Goal: Transaction & Acquisition: Purchase product/service

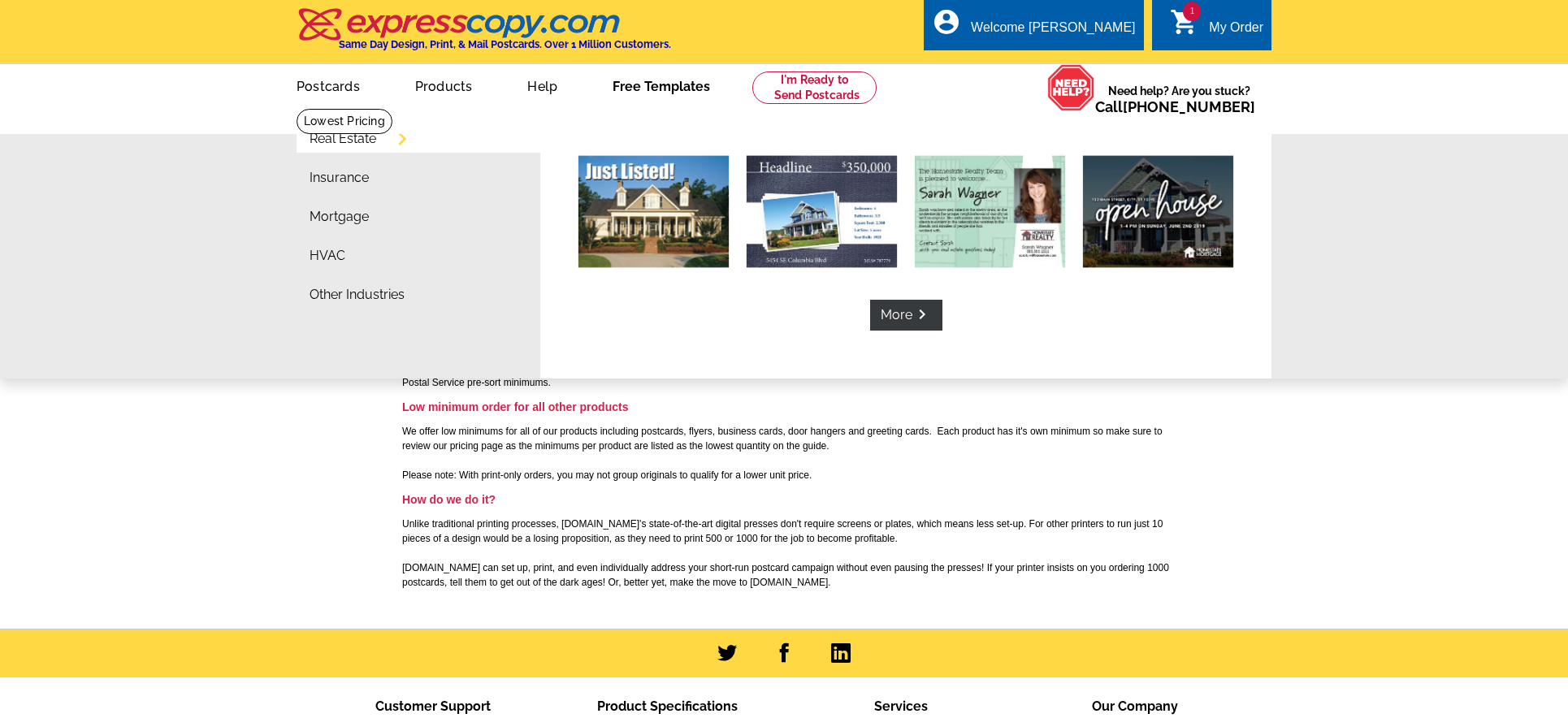
click at [682, 91] on link "Free Templates" at bounding box center [661, 85] width 150 height 38
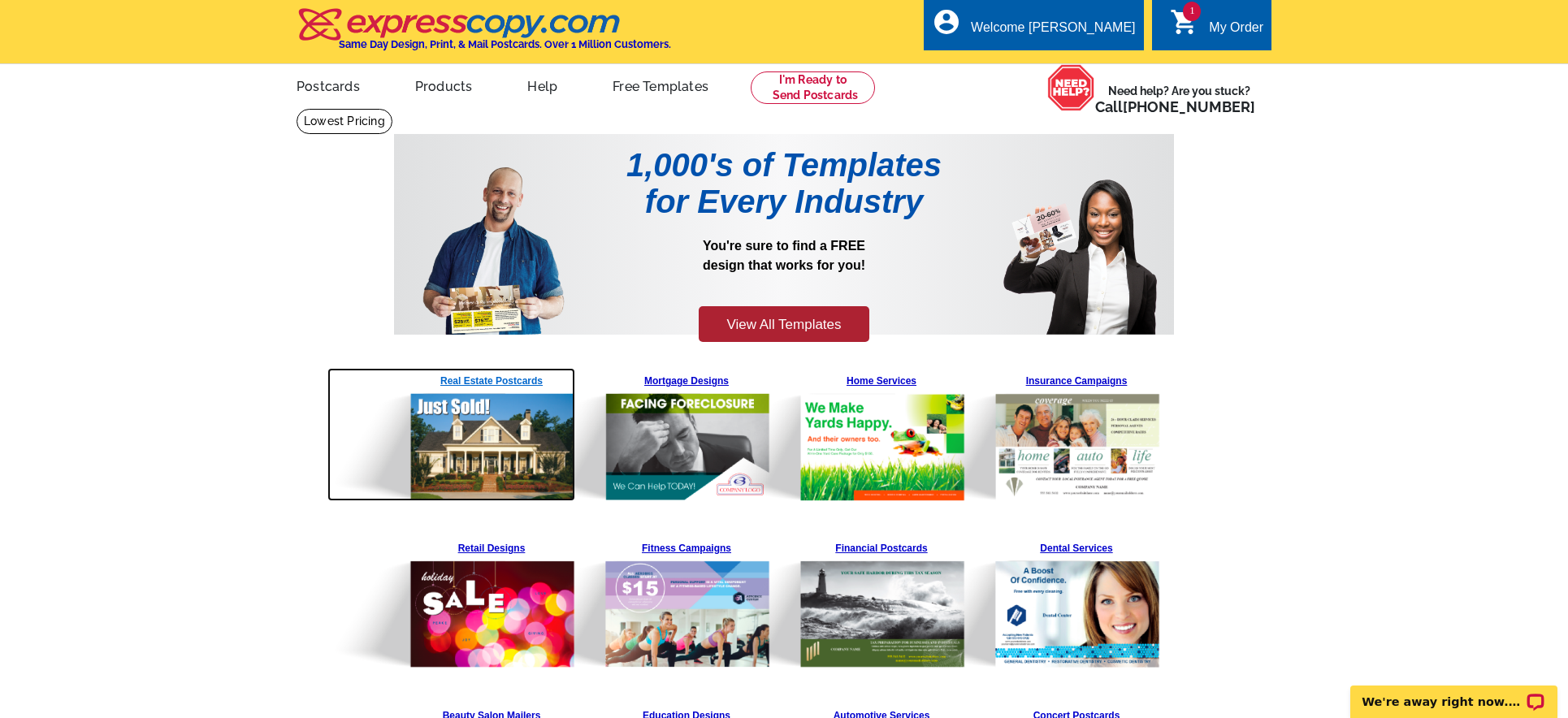
click at [509, 384] on img at bounding box center [452, 434] width 248 height 133
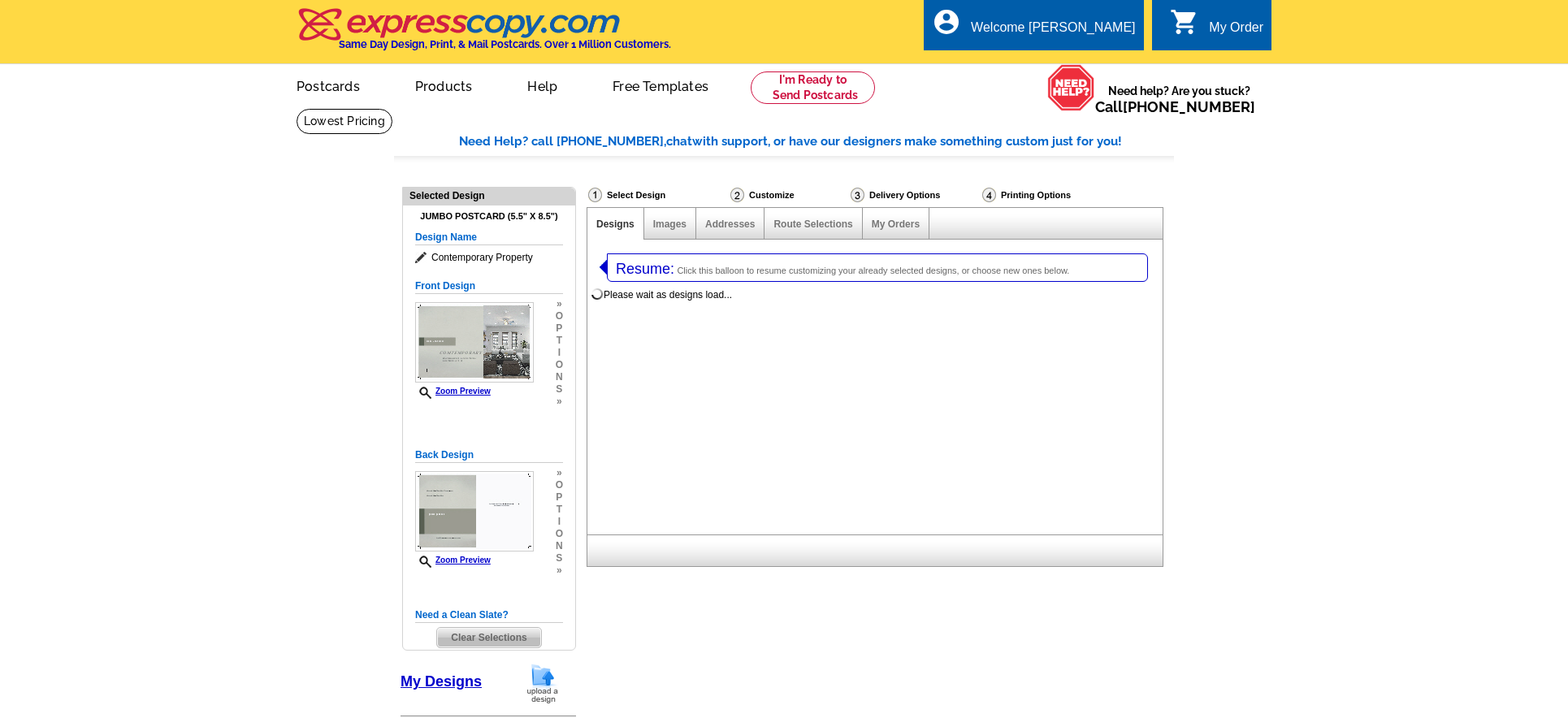
select select "1"
select select "2"
select select "785"
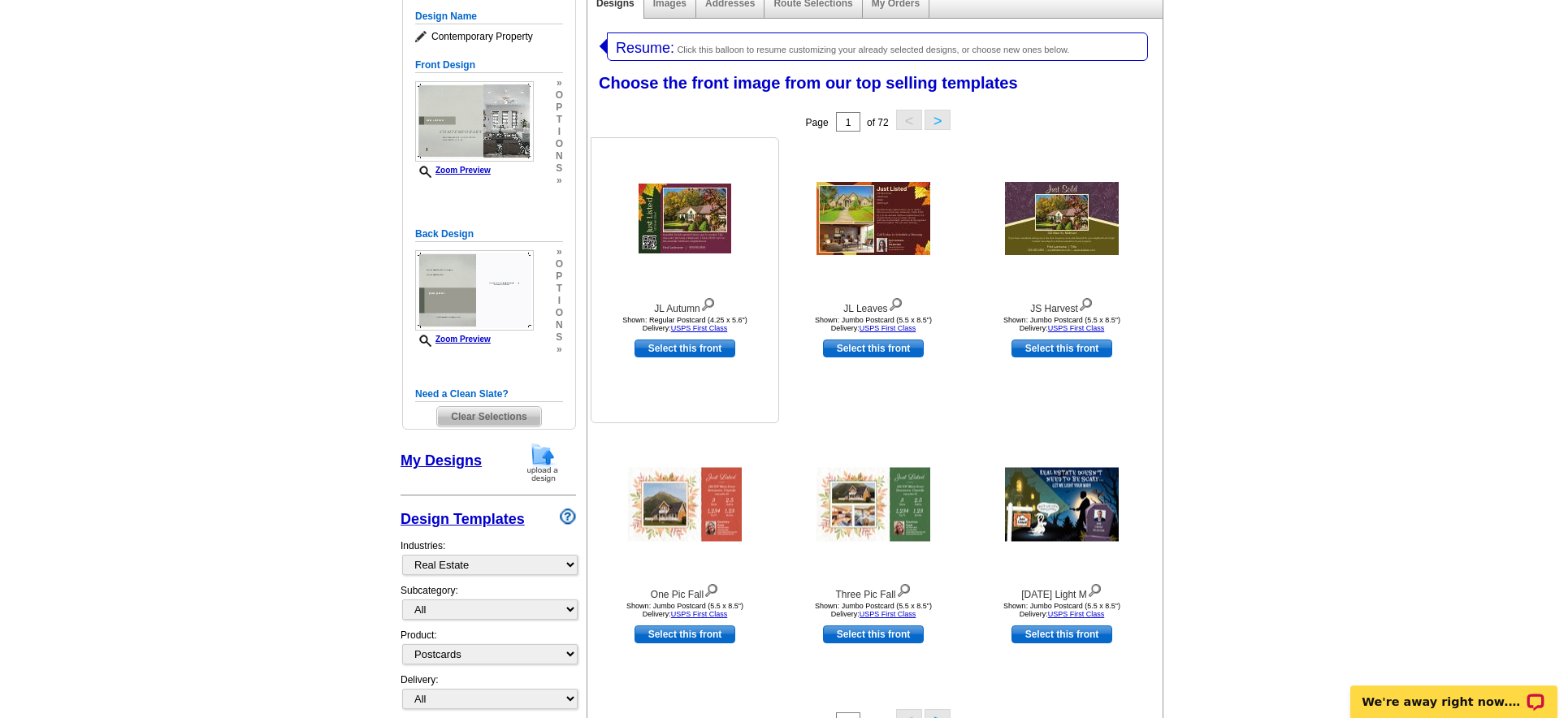
scroll to position [316, 0]
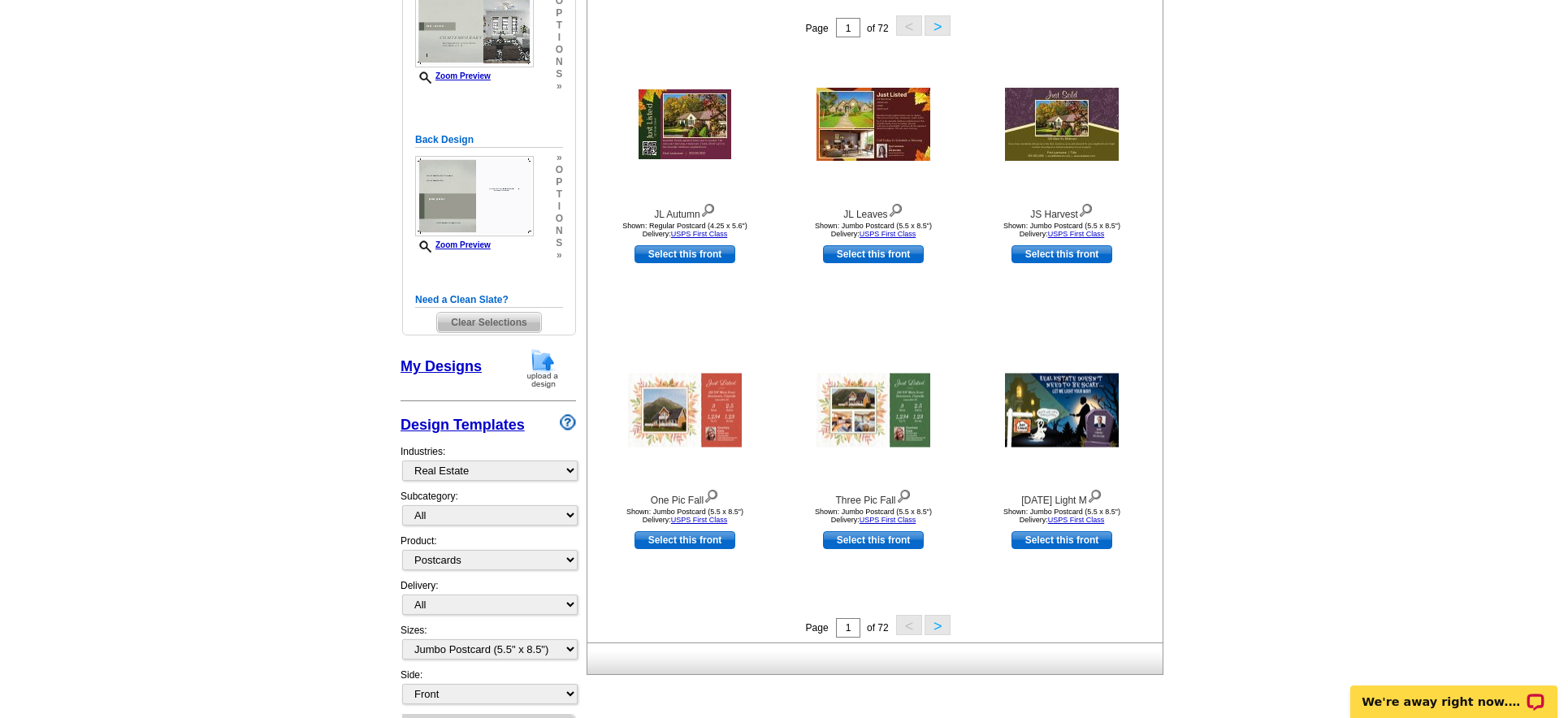
click at [936, 624] on button ">" at bounding box center [938, 625] width 26 height 20
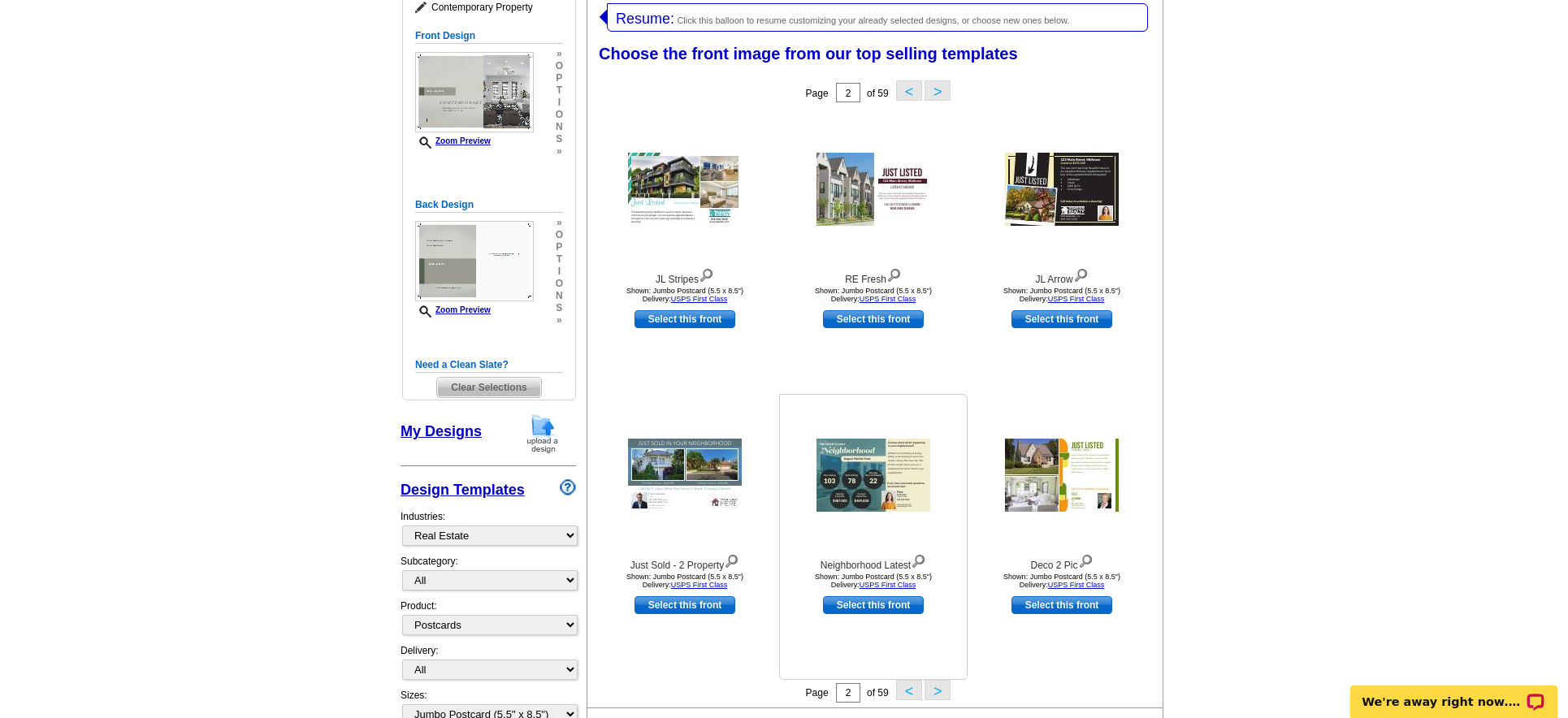
scroll to position [249, 0]
click at [843, 93] on input "2" at bounding box center [847, 93] width 25 height 19
click at [930, 691] on button ">" at bounding box center [938, 691] width 26 height 20
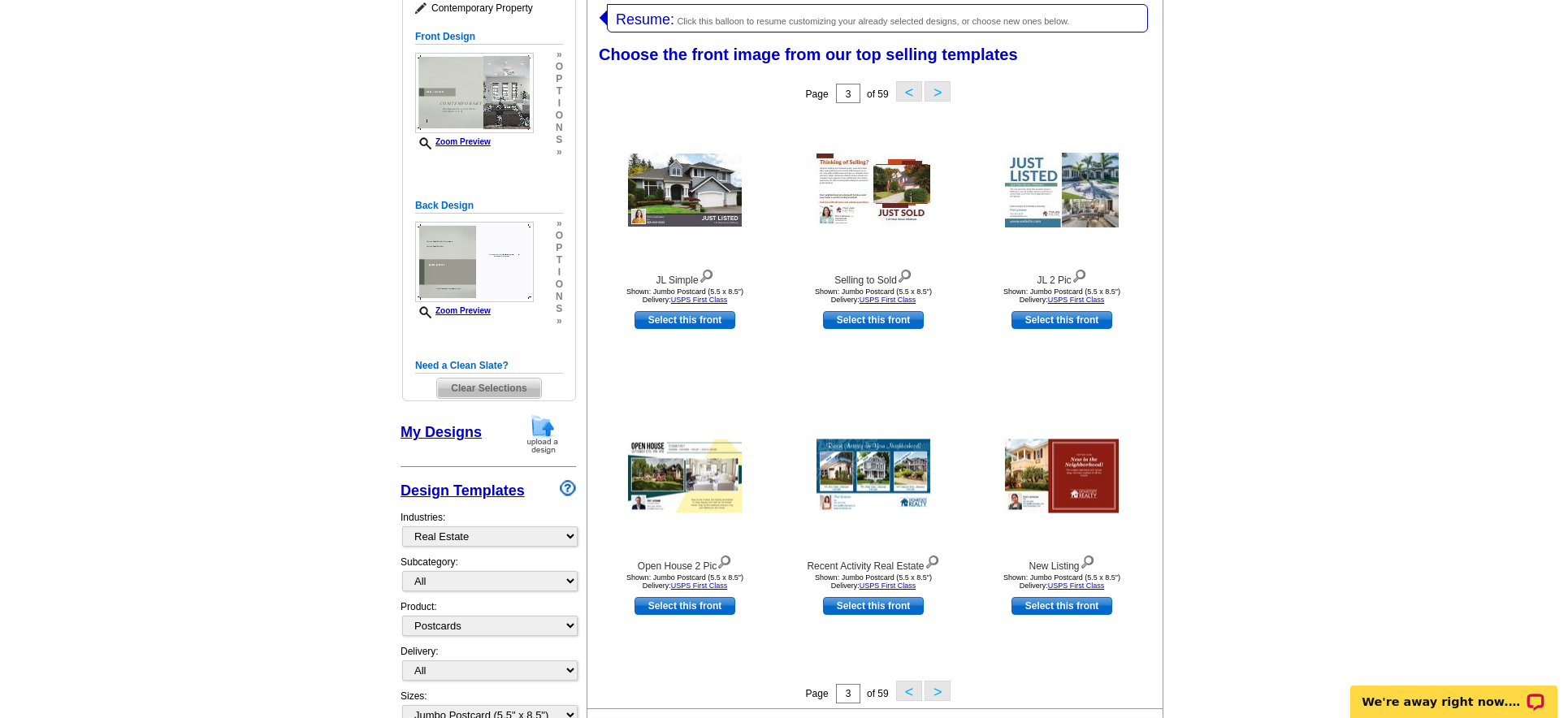
click at [910, 691] on button "<" at bounding box center [909, 691] width 26 height 20
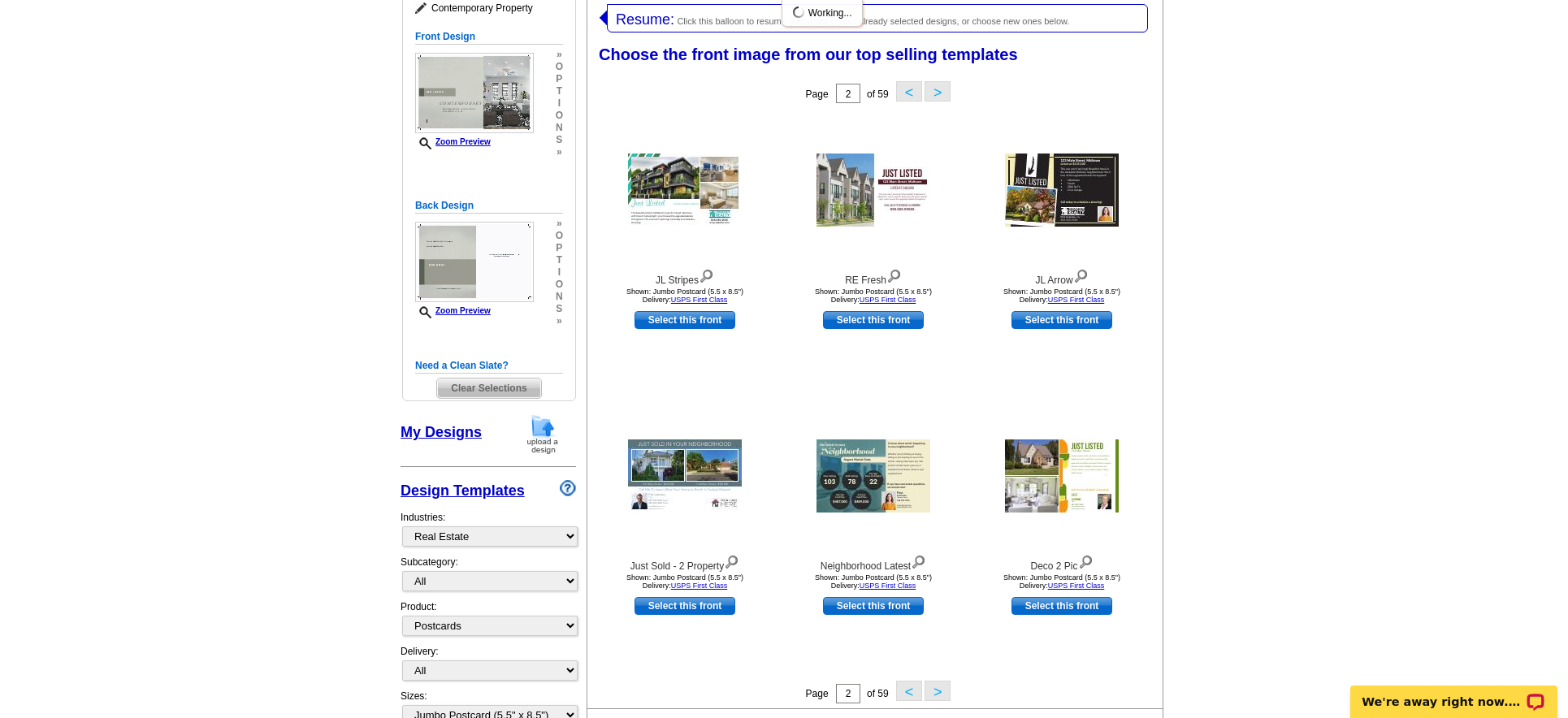
click at [910, 691] on button "<" at bounding box center [909, 691] width 26 height 20
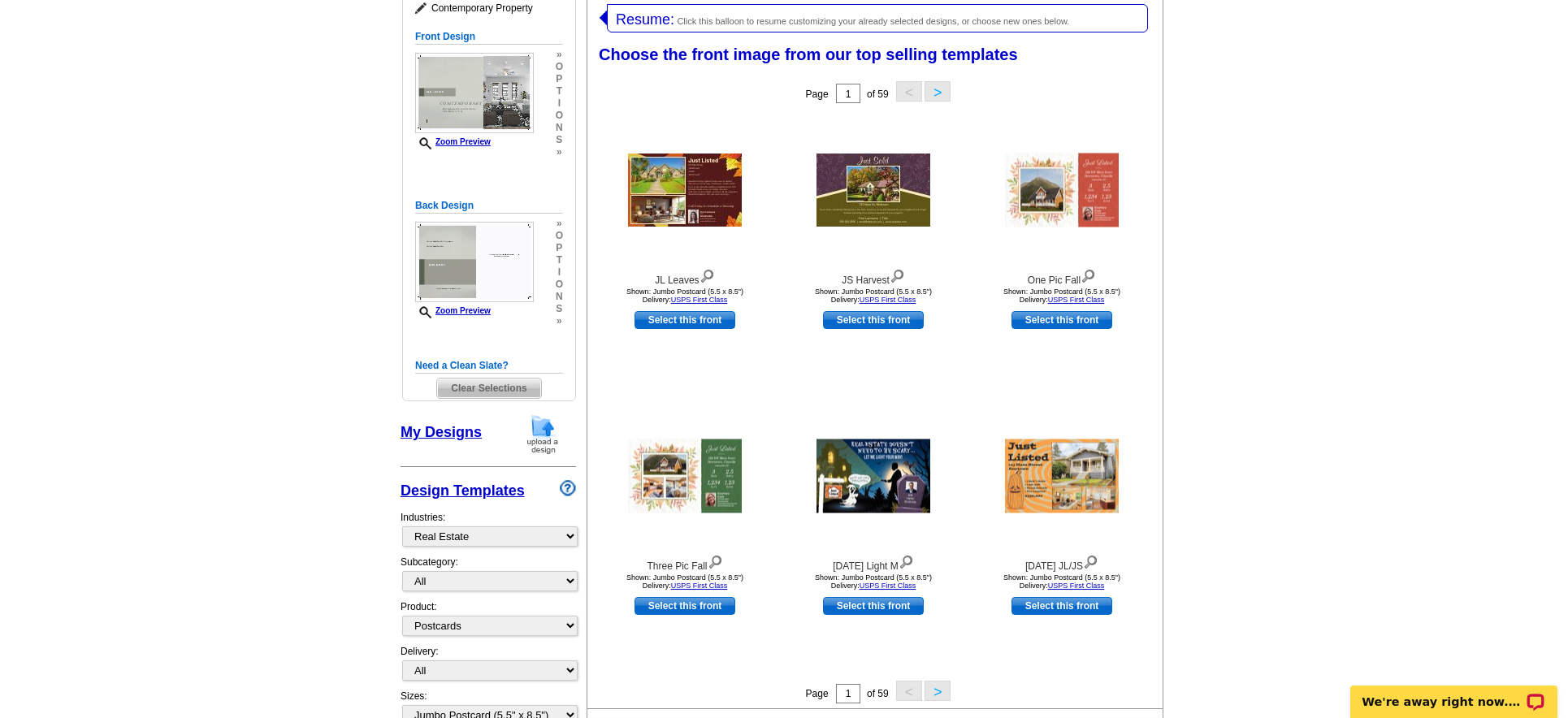
click at [943, 692] on button ">" at bounding box center [938, 691] width 26 height 20
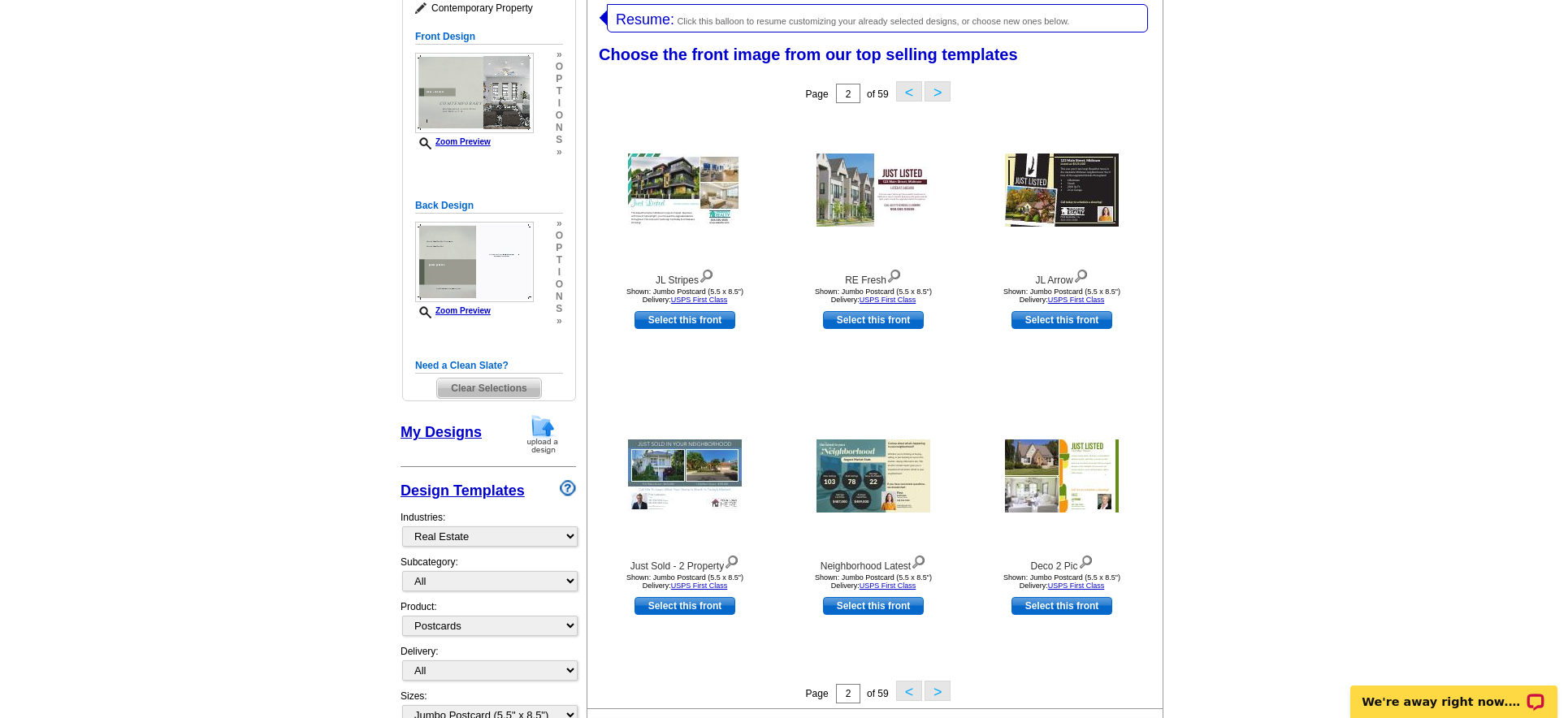
click at [941, 692] on button ">" at bounding box center [938, 691] width 26 height 20
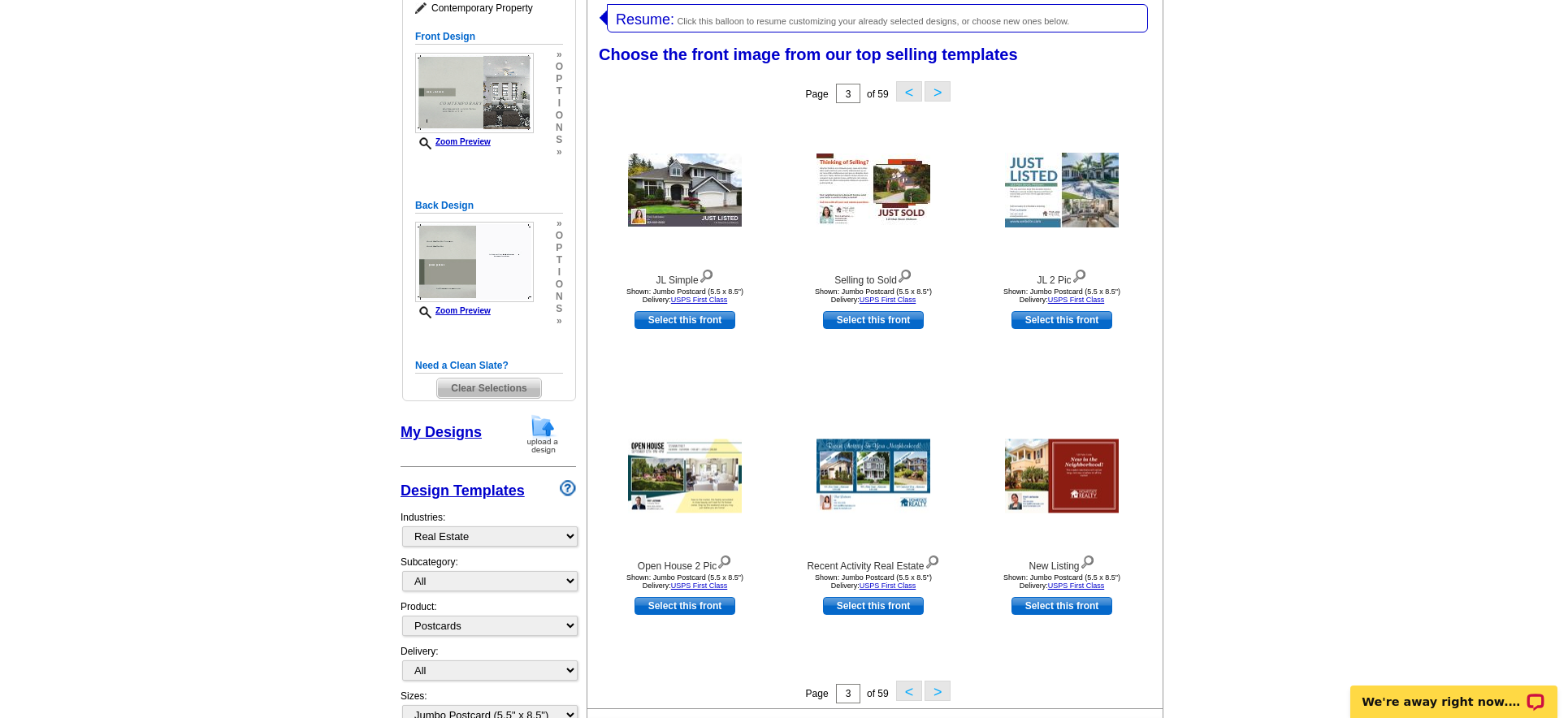
click at [940, 692] on button ">" at bounding box center [938, 691] width 26 height 20
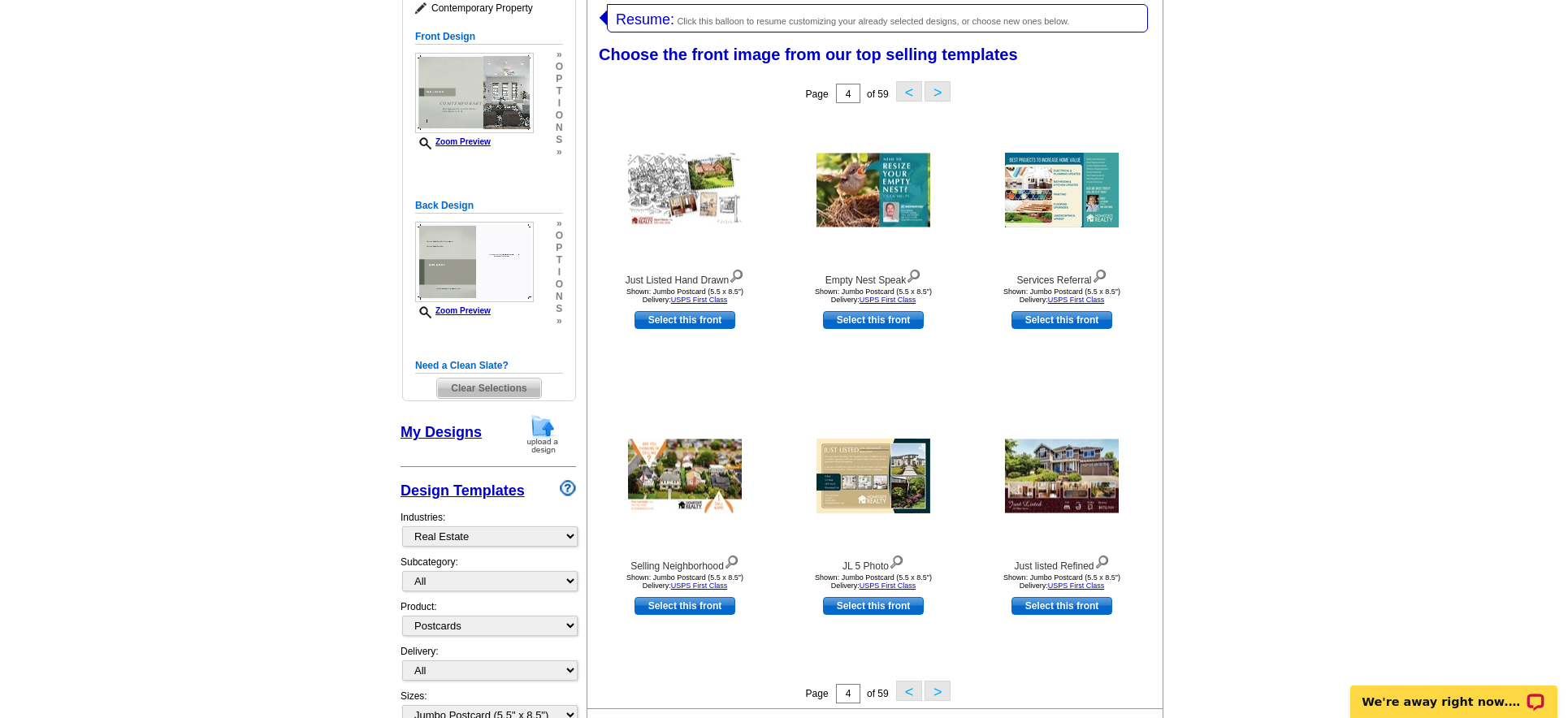
click at [940, 692] on button ">" at bounding box center [938, 691] width 26 height 20
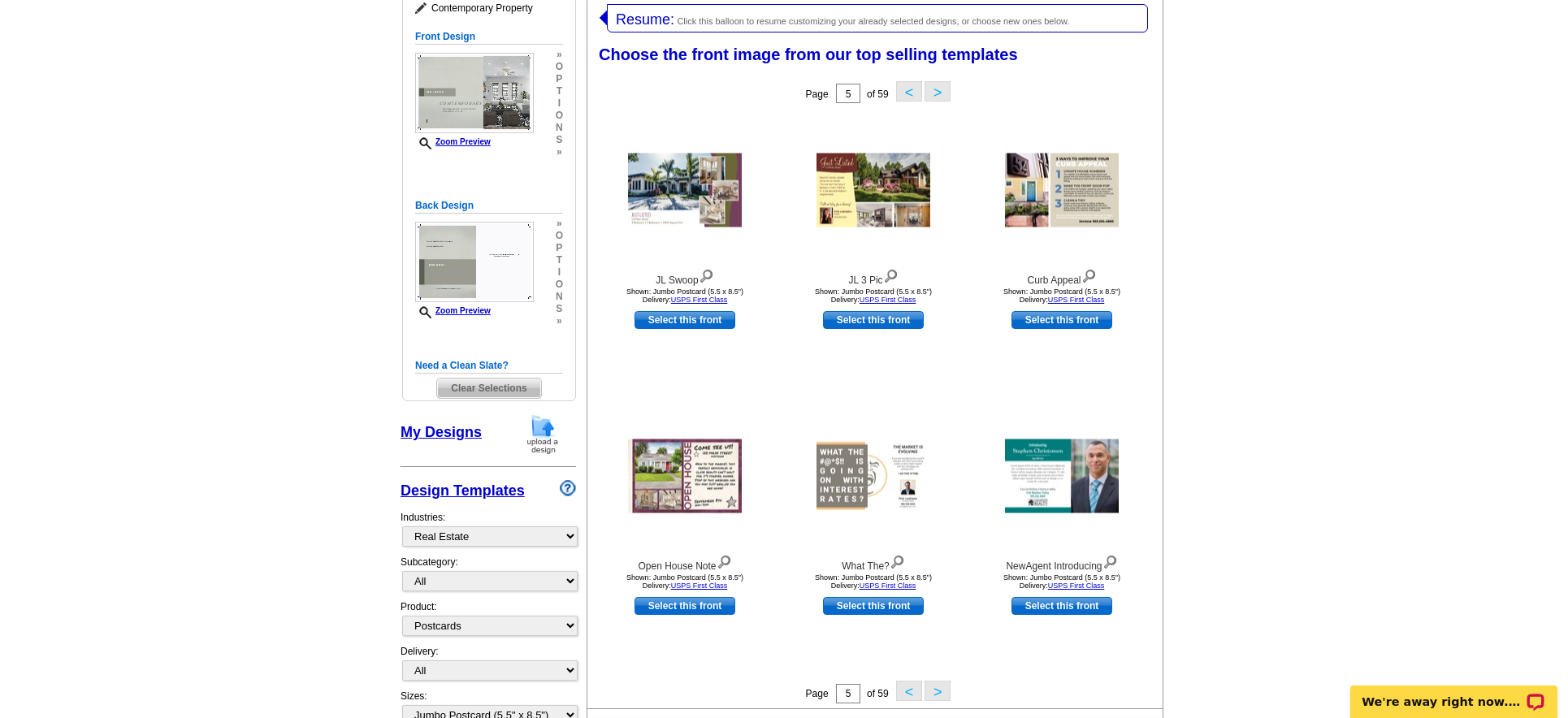
click at [940, 692] on button ">" at bounding box center [938, 691] width 26 height 20
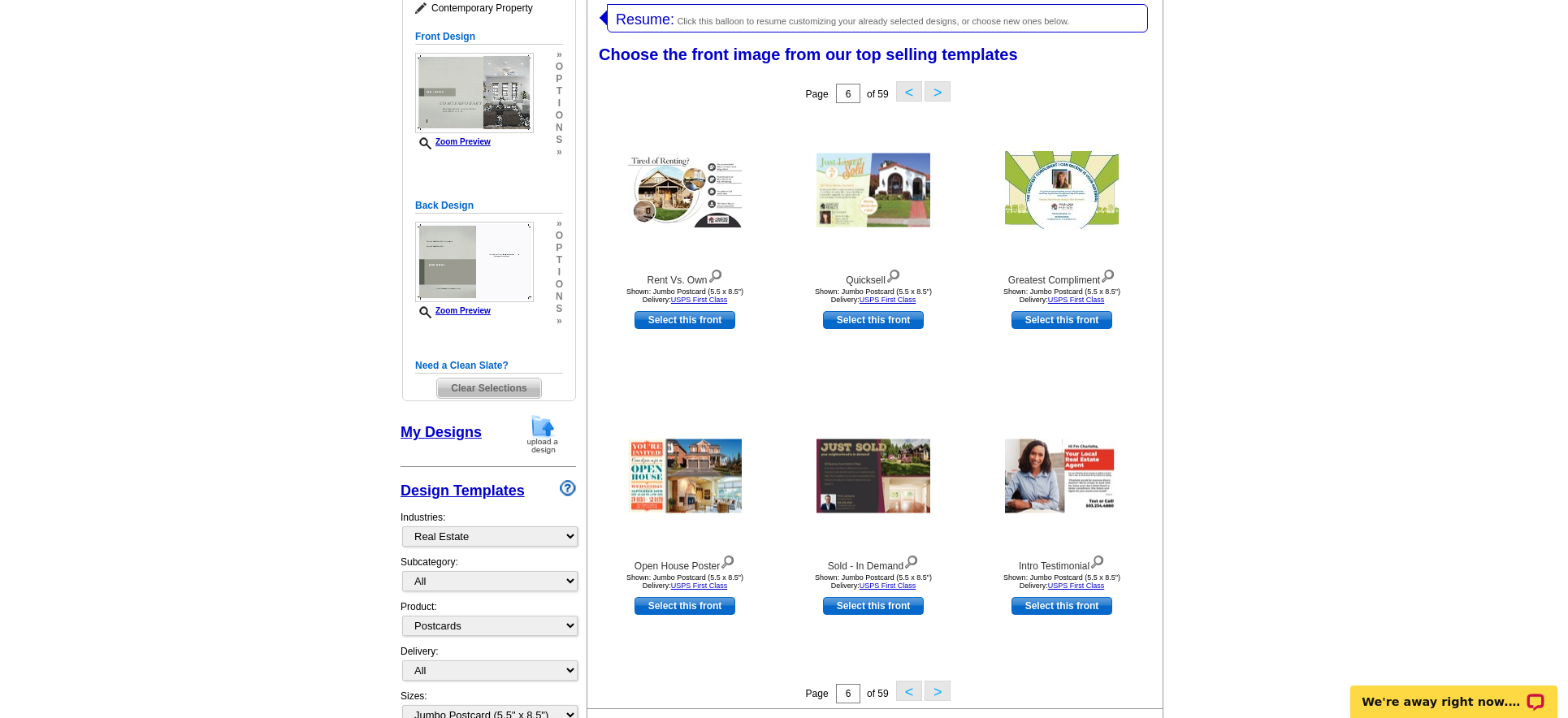
click at [940, 692] on button ">" at bounding box center [938, 691] width 26 height 20
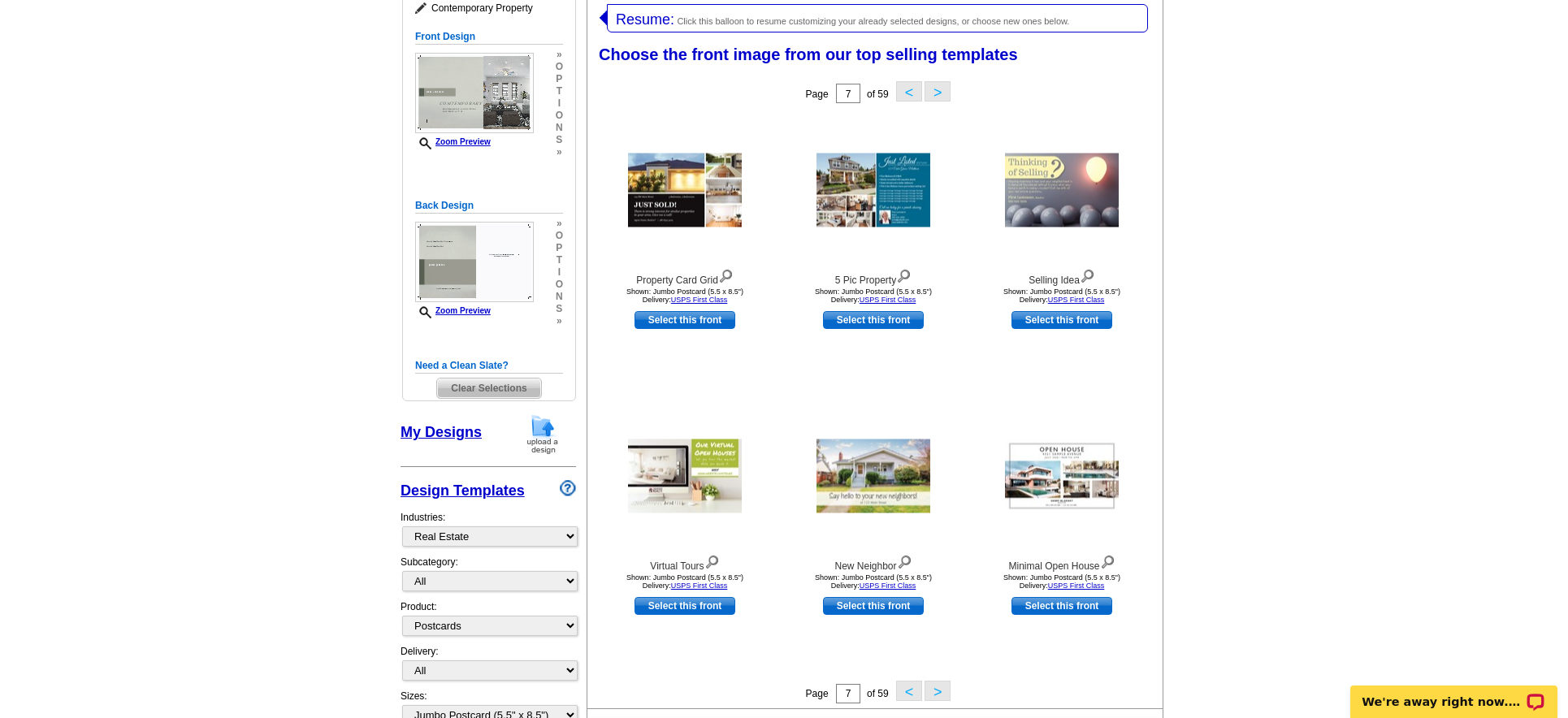
click at [940, 692] on button ">" at bounding box center [938, 691] width 26 height 20
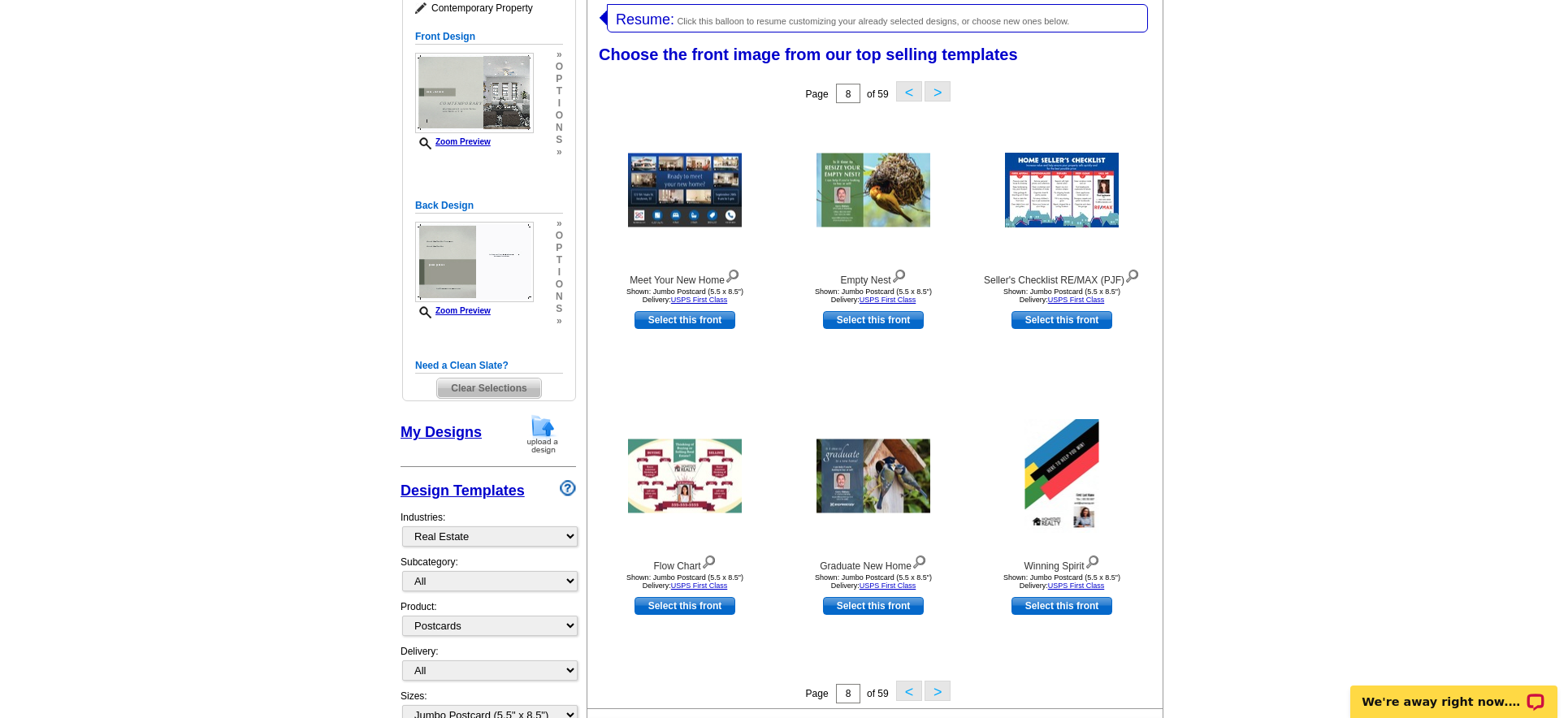
click at [940, 692] on button ">" at bounding box center [938, 691] width 26 height 20
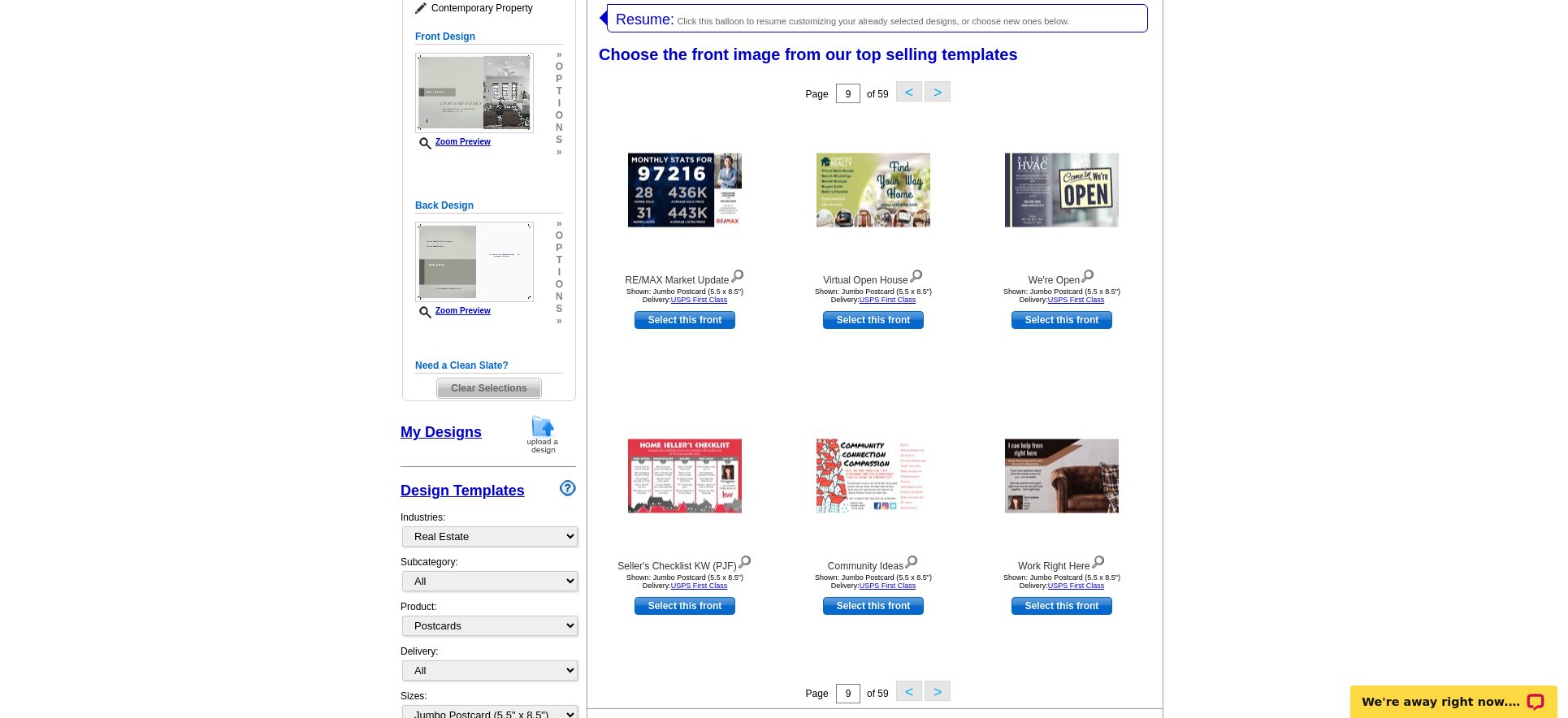
click at [940, 692] on button ">" at bounding box center [938, 691] width 26 height 20
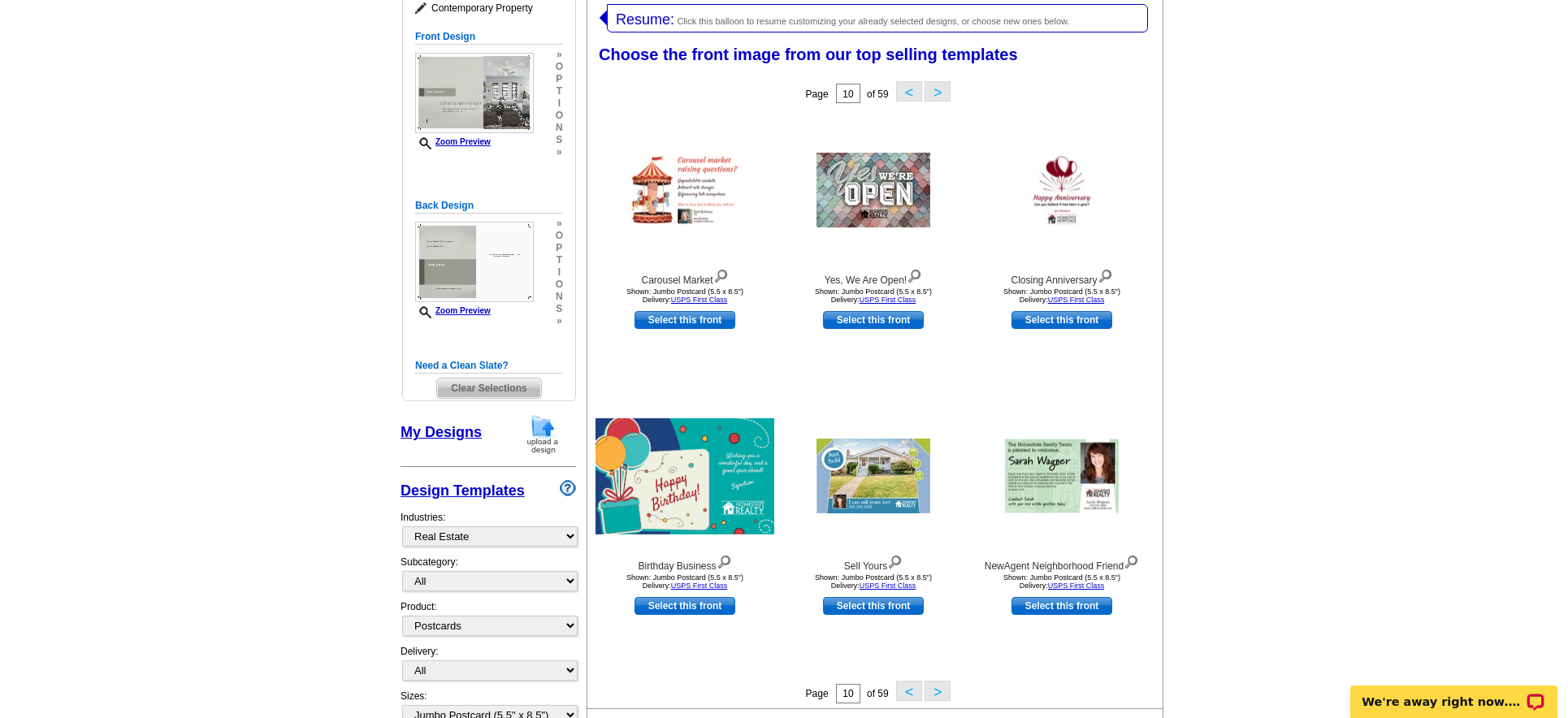
click at [940, 692] on button ">" at bounding box center [938, 691] width 26 height 20
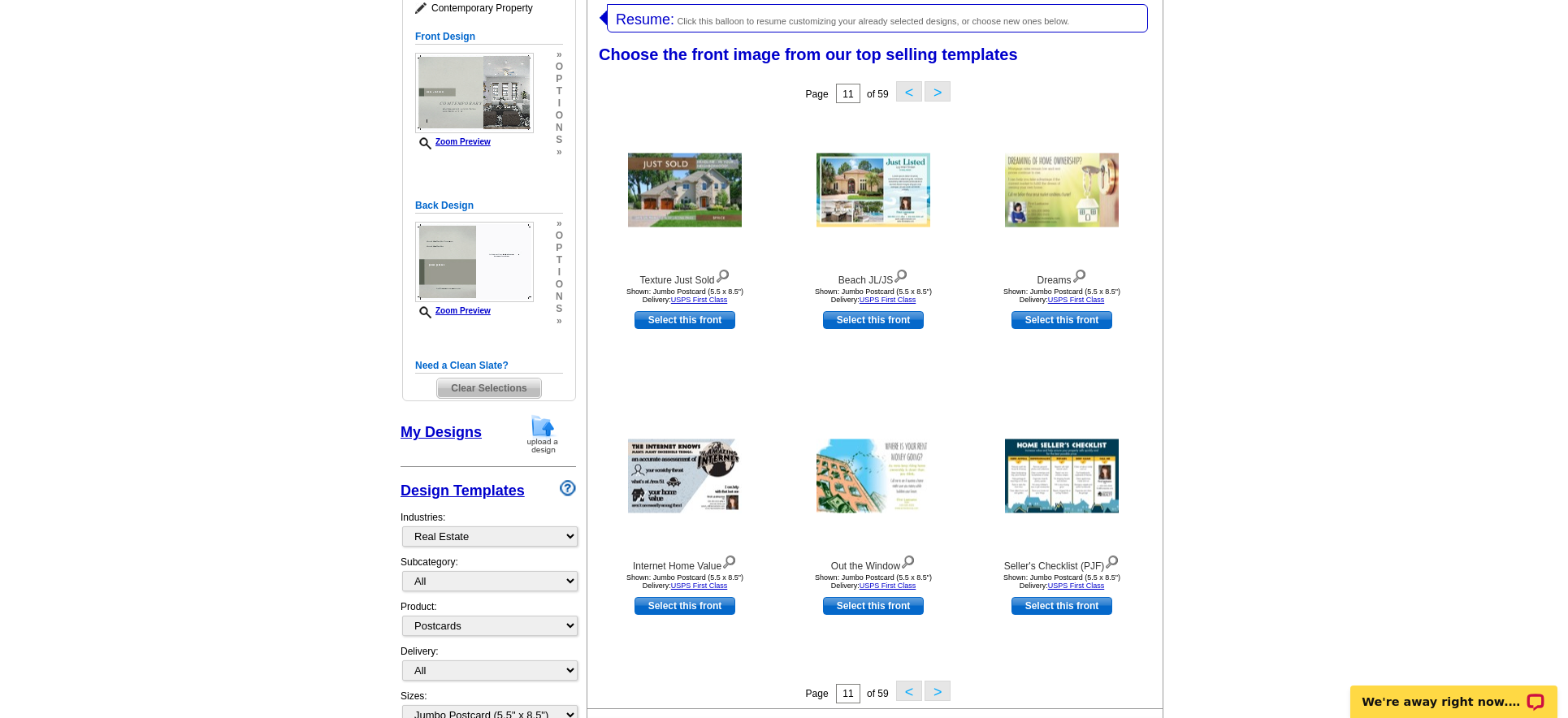
click at [940, 692] on button ">" at bounding box center [938, 691] width 26 height 20
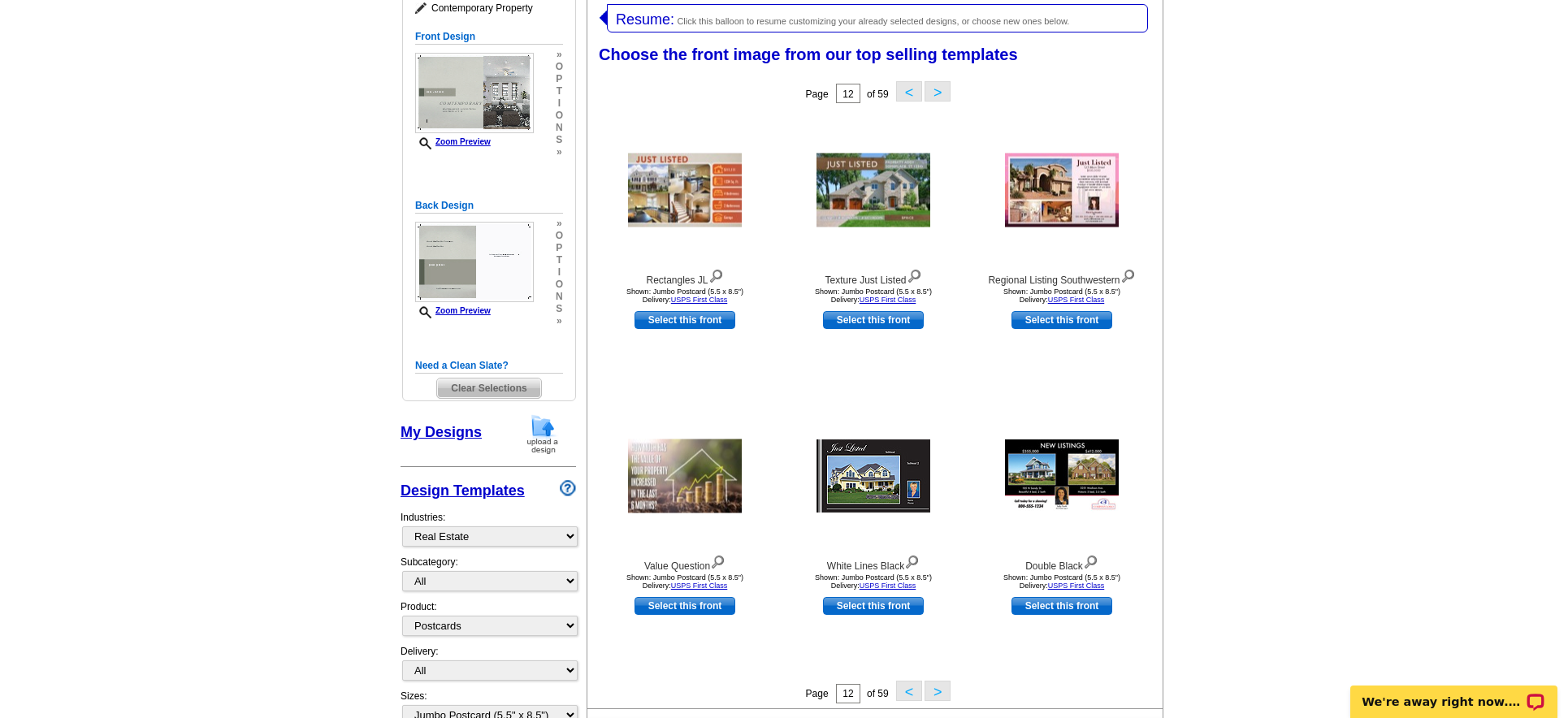
click at [940, 692] on button ">" at bounding box center [938, 691] width 26 height 20
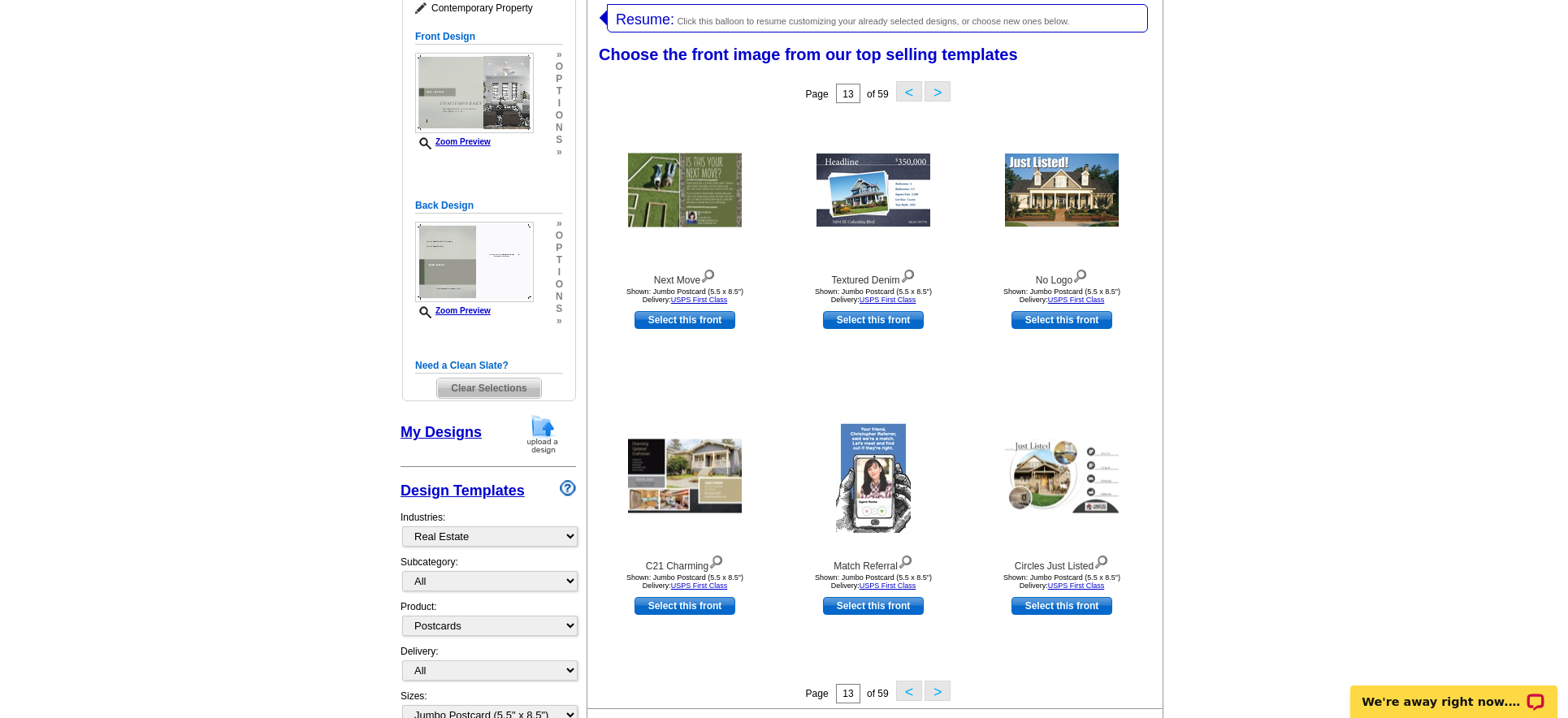
scroll to position [283, 0]
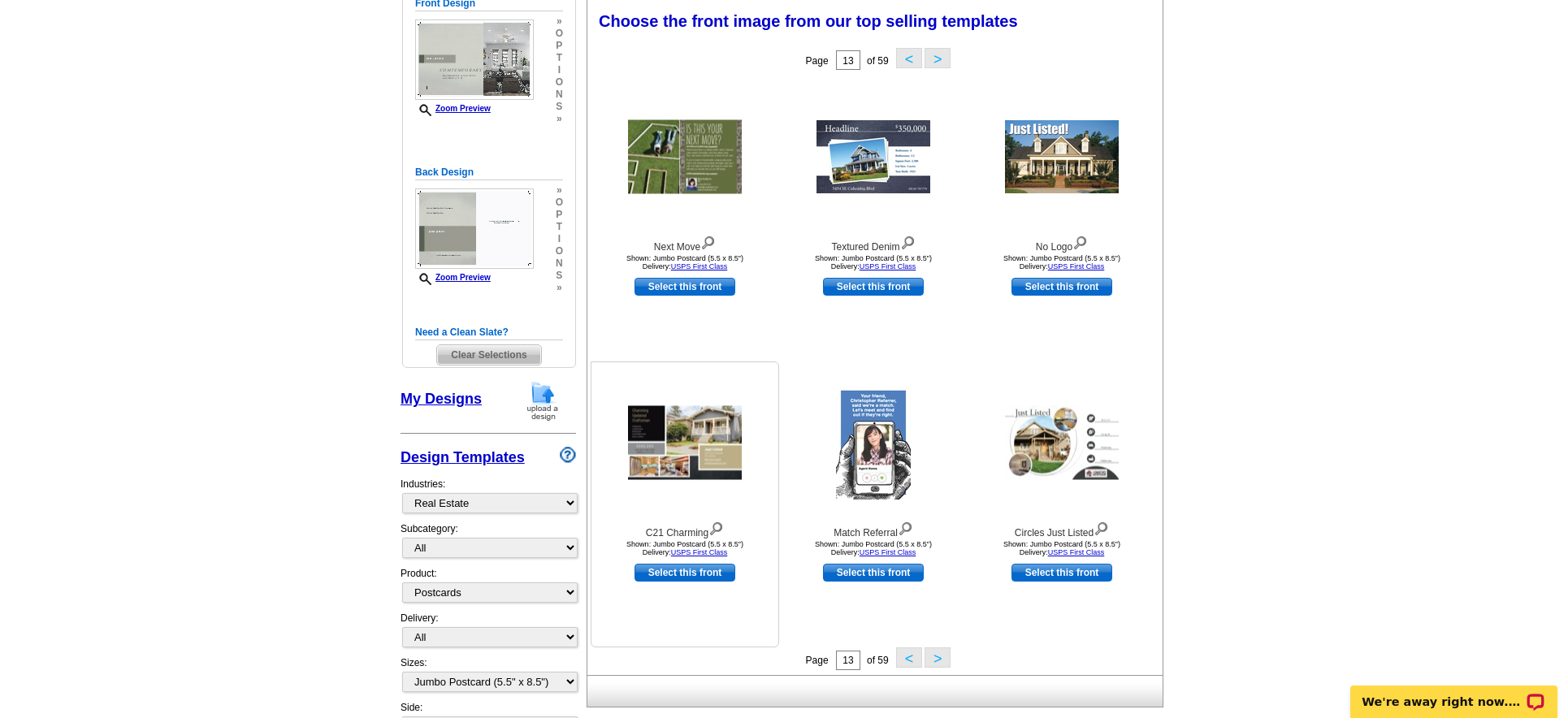
click at [699, 440] on img at bounding box center [684, 442] width 114 height 74
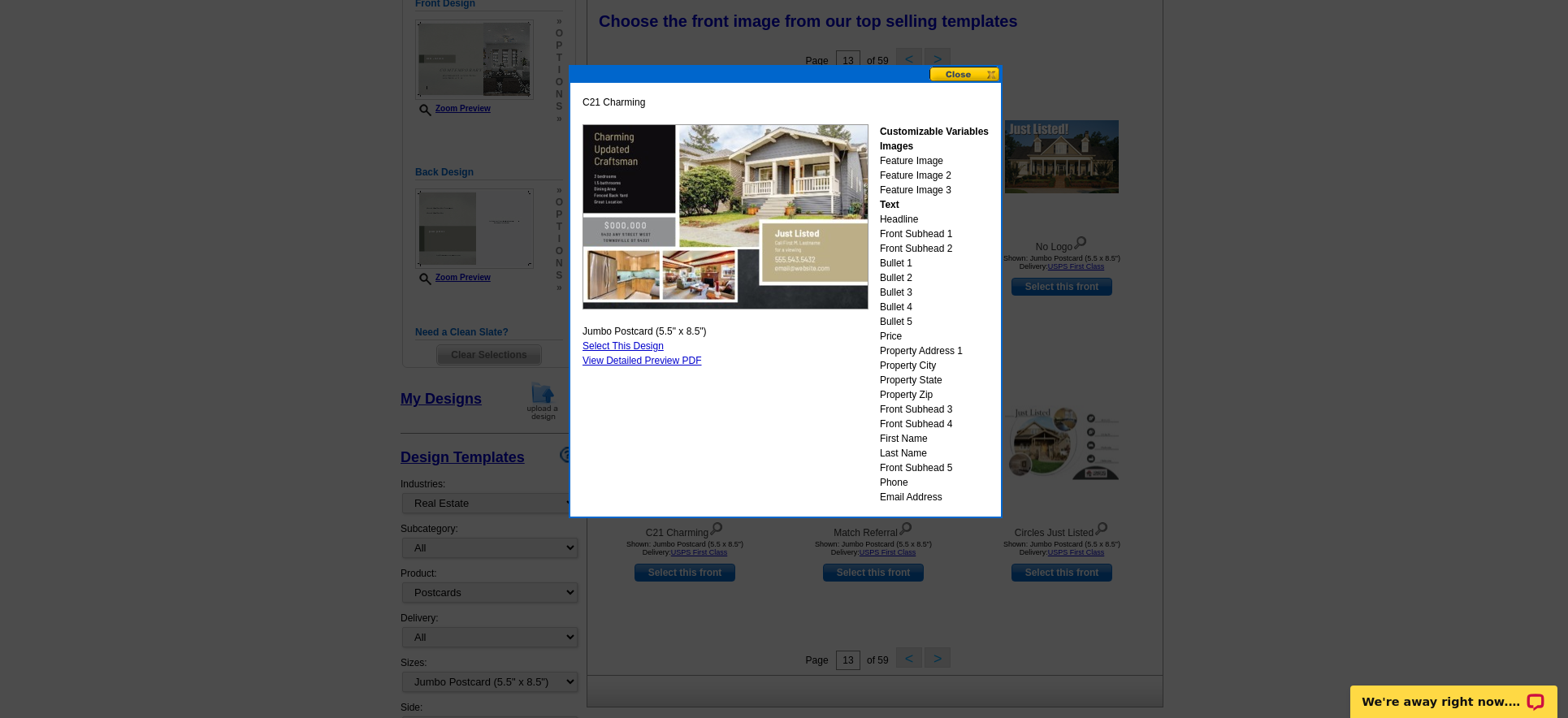
click at [970, 74] on button at bounding box center [965, 74] width 71 height 16
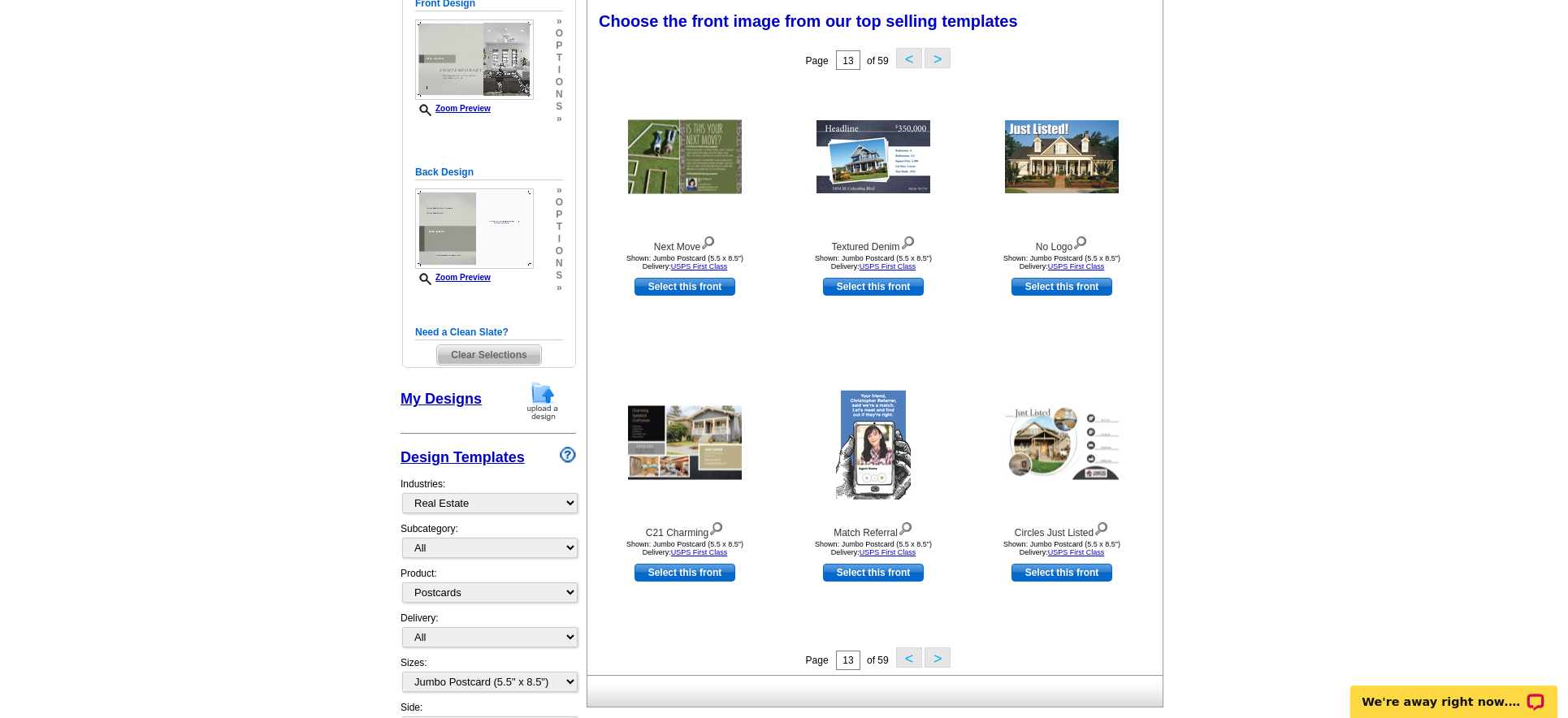
click at [939, 654] on button ">" at bounding box center [938, 658] width 26 height 20
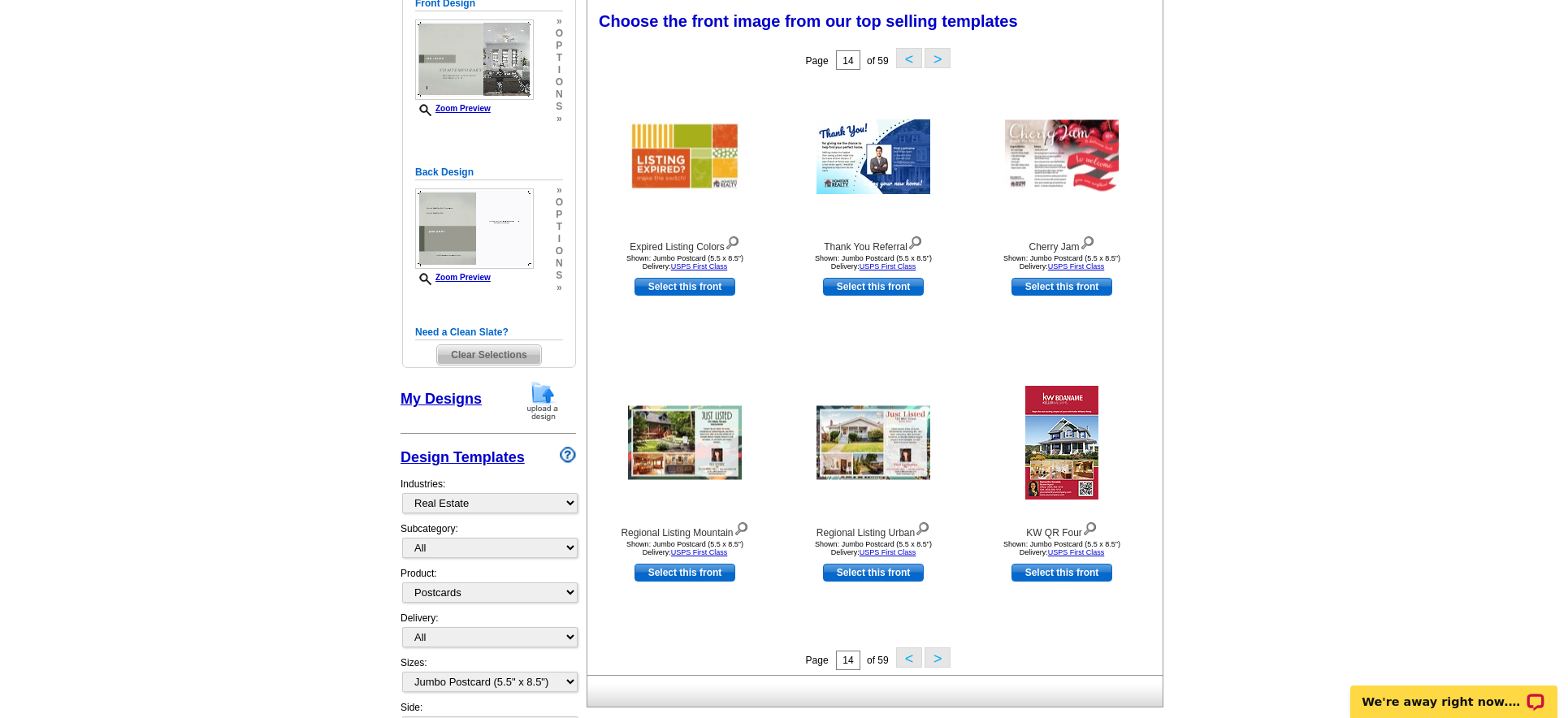
click at [939, 654] on button ">" at bounding box center [938, 658] width 26 height 20
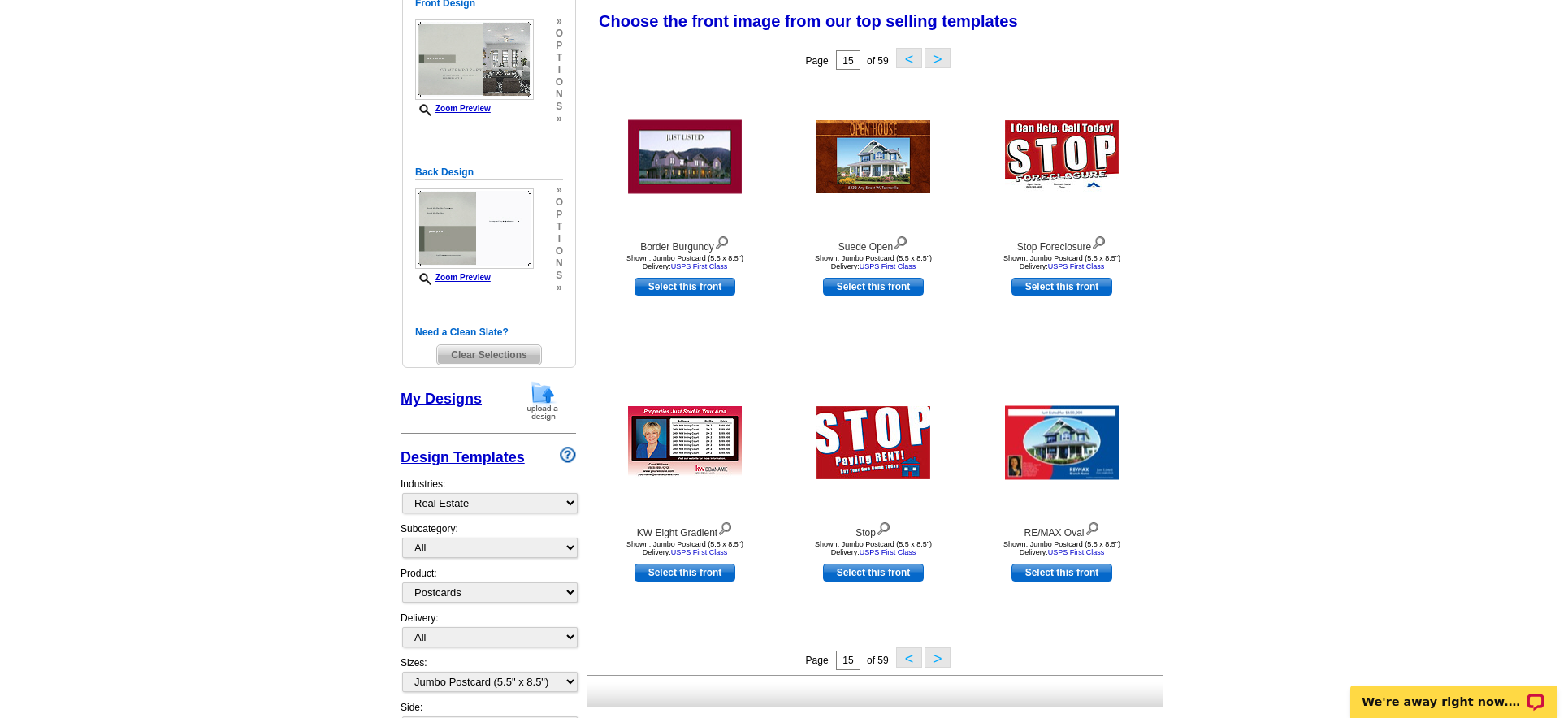
click at [939, 654] on button ">" at bounding box center [938, 658] width 26 height 20
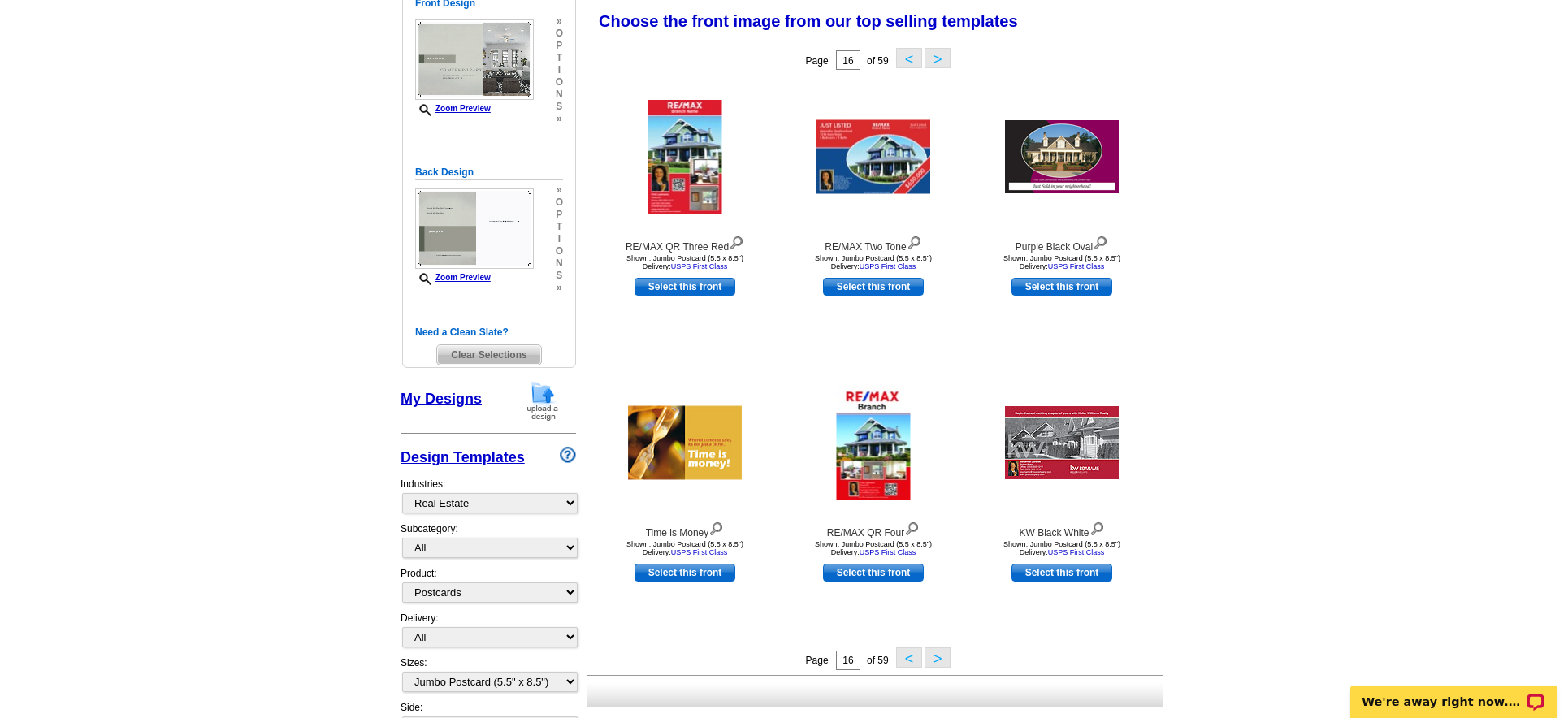
click at [939, 654] on button ">" at bounding box center [938, 658] width 26 height 20
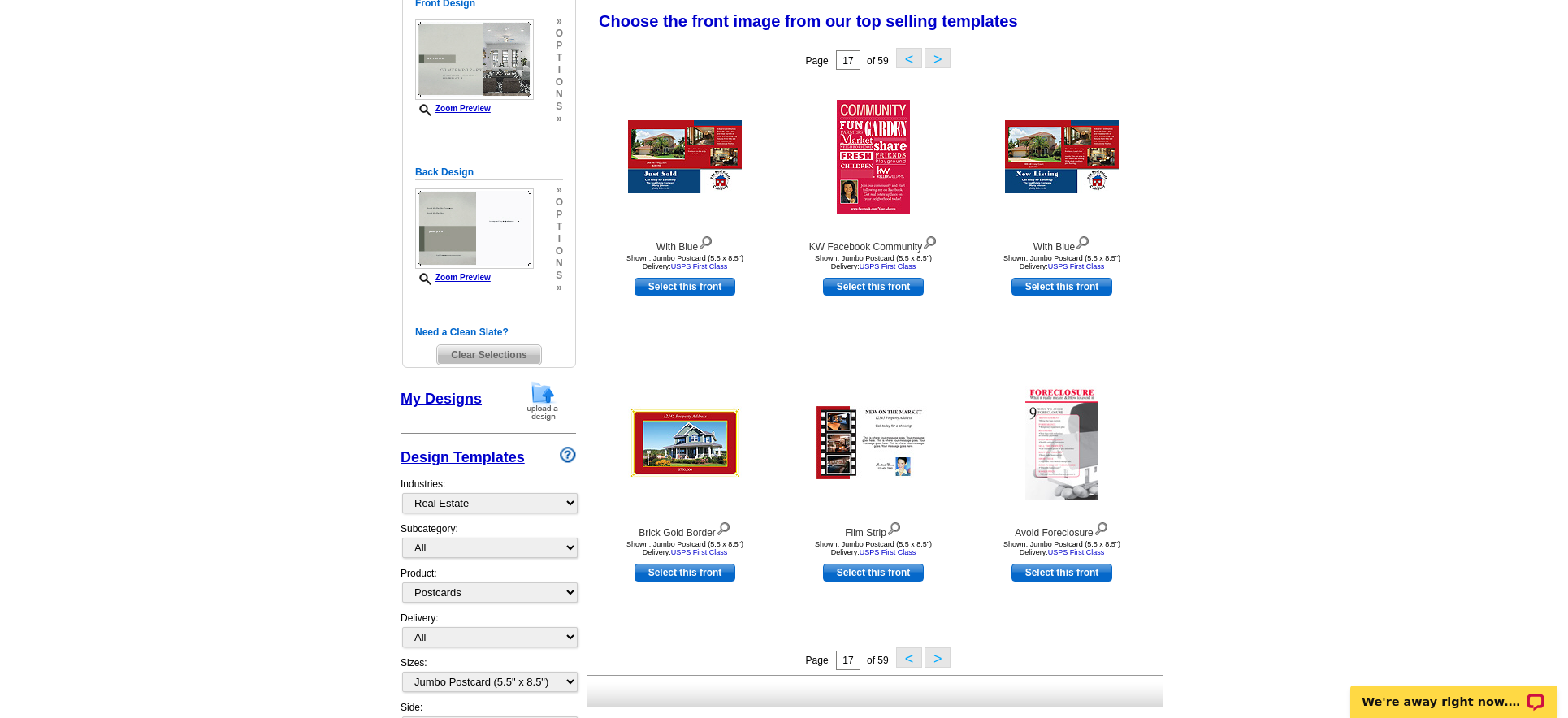
click at [940, 654] on button ">" at bounding box center [938, 658] width 26 height 20
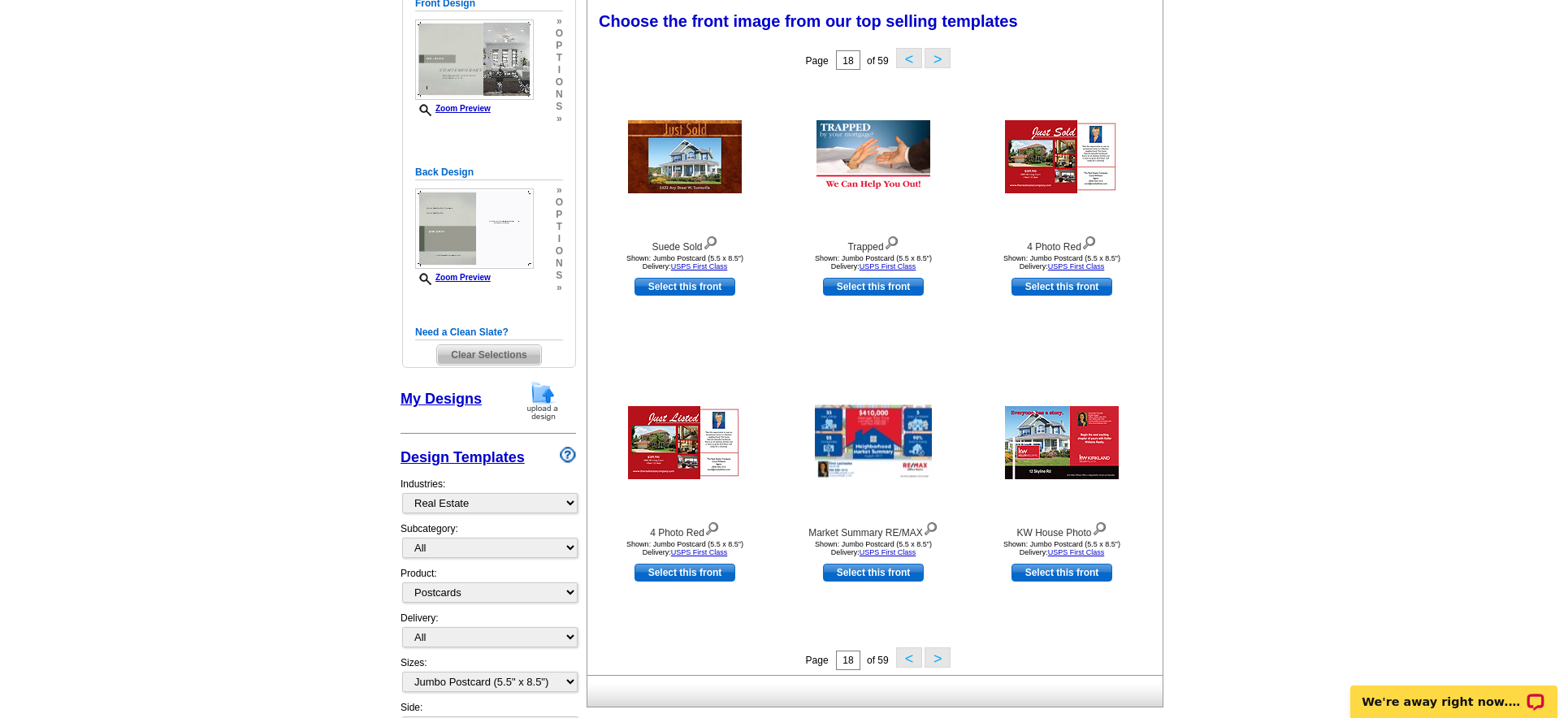
click at [940, 654] on button ">" at bounding box center [938, 658] width 26 height 20
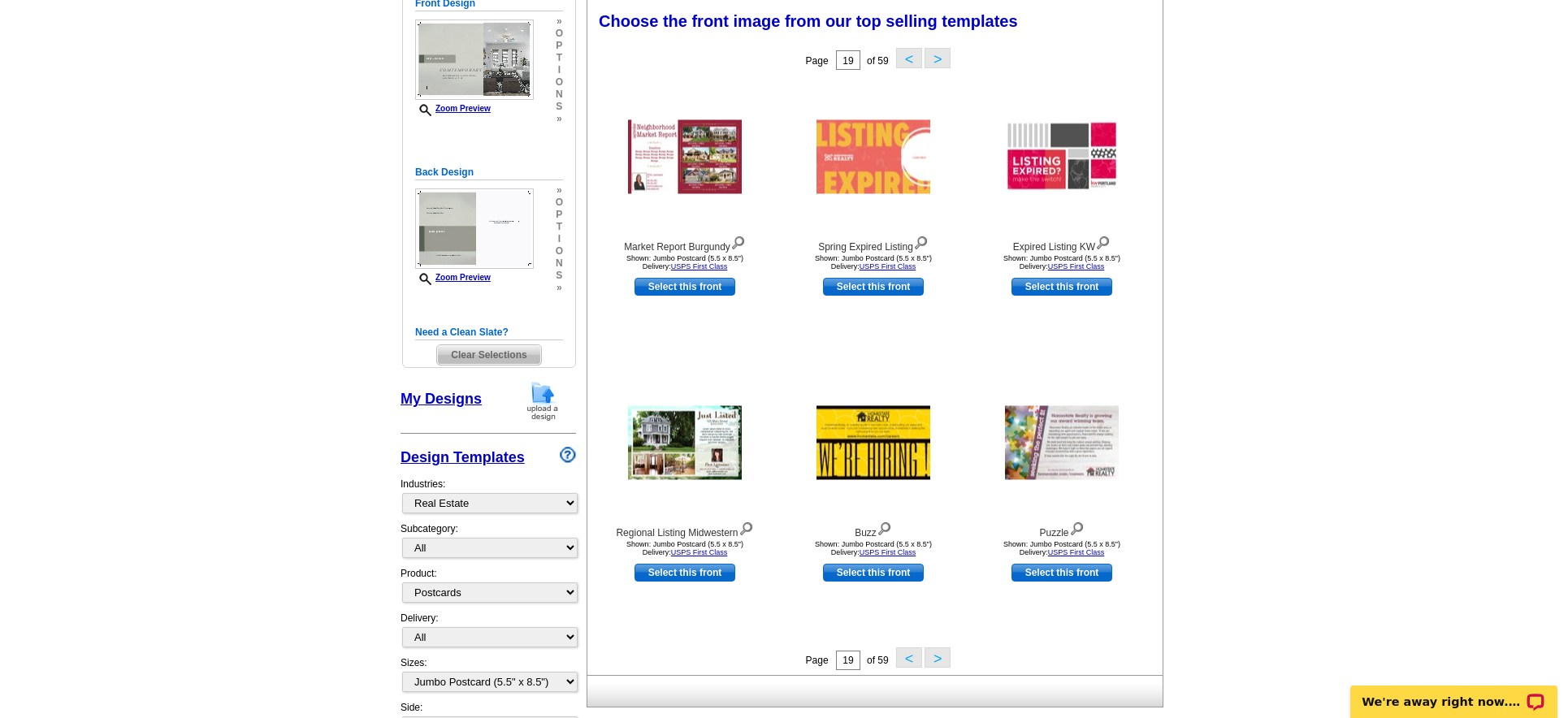
click at [940, 654] on button ">" at bounding box center [938, 658] width 26 height 20
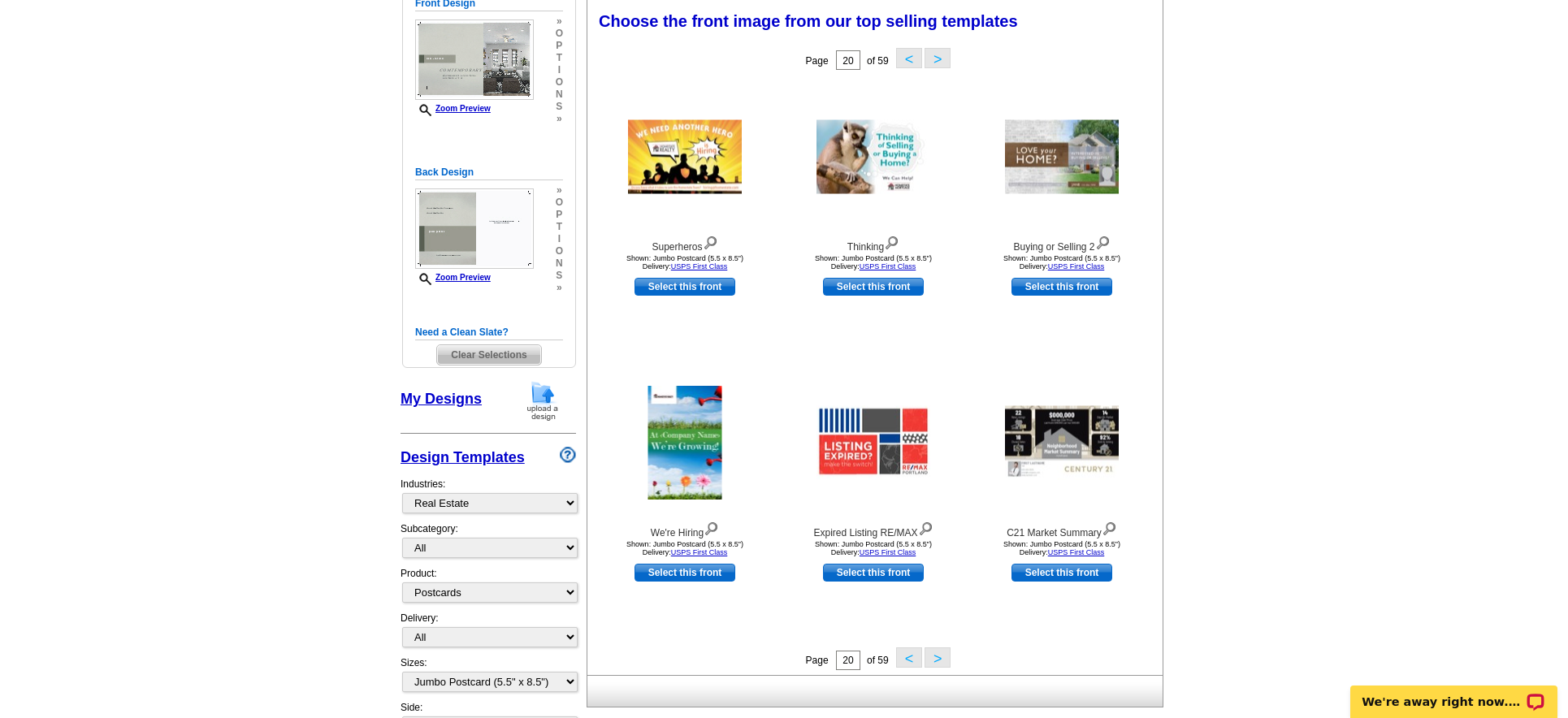
click at [940, 654] on button ">" at bounding box center [938, 658] width 26 height 20
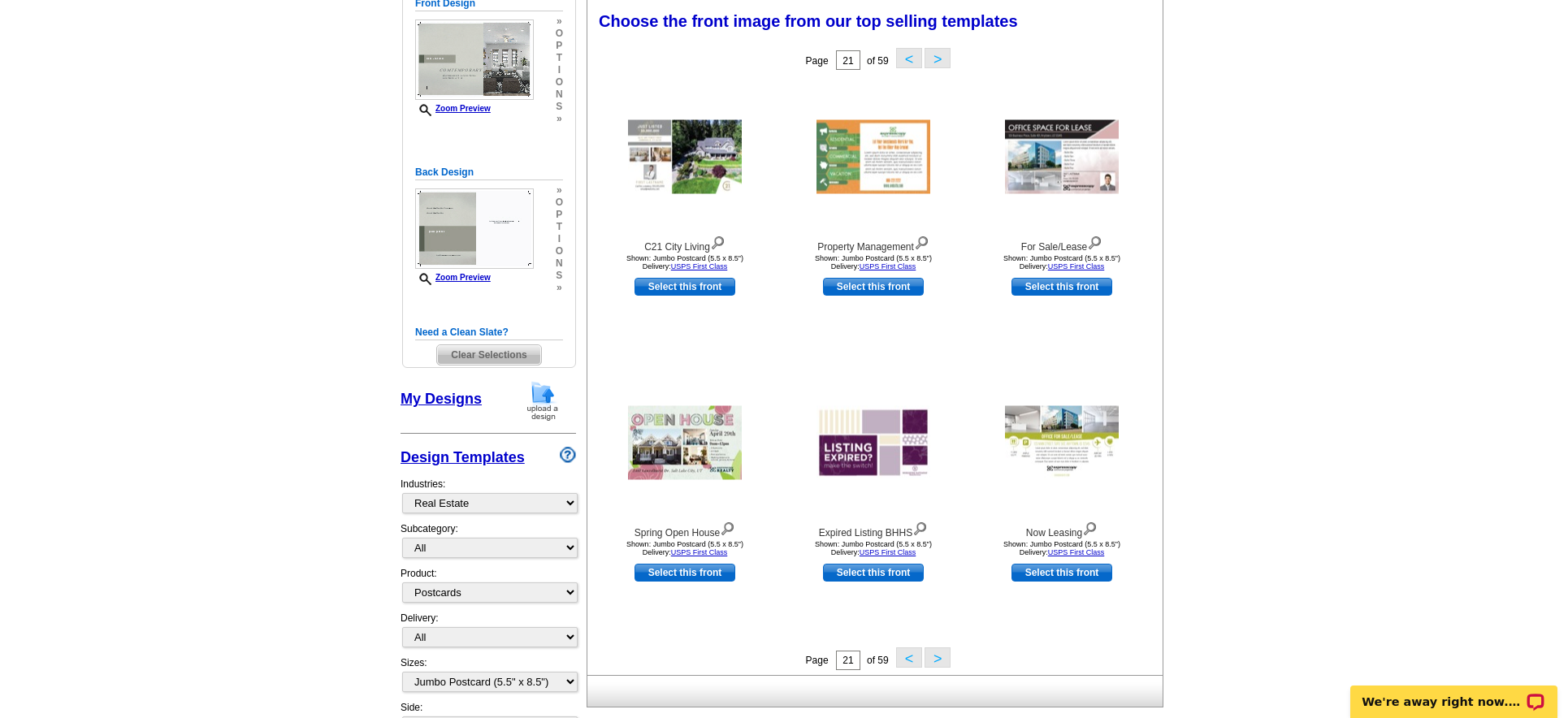
click at [940, 654] on button ">" at bounding box center [938, 658] width 26 height 20
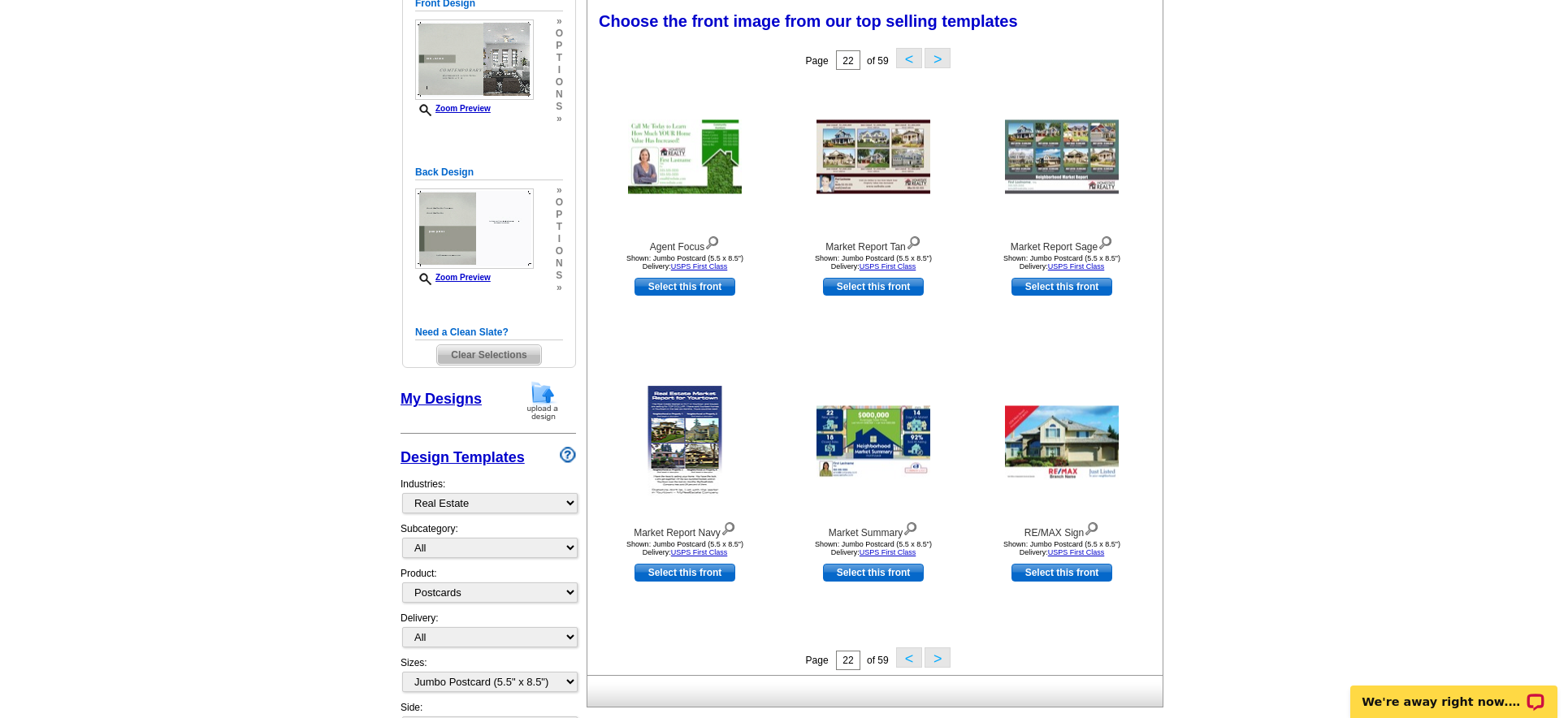
click at [940, 654] on button ">" at bounding box center [938, 658] width 26 height 20
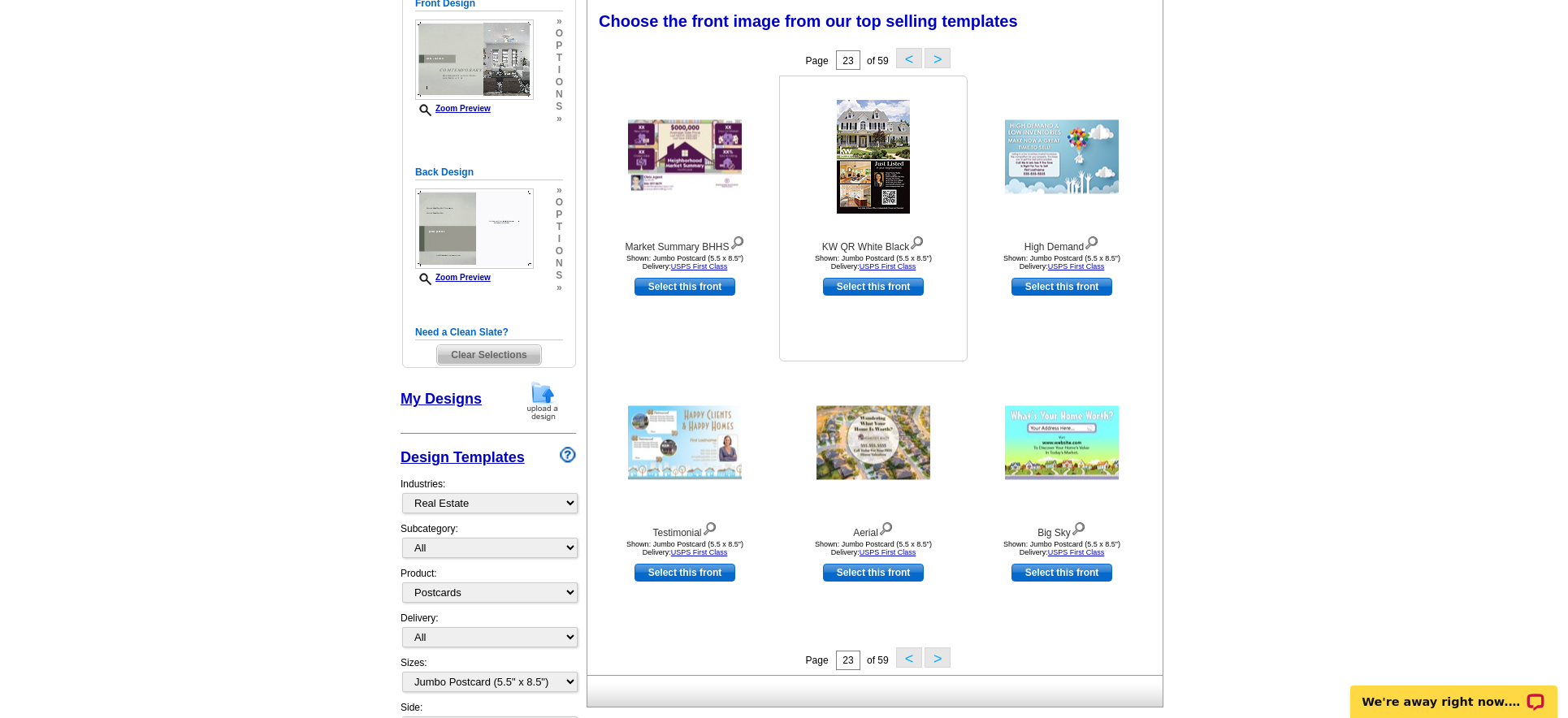
click at [860, 184] on img at bounding box center [873, 157] width 73 height 114
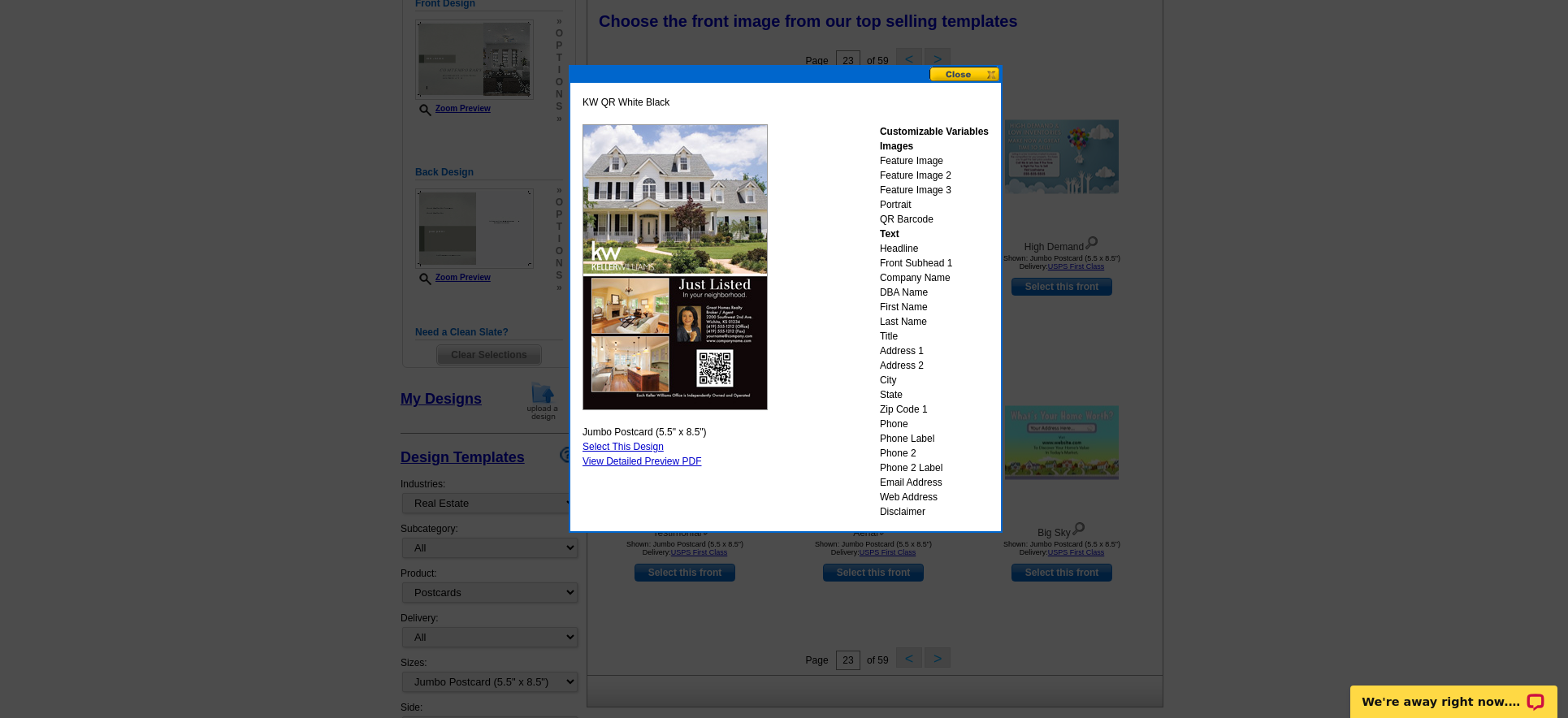
click at [656, 444] on link "Select This Design" at bounding box center [623, 447] width 81 height 11
select select "back"
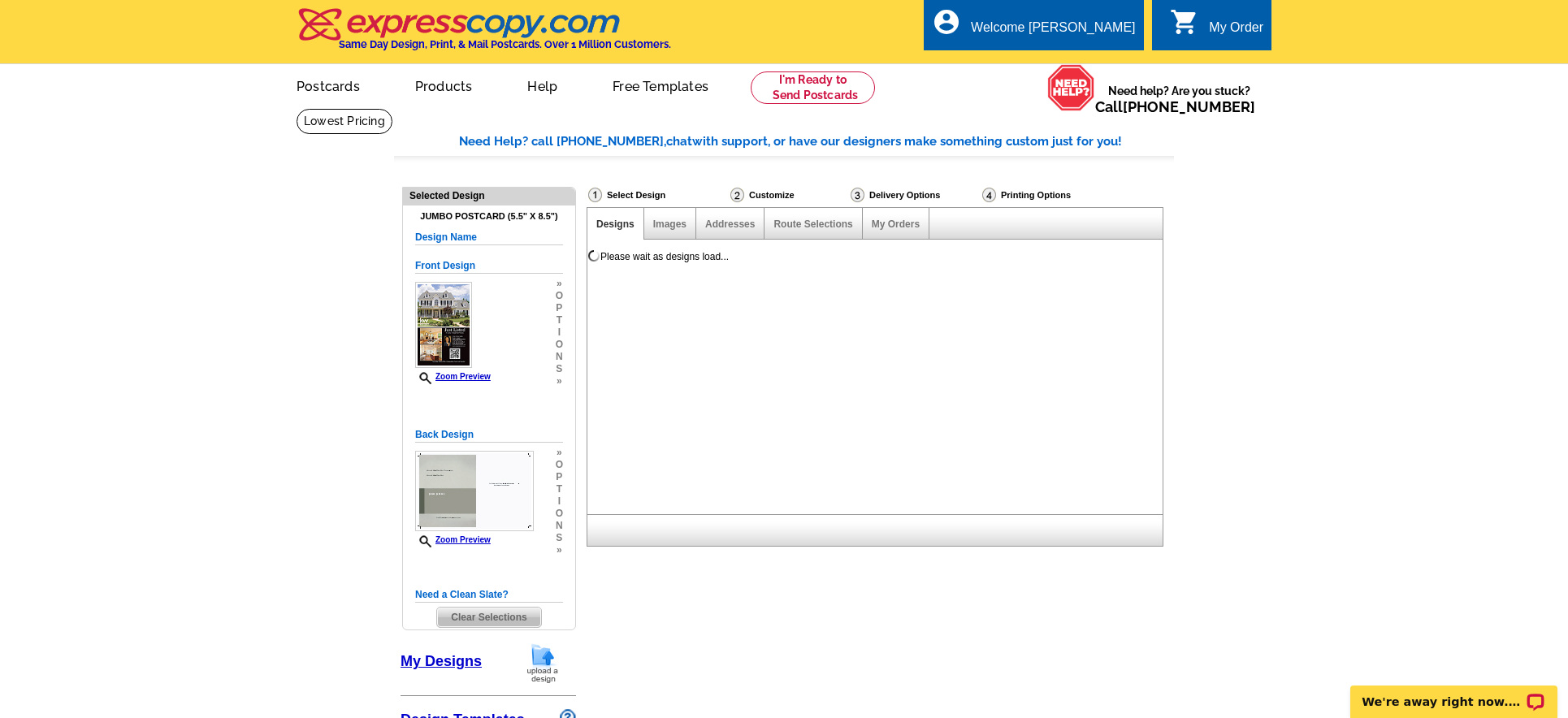
scroll to position [0, 0]
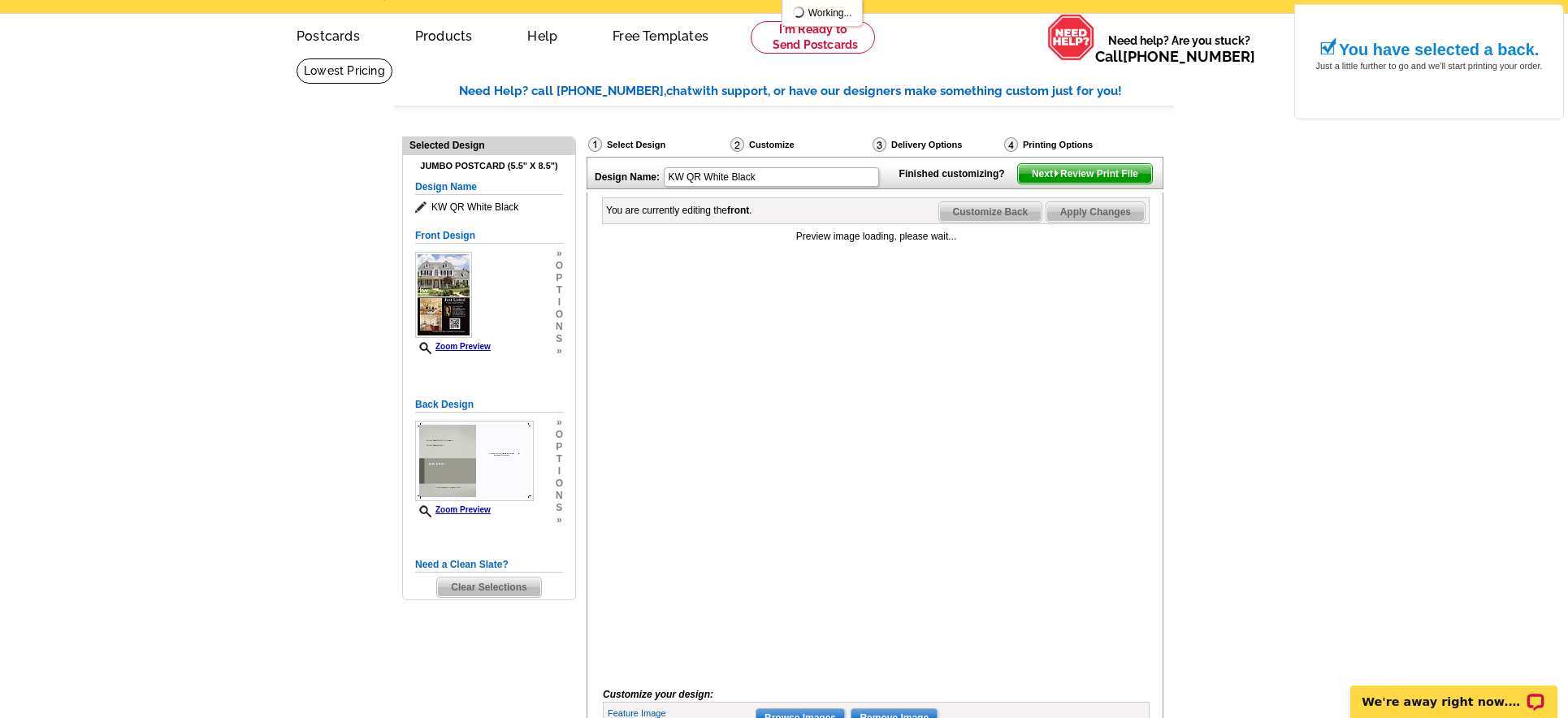
scroll to position [78, 0]
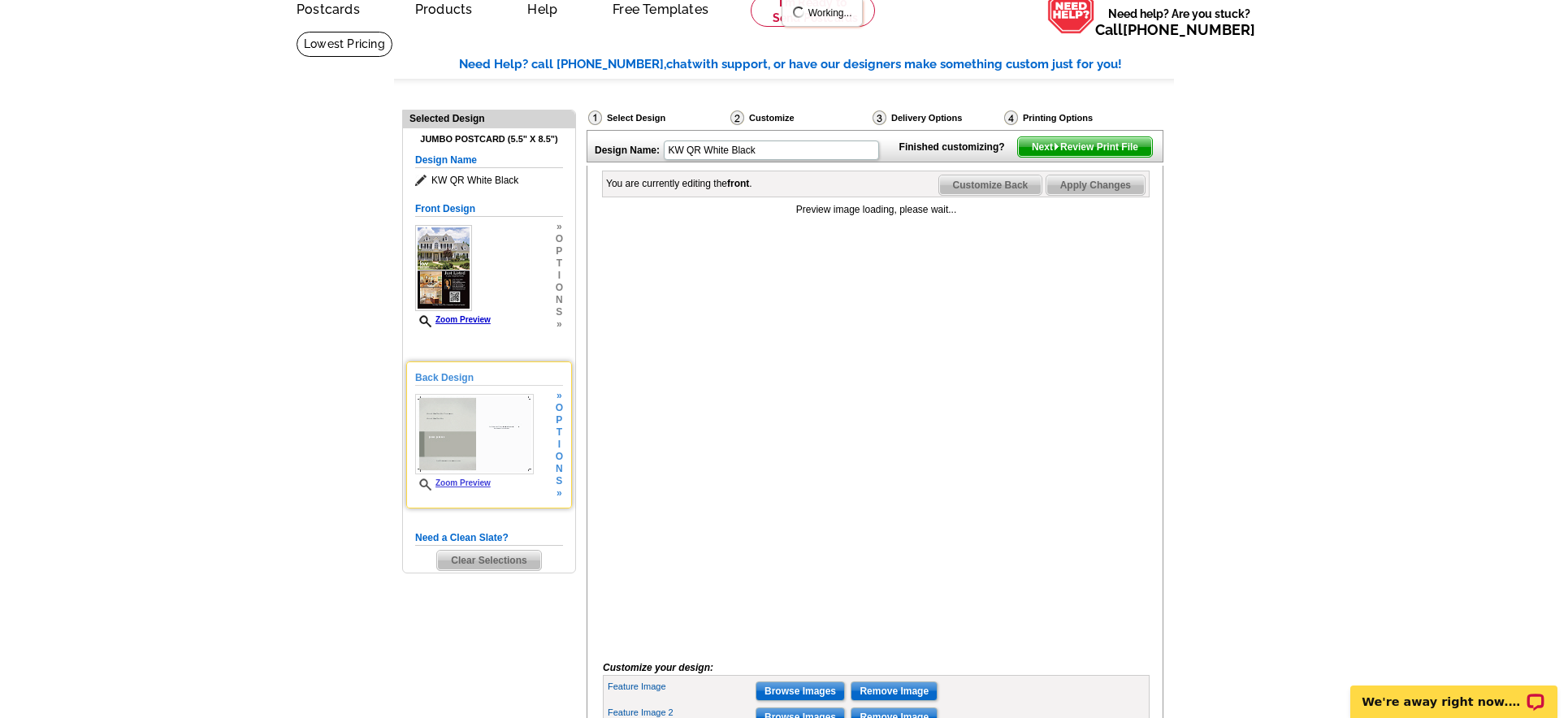
click at [560, 477] on span "s" at bounding box center [559, 481] width 7 height 12
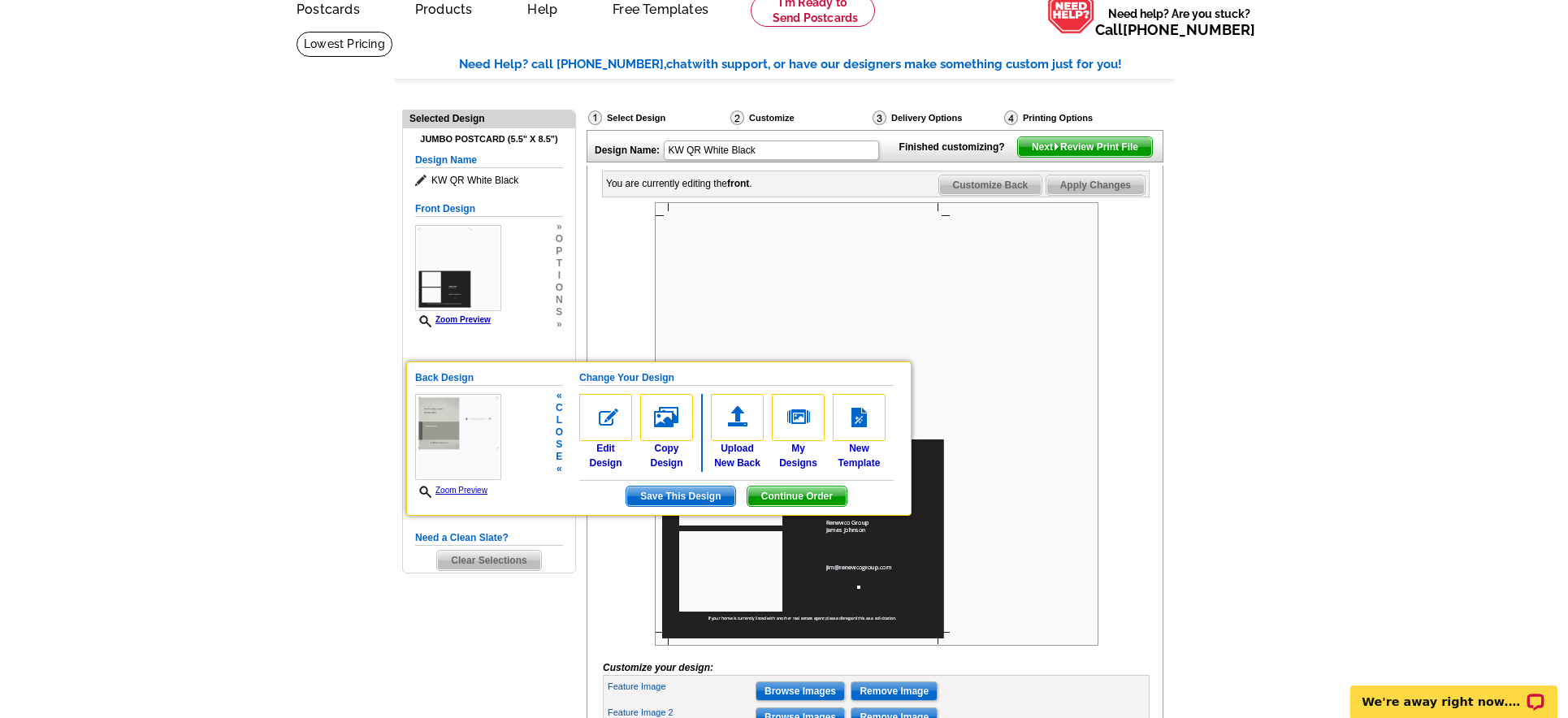
click at [991, 358] on img at bounding box center [877, 424] width 443 height 443
click at [788, 340] on img at bounding box center [877, 424] width 443 height 443
click at [559, 432] on span "o" at bounding box center [559, 432] width 7 height 12
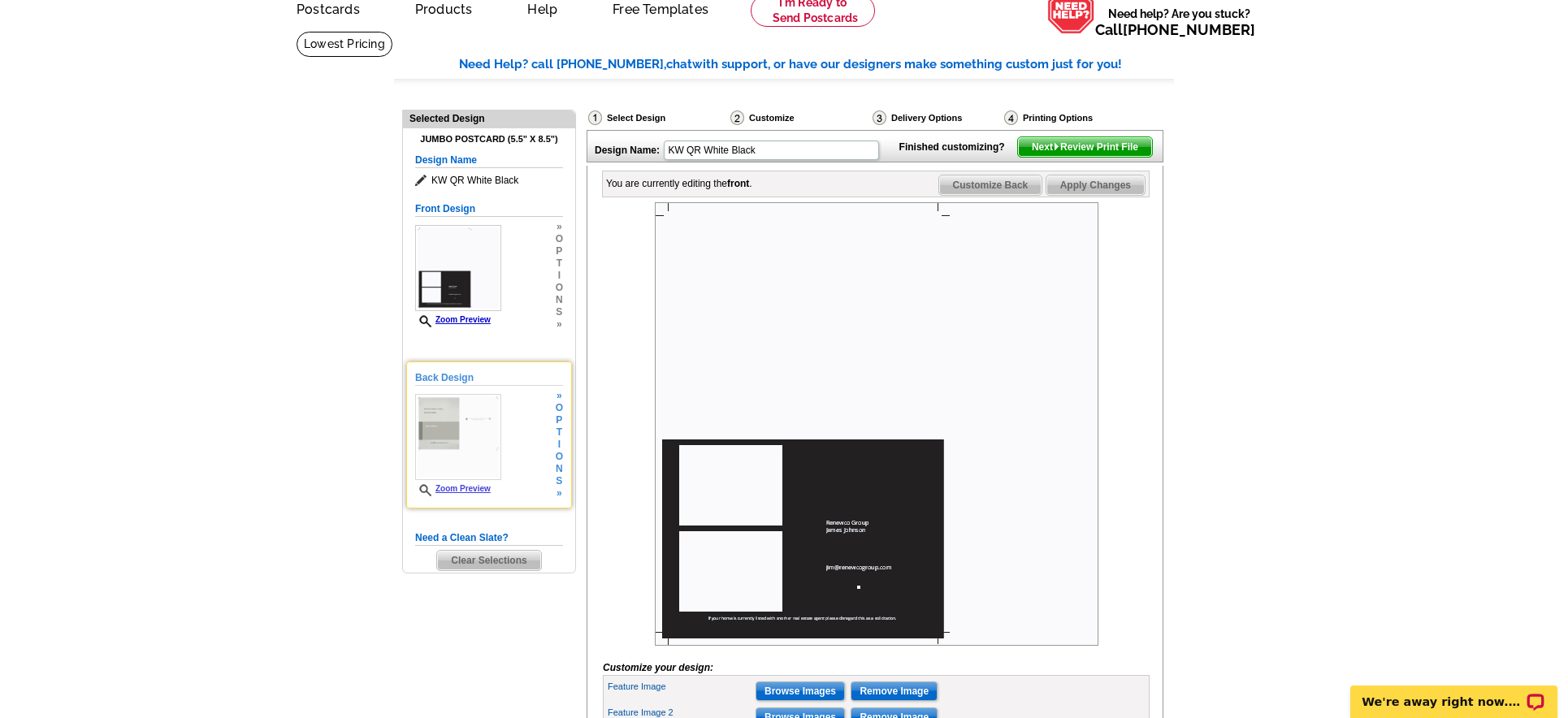
click at [454, 442] on img at bounding box center [458, 437] width 86 height 86
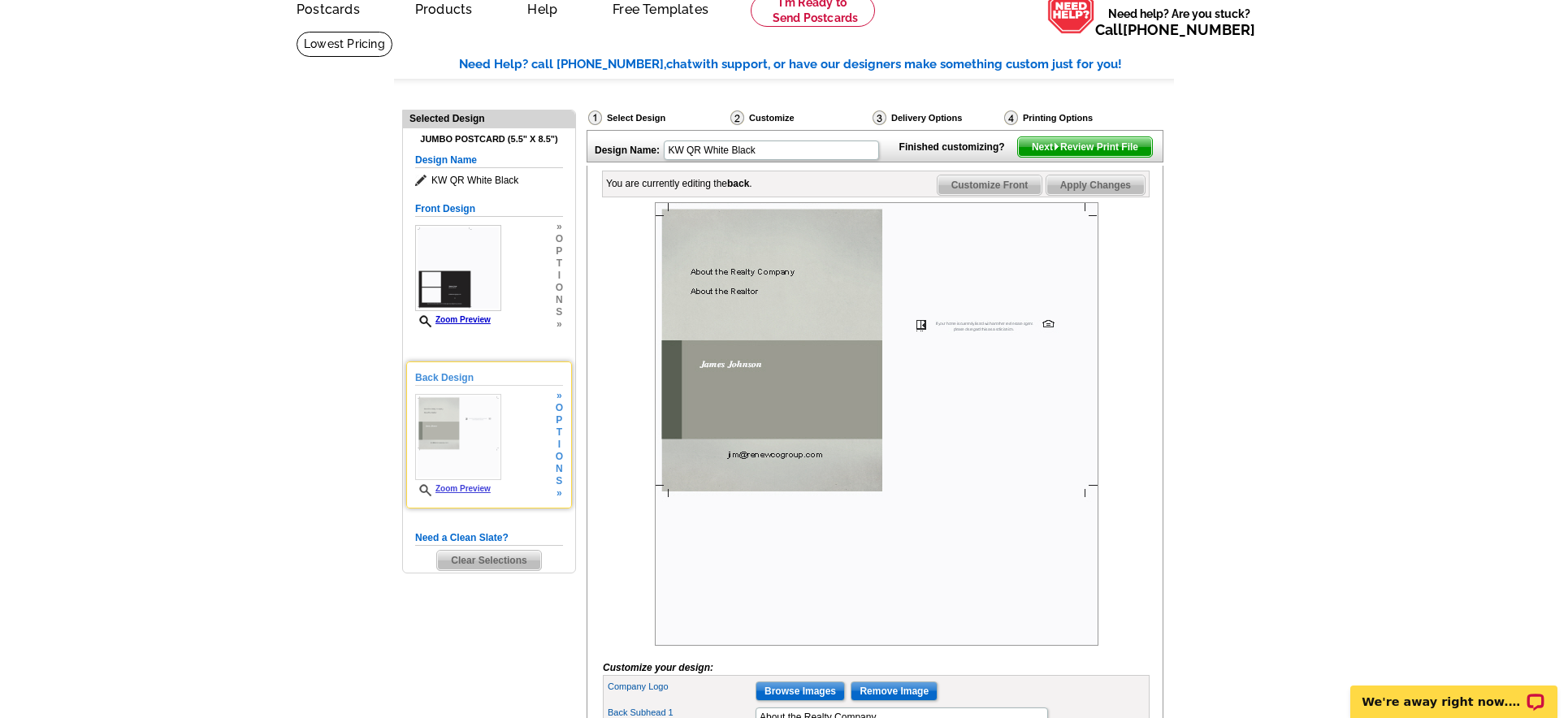
click at [569, 442] on div "Back Design Zoom Preview » o p t i o n s » Change Your Design Edit Design Copy …" at bounding box center [489, 434] width 166 height 147
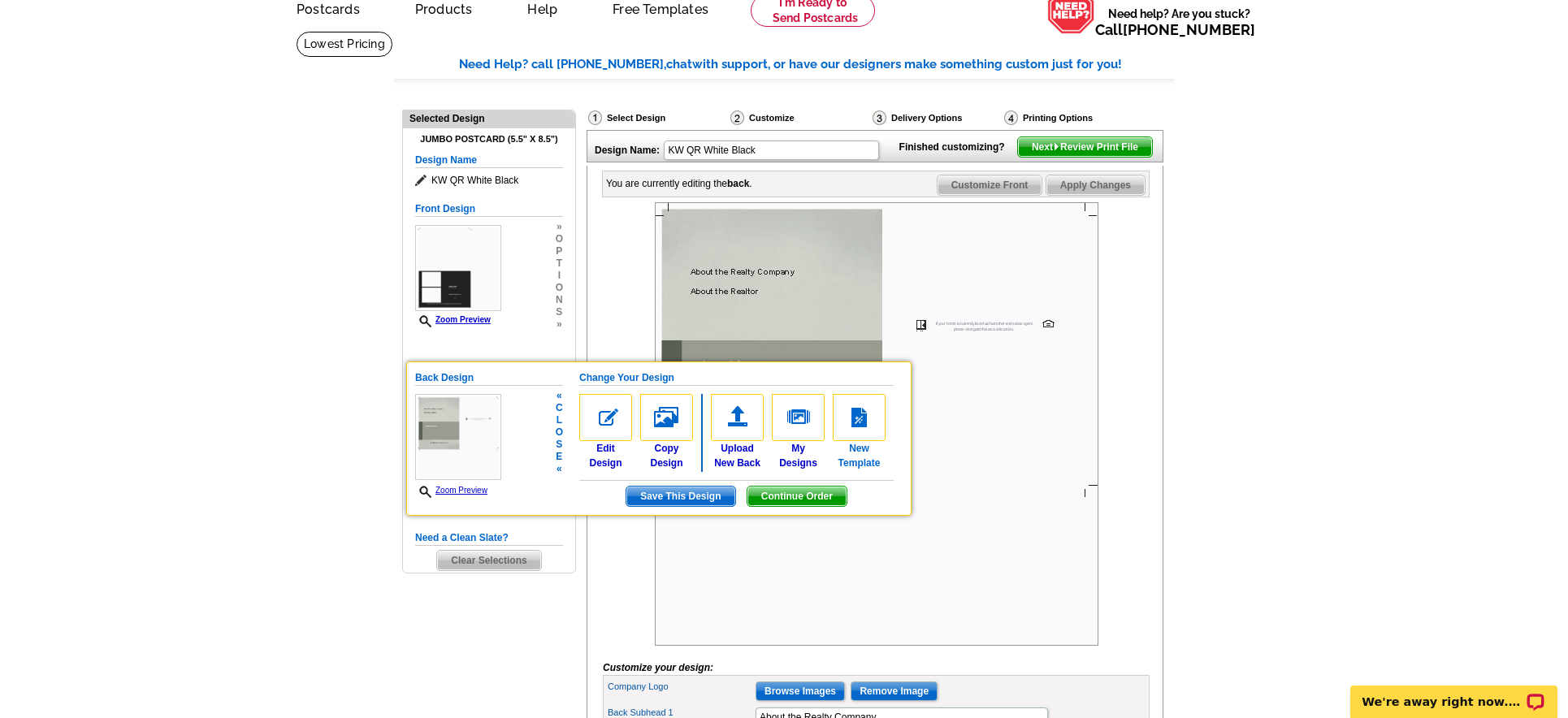
click at [847, 413] on img at bounding box center [859, 418] width 53 height 47
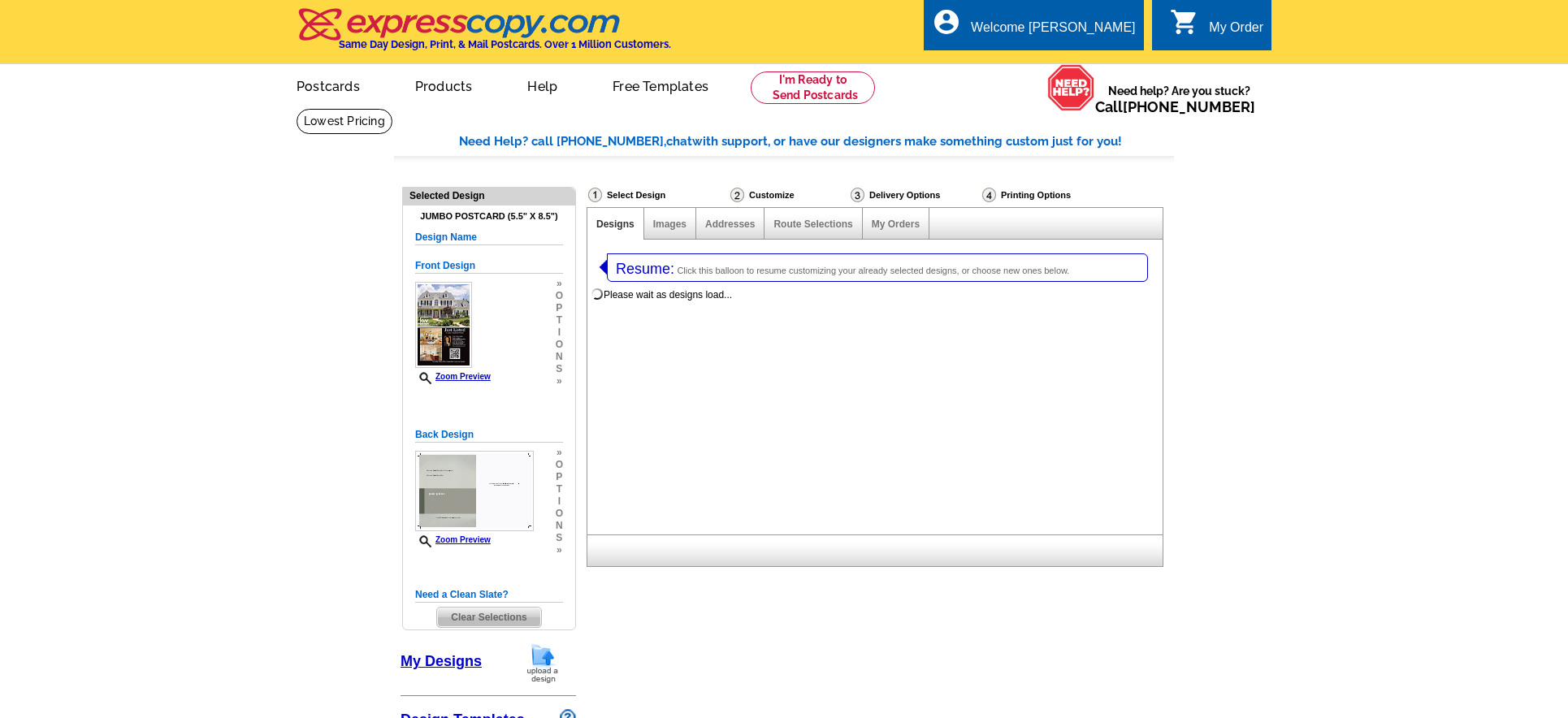
select select "1"
select select "2"
select select "back"
select select "785"
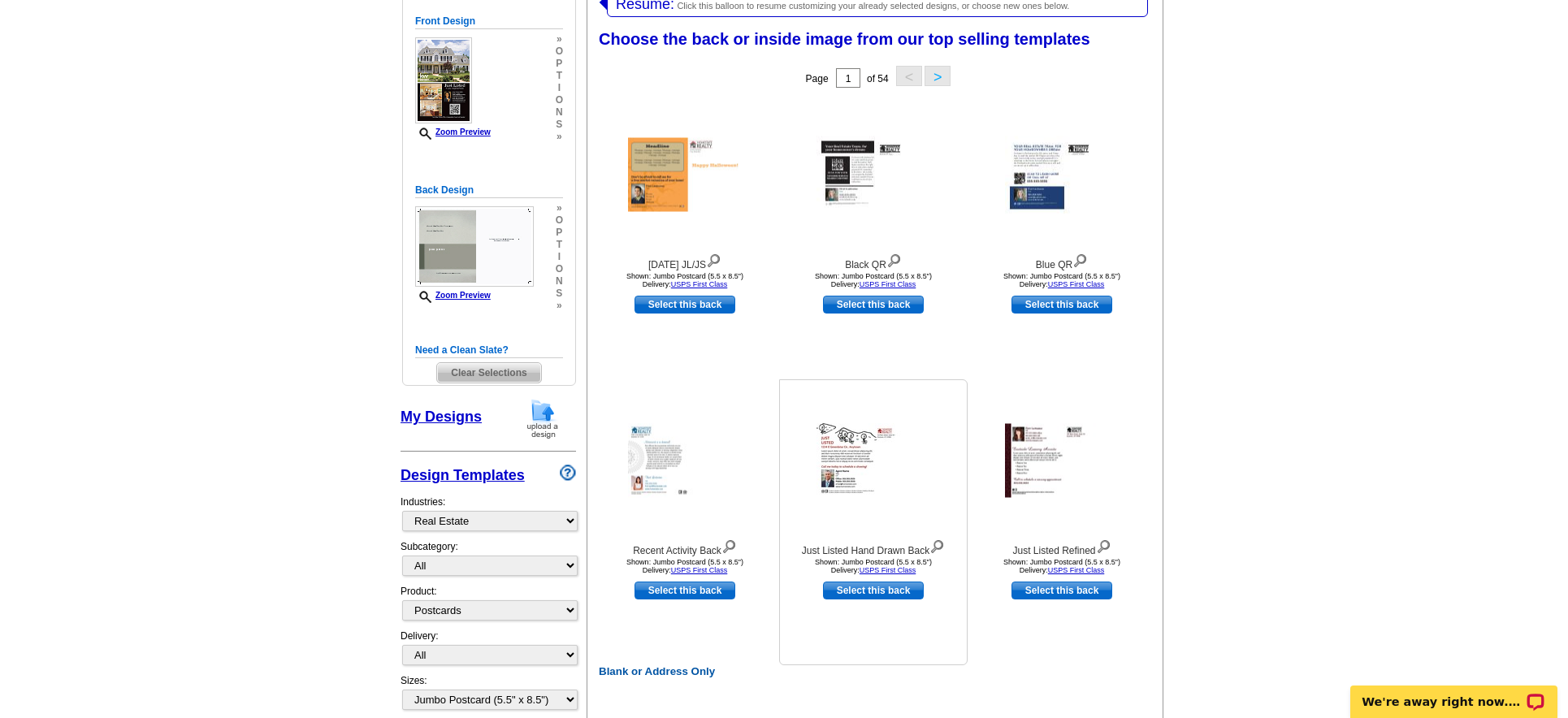
scroll to position [246, 0]
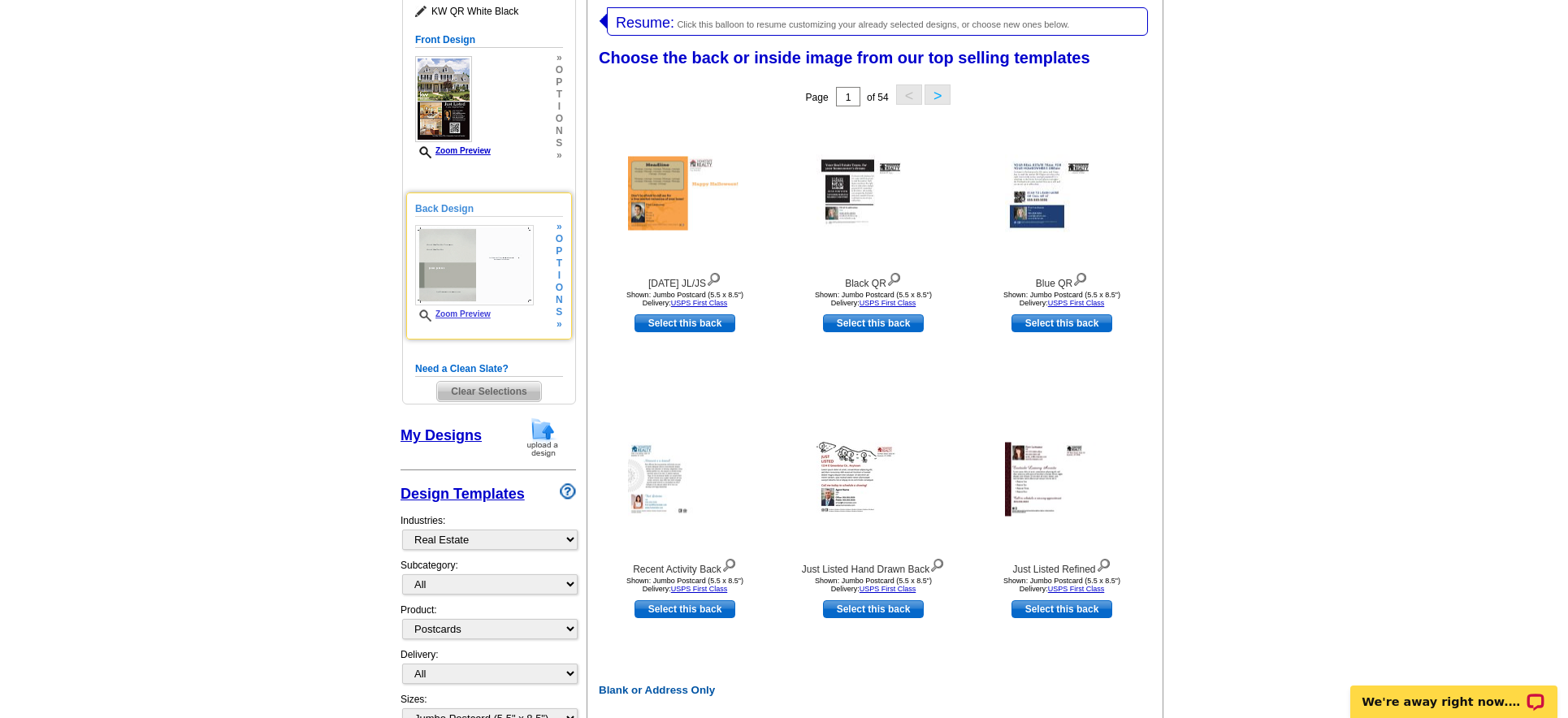
click at [500, 287] on img at bounding box center [474, 265] width 119 height 80
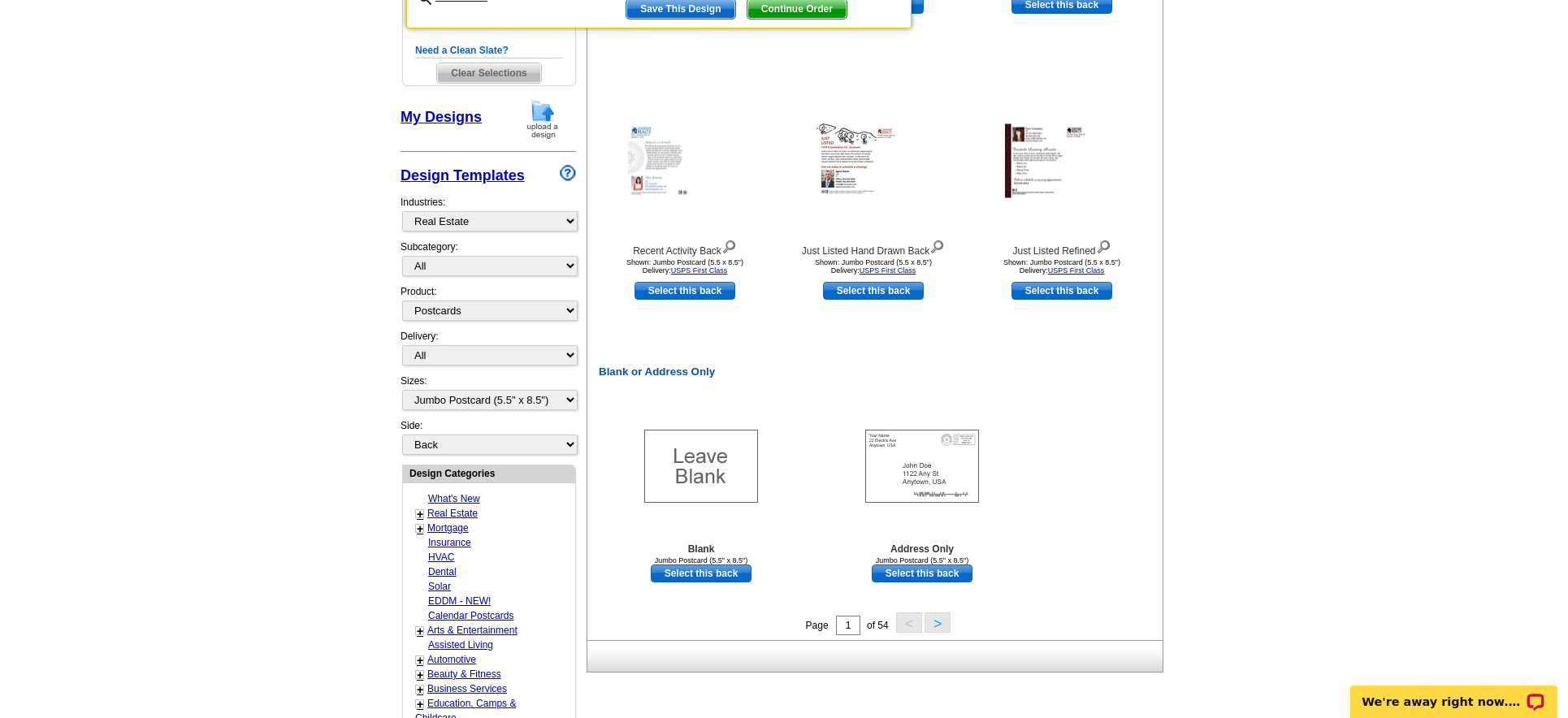
scroll to position [612, 0]
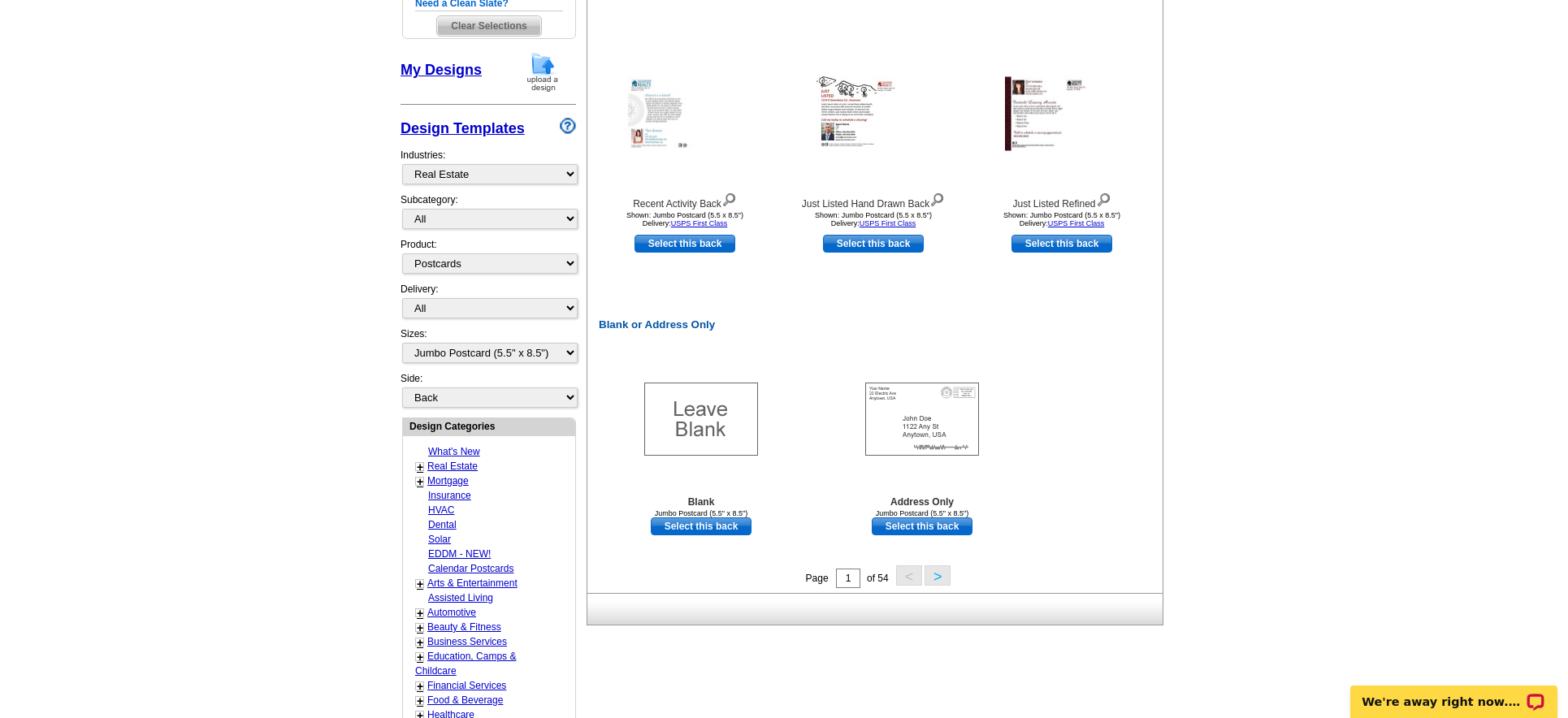
click at [933, 578] on button ">" at bounding box center [938, 576] width 26 height 20
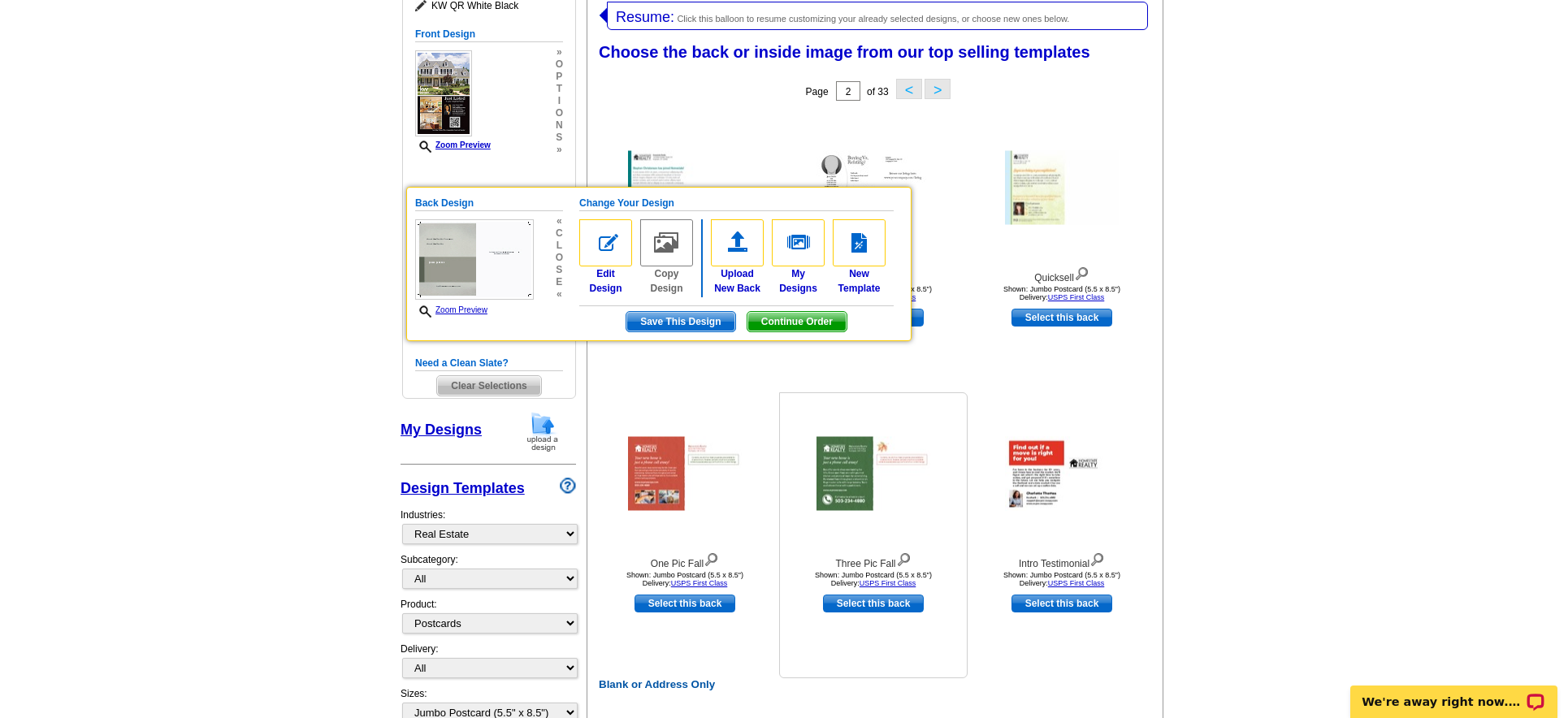
scroll to position [249, 0]
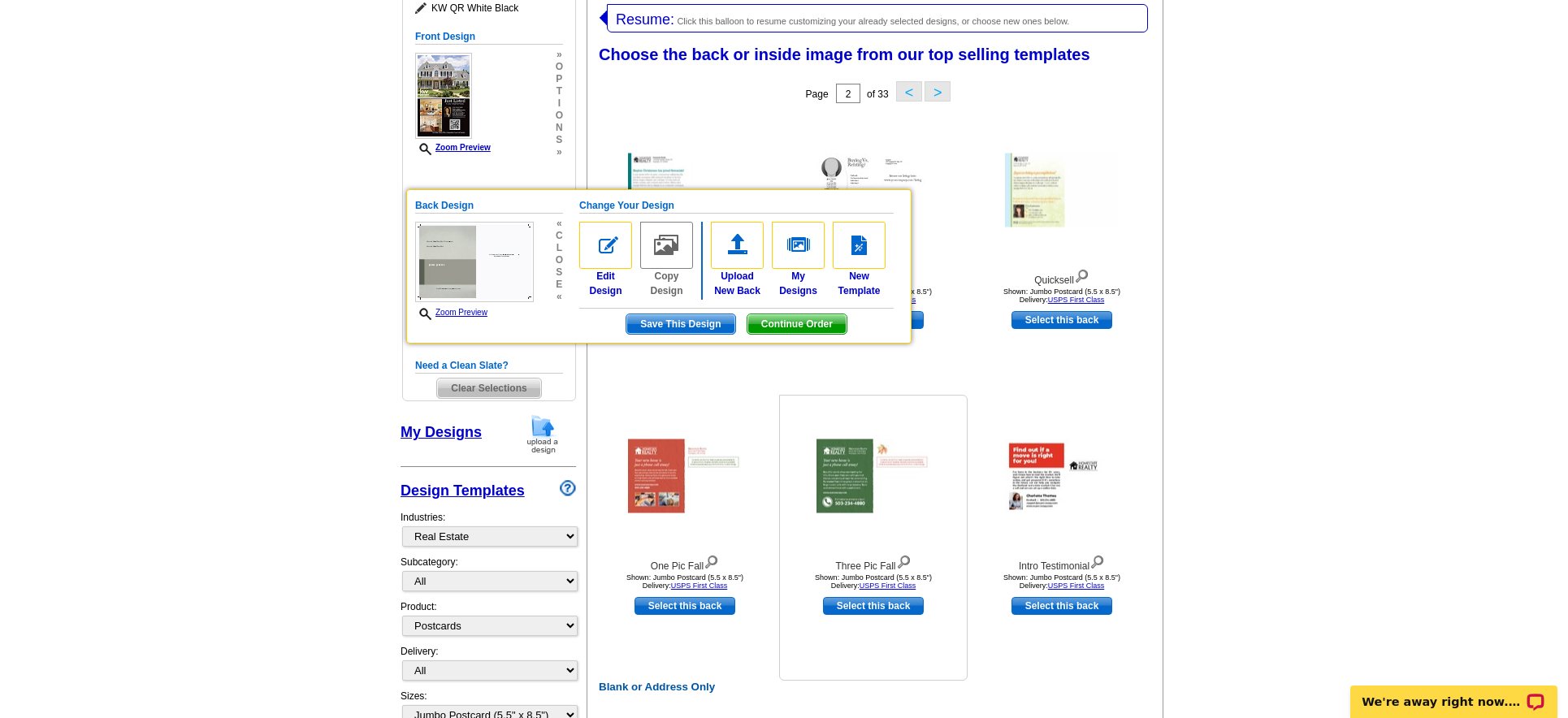
click at [954, 398] on div "Three Pic Fall Shown: Jumbo Postcard (5.5 x 8.5") Delivery: USPS First Class Se…" at bounding box center [873, 538] width 189 height 286
click at [554, 280] on div "« c l o s e «" at bounding box center [557, 261] width 11 height 86
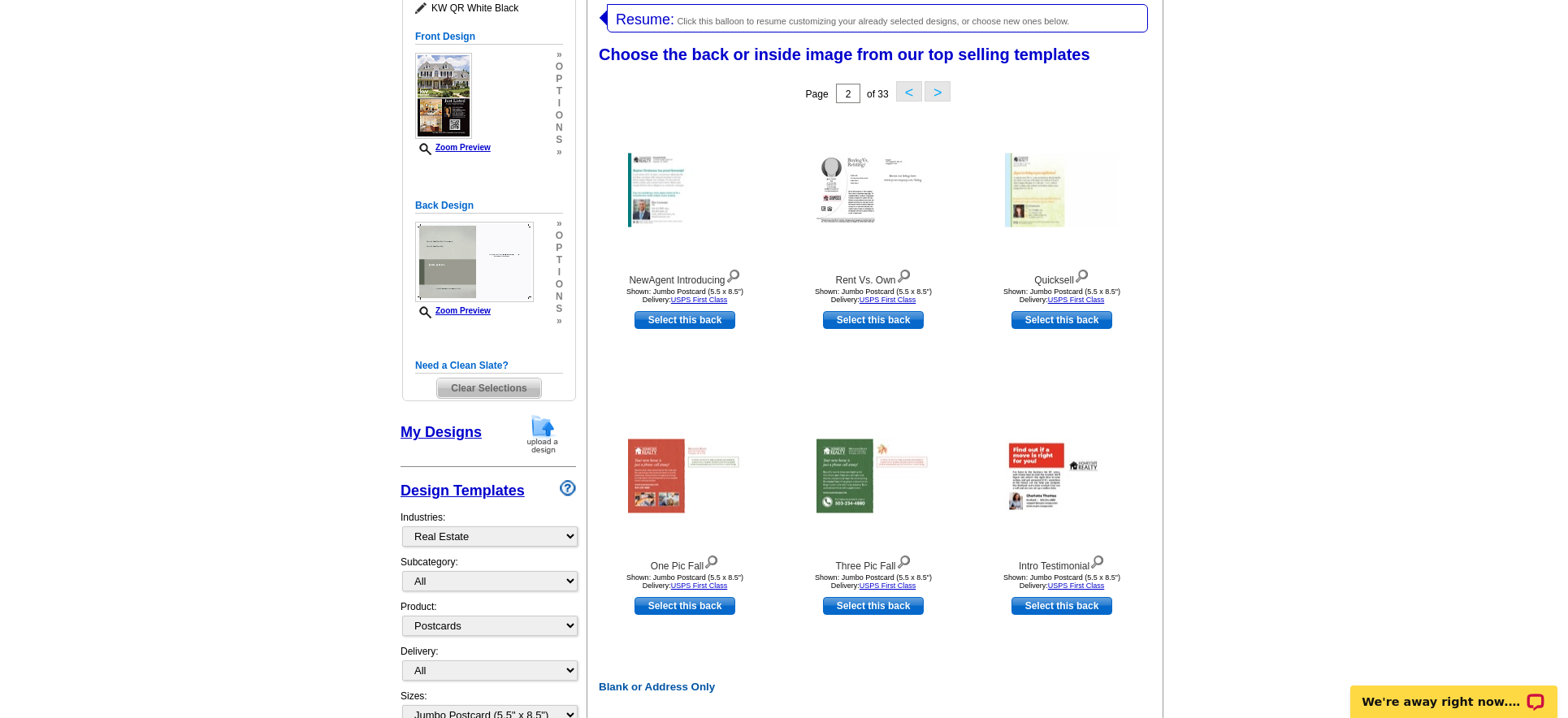
click at [943, 92] on button ">" at bounding box center [938, 91] width 26 height 20
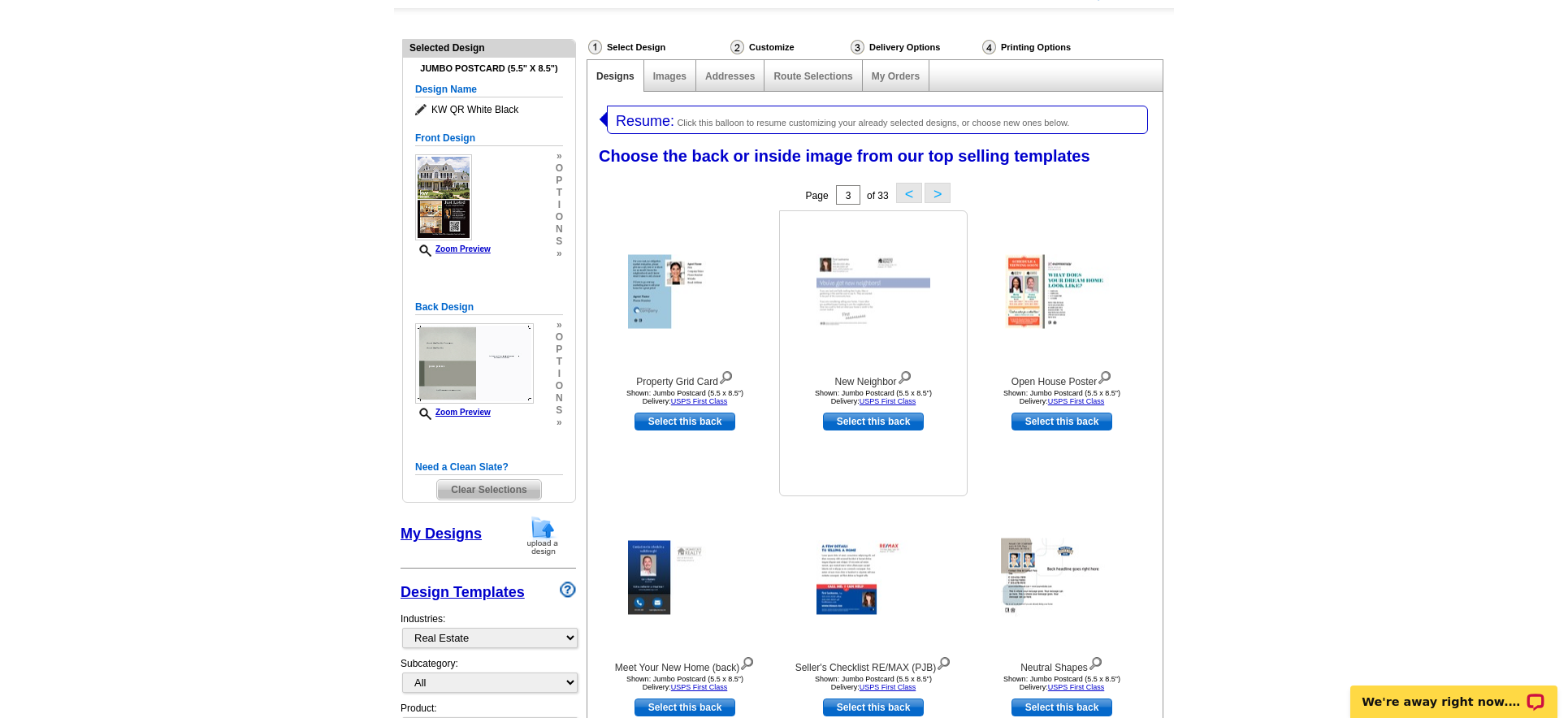
scroll to position [56, 0]
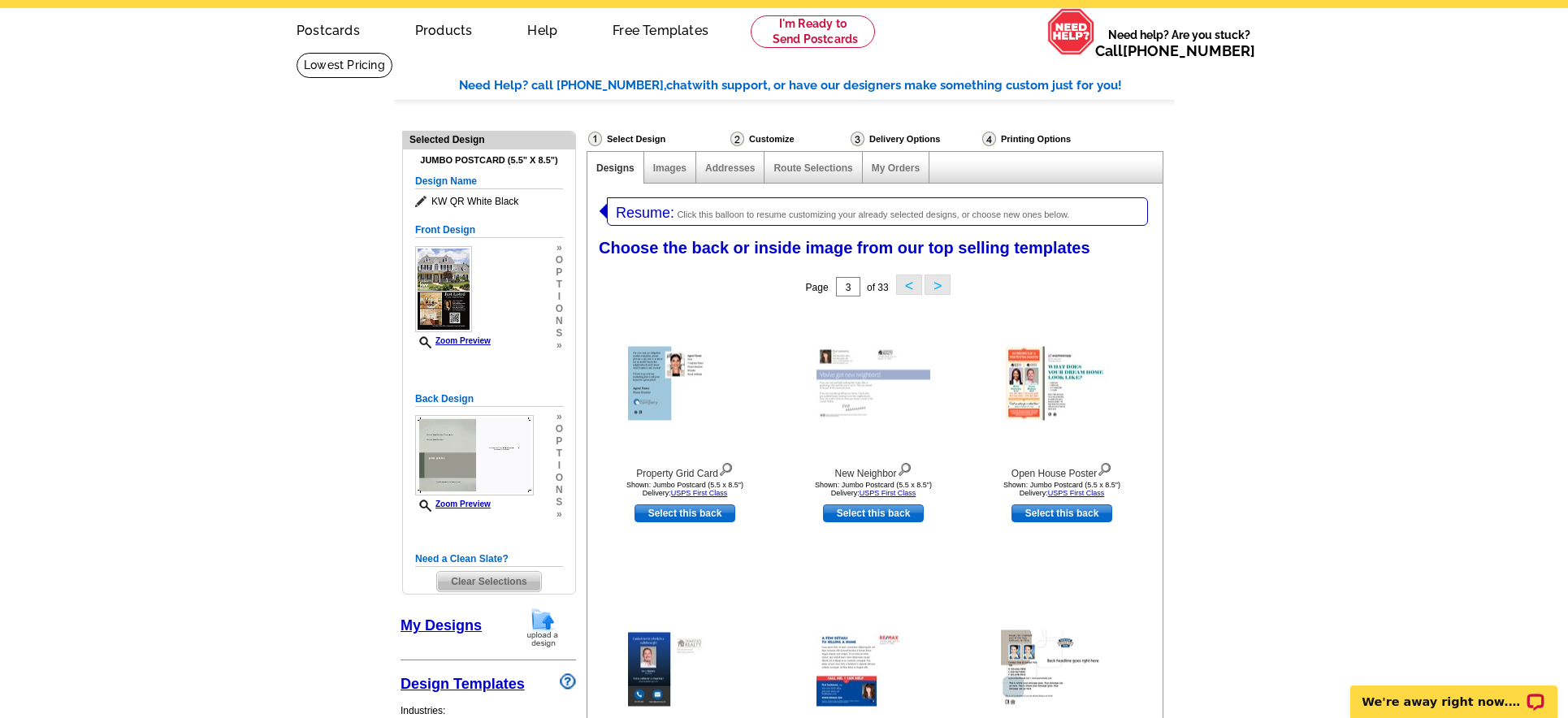
click at [940, 284] on button ">" at bounding box center [938, 285] width 26 height 20
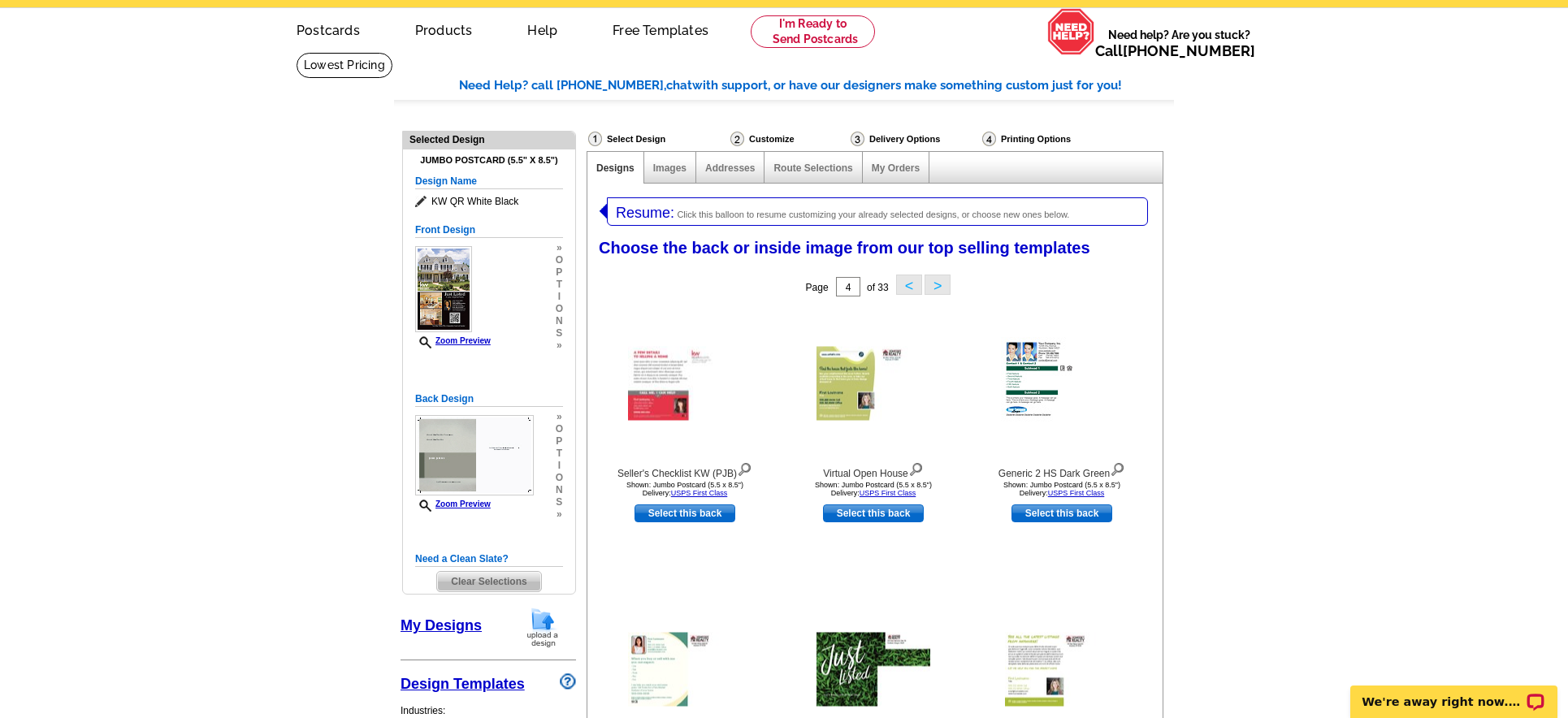
click at [940, 284] on button ">" at bounding box center [938, 285] width 26 height 20
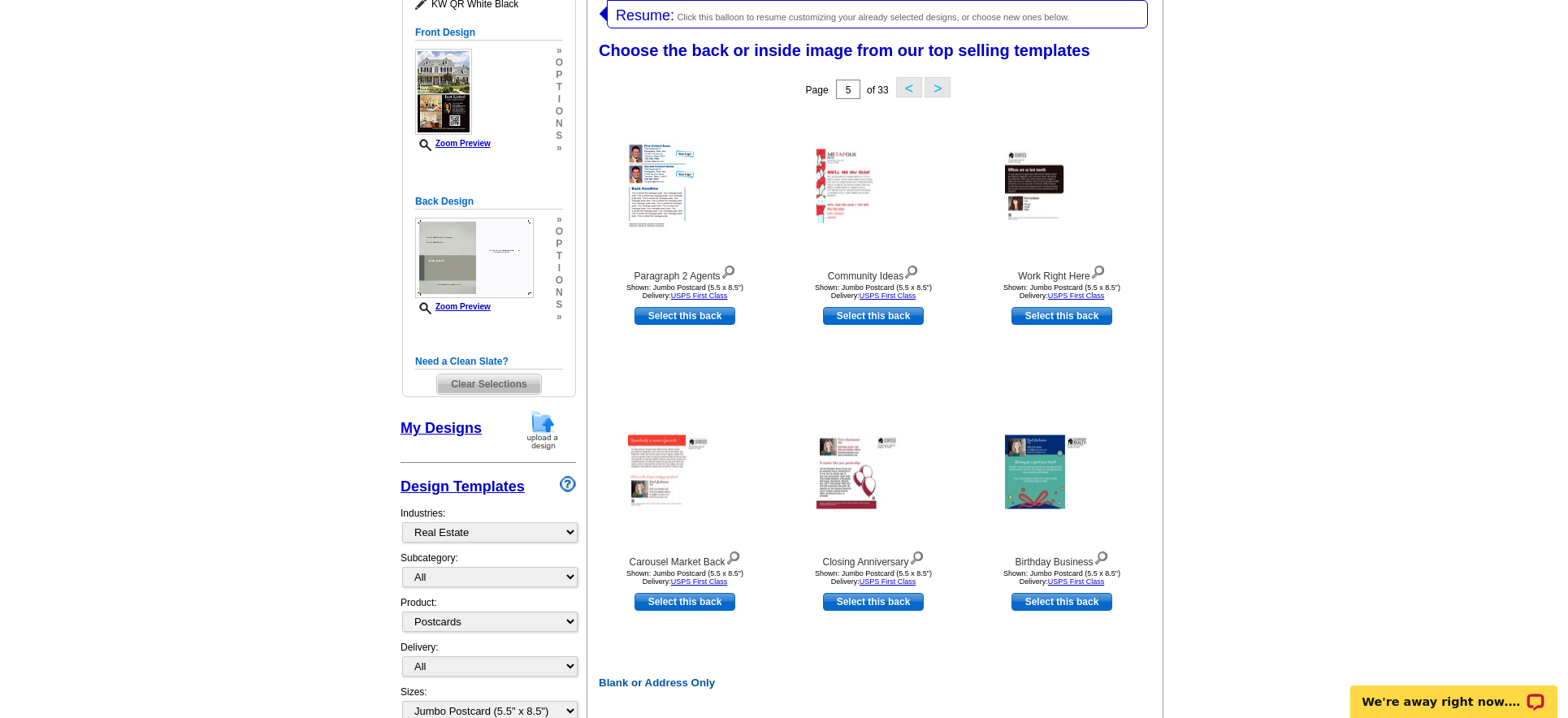
scroll to position [253, 0]
click at [941, 88] on button ">" at bounding box center [938, 88] width 26 height 20
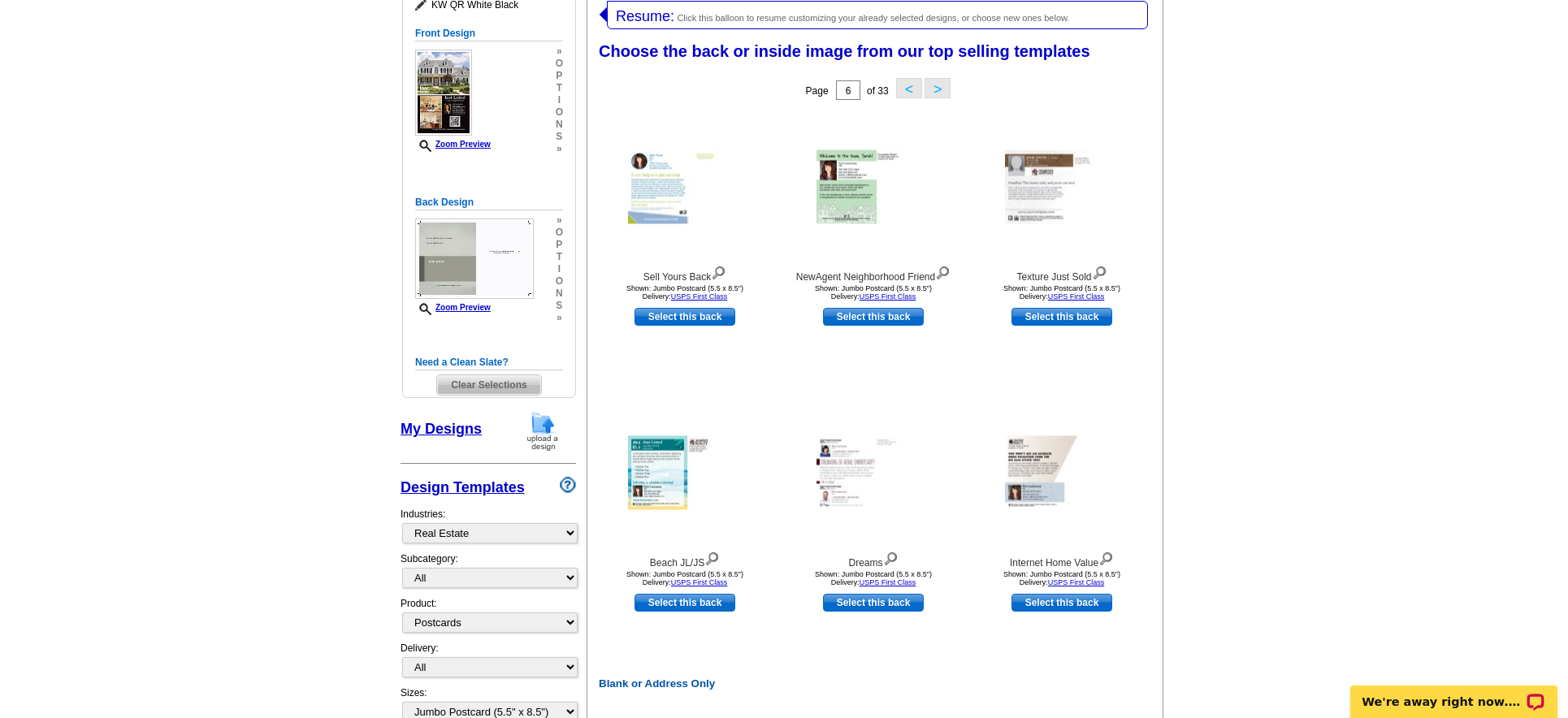
click at [942, 86] on button ">" at bounding box center [938, 88] width 26 height 20
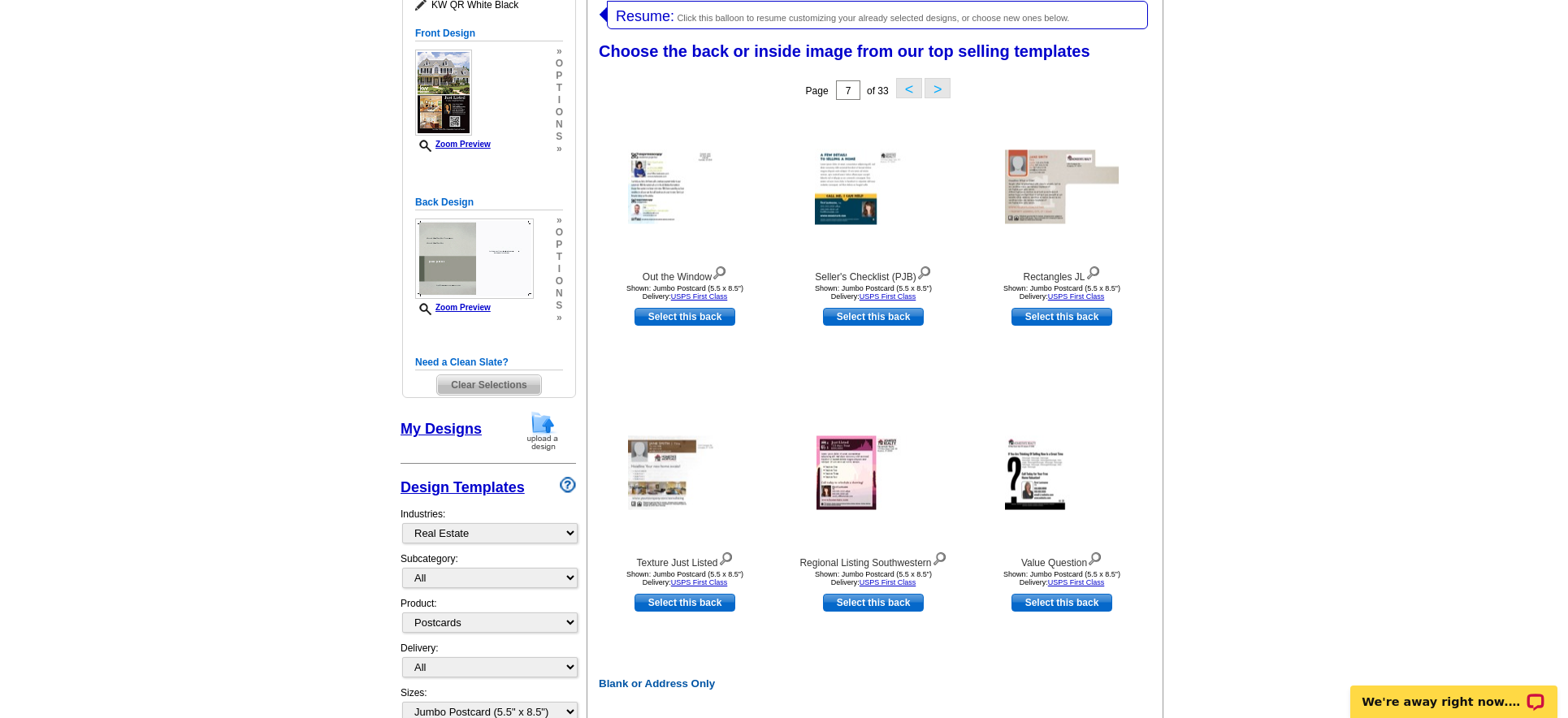
click at [940, 87] on button ">" at bounding box center [938, 88] width 26 height 20
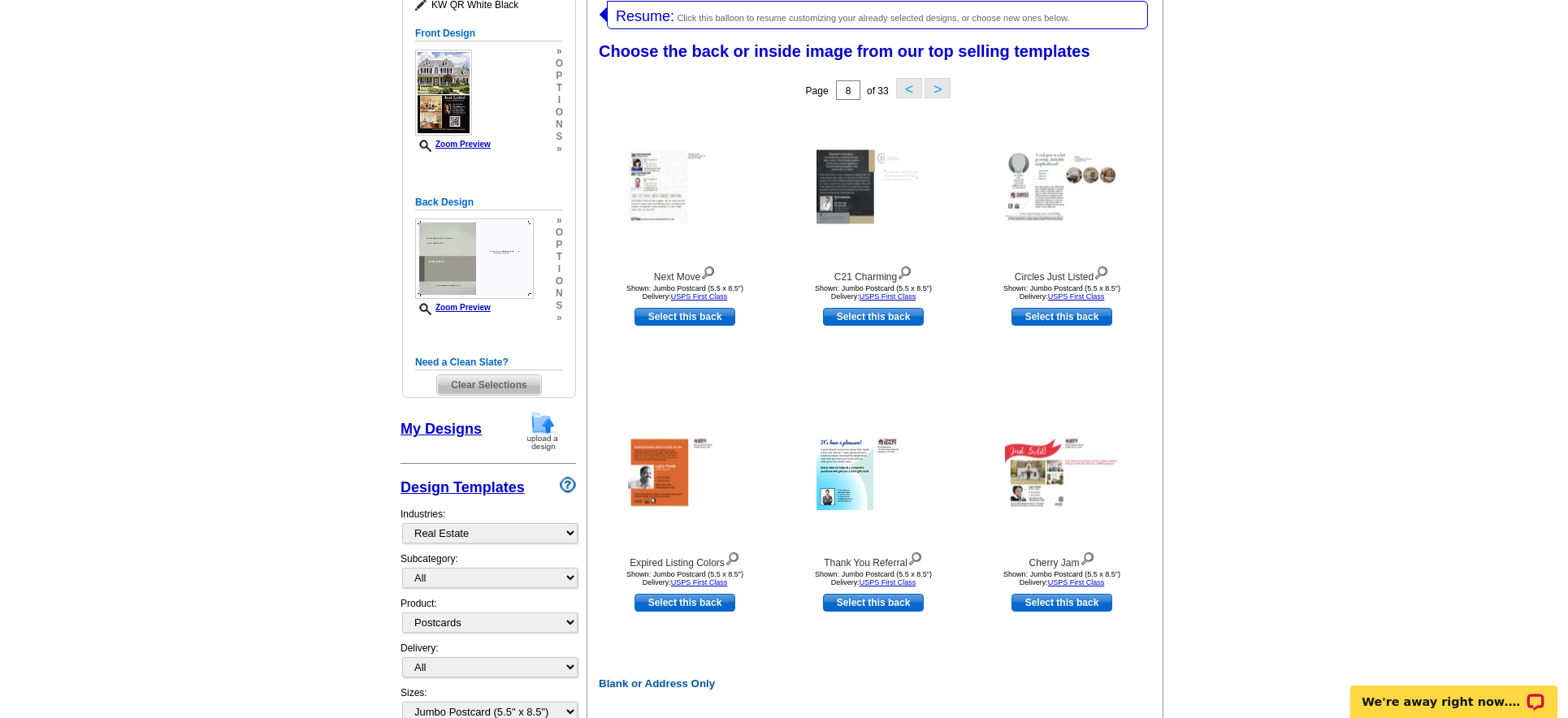
click at [940, 87] on button ">" at bounding box center [938, 88] width 26 height 20
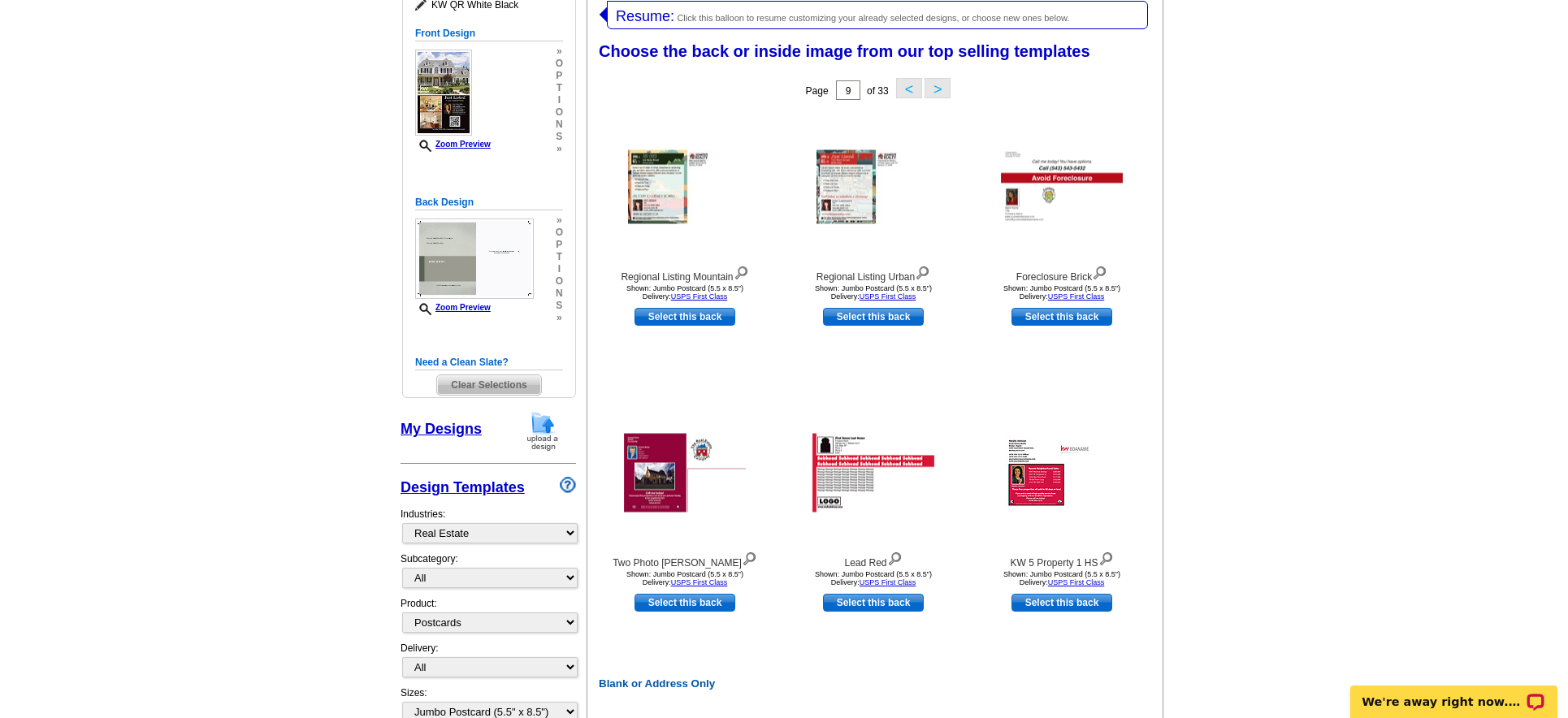
click at [940, 87] on button ">" at bounding box center [938, 88] width 26 height 20
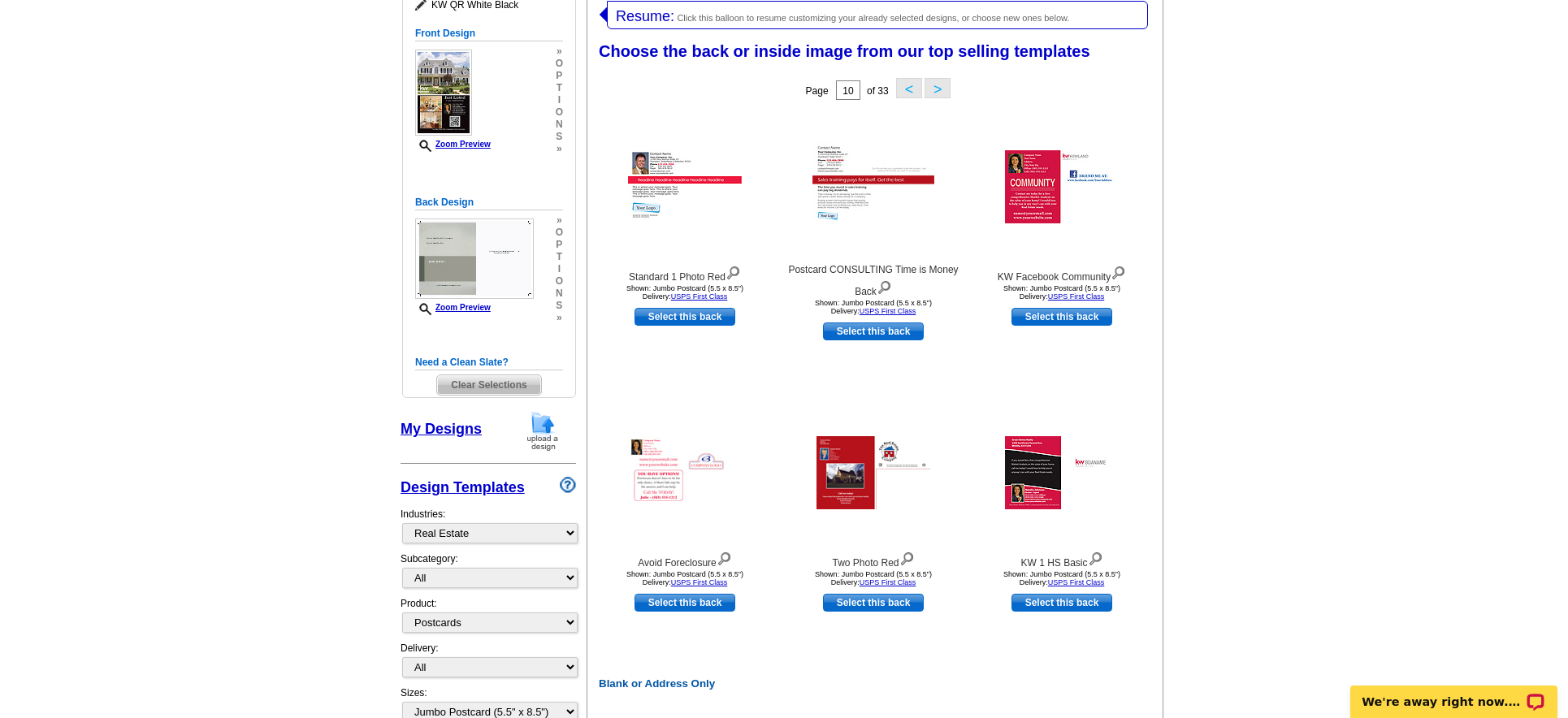
click at [934, 81] on button ">" at bounding box center [938, 88] width 26 height 20
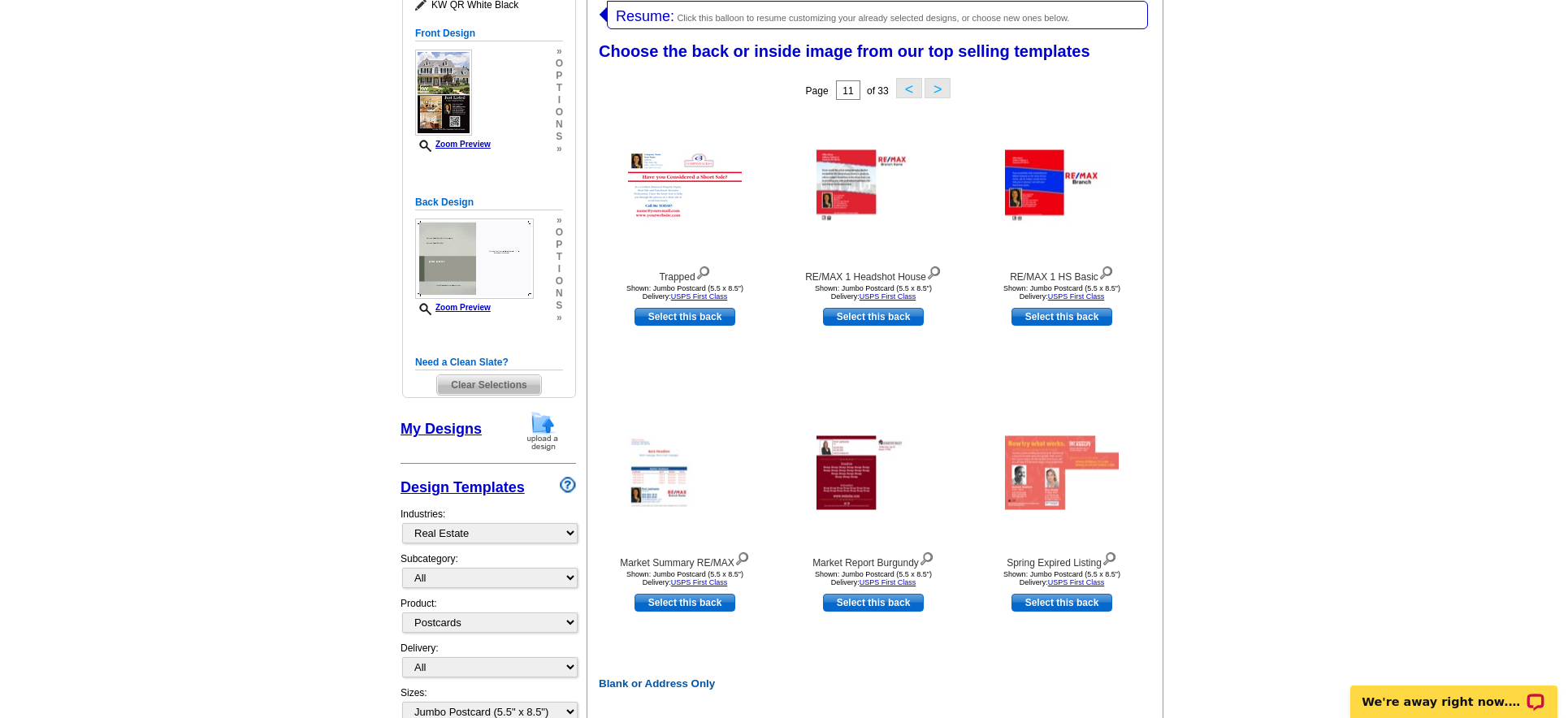
click at [932, 61] on div "Choose the back or inside image from our top selling templates Select one of th…" at bounding box center [877, 54] width 576 height 39
click at [934, 87] on button ">" at bounding box center [938, 88] width 26 height 20
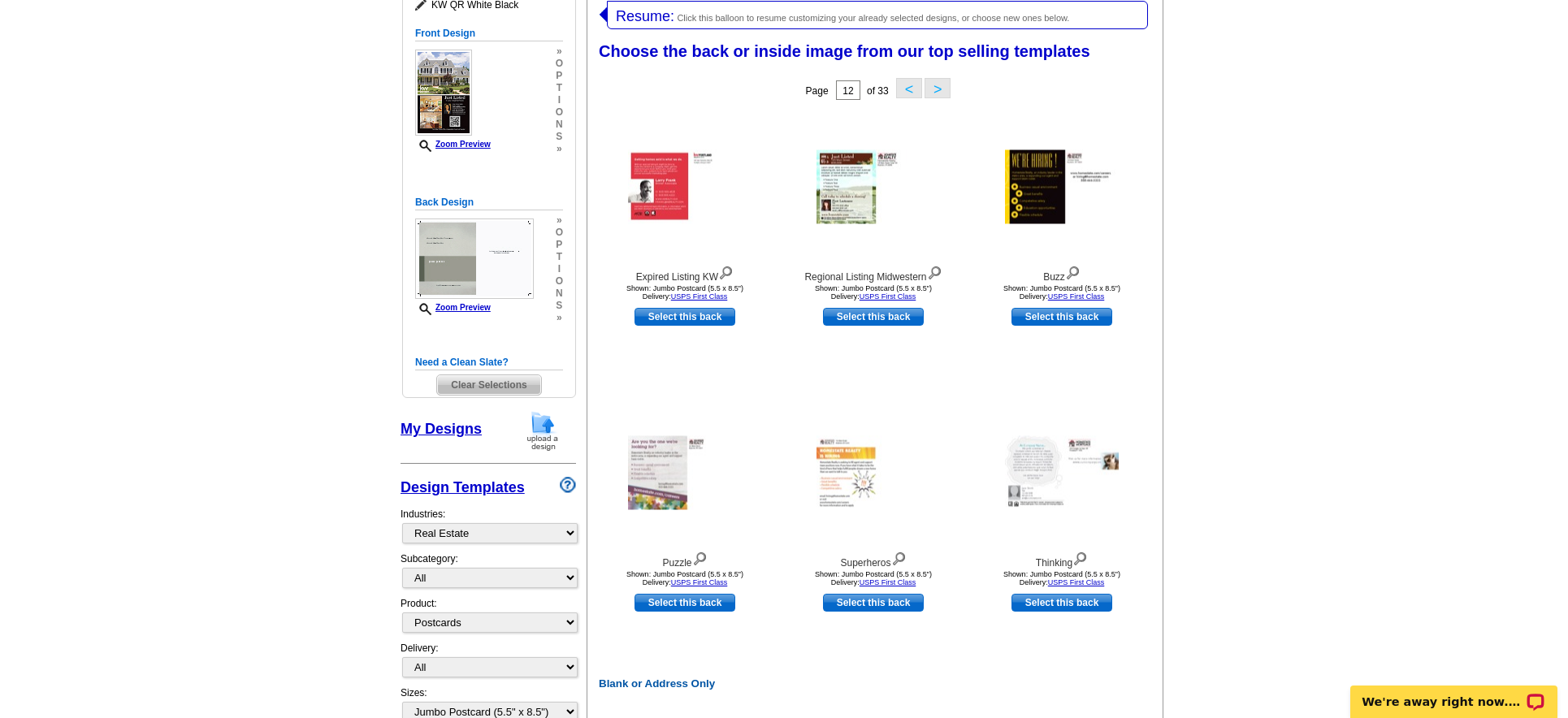
click at [934, 87] on button ">" at bounding box center [938, 88] width 26 height 20
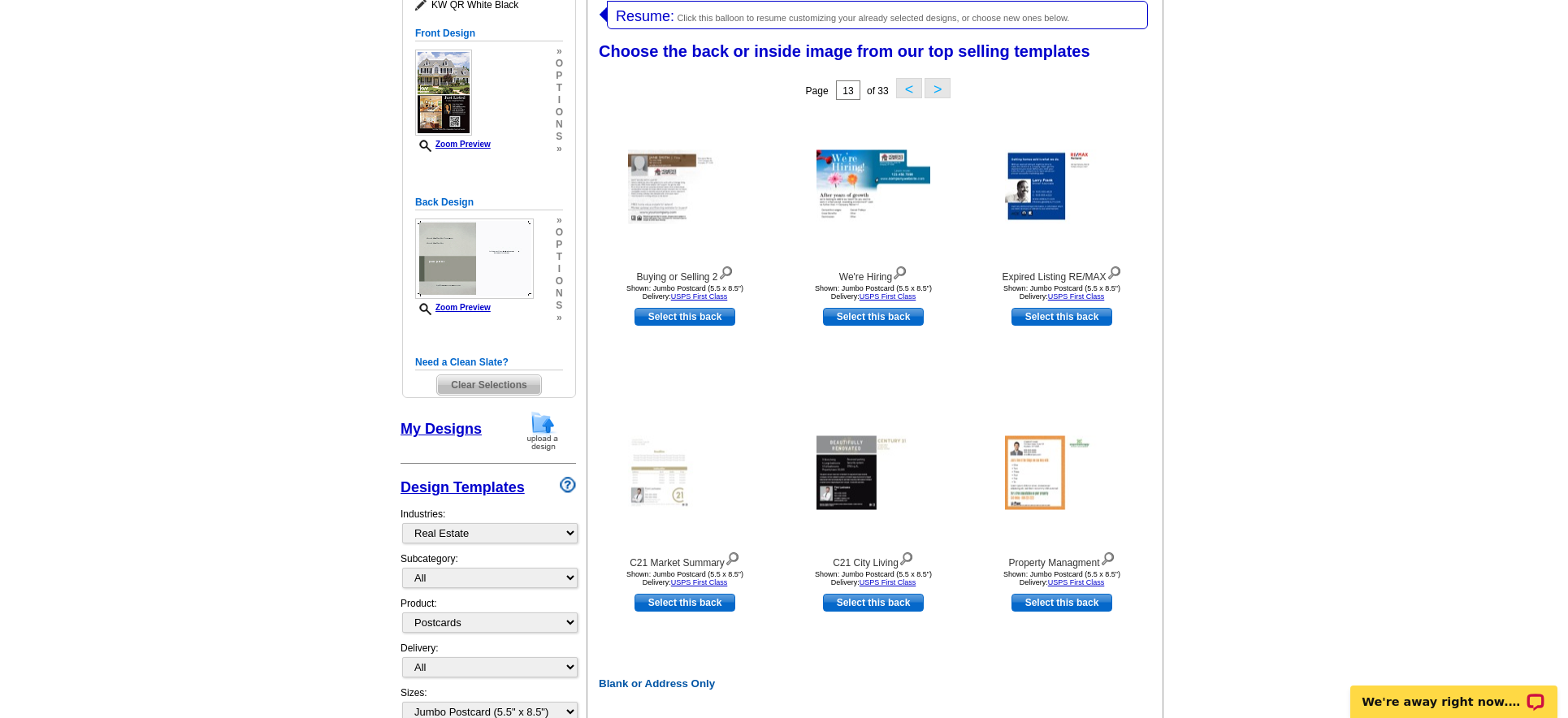
click at [934, 87] on button ">" at bounding box center [938, 88] width 26 height 20
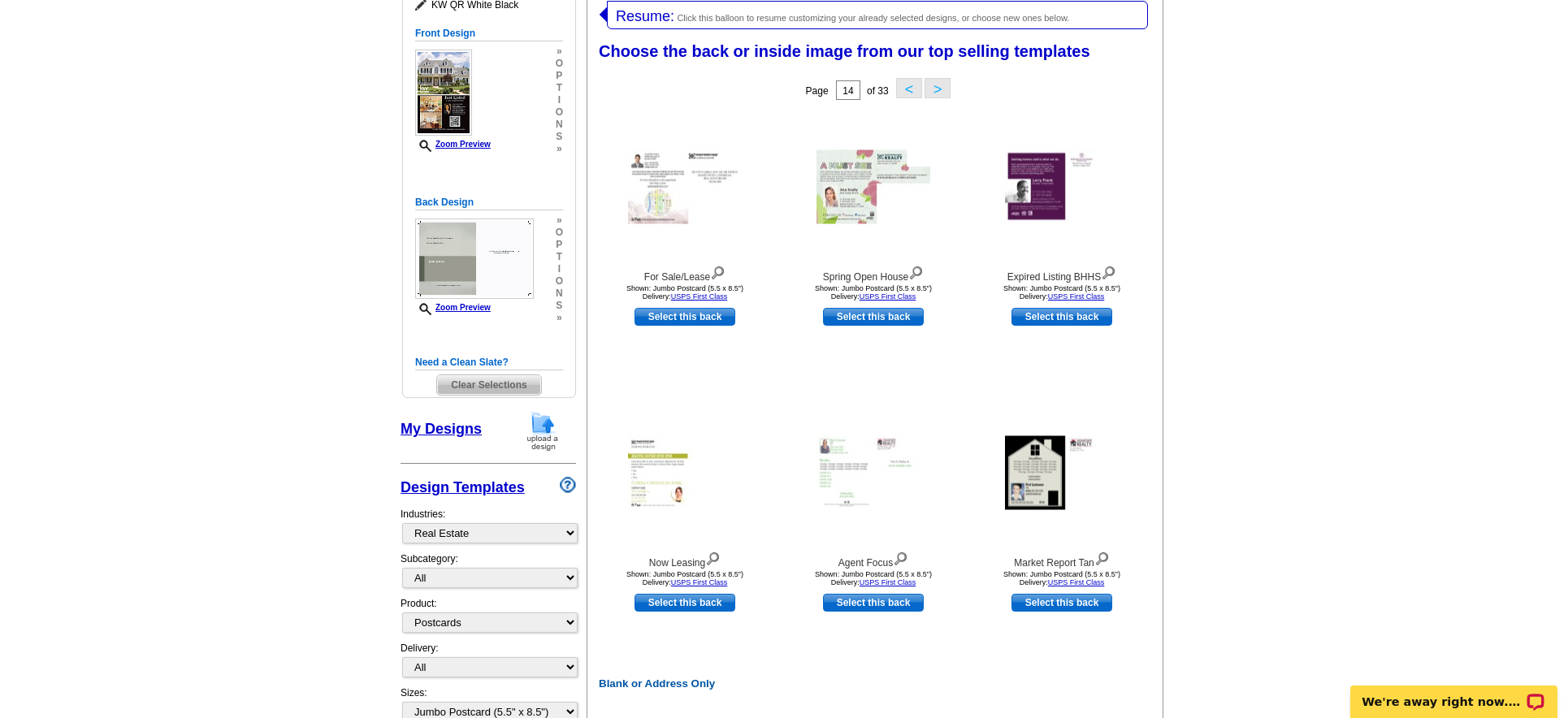
click at [934, 87] on button ">" at bounding box center [938, 88] width 26 height 20
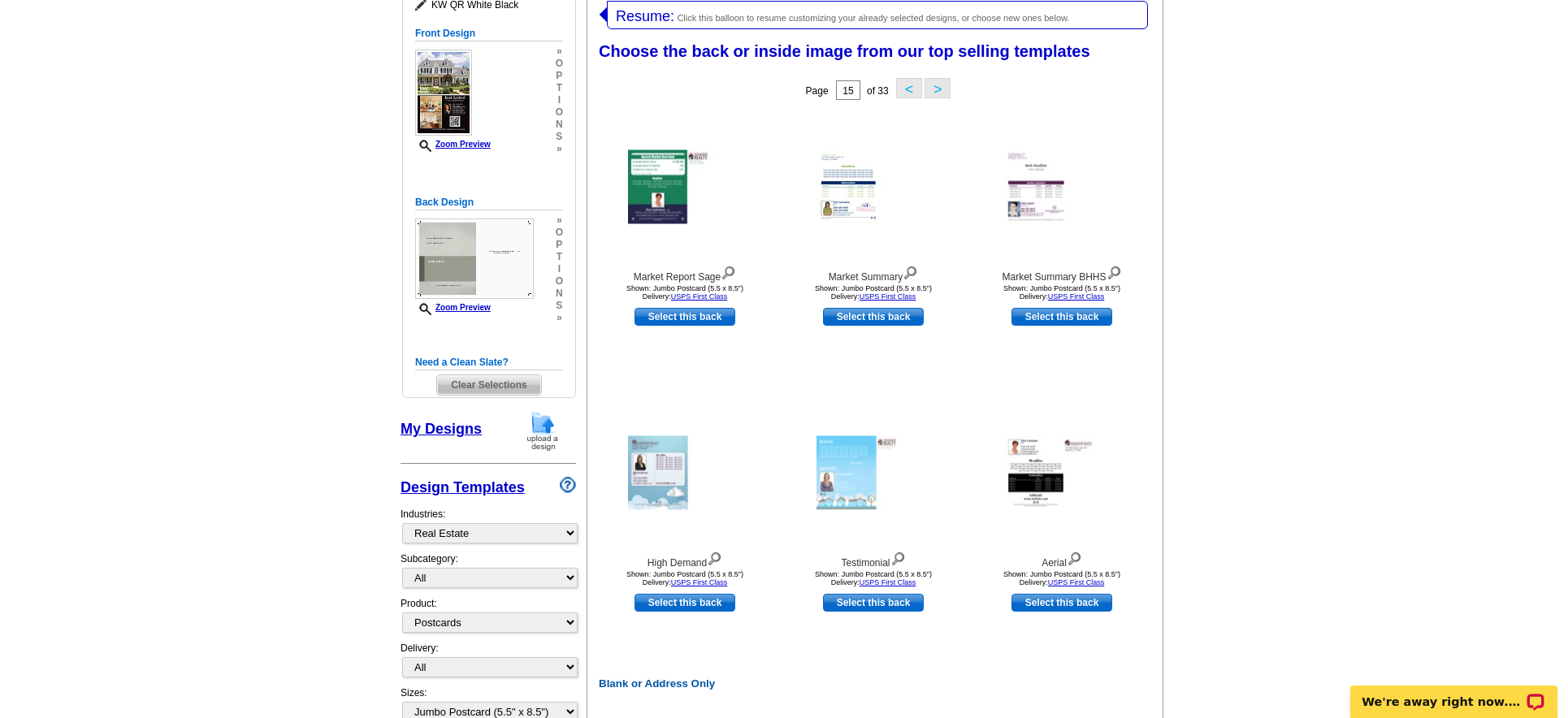
click at [934, 87] on button ">" at bounding box center [938, 88] width 26 height 20
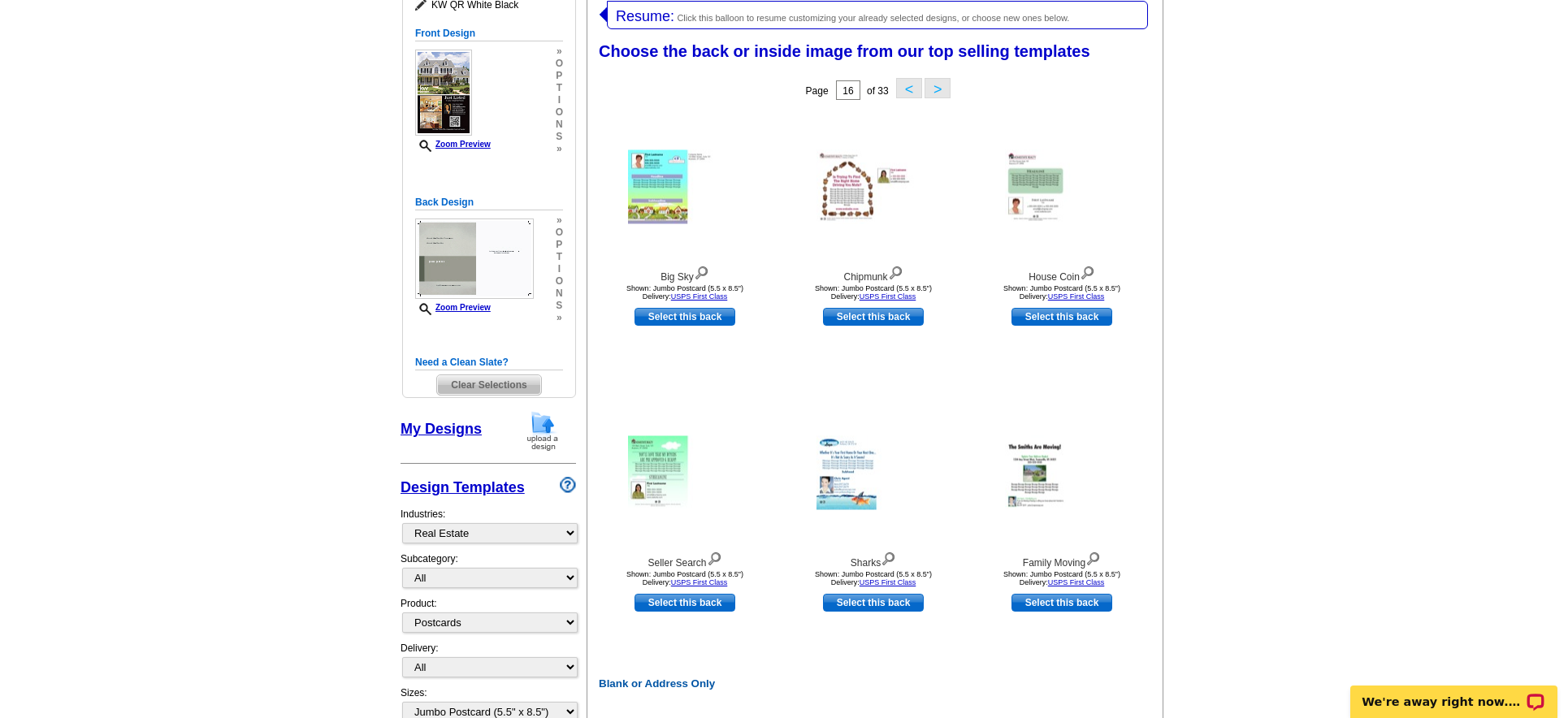
click at [934, 87] on button ">" at bounding box center [938, 88] width 26 height 20
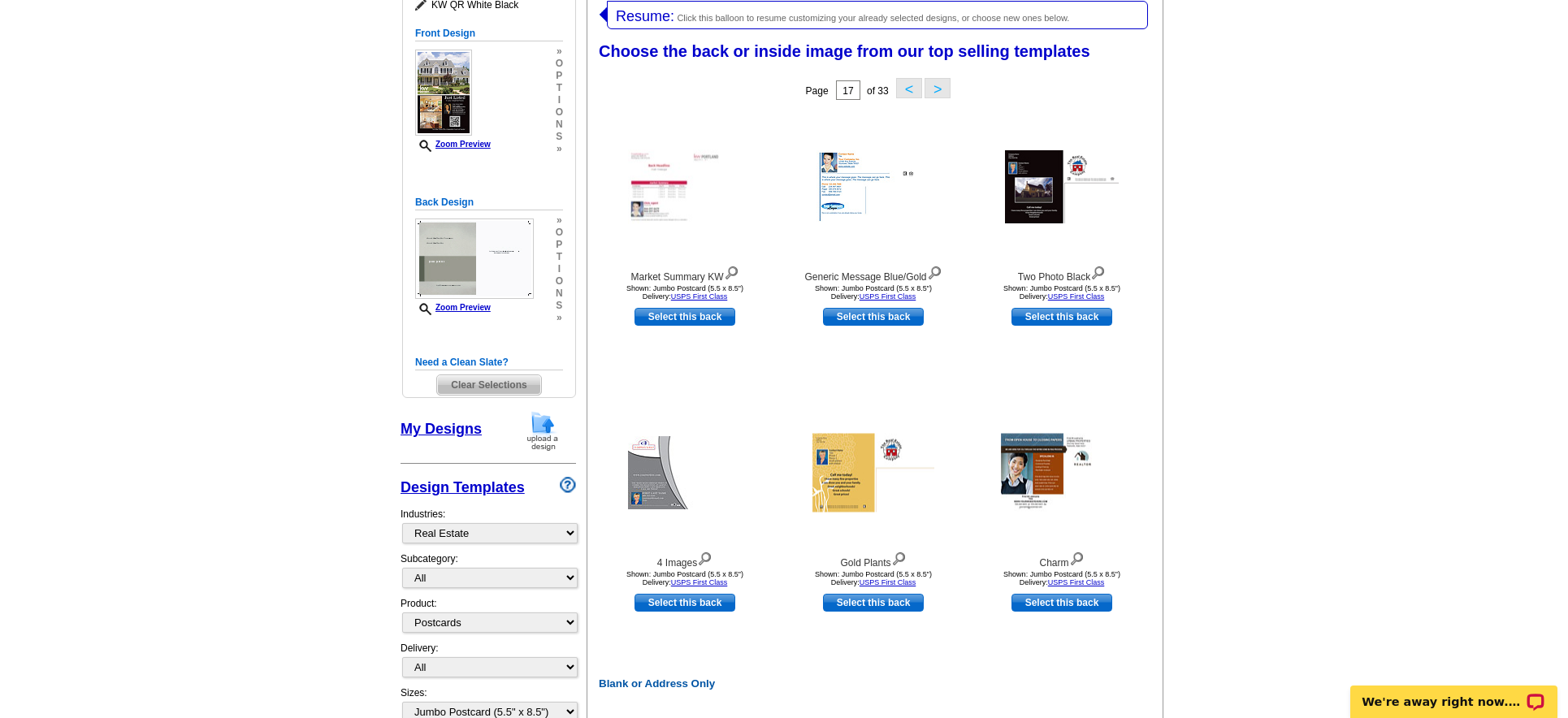
click at [934, 87] on button ">" at bounding box center [938, 88] width 26 height 20
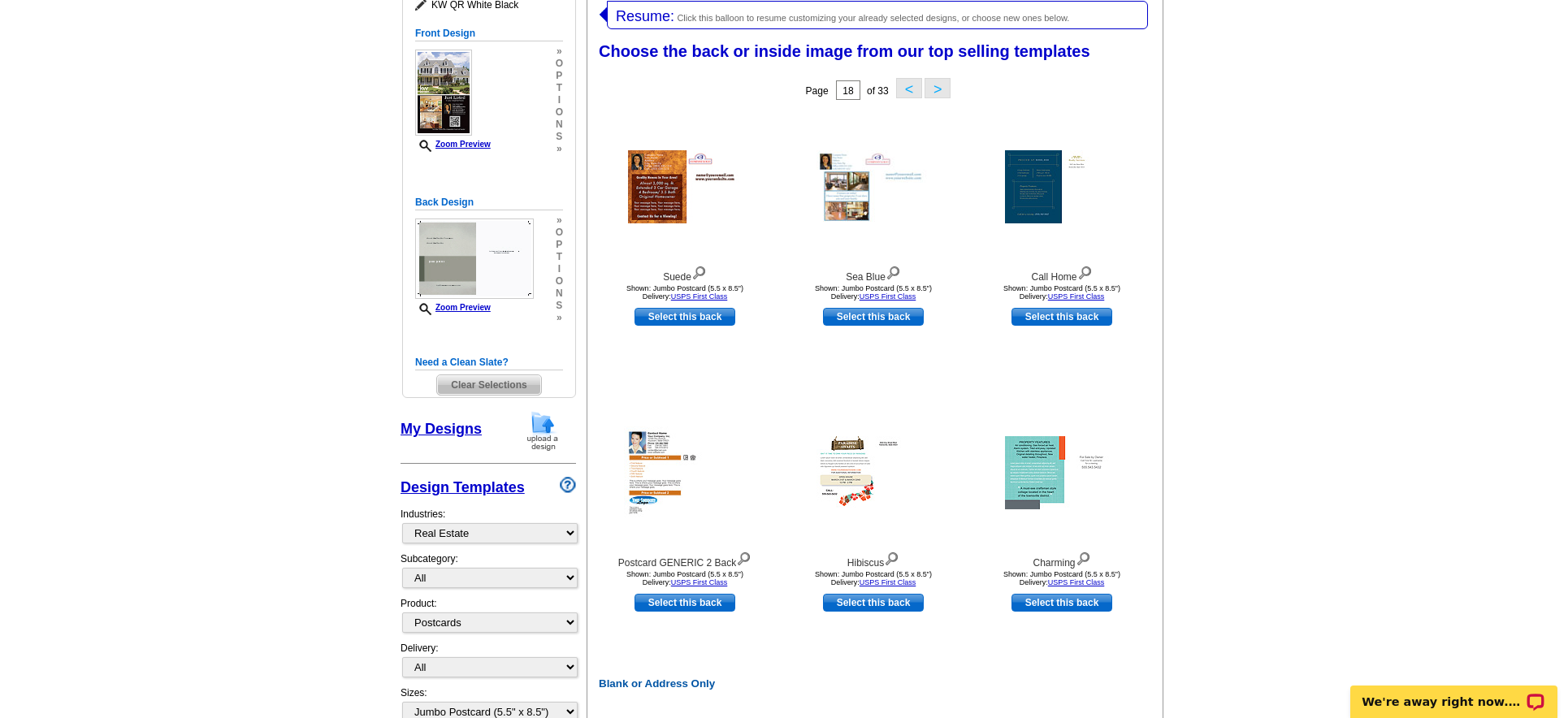
click at [934, 87] on button ">" at bounding box center [938, 88] width 26 height 20
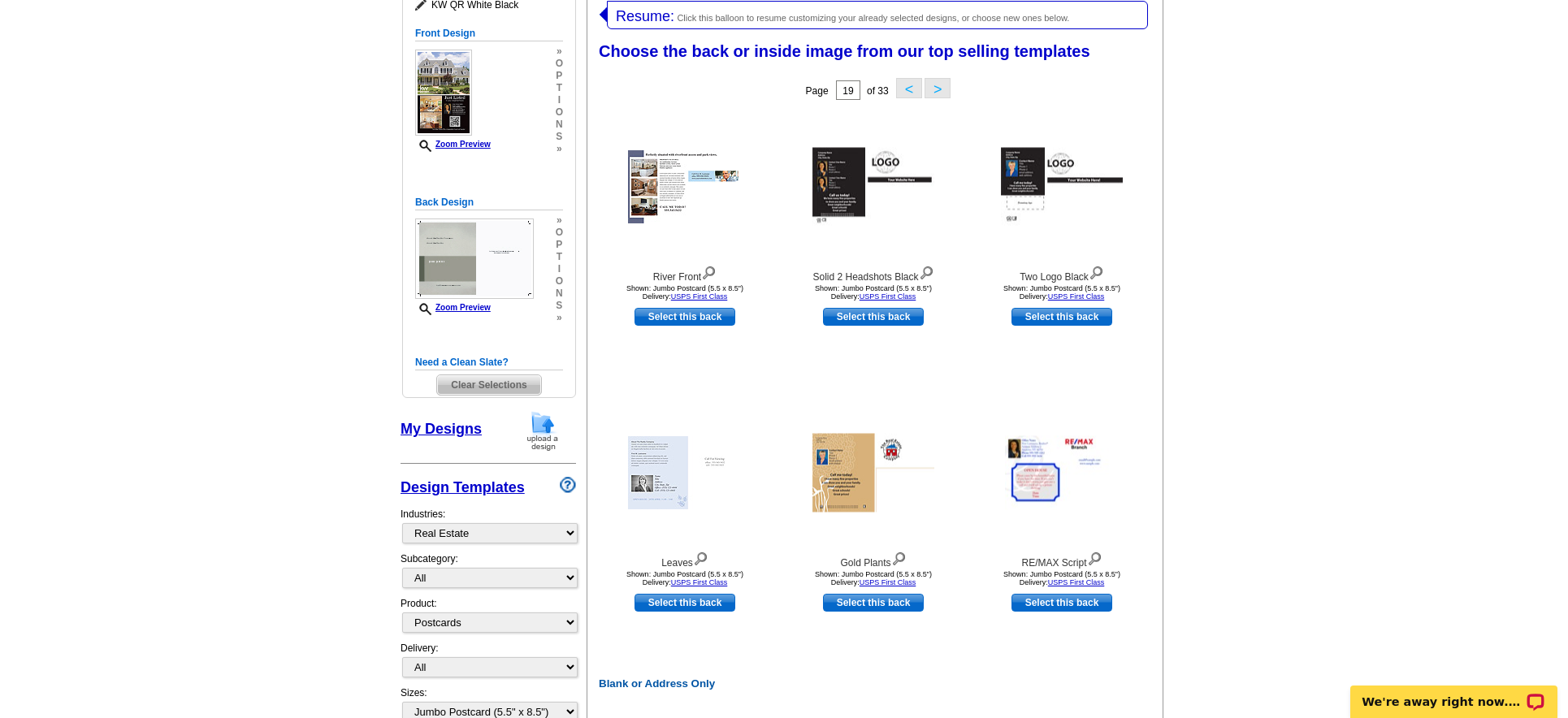
click at [934, 88] on button ">" at bounding box center [938, 88] width 26 height 20
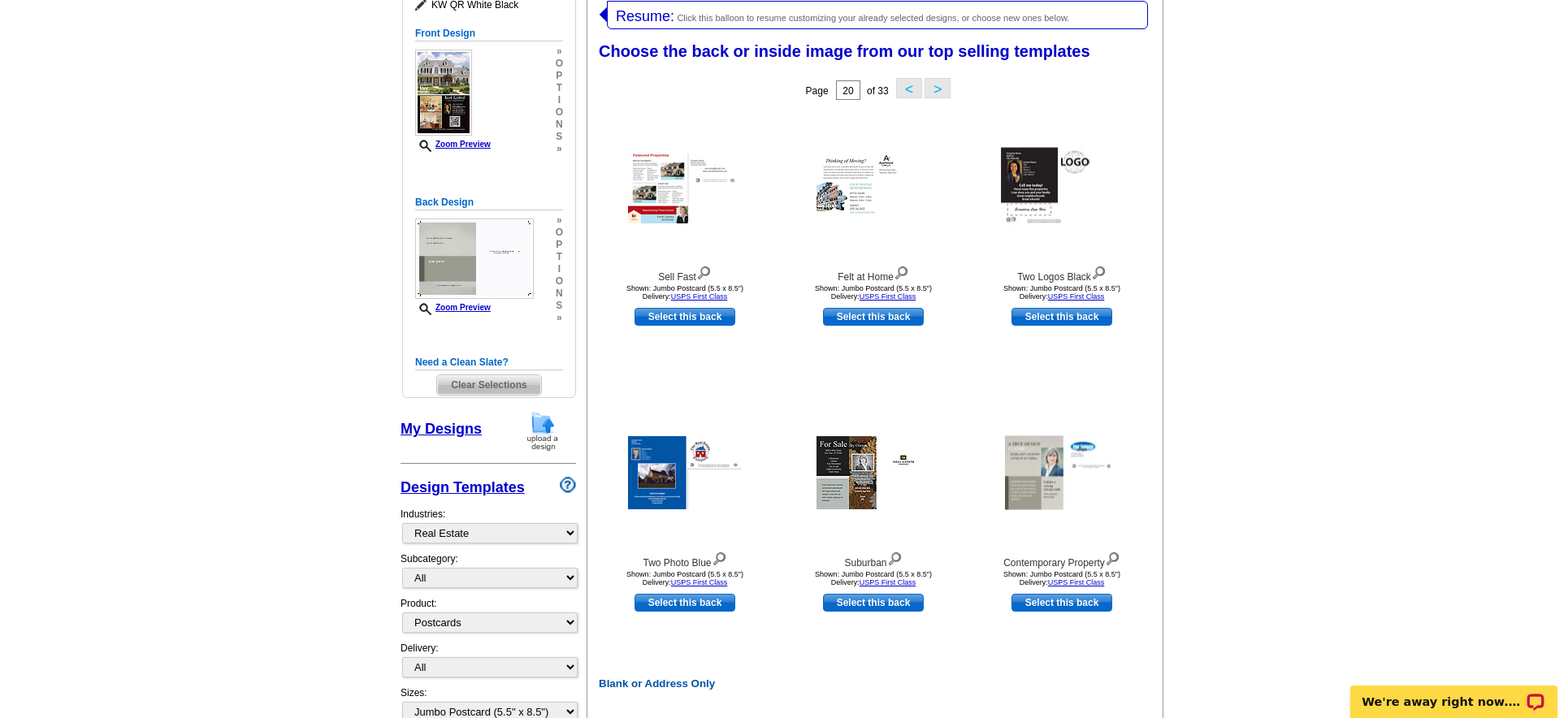
click at [934, 88] on button ">" at bounding box center [938, 88] width 26 height 20
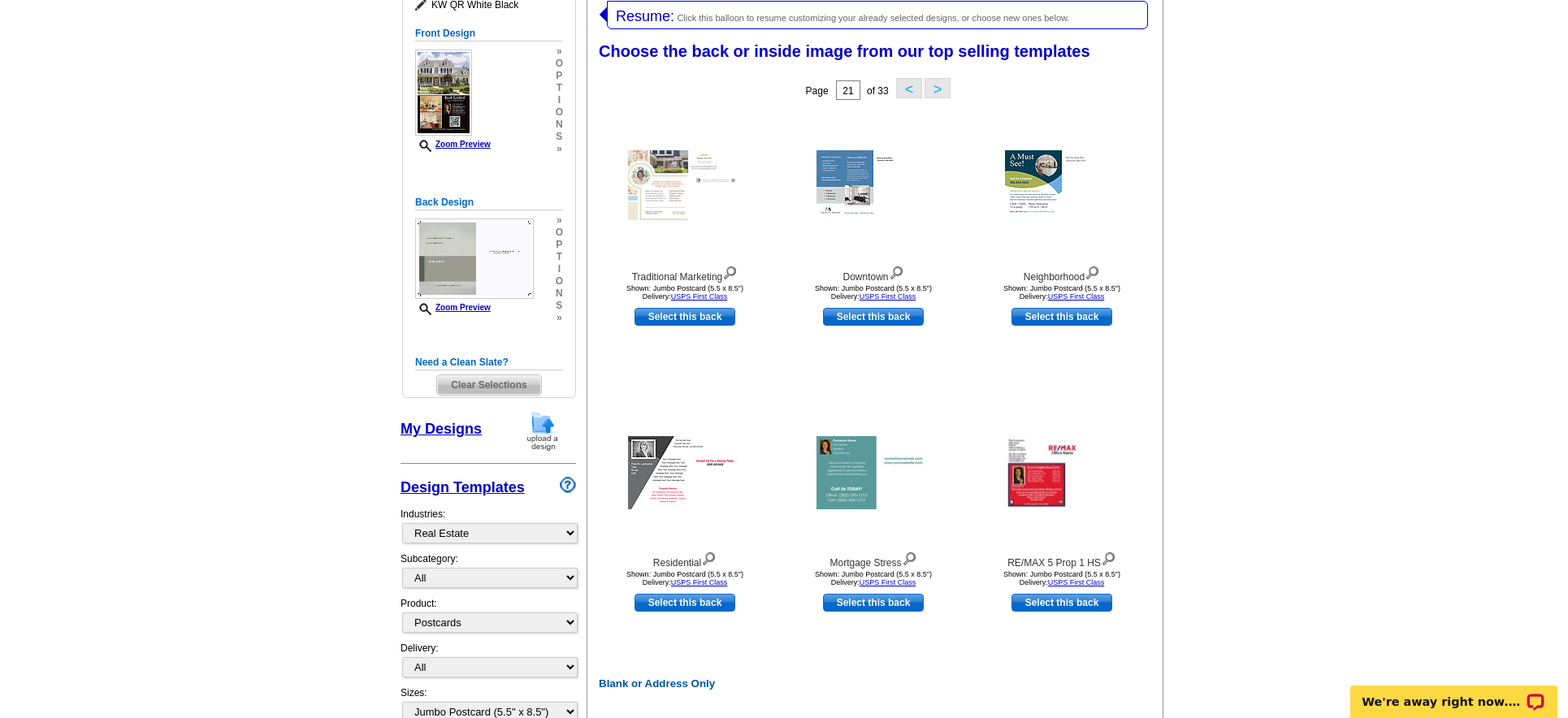
click at [934, 88] on button ">" at bounding box center [938, 88] width 26 height 20
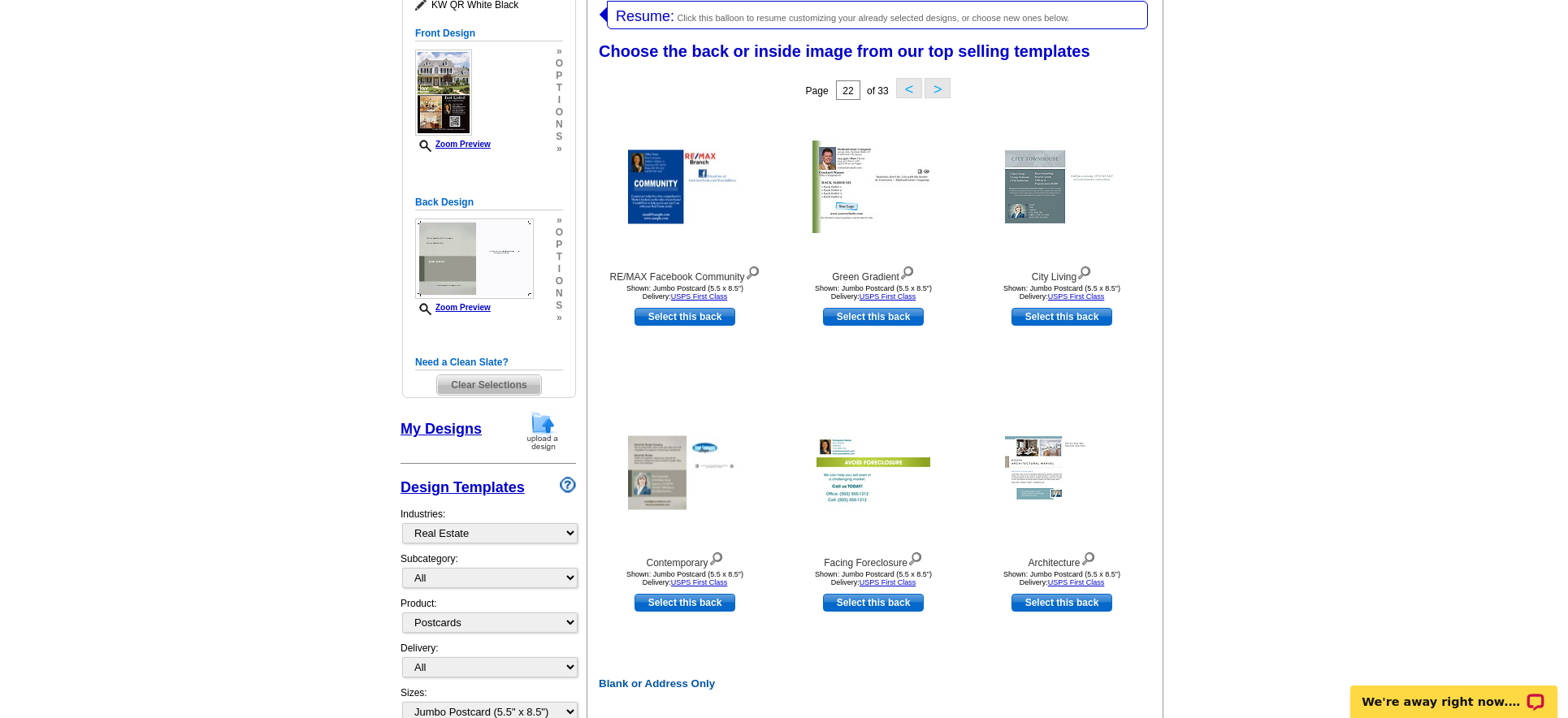
click at [934, 87] on button ">" at bounding box center [938, 88] width 26 height 20
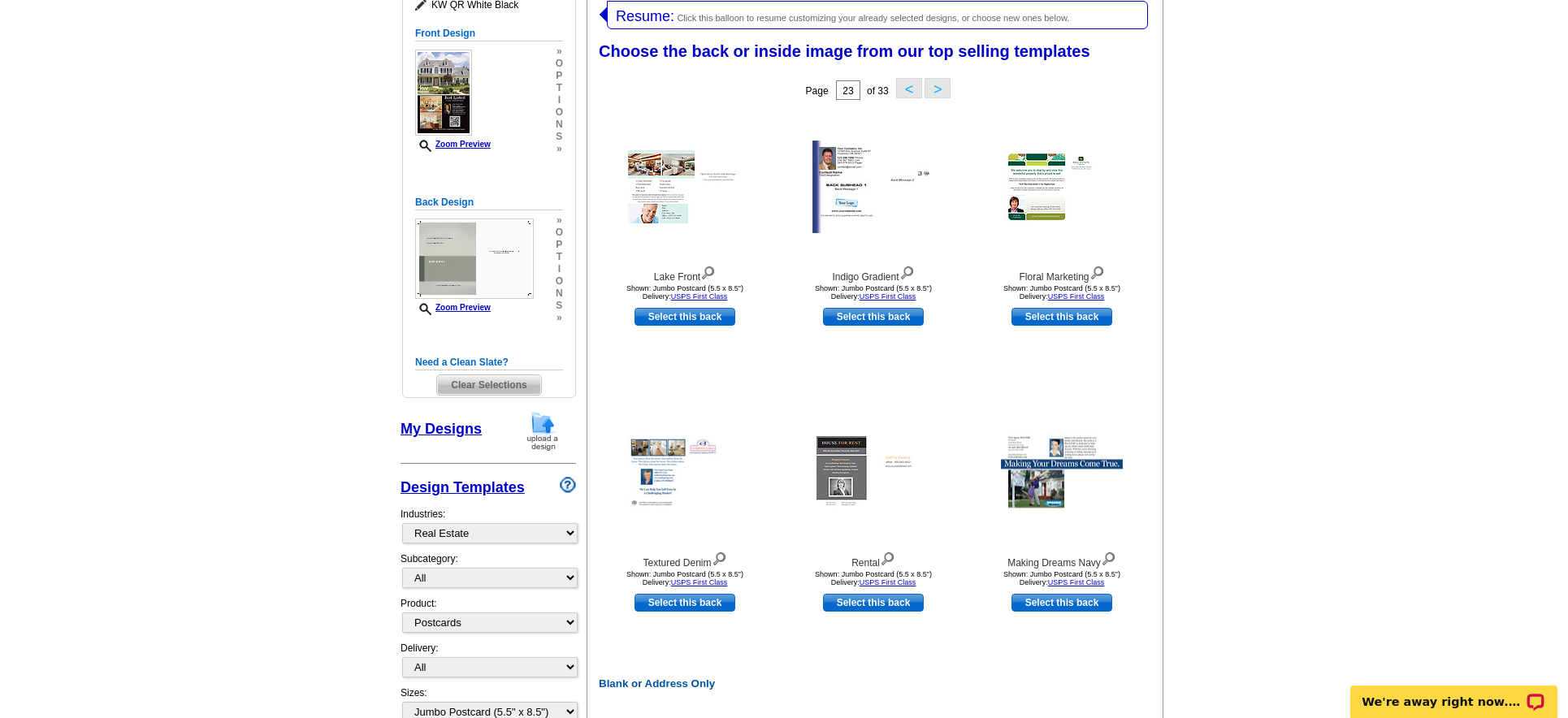
click at [934, 87] on button ">" at bounding box center [938, 88] width 26 height 20
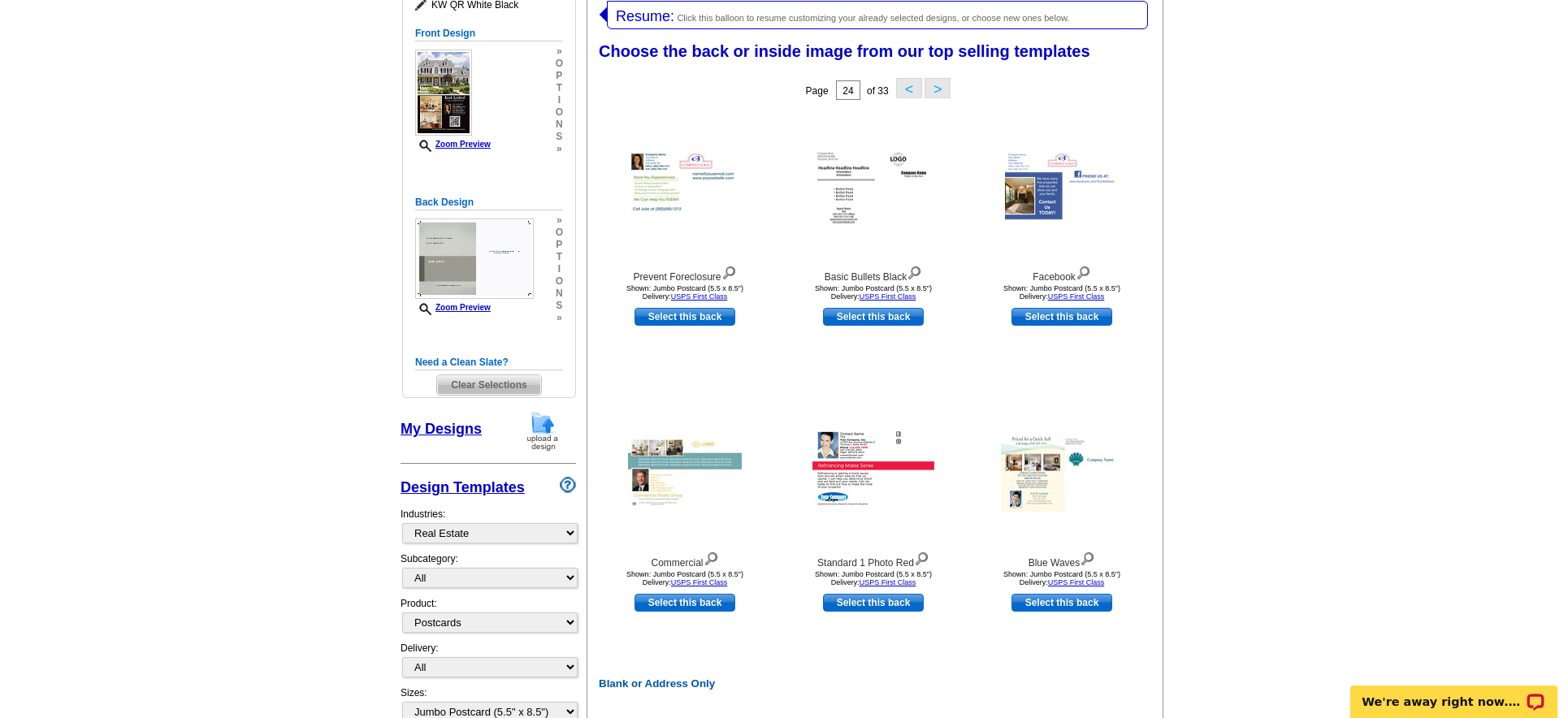
click at [934, 87] on button ">" at bounding box center [938, 88] width 26 height 20
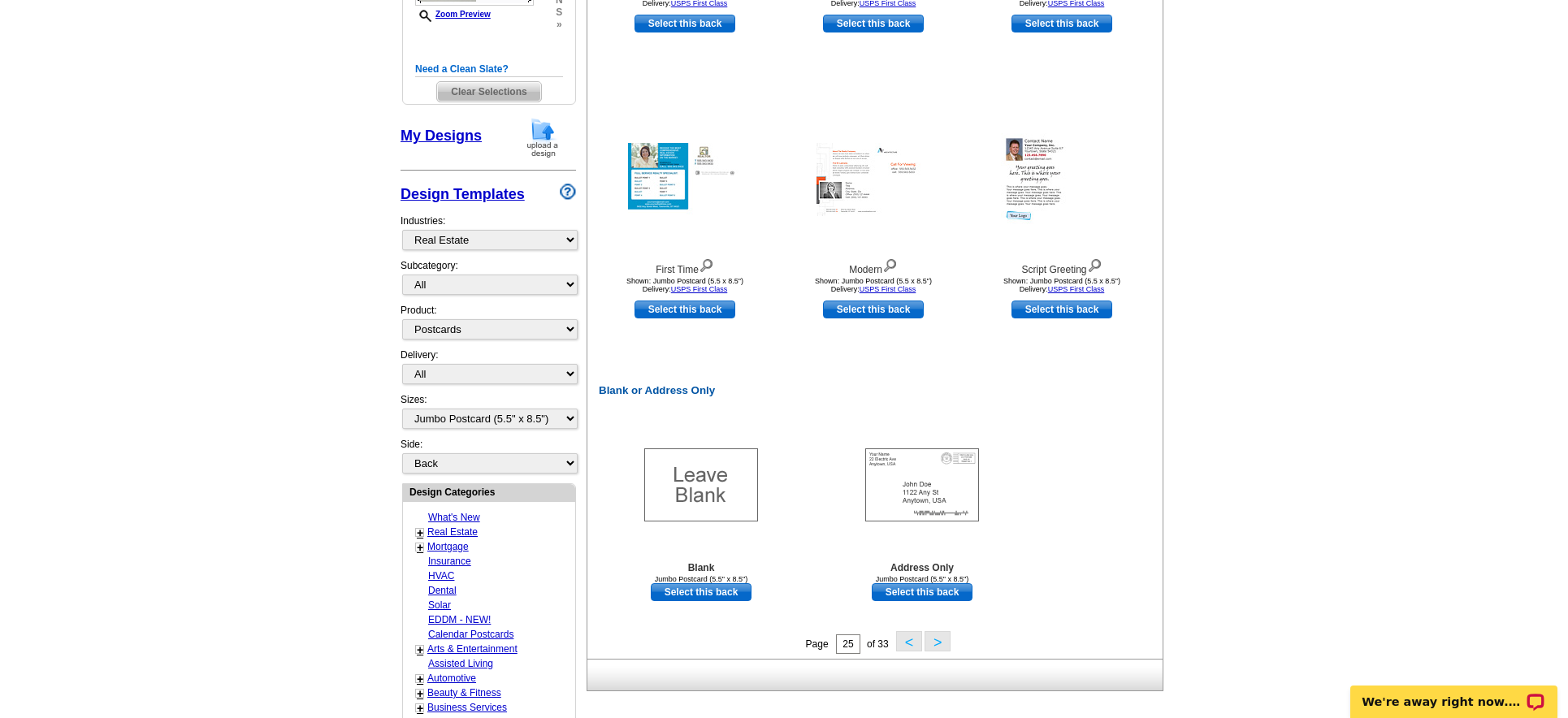
scroll to position [587, 0]
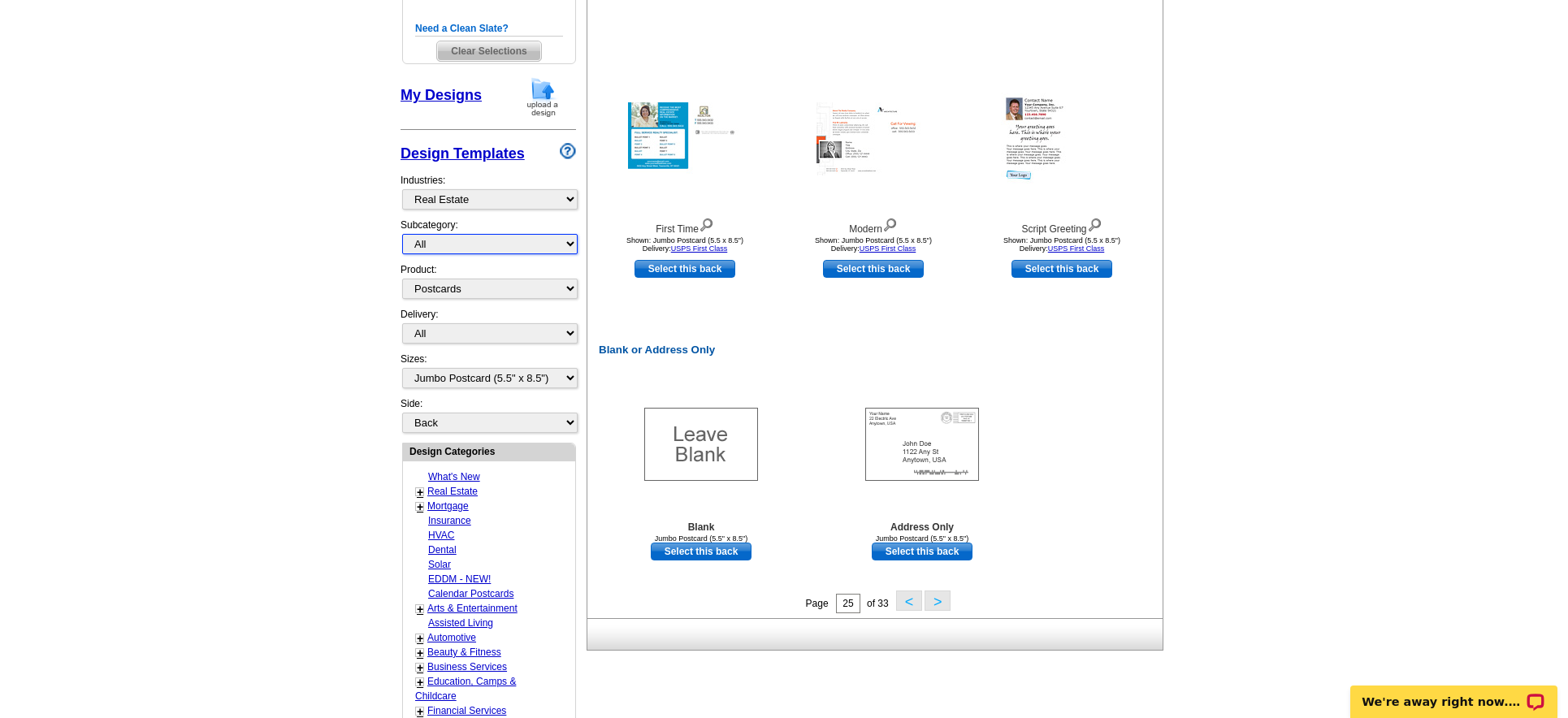
click at [543, 242] on select "All RE/MAX® Referrals Keller Williams® Berkshire Hathaway Home Services Century…" at bounding box center [490, 245] width 175 height 20
click at [402, 234] on select "All RE/MAX® Referrals Keller Williams® Berkshire Hathaway Home Services Century…" at bounding box center [490, 245] width 175 height 20
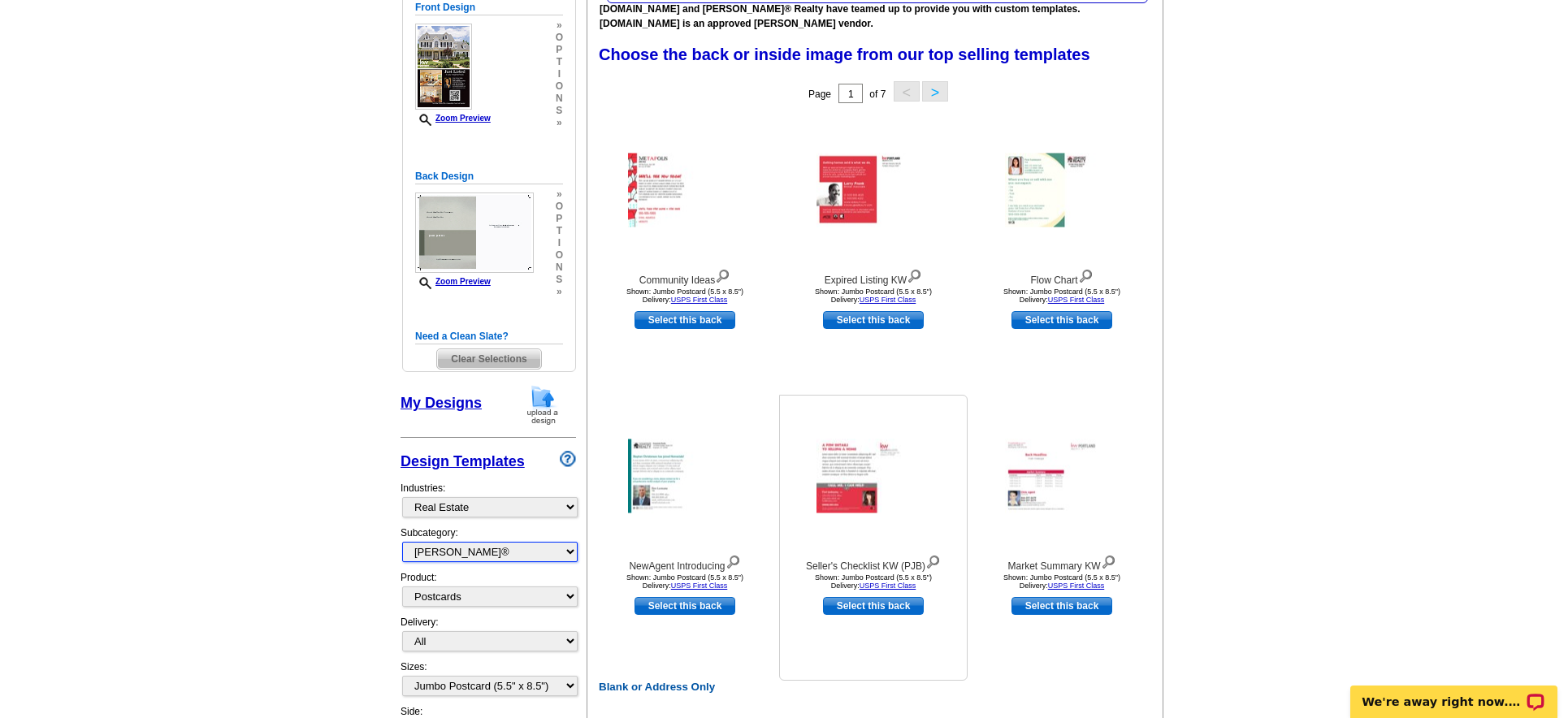
scroll to position [282, 0]
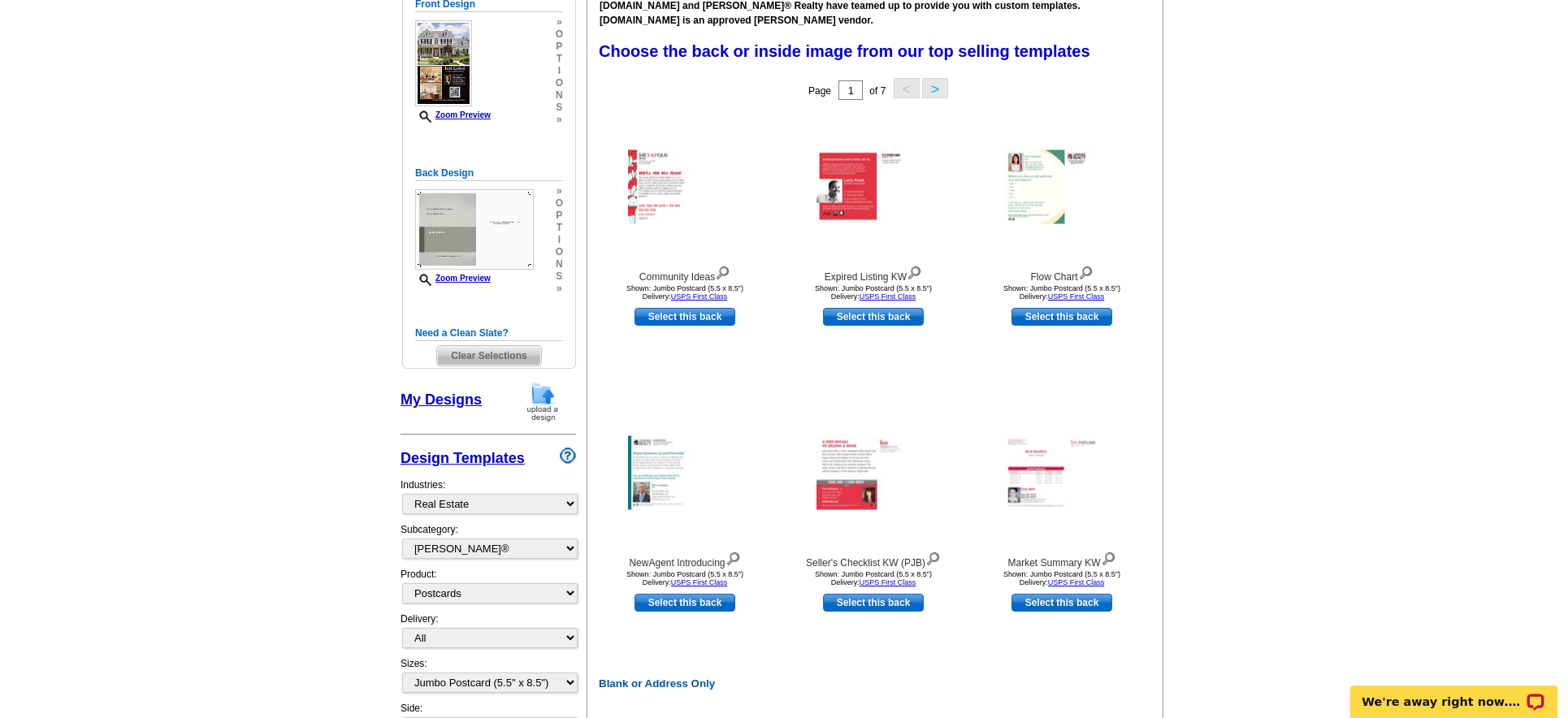
click at [935, 89] on button ">" at bounding box center [935, 88] width 26 height 20
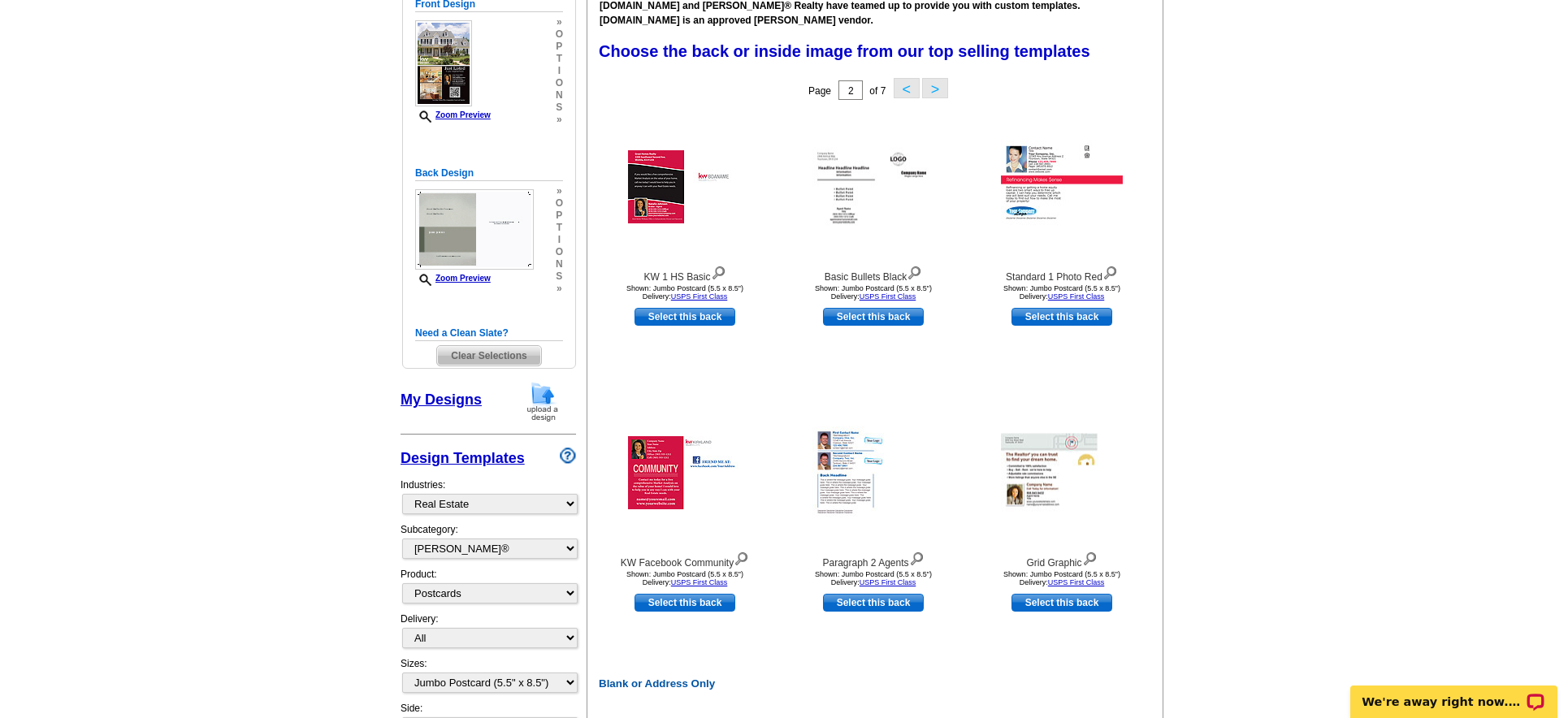
click at [935, 89] on button ">" at bounding box center [935, 88] width 26 height 20
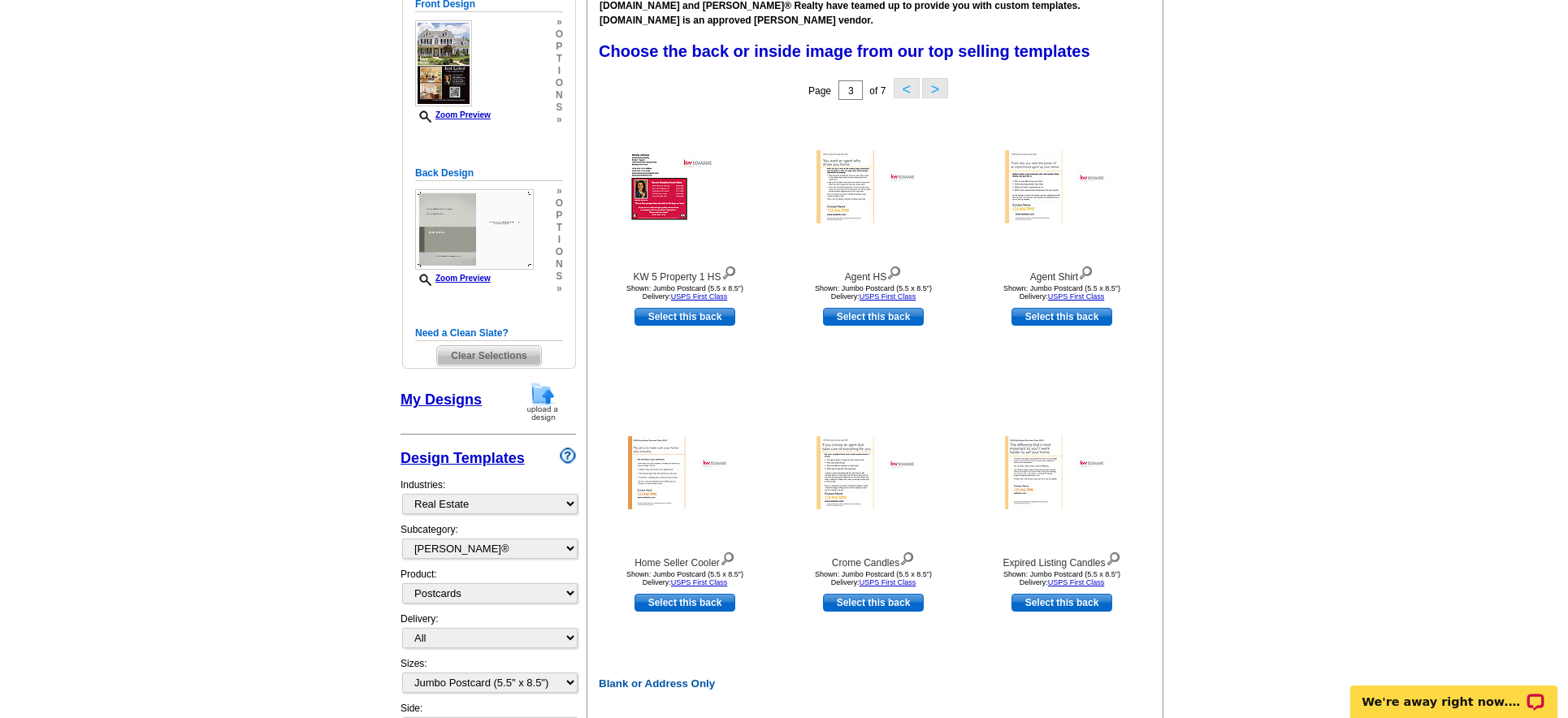
click at [934, 89] on button ">" at bounding box center [935, 88] width 26 height 20
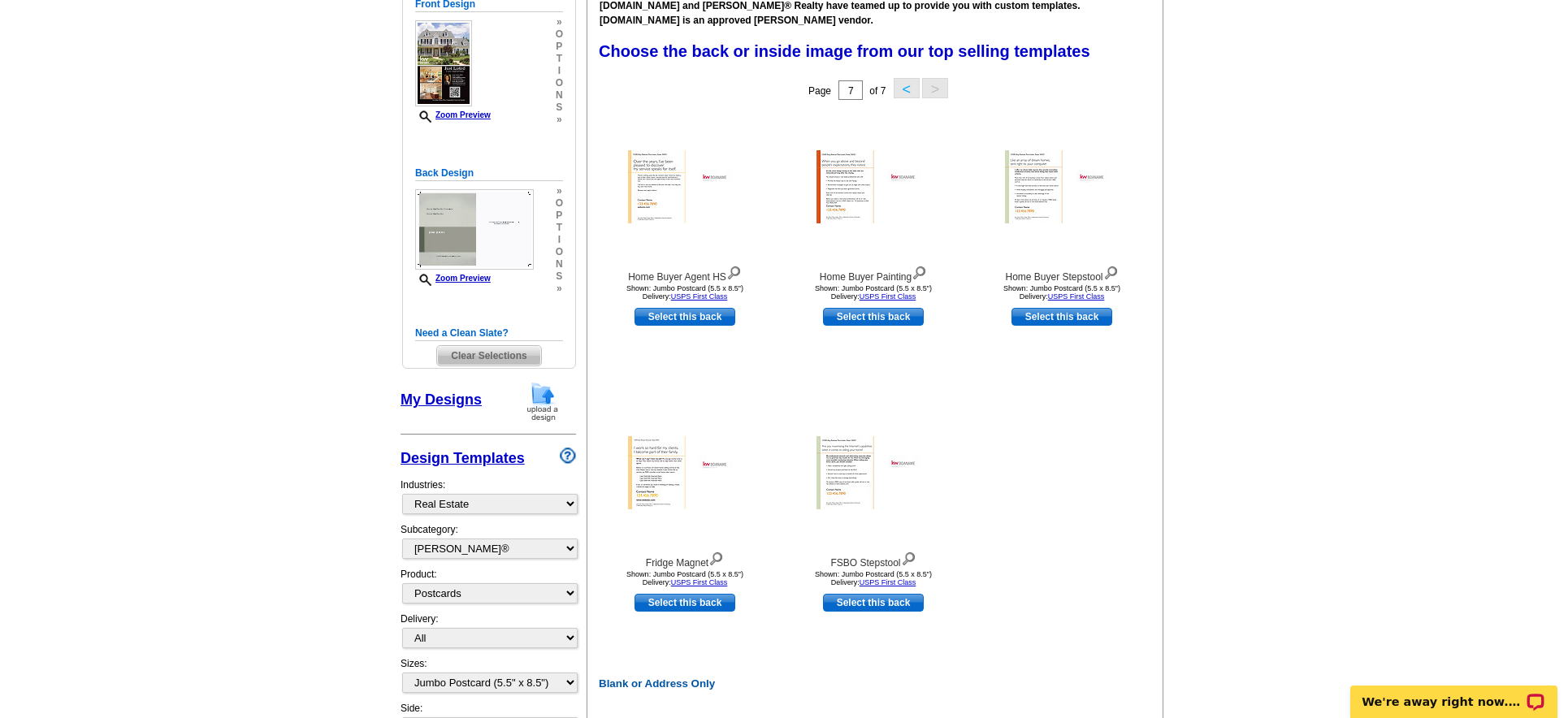
click at [904, 89] on button "<" at bounding box center [907, 88] width 26 height 20
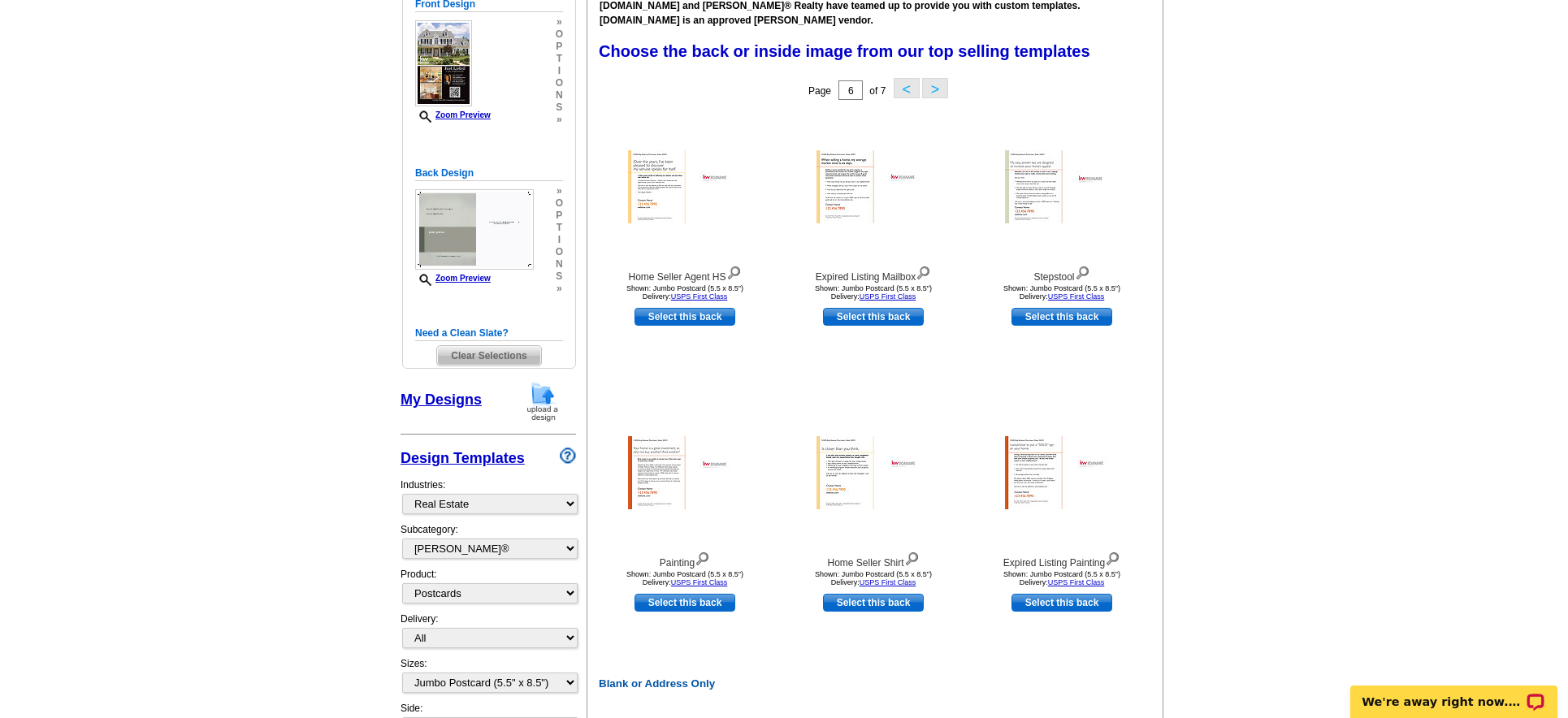
click at [904, 89] on button "<" at bounding box center [907, 88] width 26 height 20
click at [903, 92] on button "<" at bounding box center [907, 88] width 26 height 20
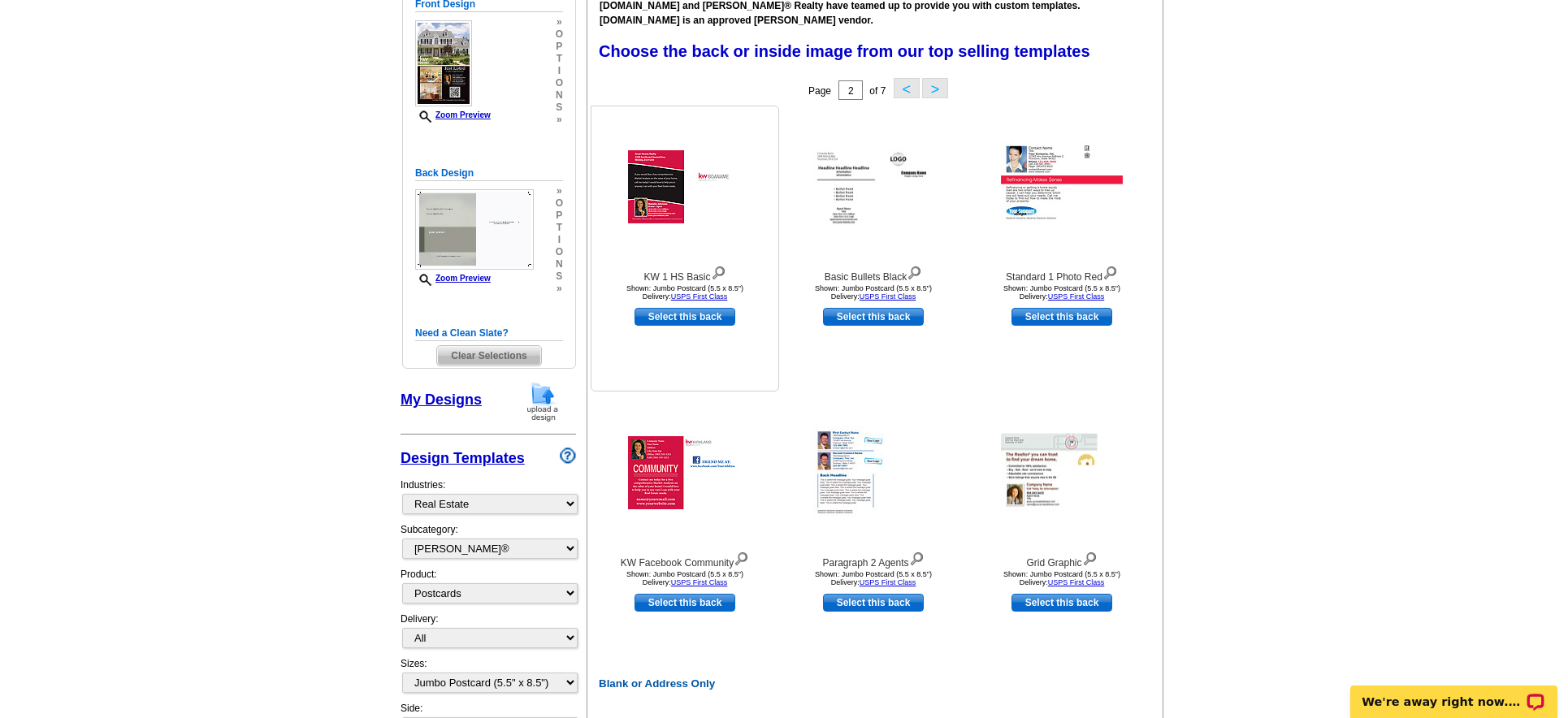
click at [665, 204] on img at bounding box center [684, 187] width 114 height 73
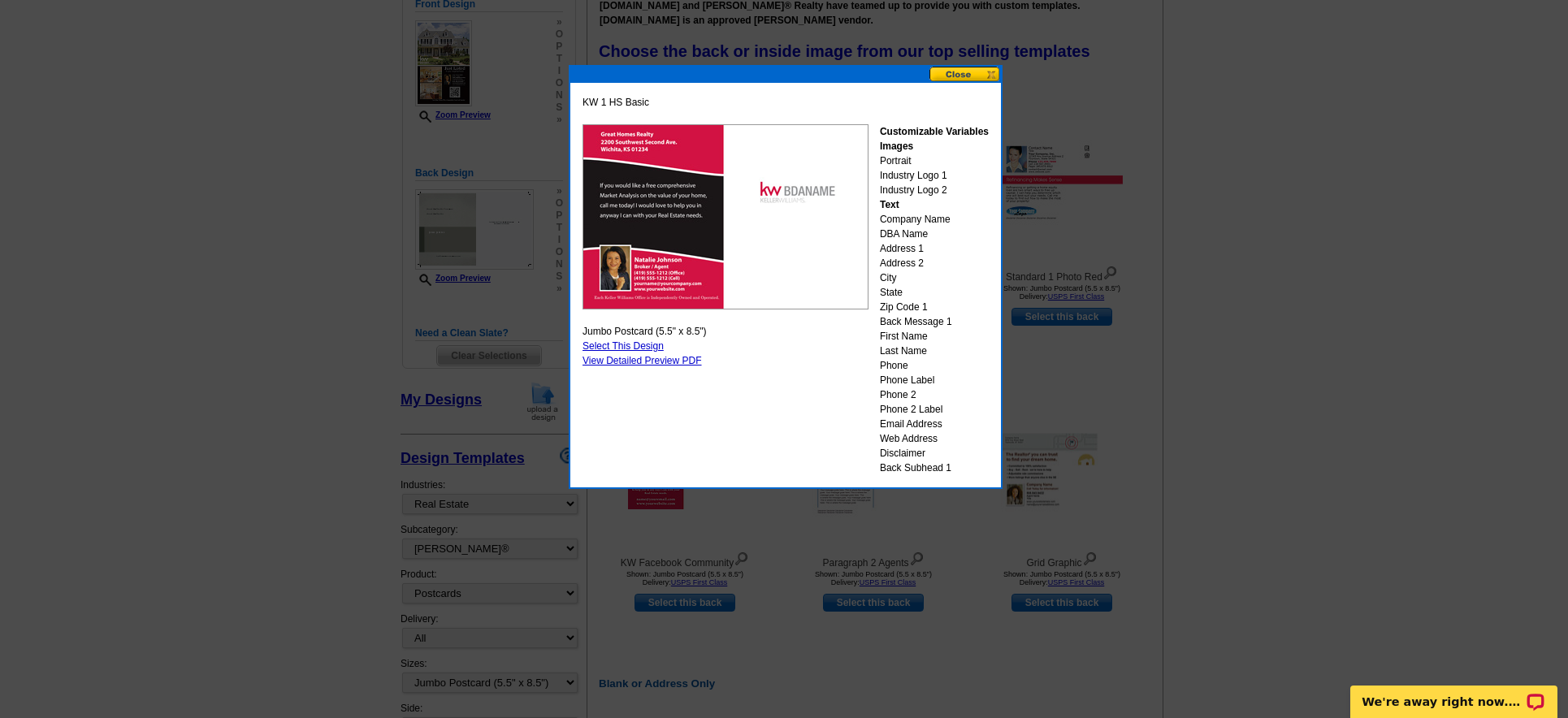
click at [962, 76] on button at bounding box center [965, 74] width 71 height 16
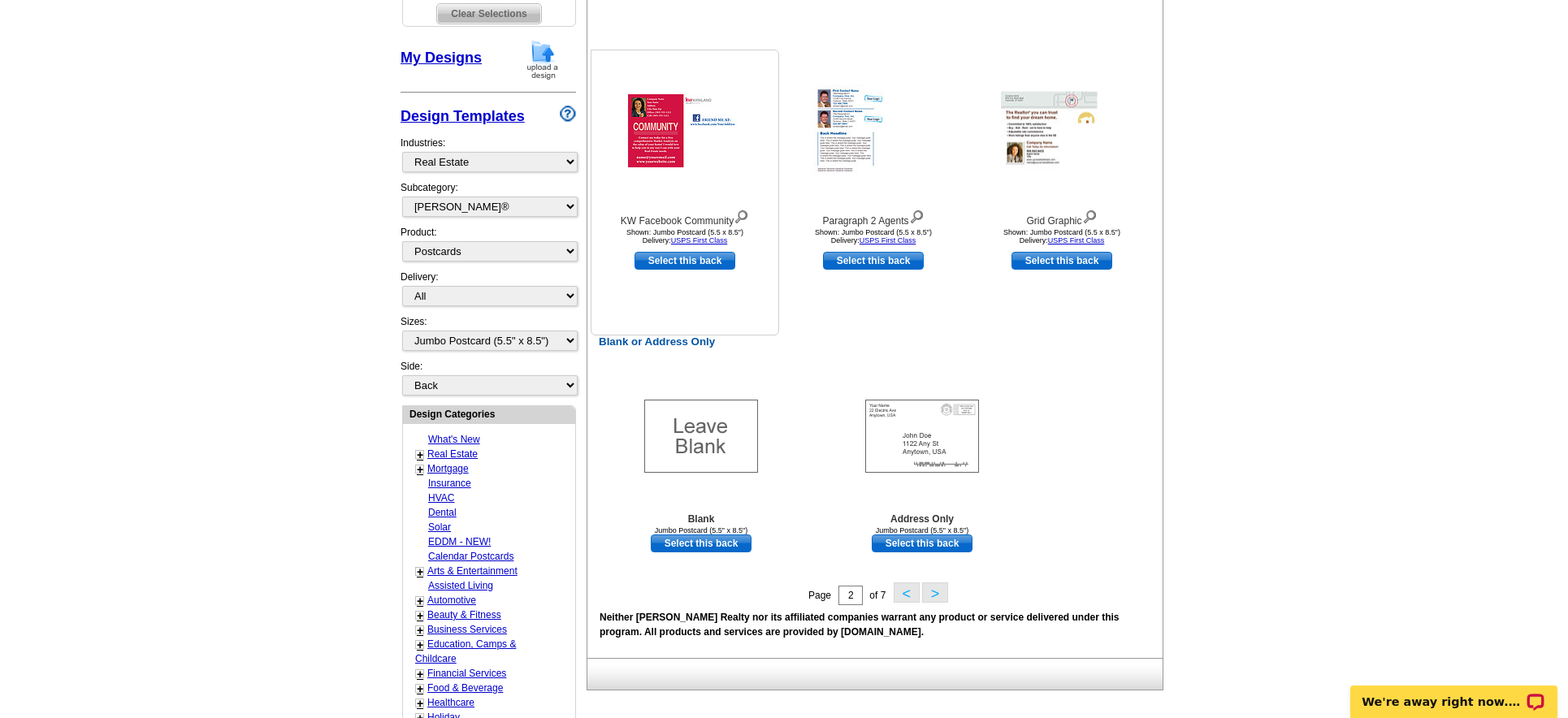
scroll to position [342, 0]
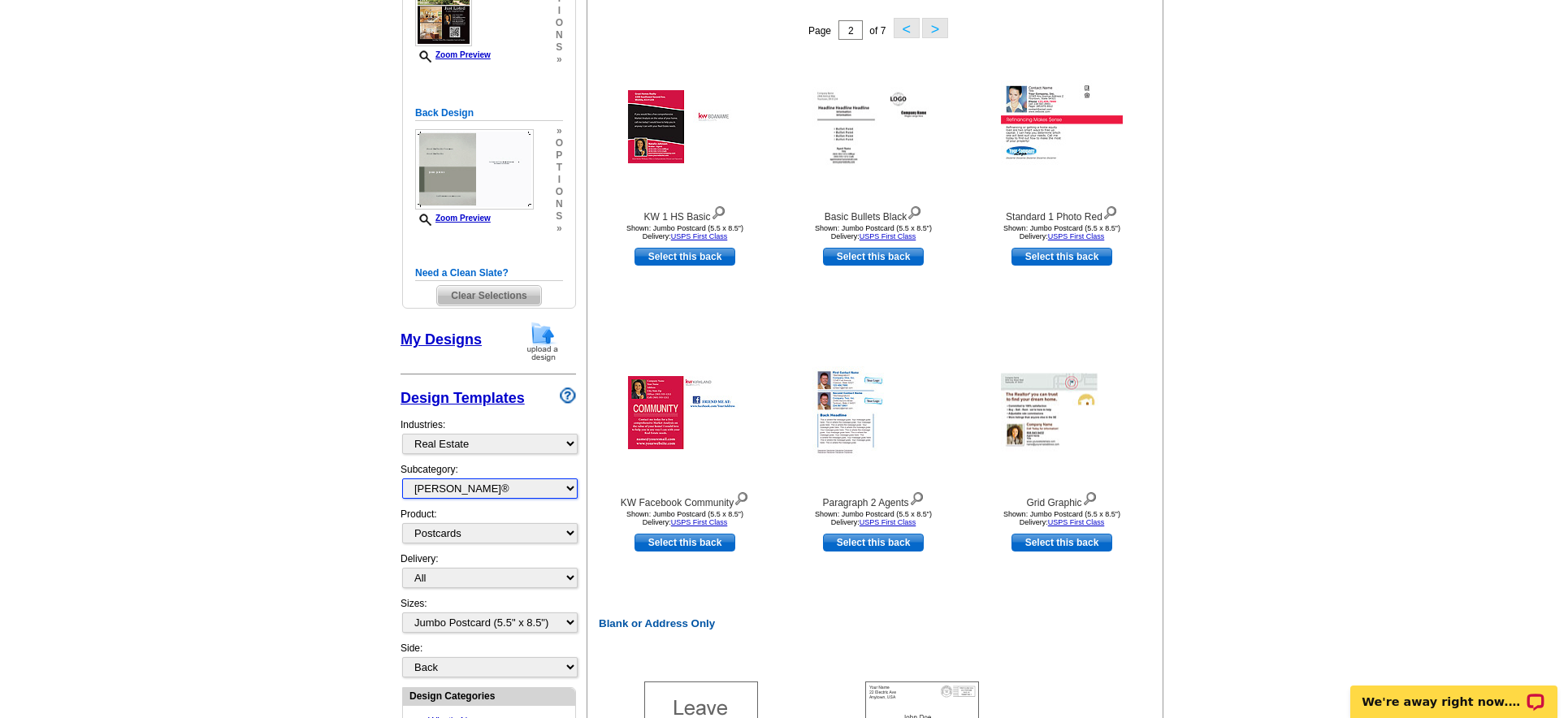
click at [566, 479] on select "All RE/MAX® Referrals Keller Williams® Berkshire Hathaway Home Services Century…" at bounding box center [490, 489] width 175 height 20
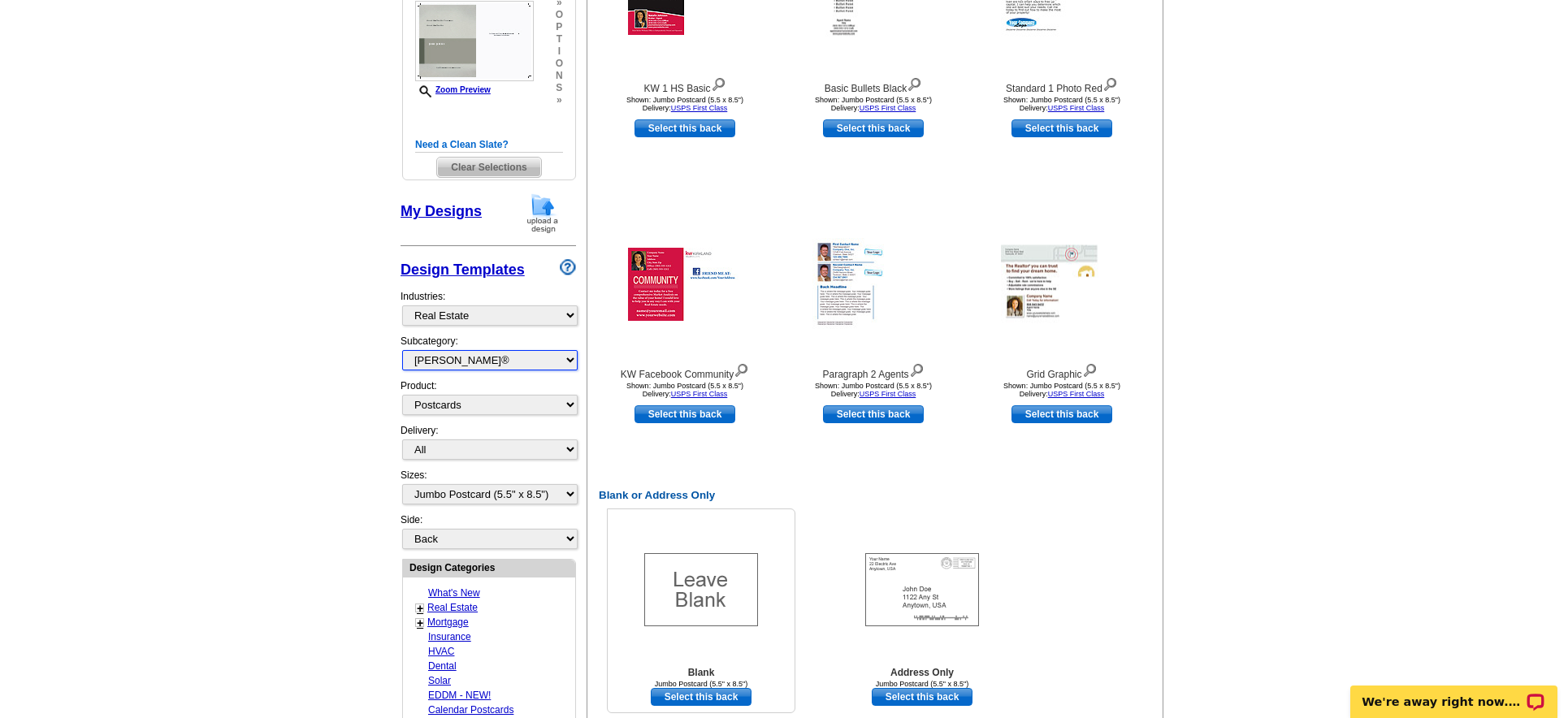
scroll to position [473, 0]
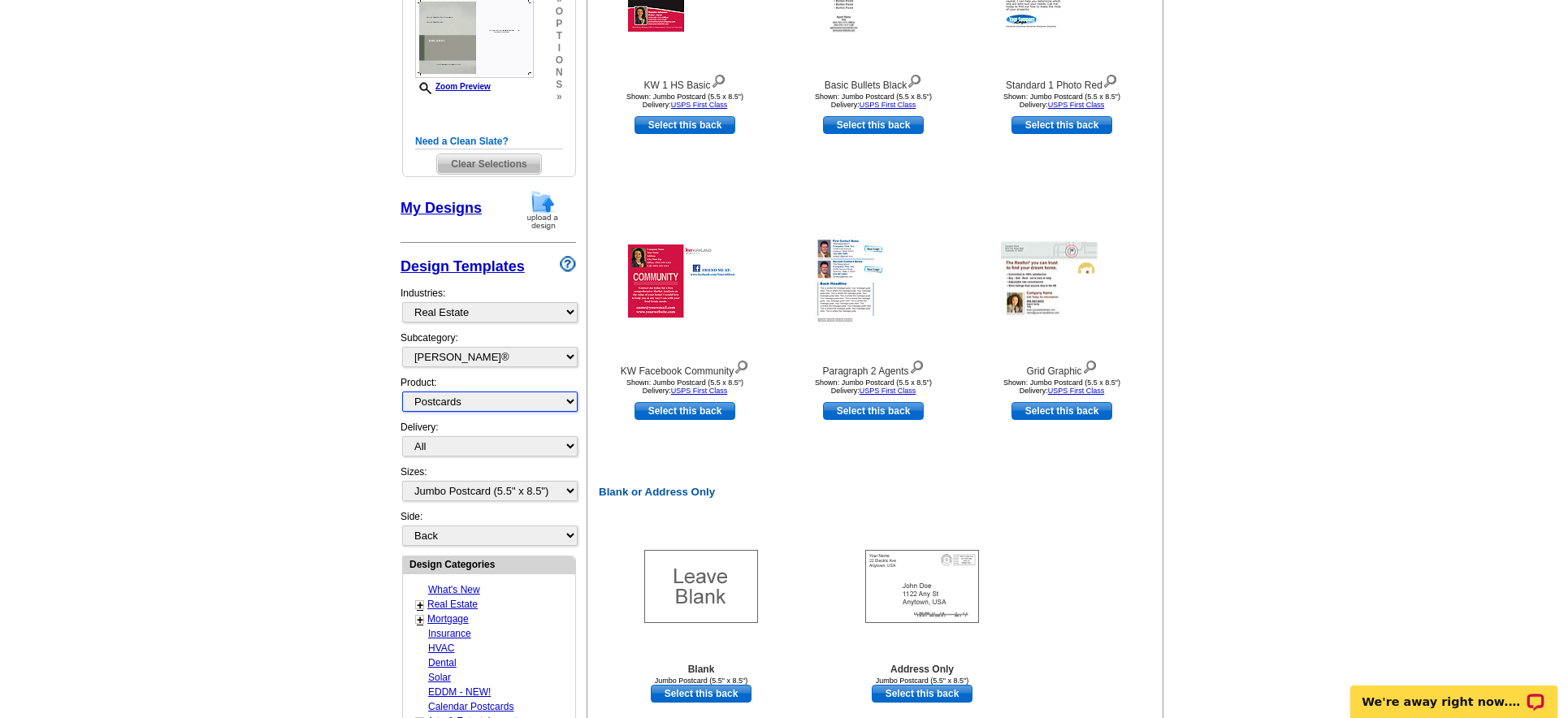
click at [571, 404] on select "All Postcards Letters and flyers Business Cards Door Hangers Greeting Cards" at bounding box center [490, 401] width 175 height 20
click at [566, 352] on select "All RE/MAX® Referrals Keller Williams® Berkshire Hathaway Home Services Century…" at bounding box center [490, 357] width 175 height 20
select select "788"
click at [402, 347] on select "All RE/MAX® Referrals Keller Williams® Berkshire Hathaway Home Services Century…" at bounding box center [490, 357] width 175 height 20
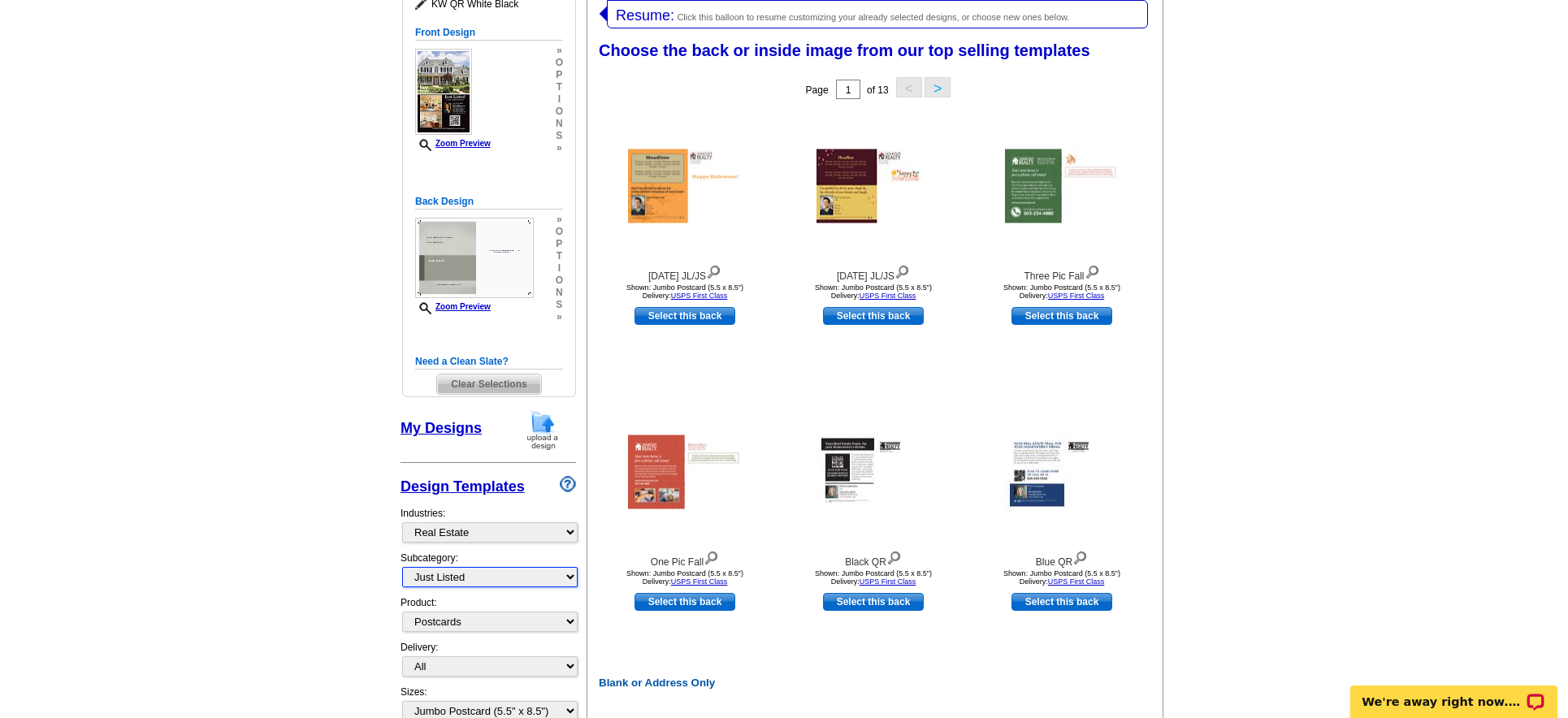
scroll to position [249, 0]
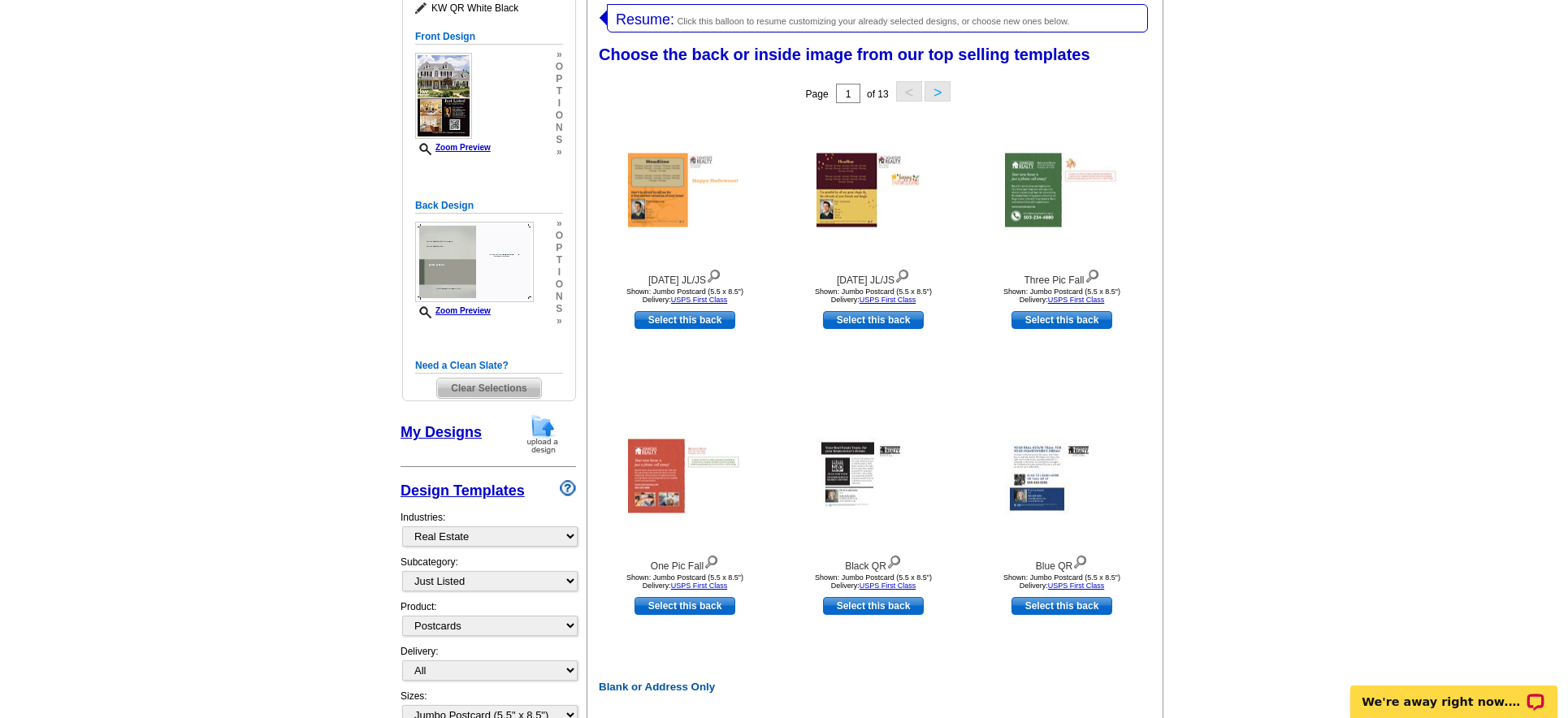
click at [936, 93] on button ">" at bounding box center [938, 91] width 26 height 20
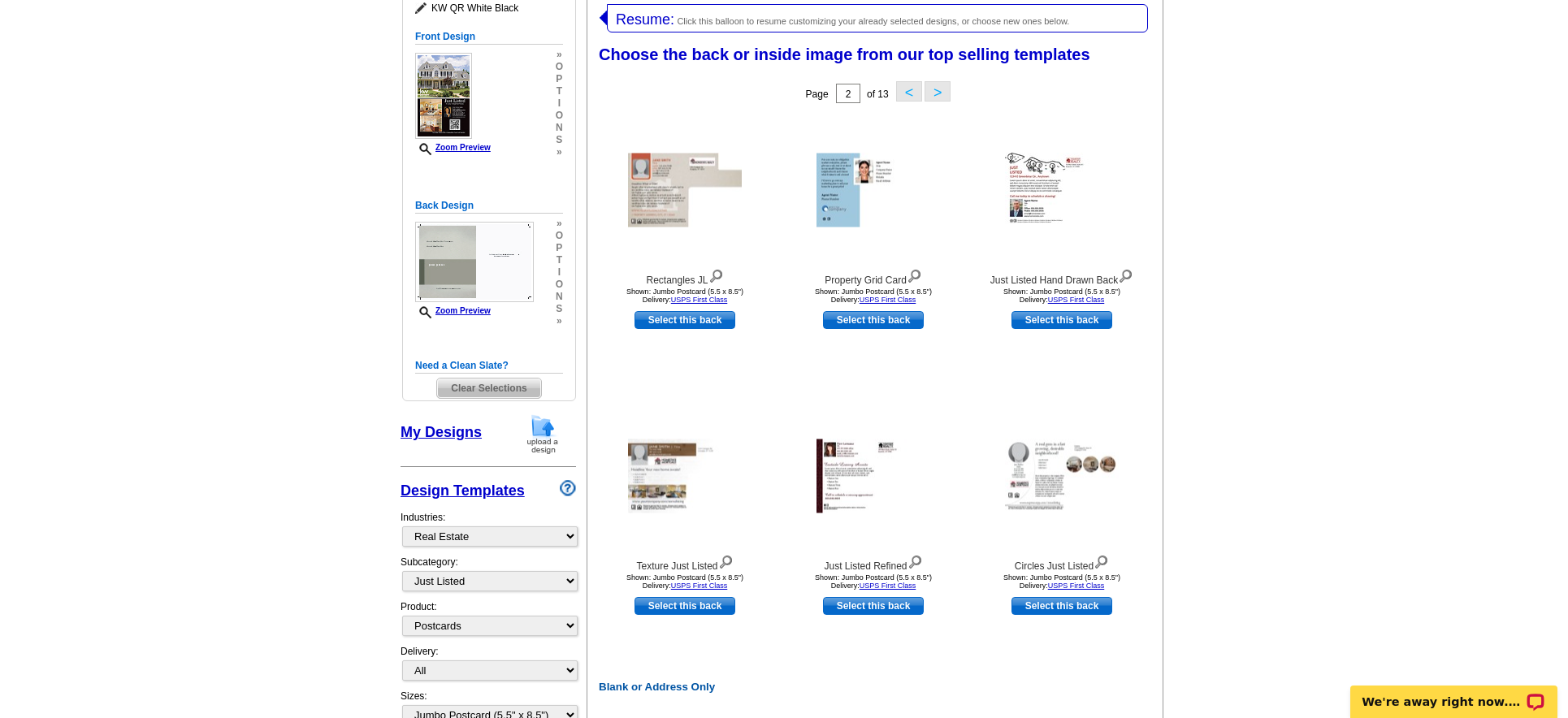
click at [936, 86] on button ">" at bounding box center [938, 91] width 26 height 20
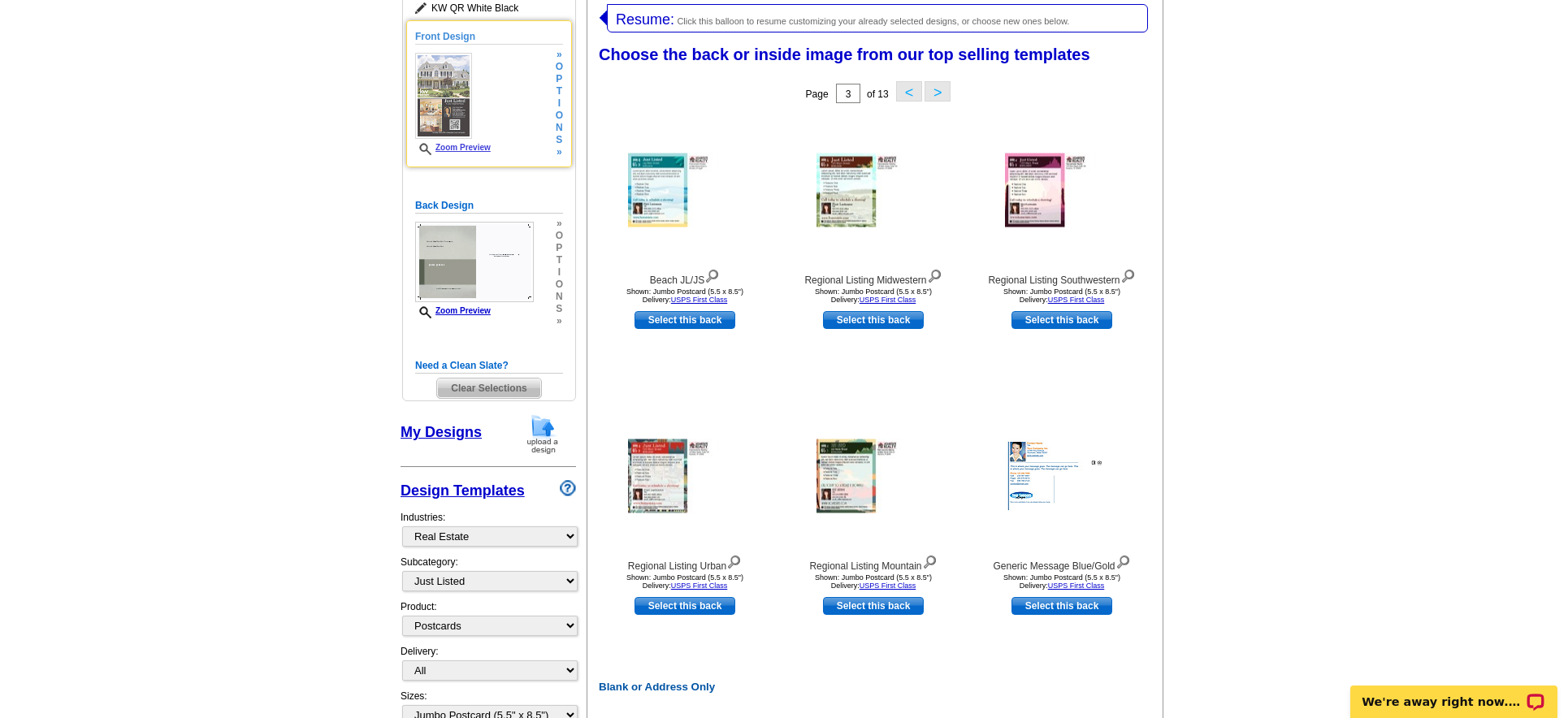
click at [552, 115] on div "» o p t i o n s »" at bounding box center [557, 103] width 11 height 109
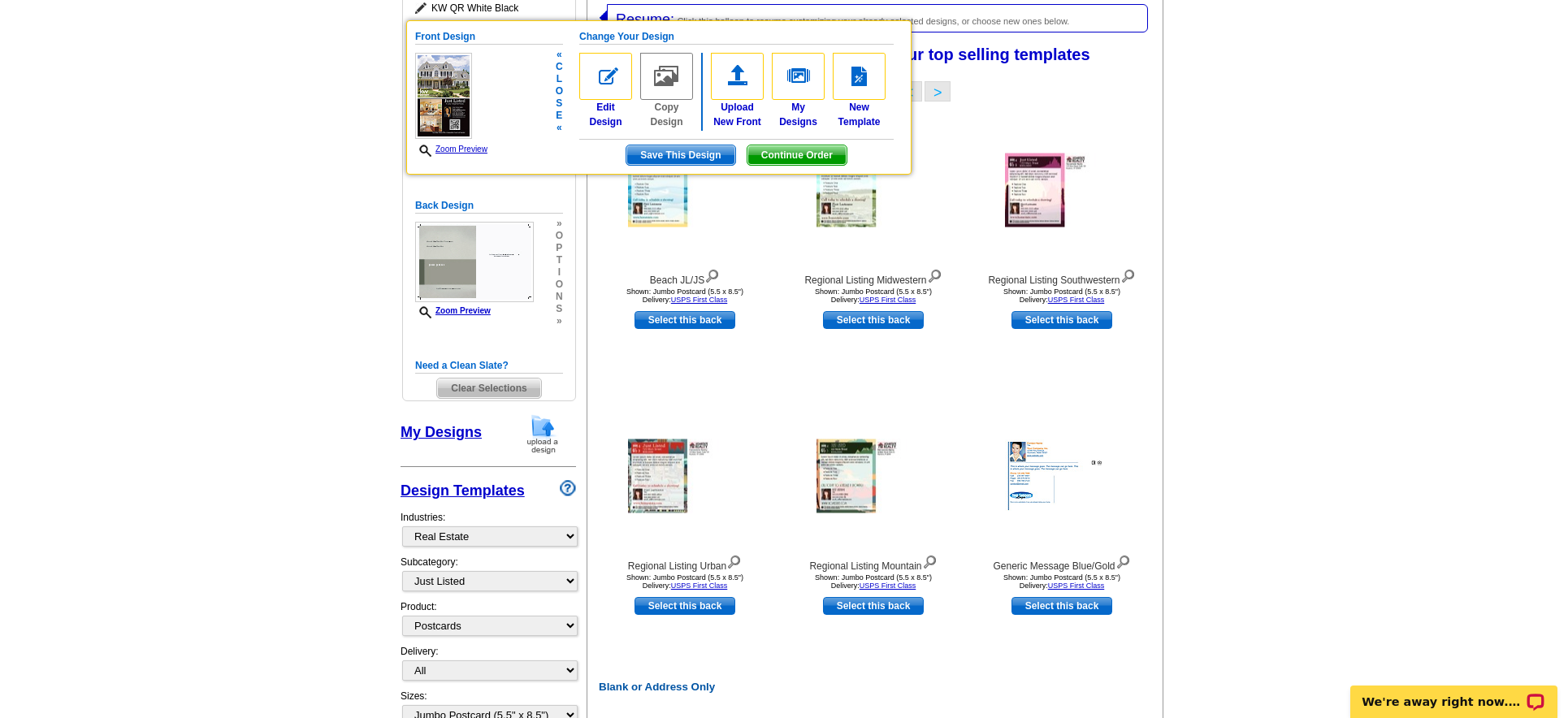
click at [554, 117] on div "« c l o s e «" at bounding box center [557, 91] width 11 height 86
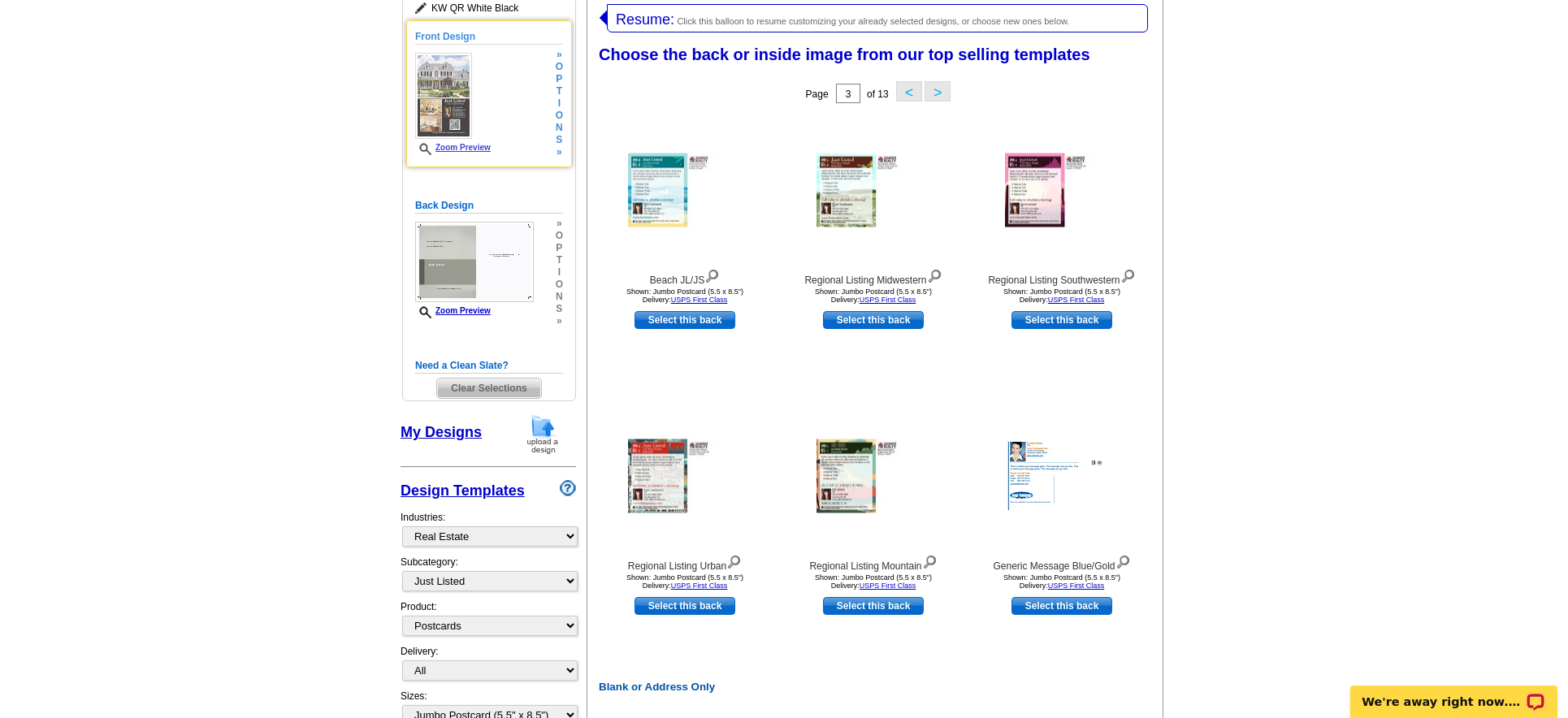
click at [556, 129] on span "n" at bounding box center [559, 128] width 7 height 12
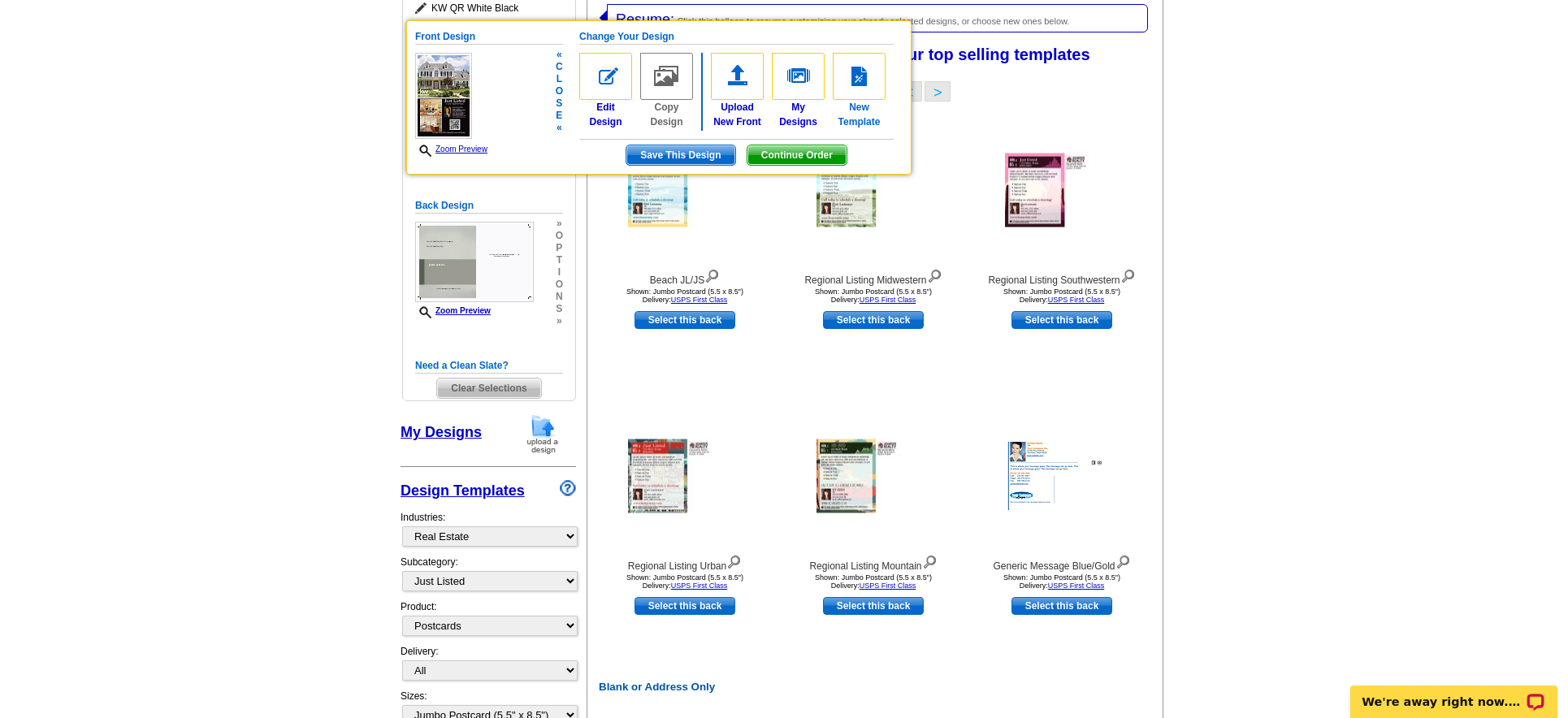
click at [857, 81] on img at bounding box center [859, 77] width 53 height 47
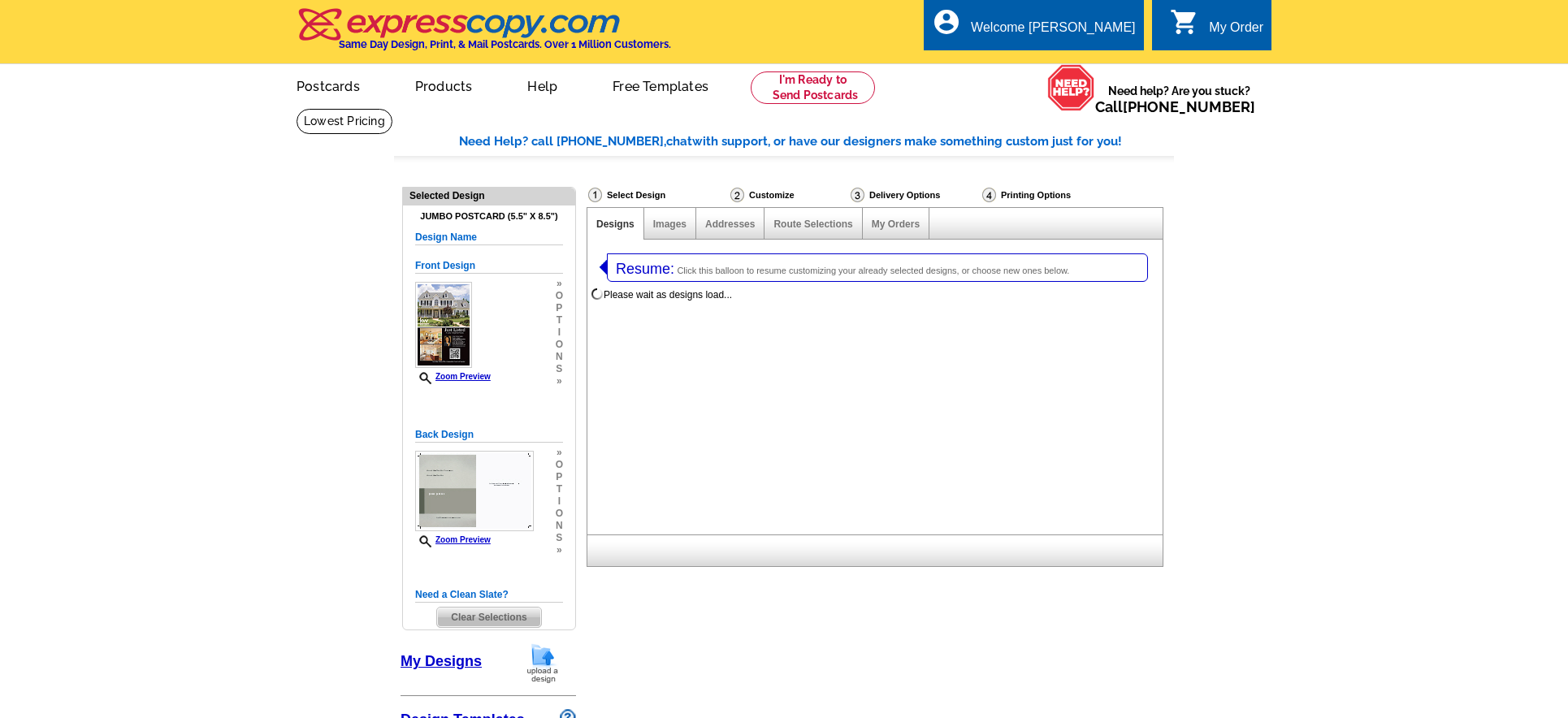
select select "1"
select select "2"
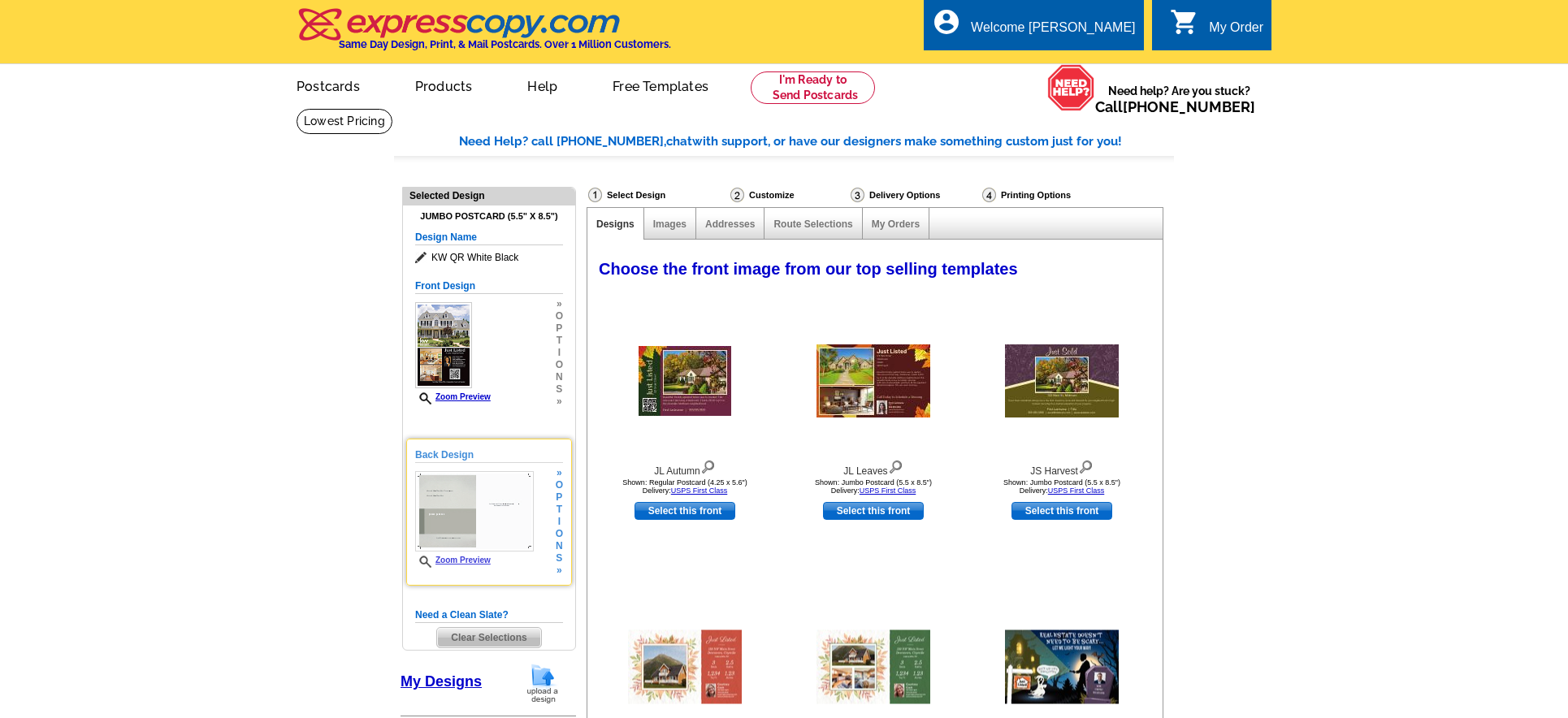
select select "785"
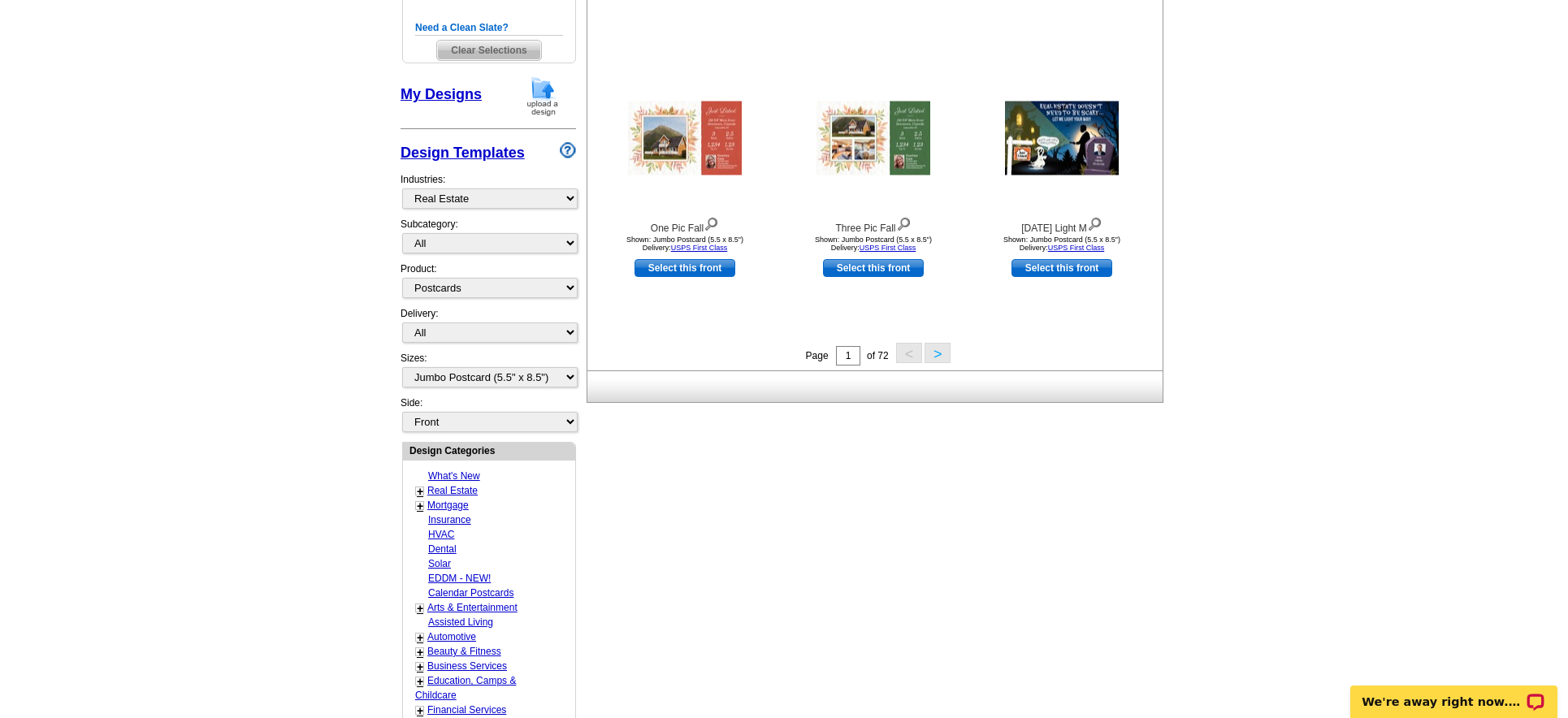
scroll to position [461, 0]
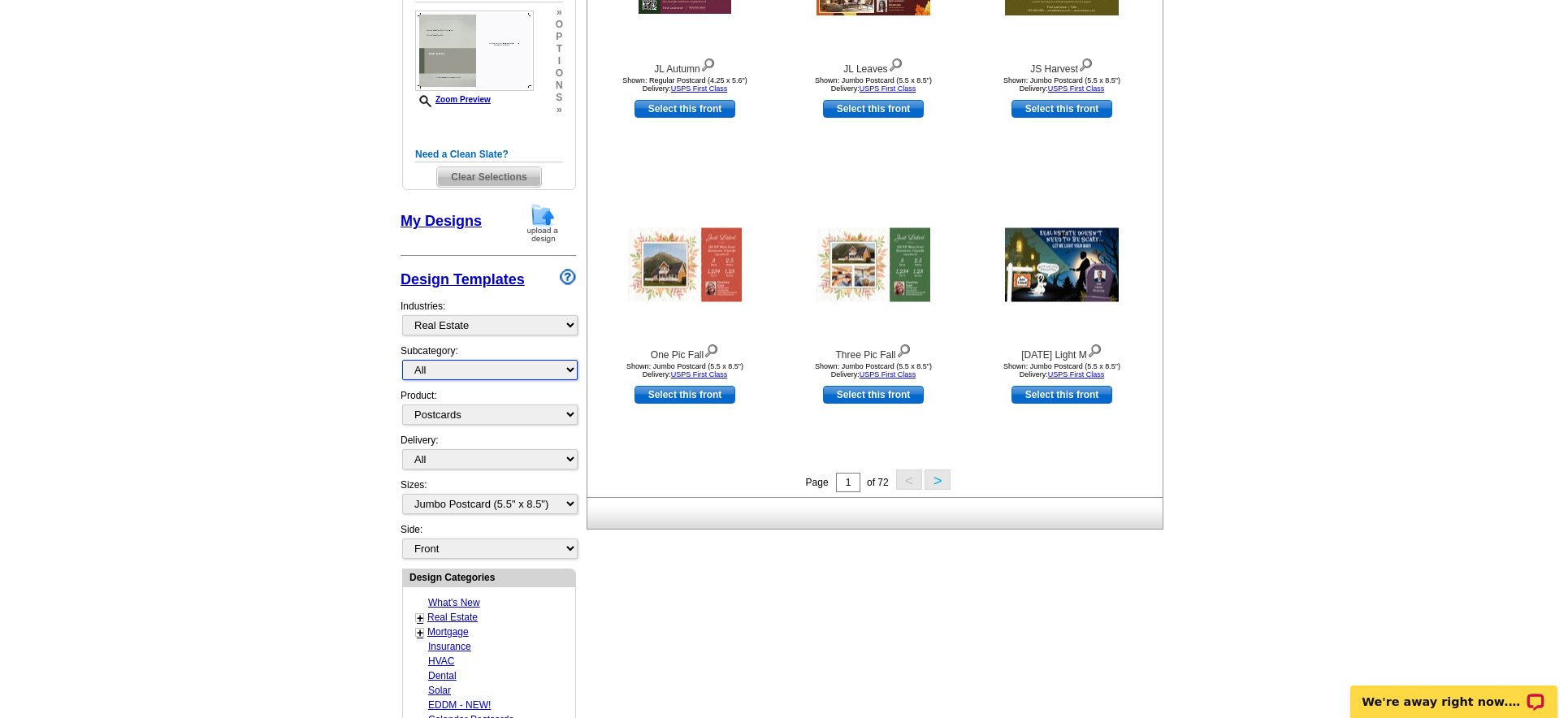
click at [528, 367] on select "All RE/MAX® Referrals Keller Williams® Berkshire Hathaway Home Services Century…" at bounding box center [490, 370] width 175 height 20
click at [402, 360] on select "All RE/MAX® Referrals Keller Williams® Berkshire Hathaway Home Services Century…" at bounding box center [490, 370] width 175 height 20
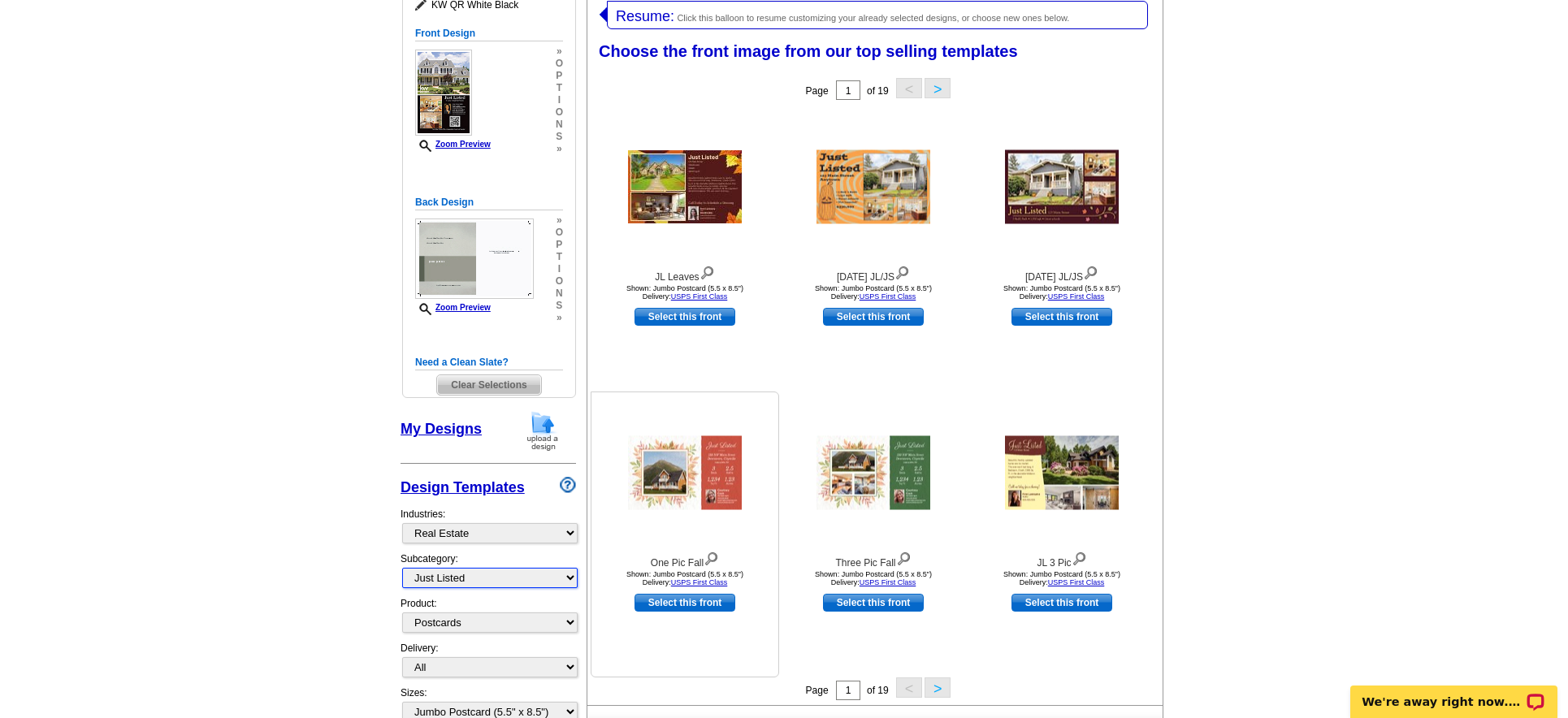
scroll to position [249, 0]
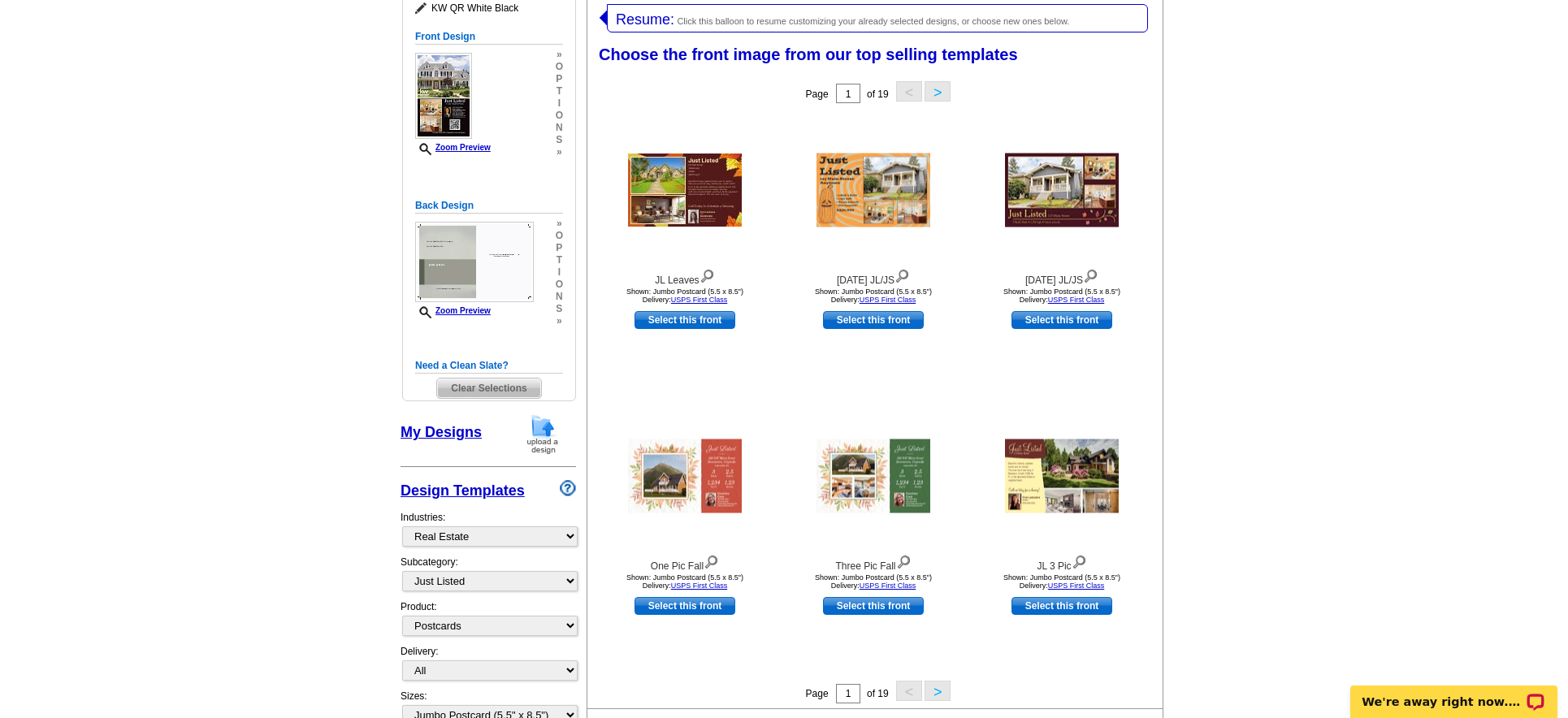
click at [934, 89] on button ">" at bounding box center [938, 91] width 26 height 20
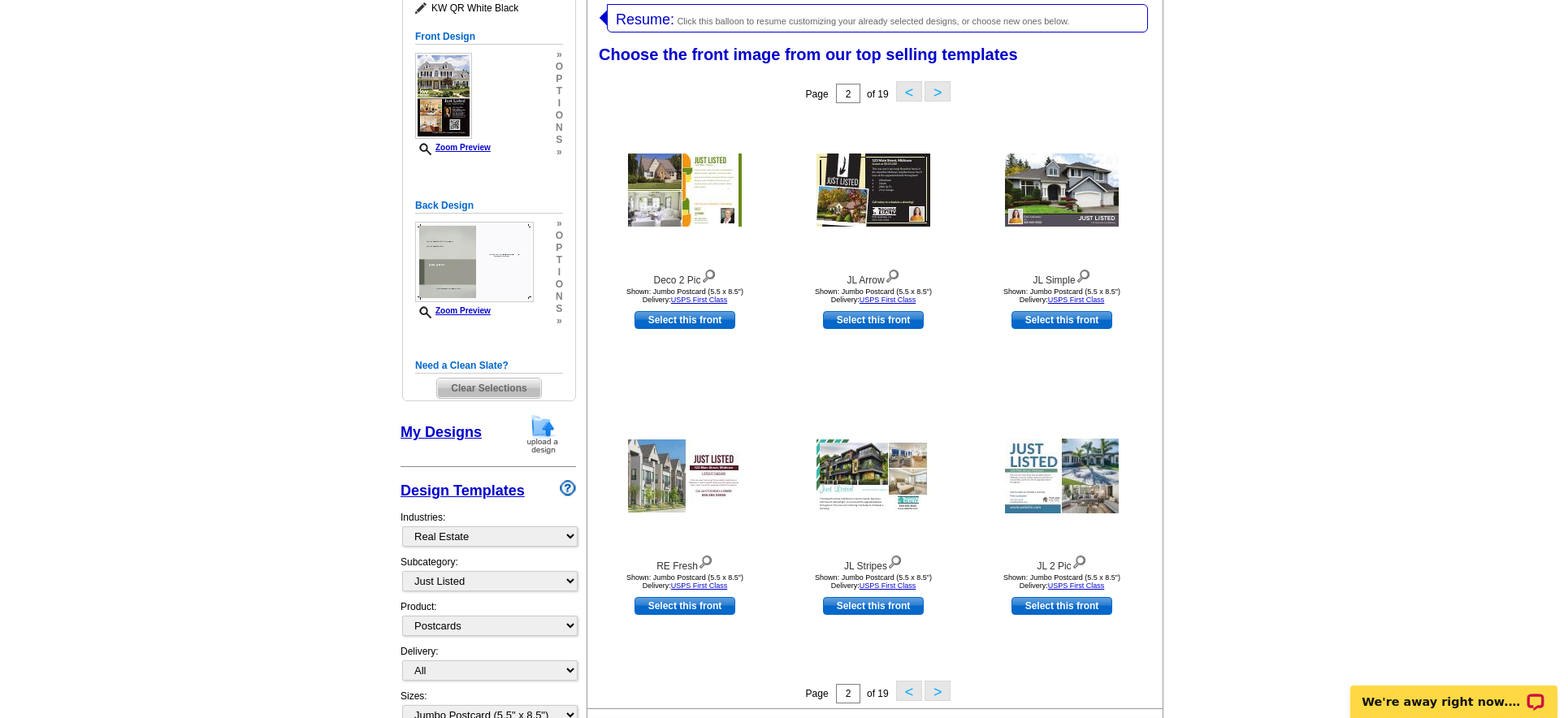
click at [934, 93] on button ">" at bounding box center [938, 91] width 26 height 20
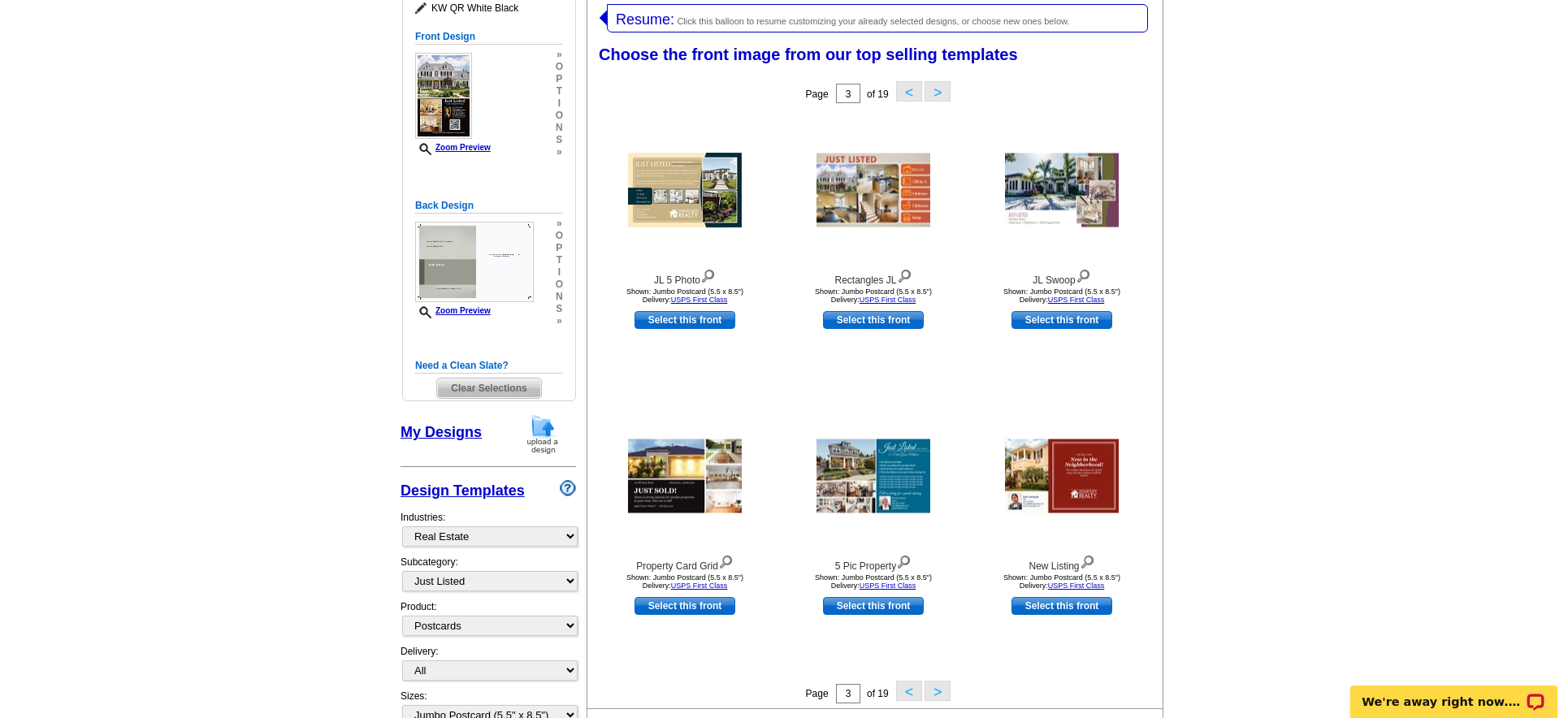
click at [935, 92] on button ">" at bounding box center [938, 91] width 26 height 20
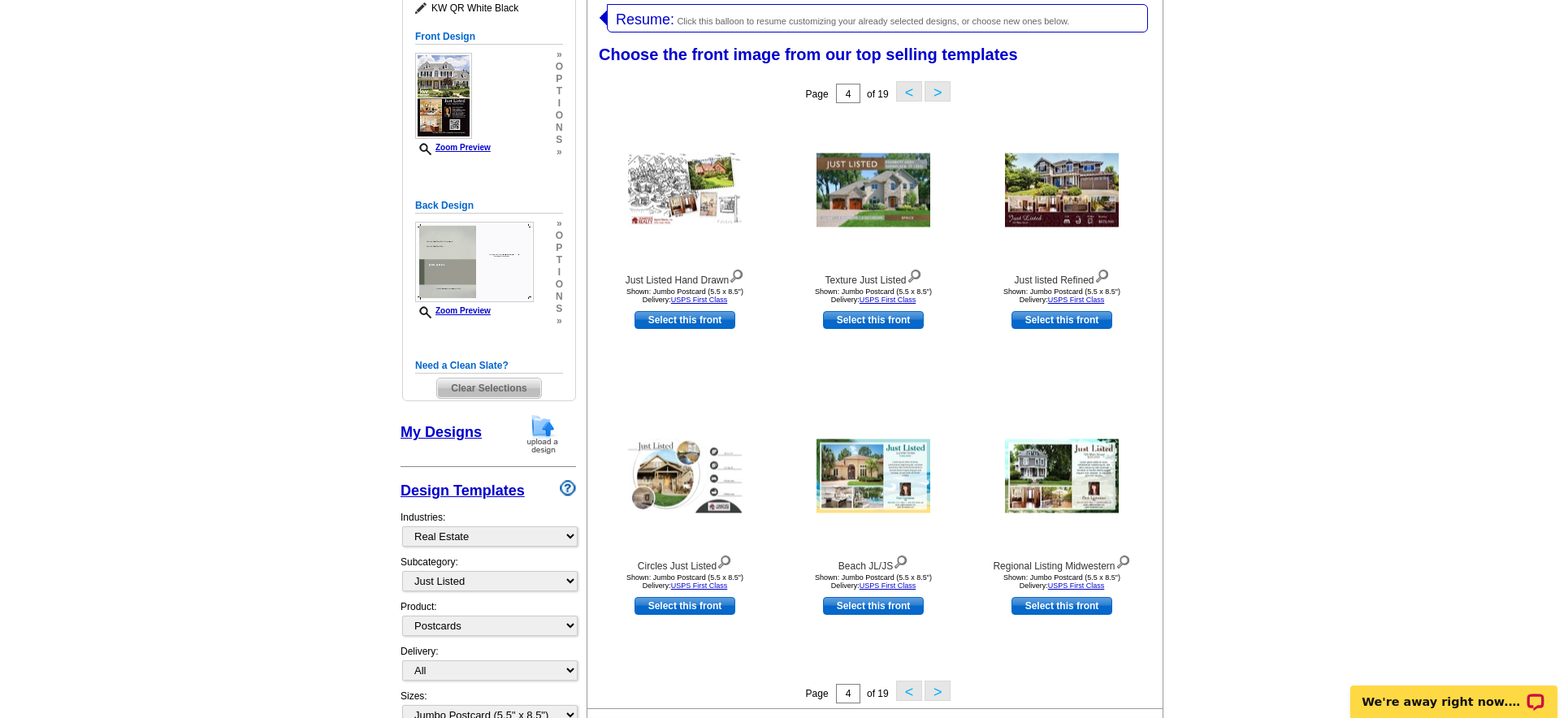
click at [935, 92] on button ">" at bounding box center [938, 91] width 26 height 20
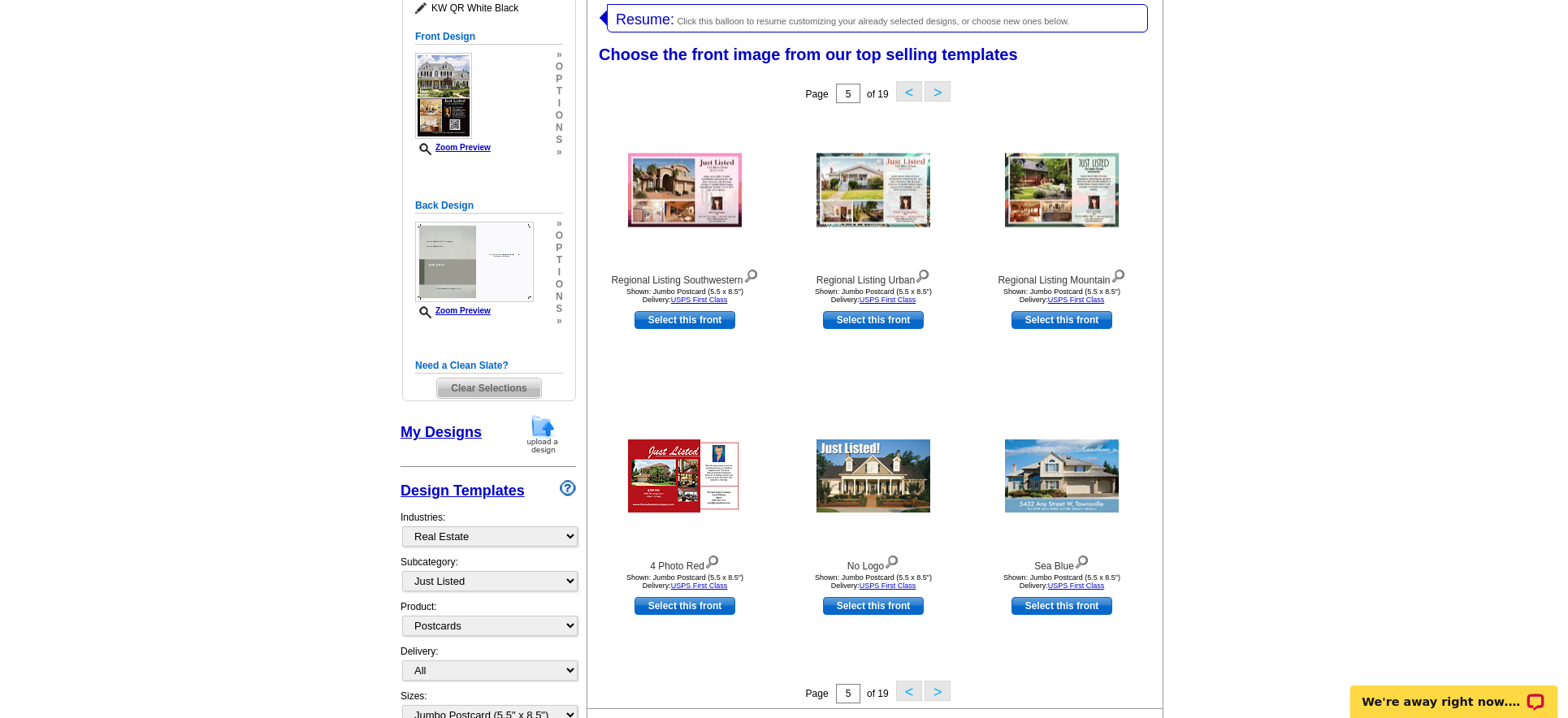
click at [935, 92] on button ">" at bounding box center [938, 91] width 26 height 20
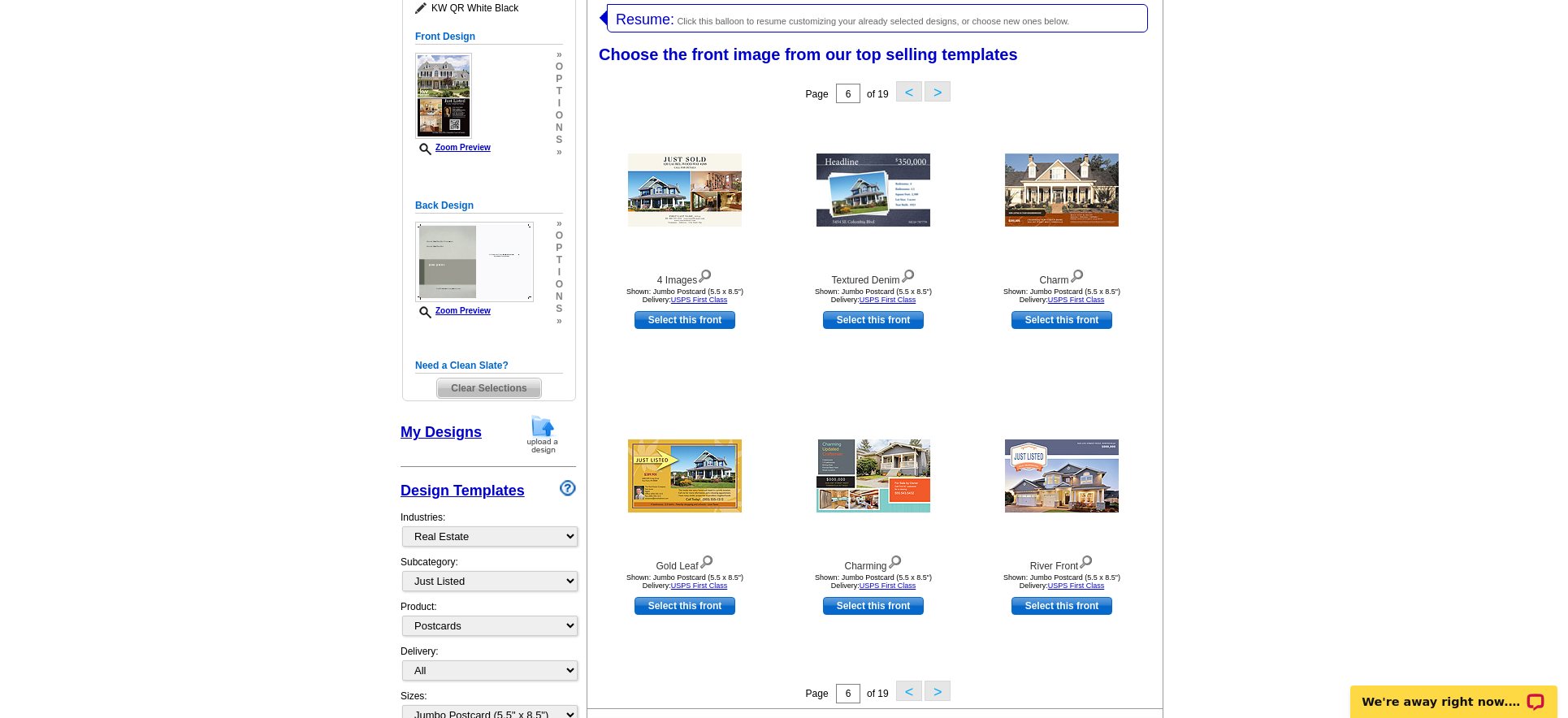
click at [934, 92] on button ">" at bounding box center [938, 91] width 26 height 20
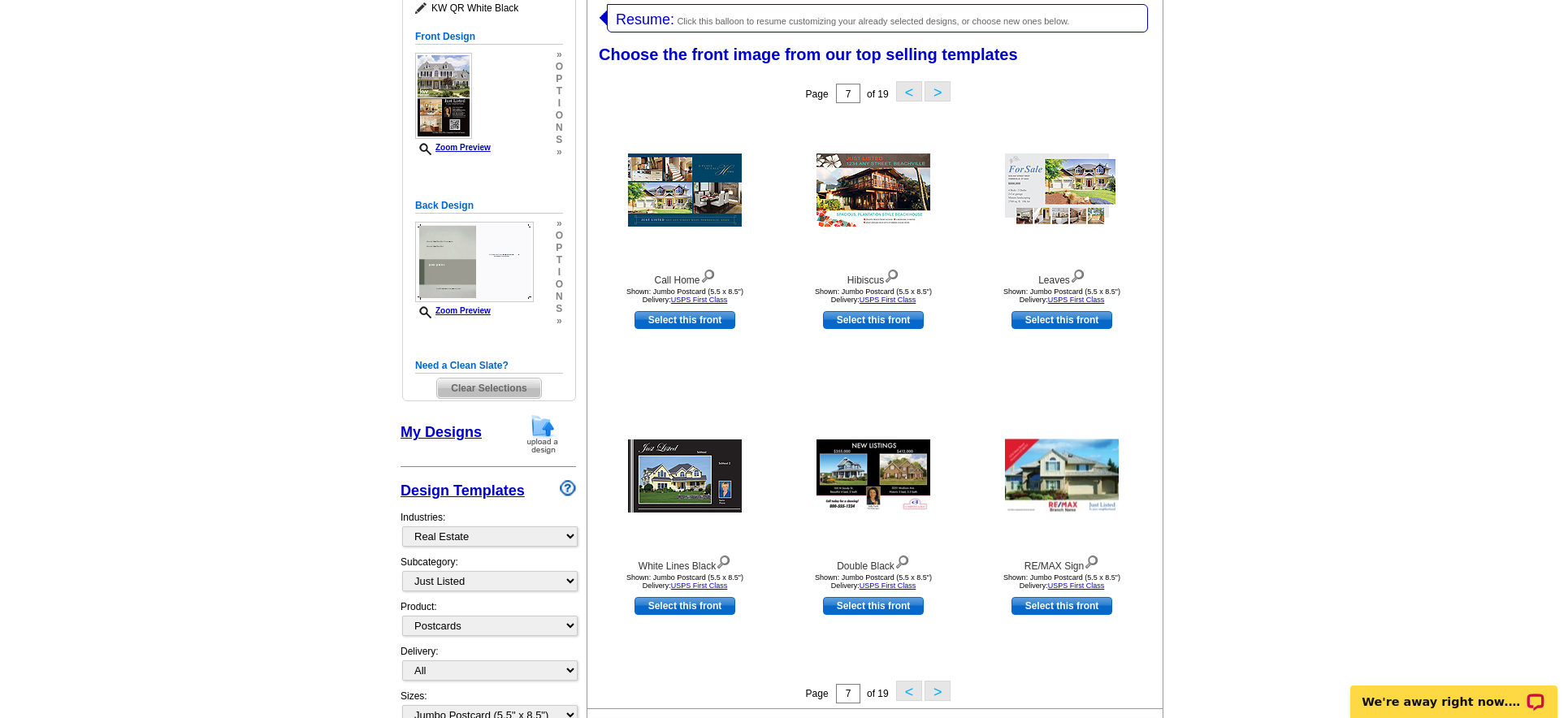
click at [935, 89] on button ">" at bounding box center [938, 91] width 26 height 20
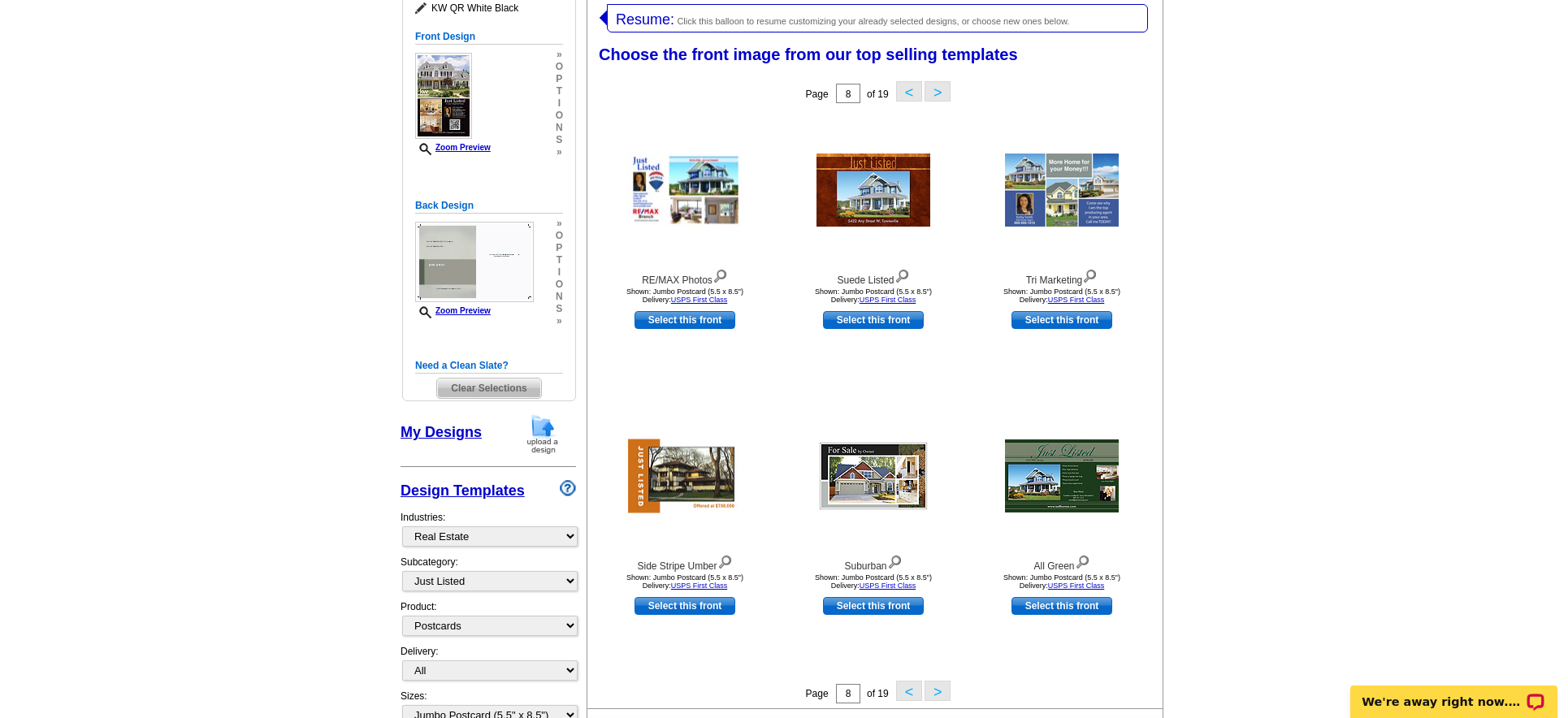
click at [935, 89] on button ">" at bounding box center [938, 91] width 26 height 20
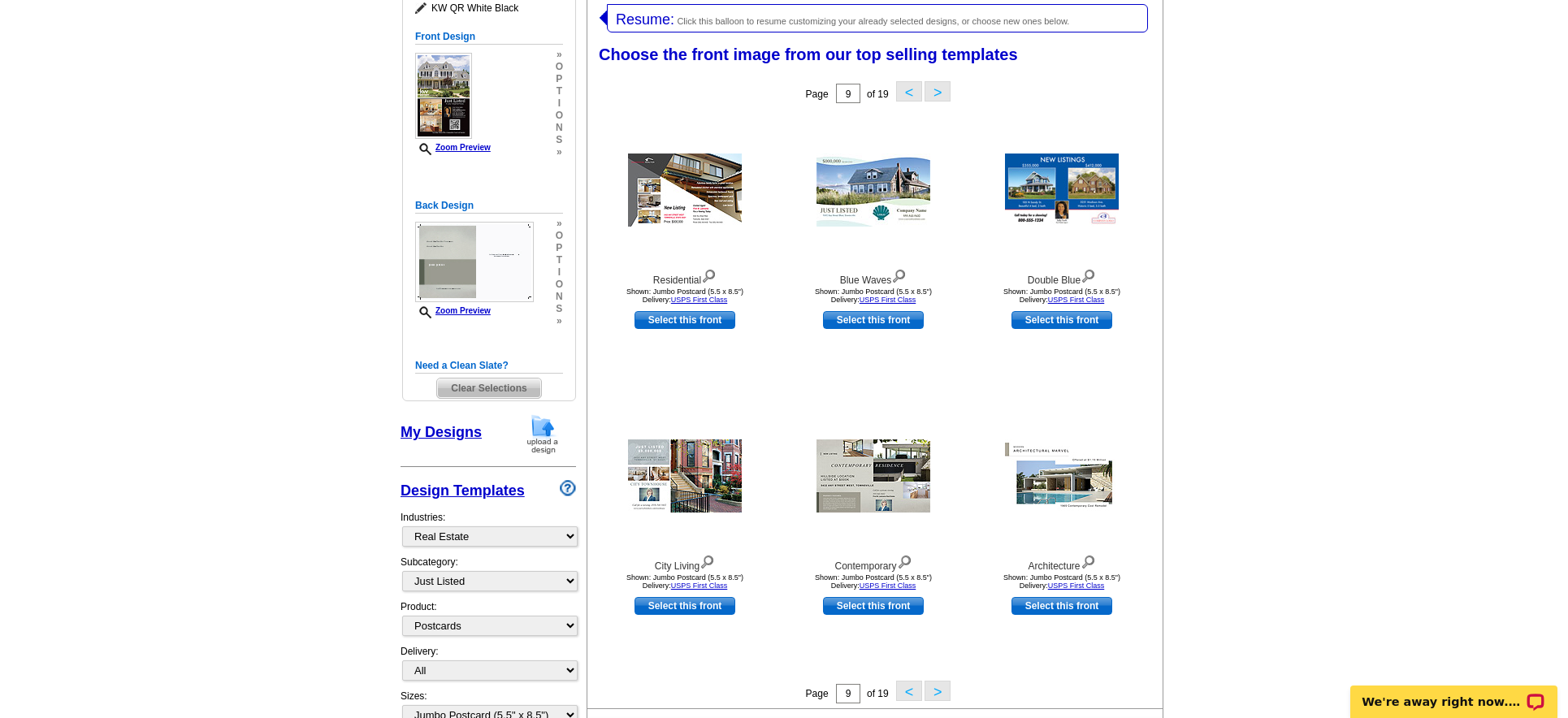
click at [935, 89] on button ">" at bounding box center [938, 91] width 26 height 20
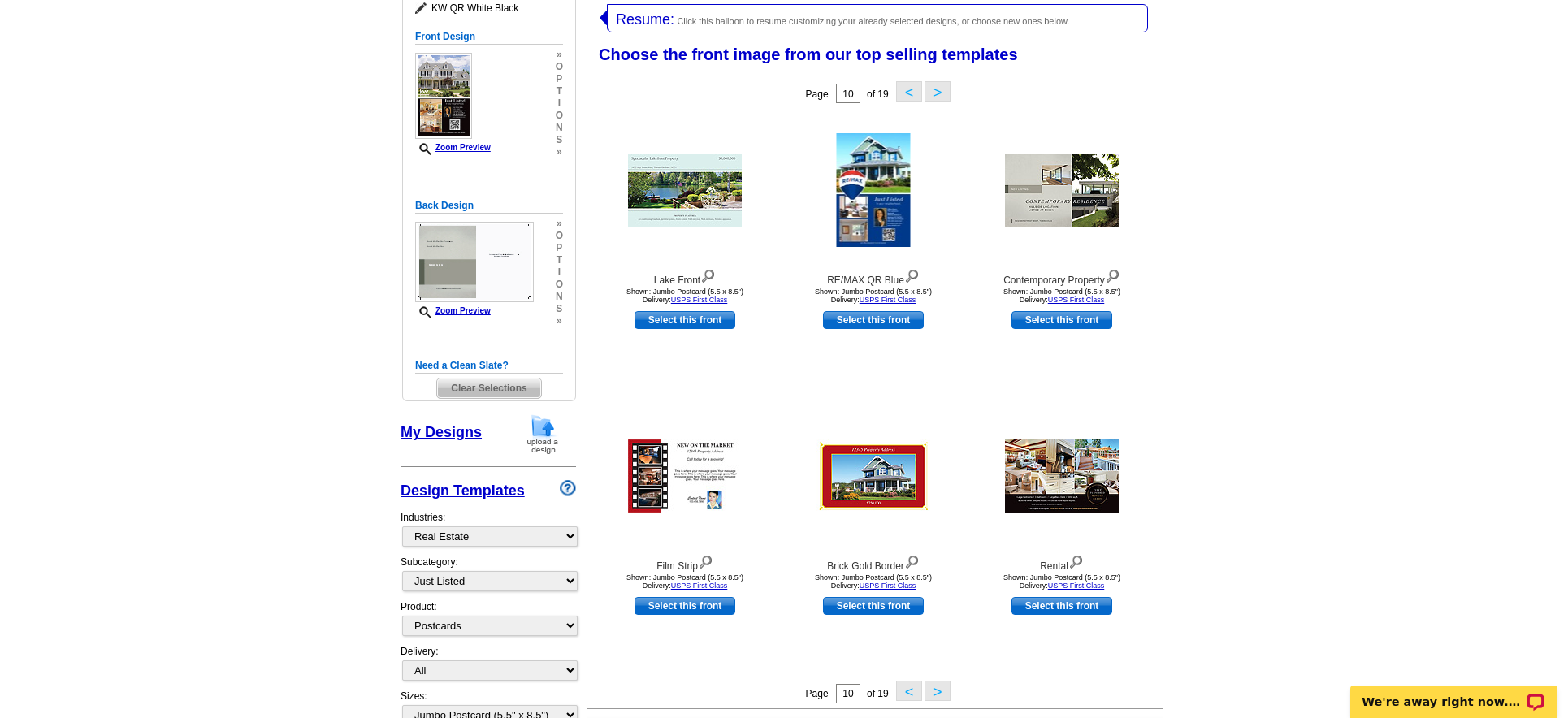
click at [904, 92] on button "<" at bounding box center [909, 91] width 26 height 20
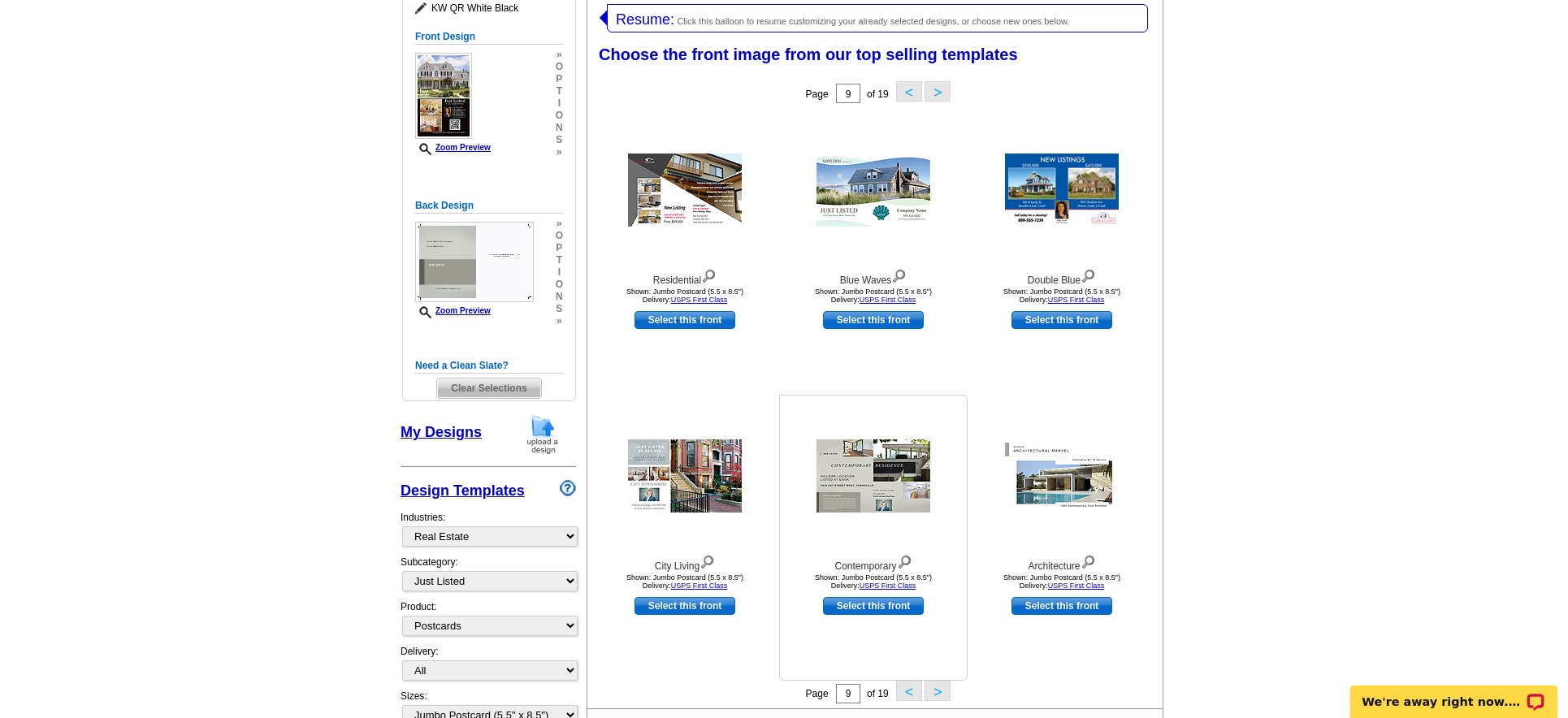
click at [878, 461] on img at bounding box center [873, 476] width 114 height 73
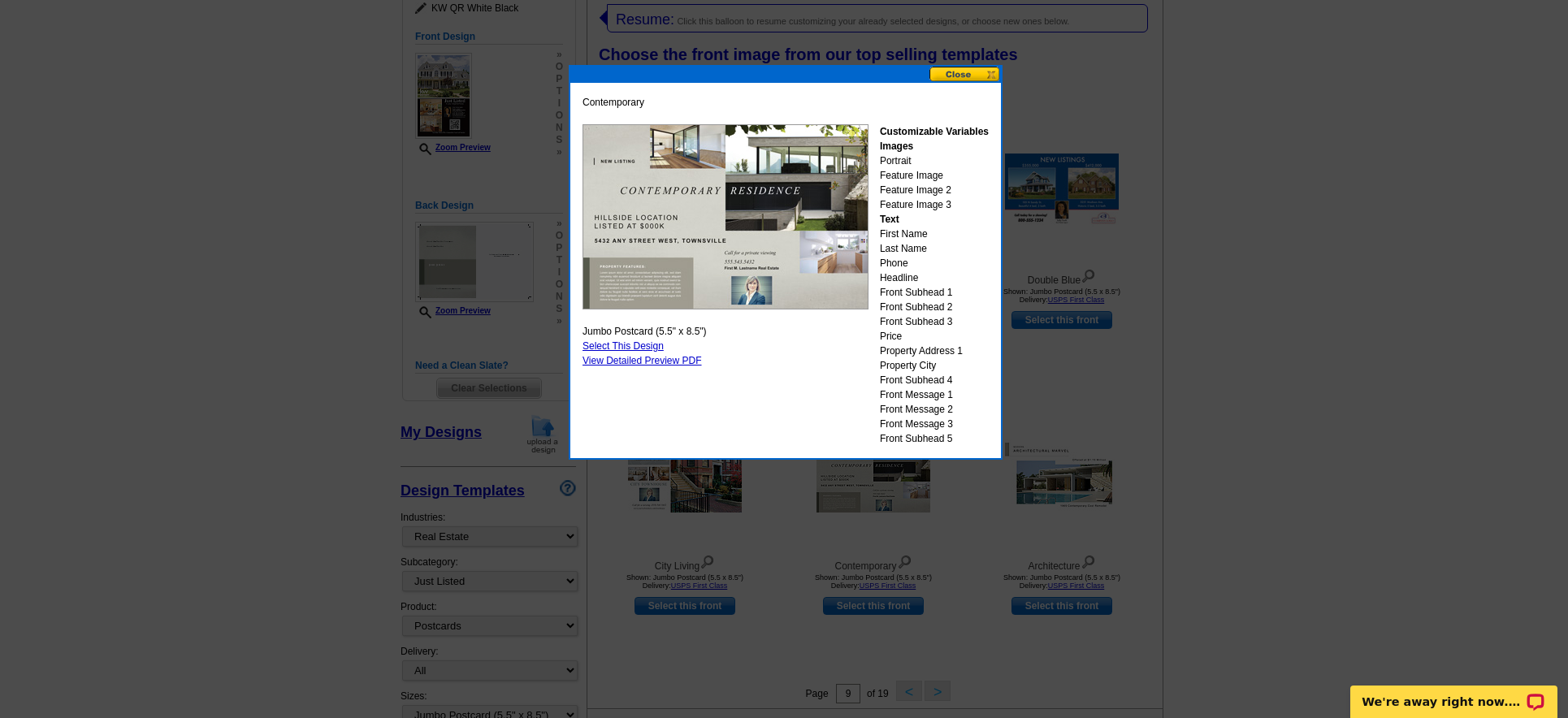
click at [962, 77] on button at bounding box center [965, 74] width 71 height 16
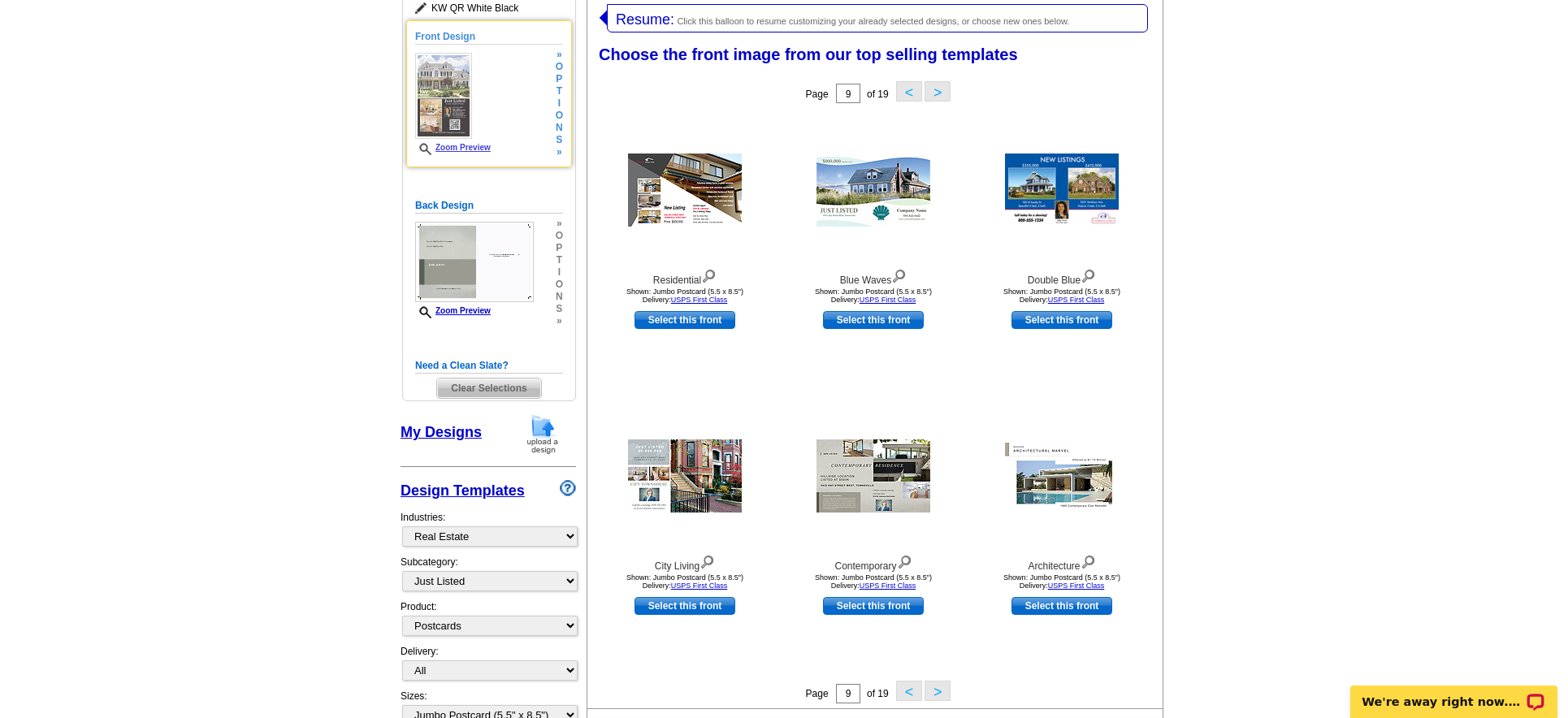
click at [465, 143] on link "Zoom Preview" at bounding box center [452, 148] width 76 height 9
click at [469, 149] on link "Zoom Preview" at bounding box center [452, 148] width 76 height 9
click at [481, 147] on link "Zoom Preview" at bounding box center [452, 148] width 76 height 9
click at [450, 105] on img at bounding box center [443, 96] width 57 height 86
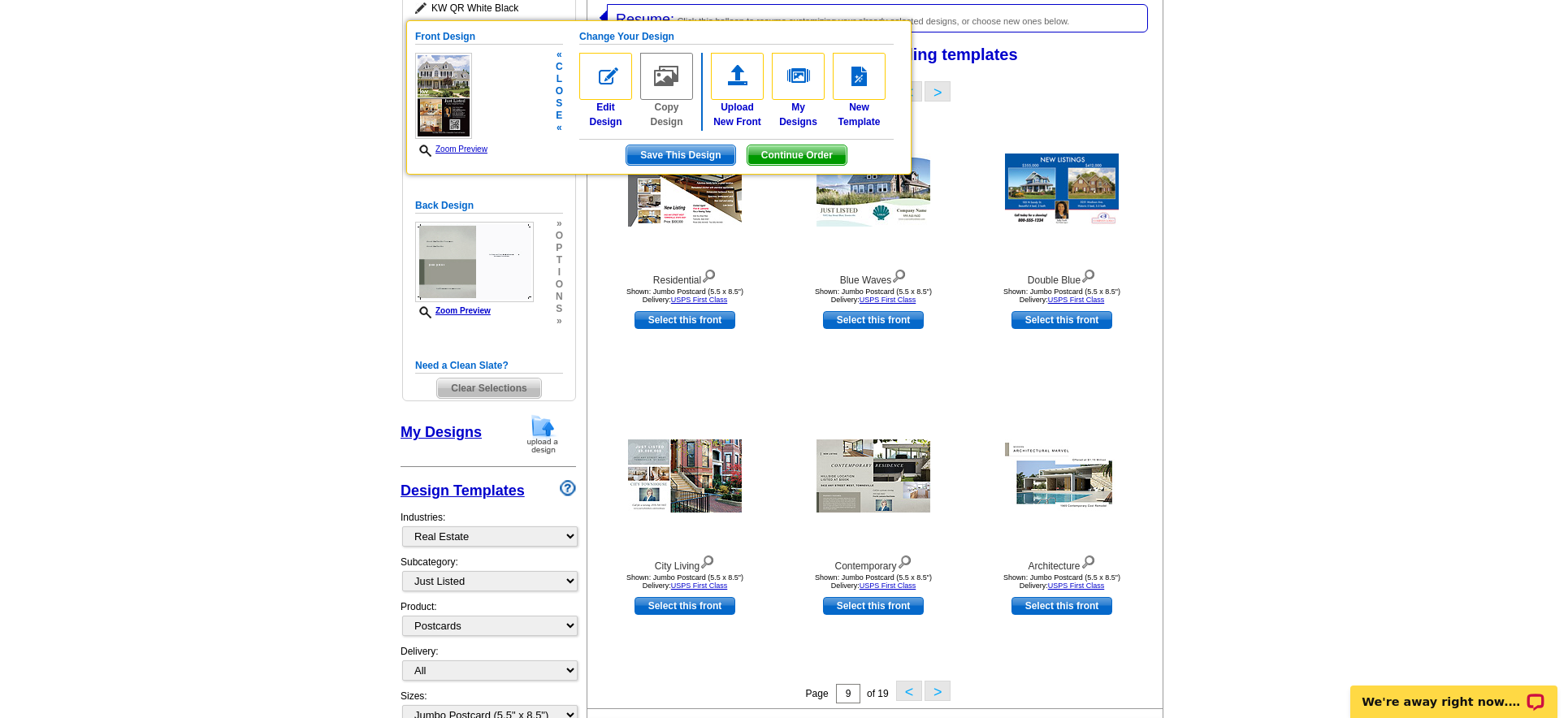
click at [452, 104] on img at bounding box center [443, 96] width 57 height 86
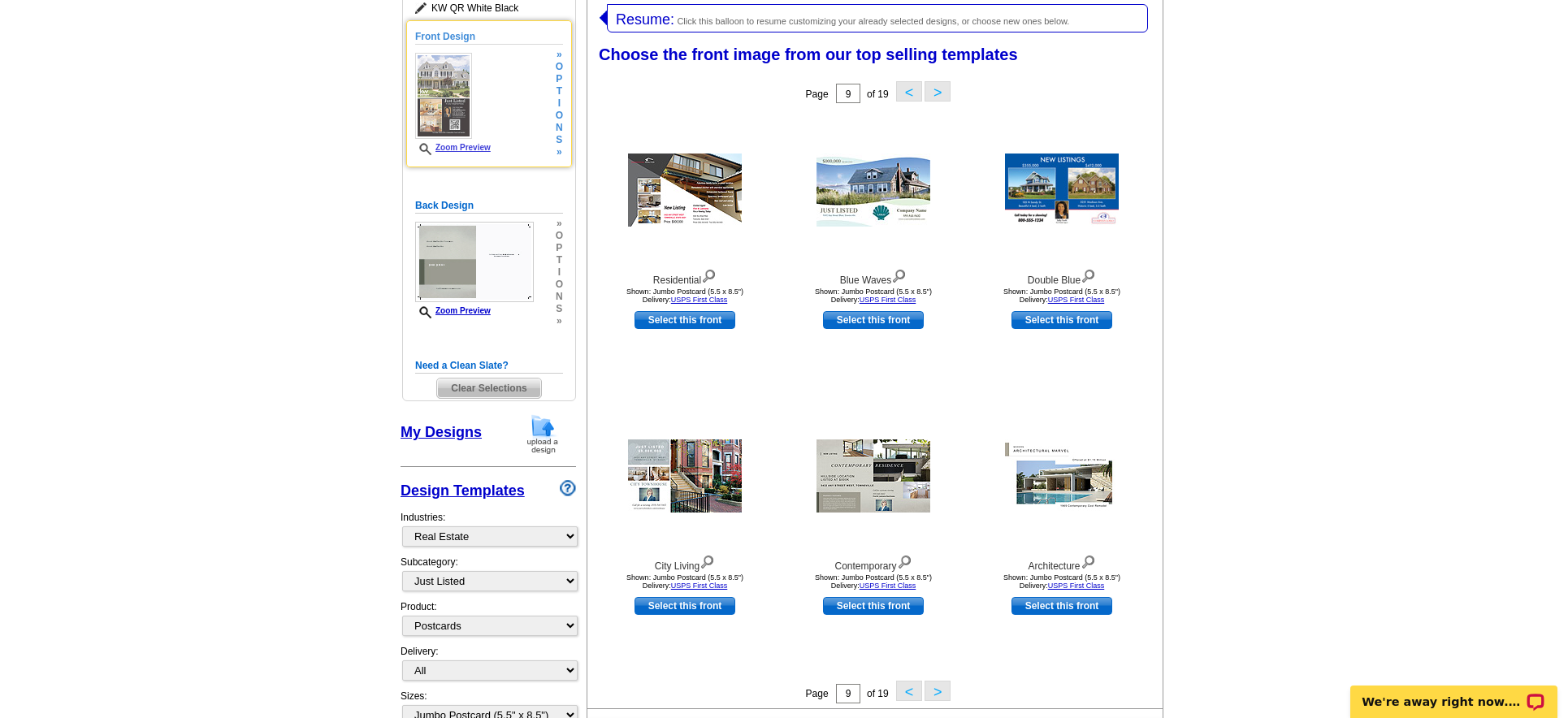
click at [425, 148] on icon at bounding box center [428, 149] width 16 height 12
click at [459, 149] on link "Zoom Preview" at bounding box center [452, 148] width 76 height 9
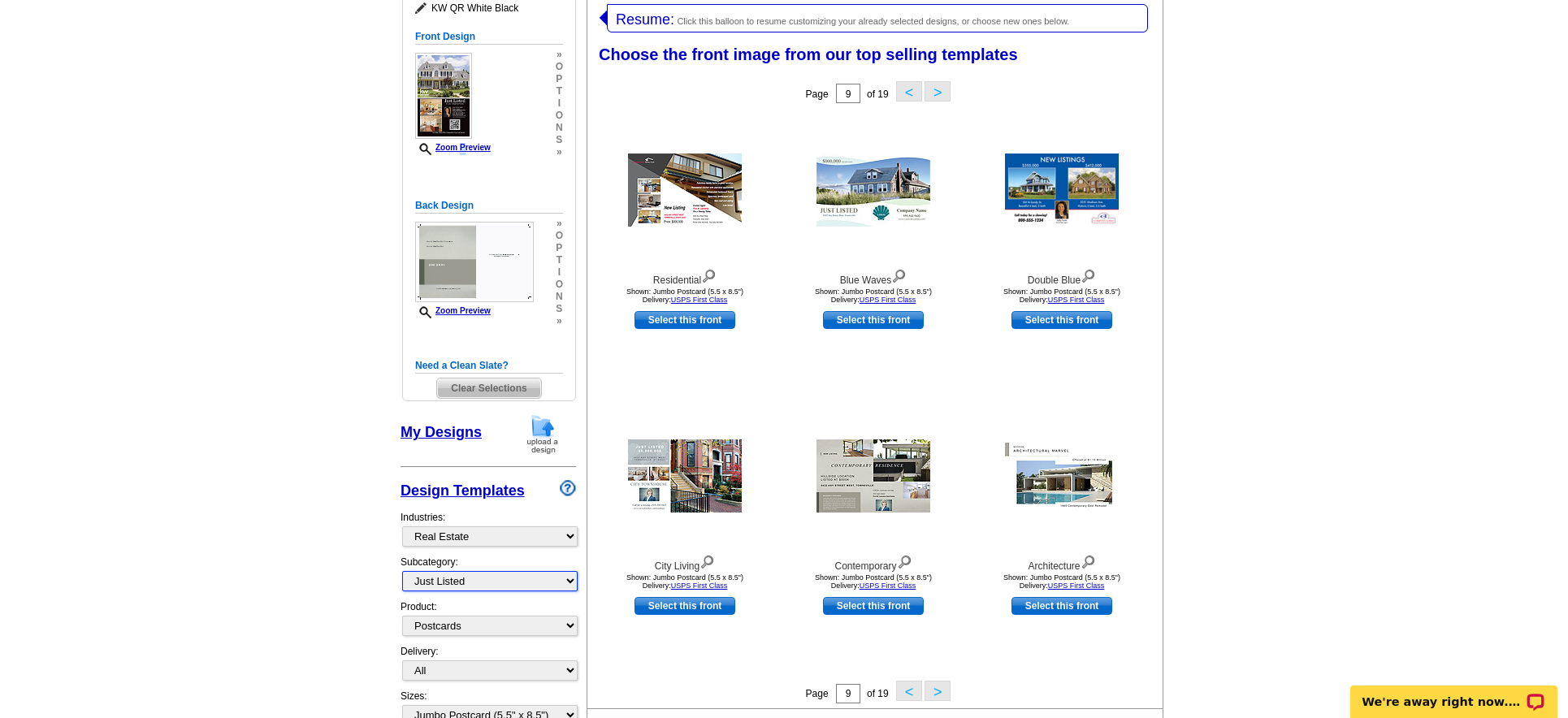
click at [539, 587] on select "All RE/MAX® Referrals [PERSON_NAME]® Berkshire Hathaway Home Services Century 2…" at bounding box center [490, 581] width 175 height 20
select select "793"
click at [402, 571] on select "All RE/MAX® Referrals [PERSON_NAME]® Berkshire Hathaway Home Services Century 2…" at bounding box center [490, 581] width 175 height 20
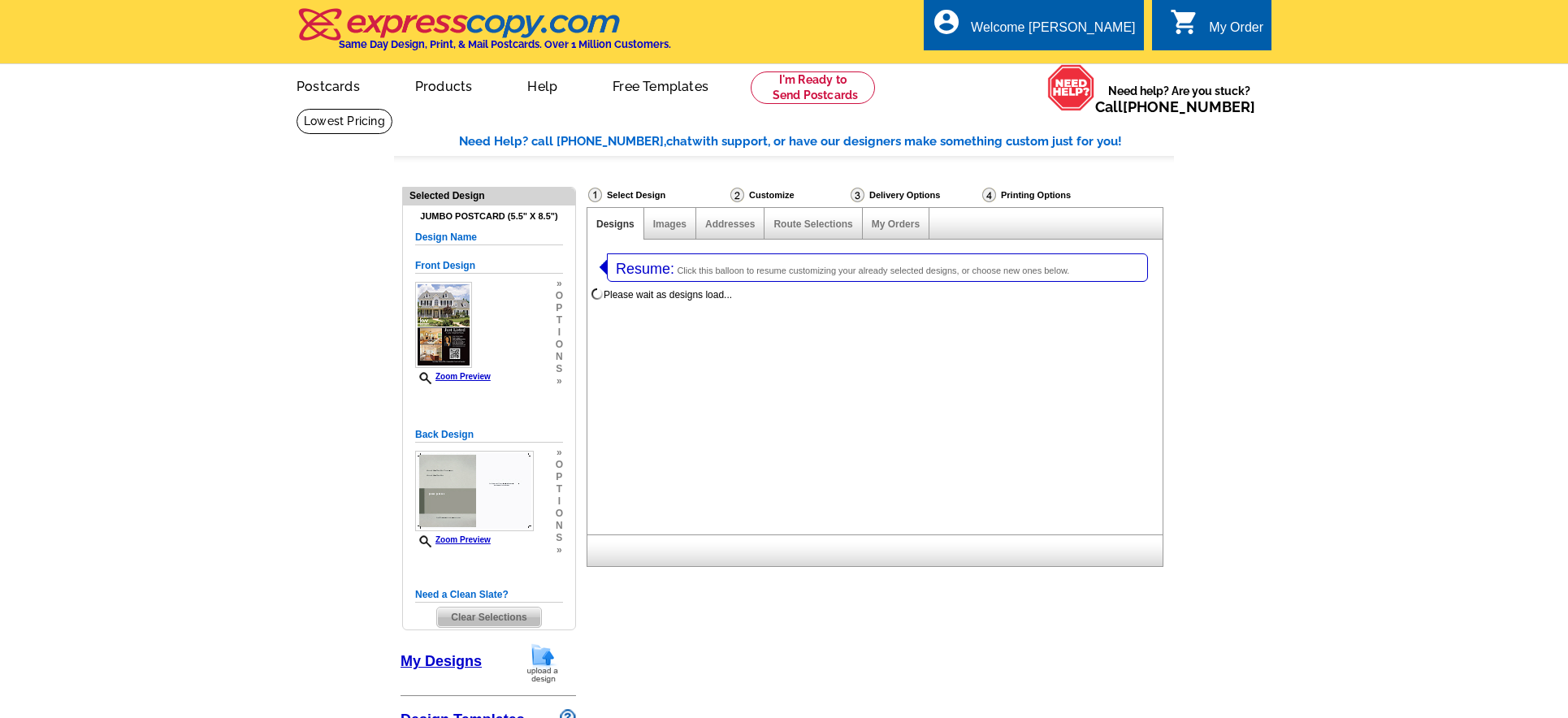
select select
select select "1"
select select "2"
select select "back"
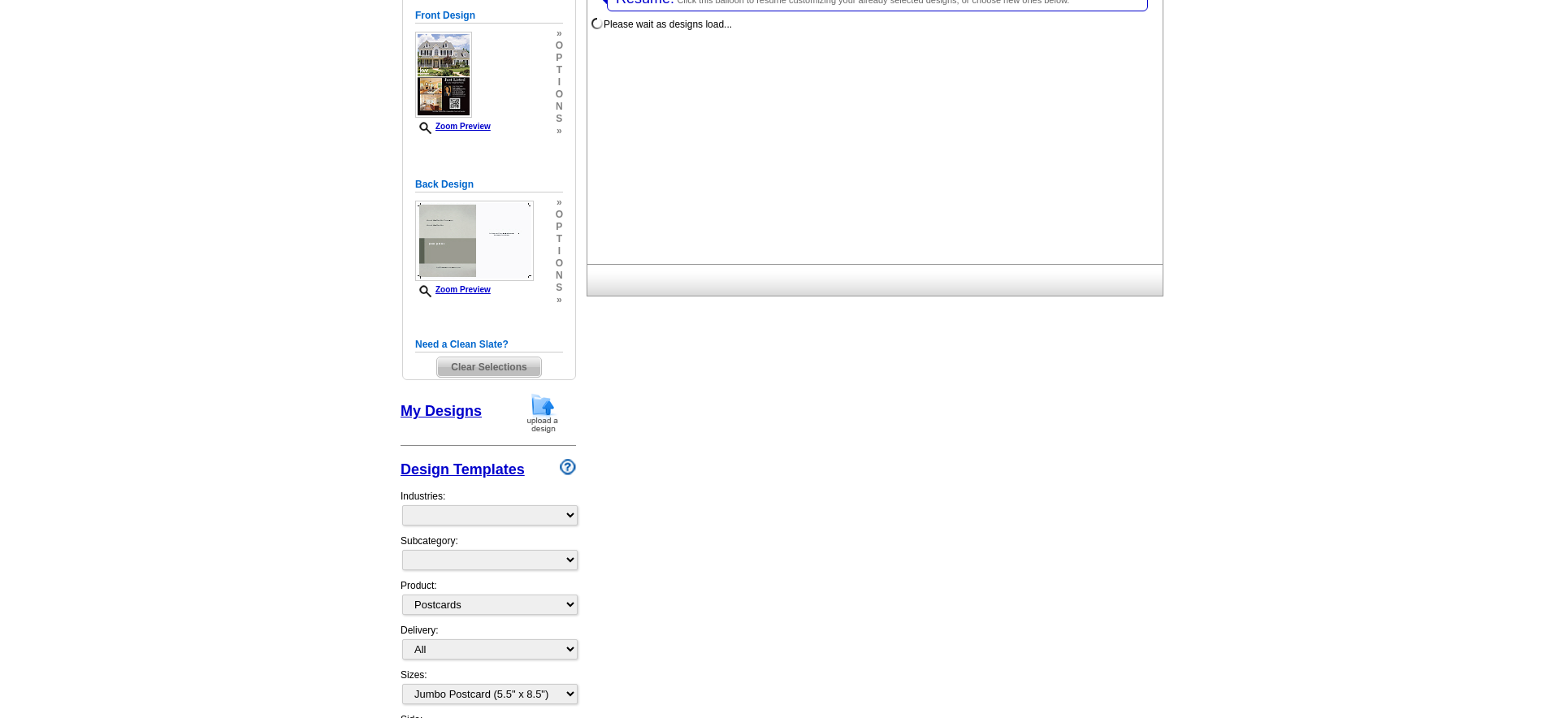
select select "785"
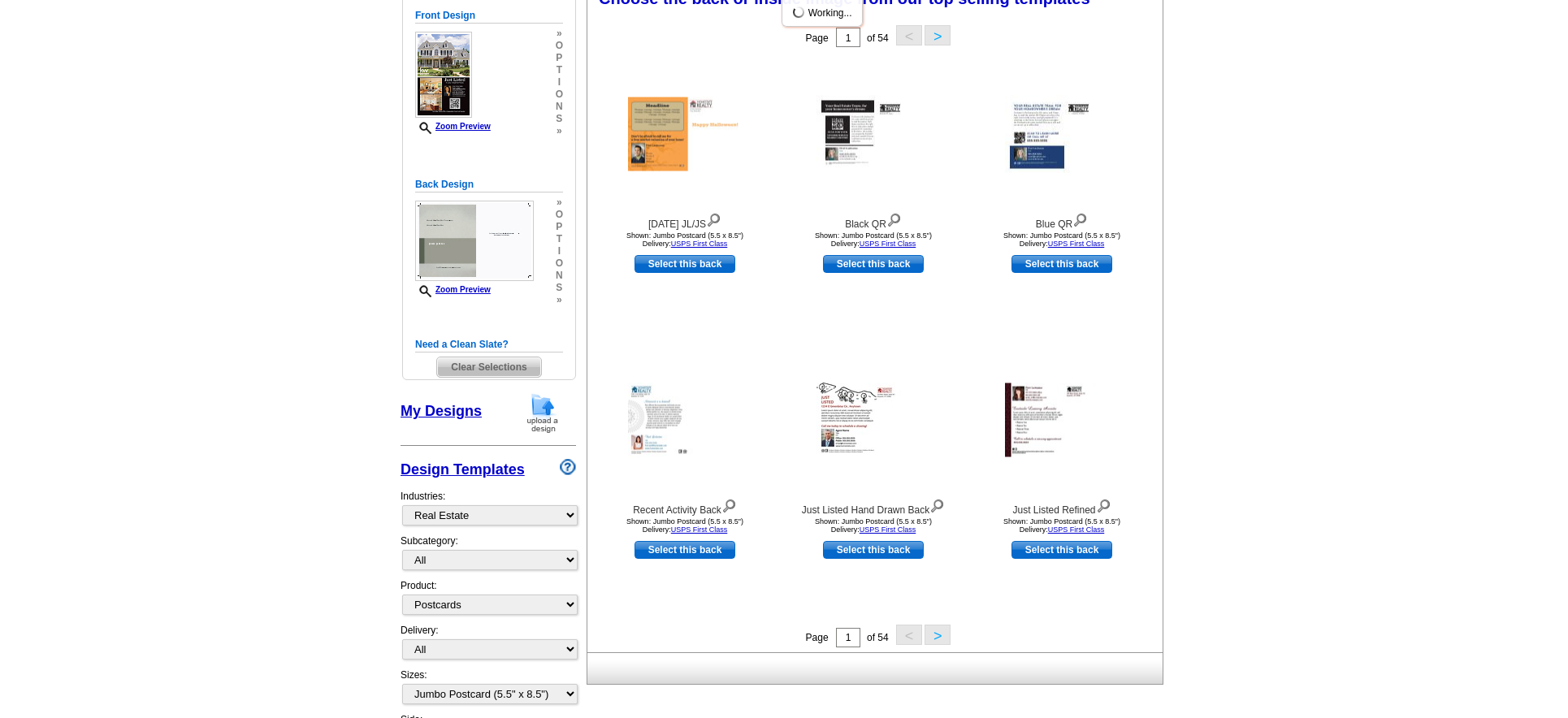
scroll to position [249, 0]
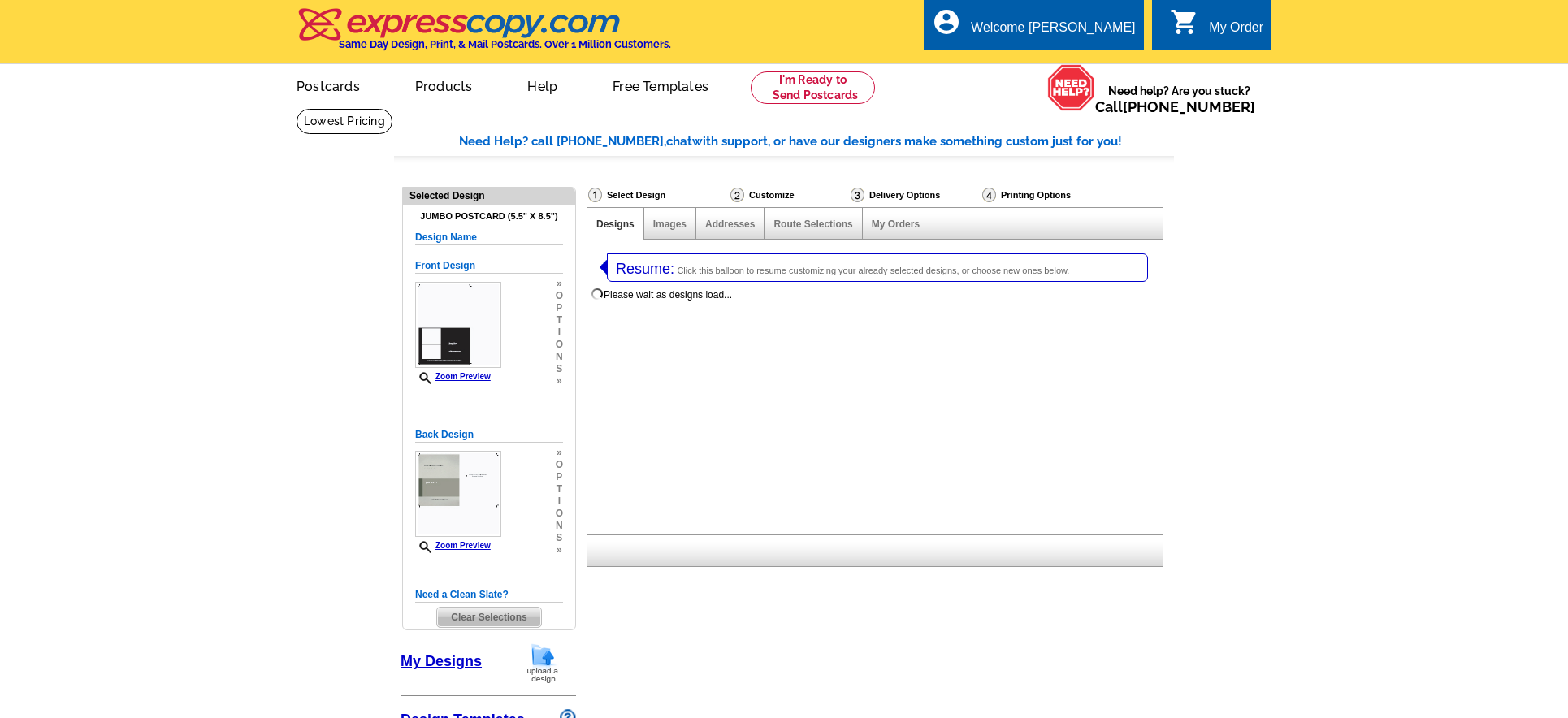
select select "785"
select select "1"
select select "2"
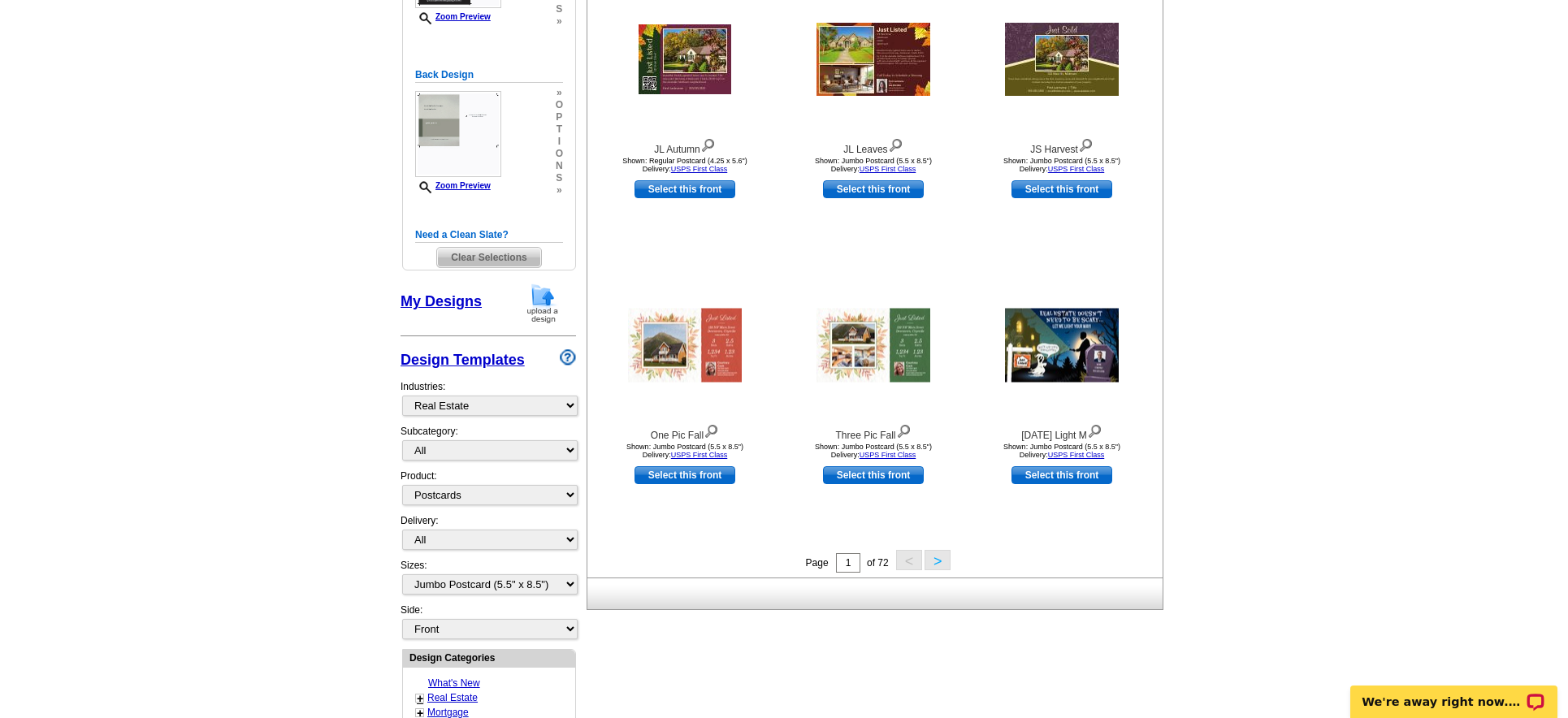
scroll to position [474, 0]
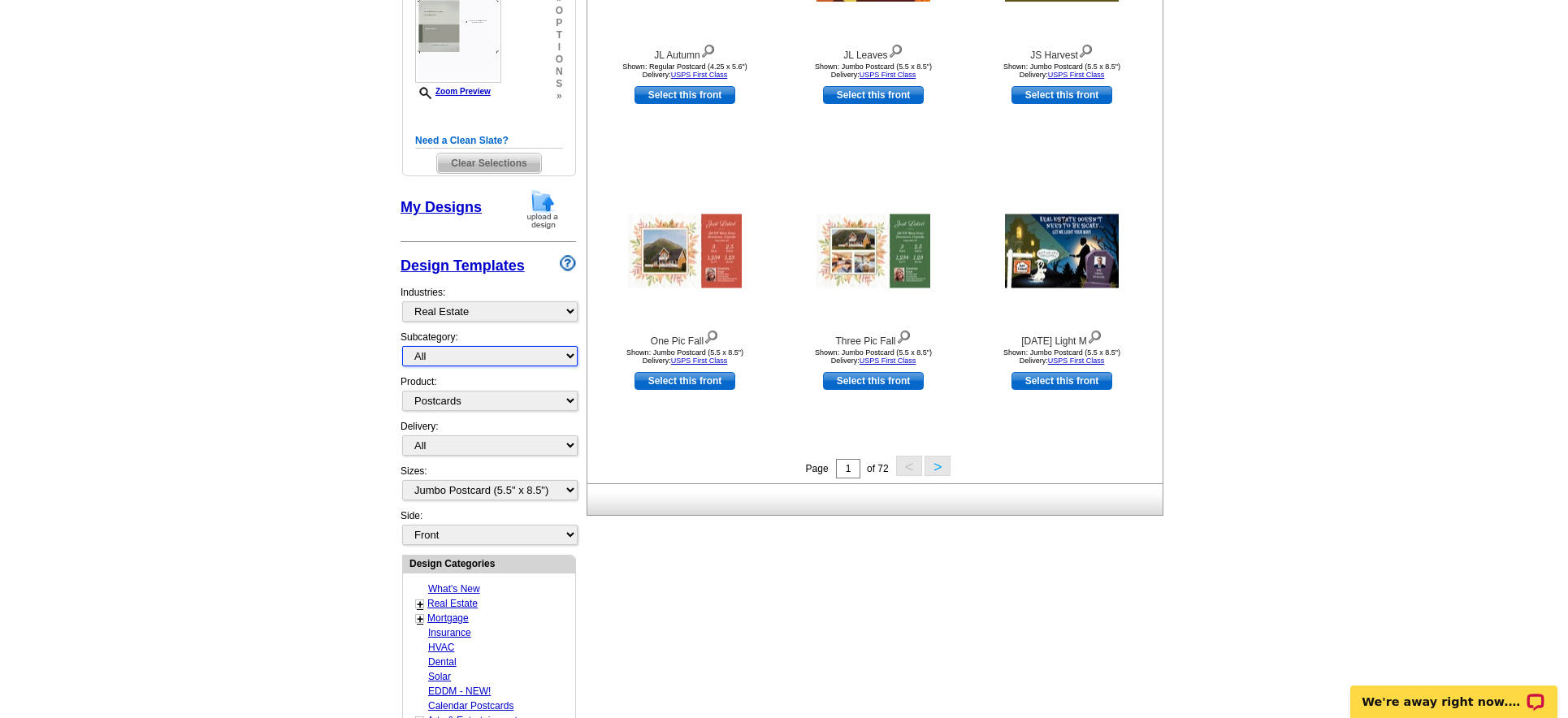
click at [505, 359] on select "All RE/MAX® Referrals [PERSON_NAME]® Berkshire Hathaway Home Services Century 2…" at bounding box center [490, 356] width 175 height 20
select select "793"
click at [402, 346] on select "All RE/MAX® Referrals [PERSON_NAME]® Berkshire Hathaway Home Services Century 2…" at bounding box center [490, 356] width 175 height 20
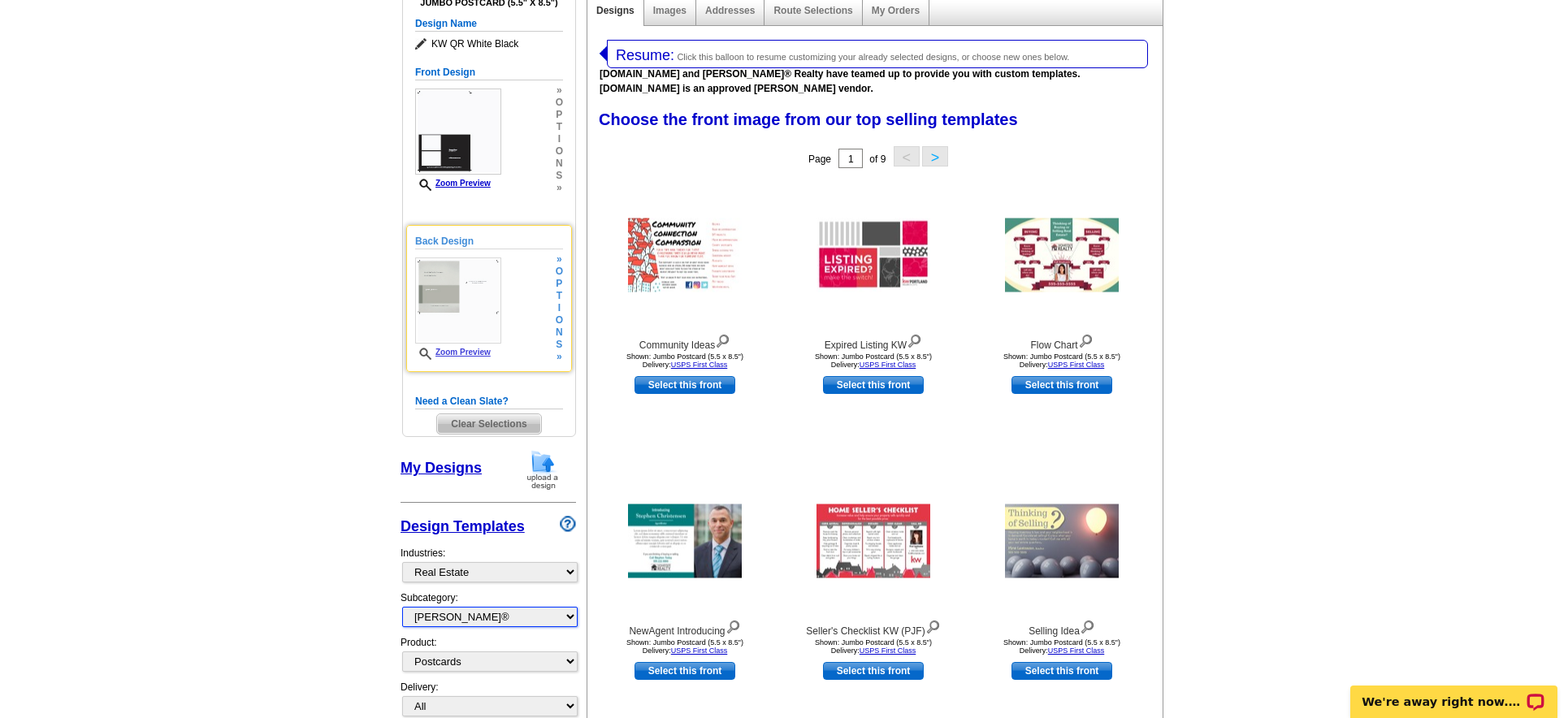
scroll to position [0, 0]
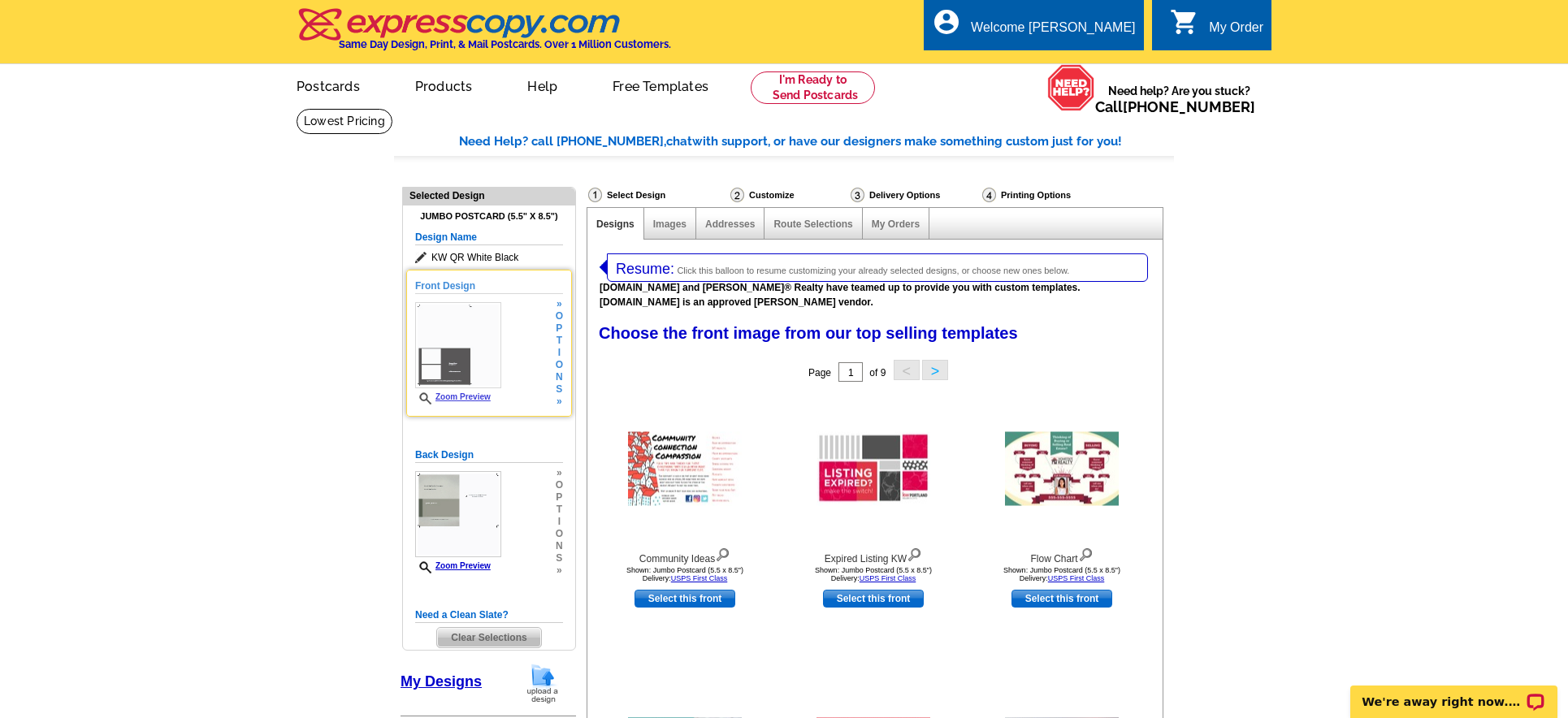
click at [566, 355] on div "Front Design Zoom Preview » o p t i o n s » Change Your Design Edit Design Copy…" at bounding box center [489, 343] width 166 height 147
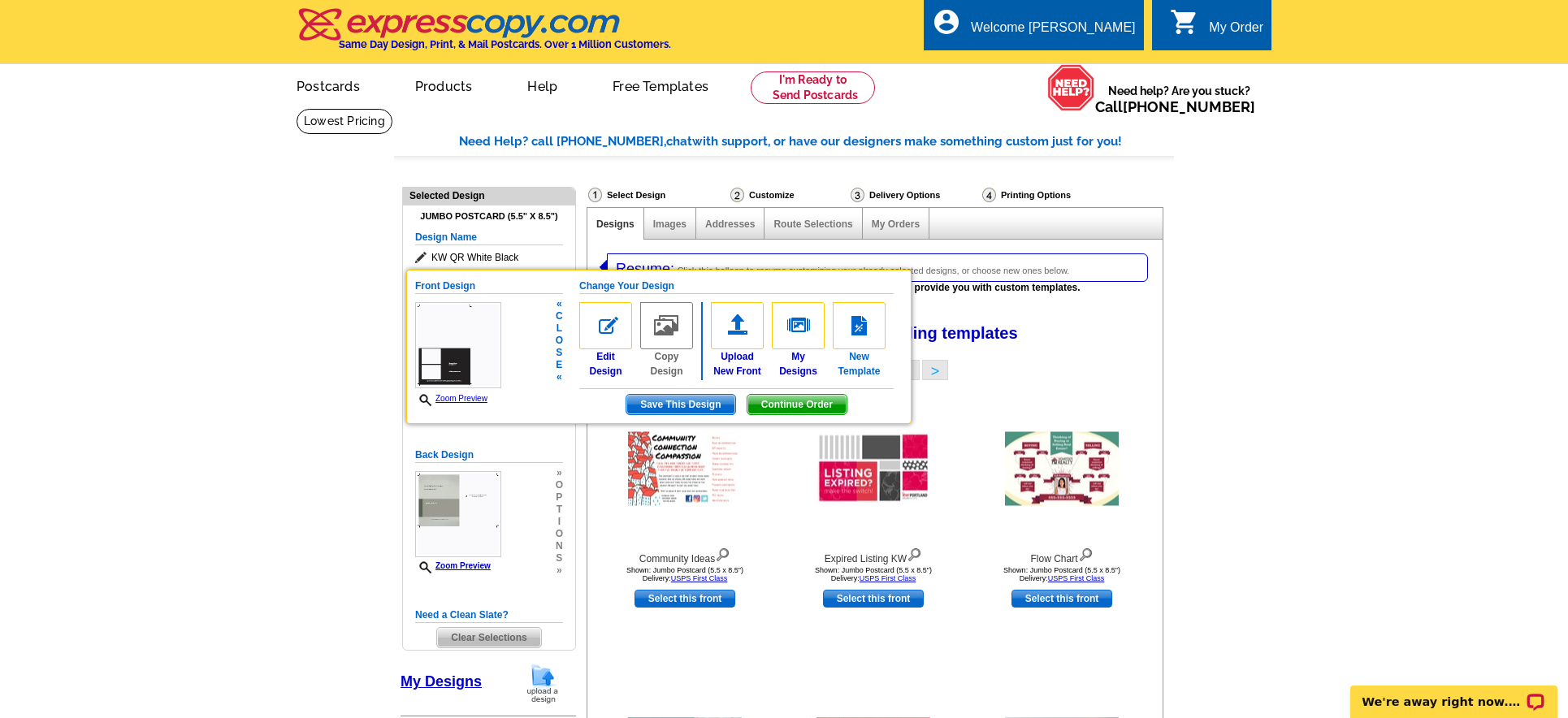
click at [860, 333] on img at bounding box center [859, 326] width 53 height 47
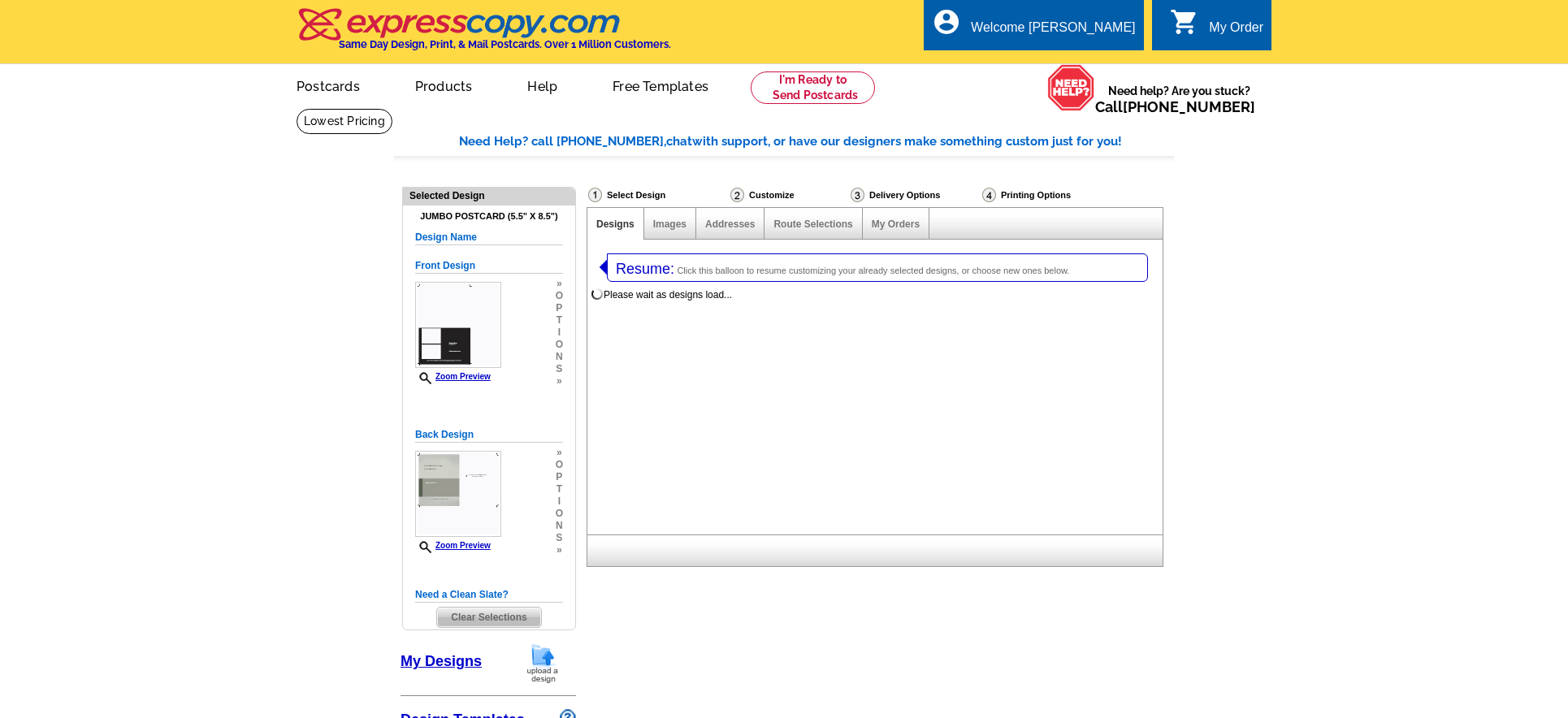
select select "1"
select select "2"
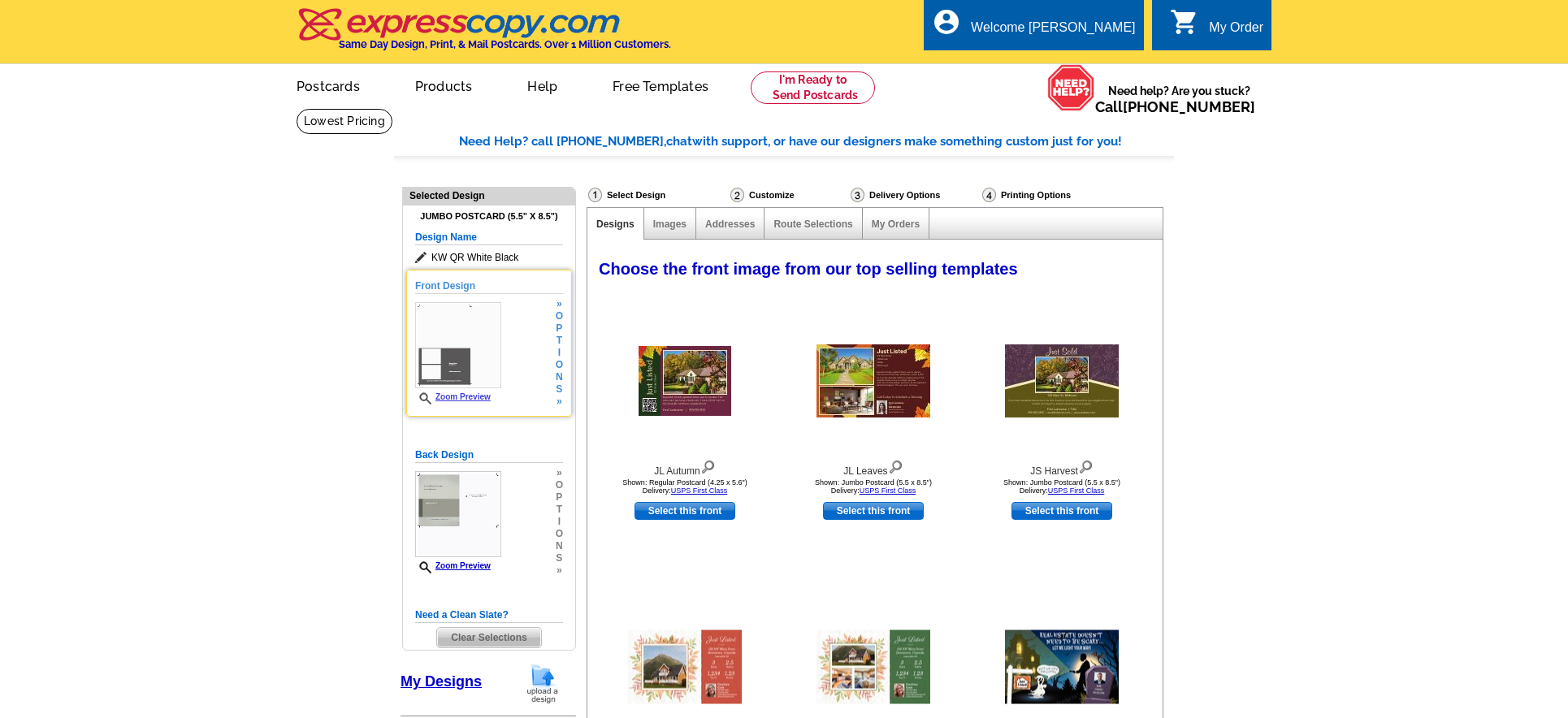
select select "785"
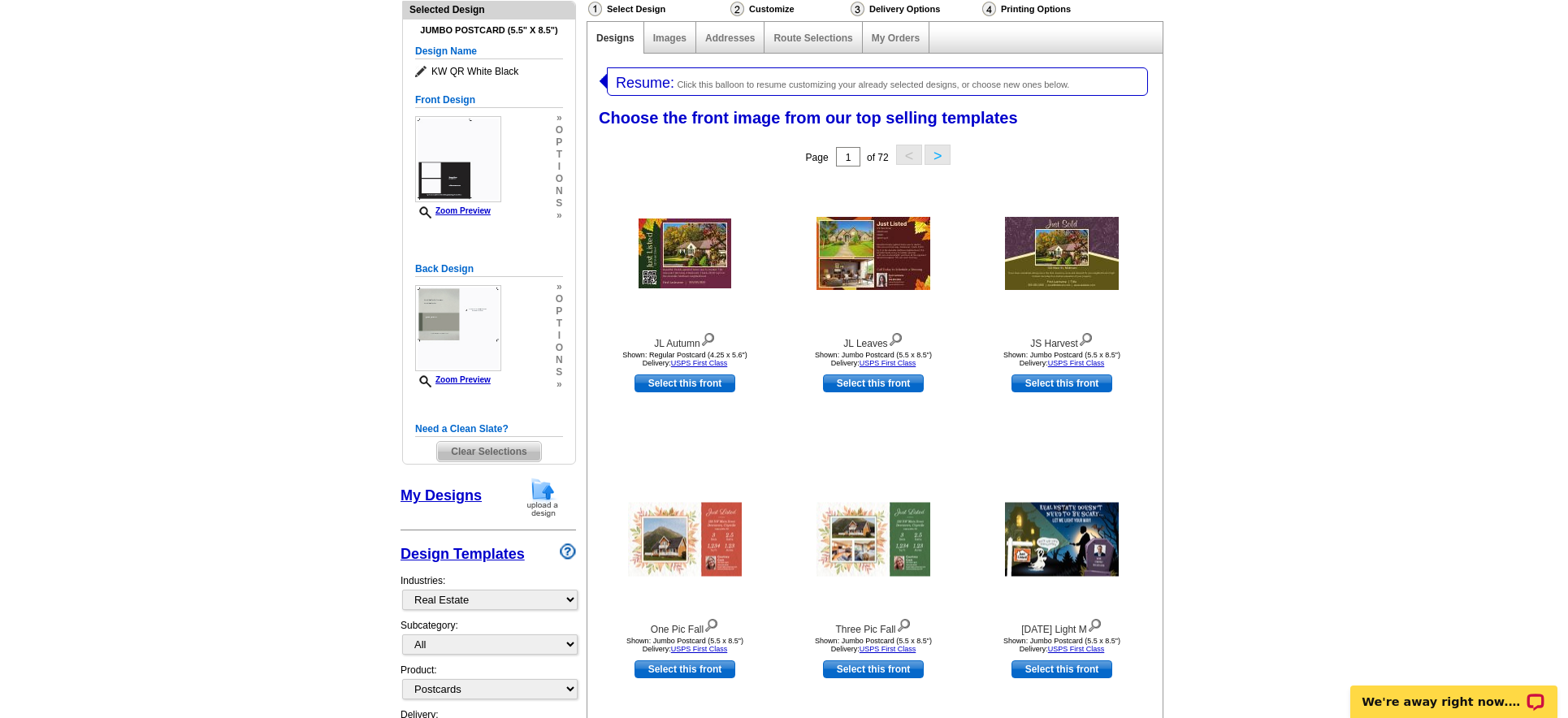
scroll to position [346, 0]
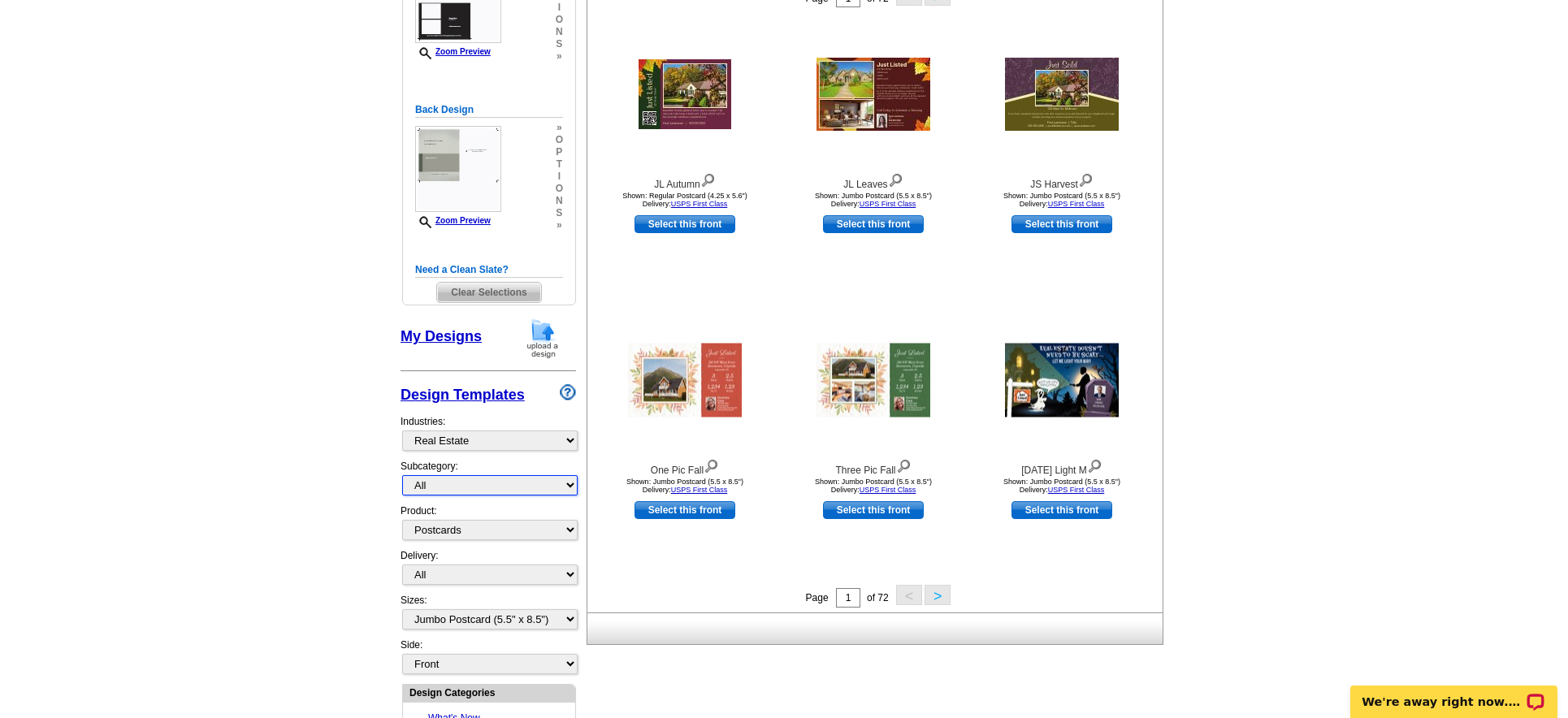
click at [516, 489] on select "All RE/MAX® Referrals [PERSON_NAME]® Berkshire Hathaway Home Services Century 2…" at bounding box center [490, 485] width 175 height 20
select select "793"
click at [402, 475] on select "All RE/MAX® Referrals [PERSON_NAME]® Berkshire Hathaway Home Services Century 2…" at bounding box center [490, 485] width 175 height 20
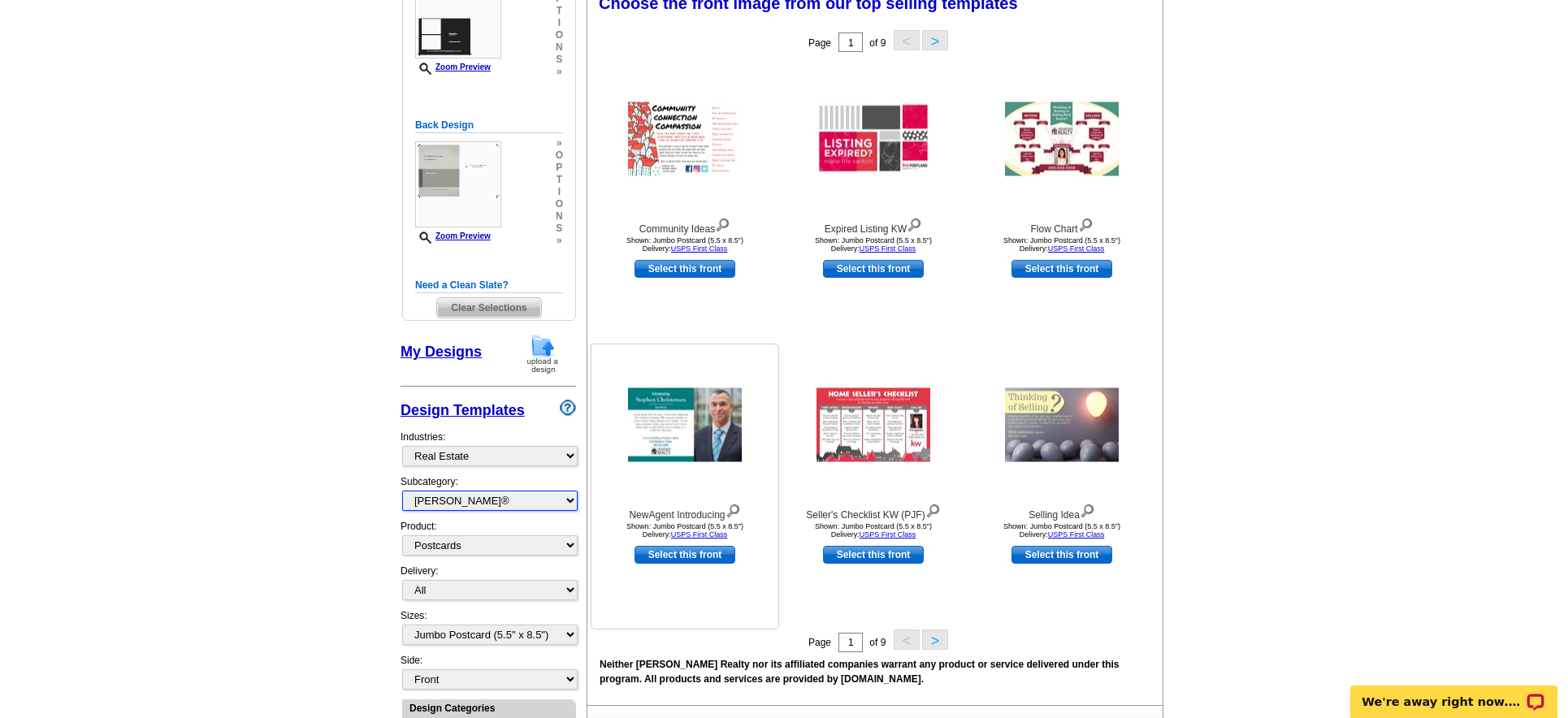
scroll to position [330, 0]
click at [937, 643] on button ">" at bounding box center [935, 639] width 26 height 20
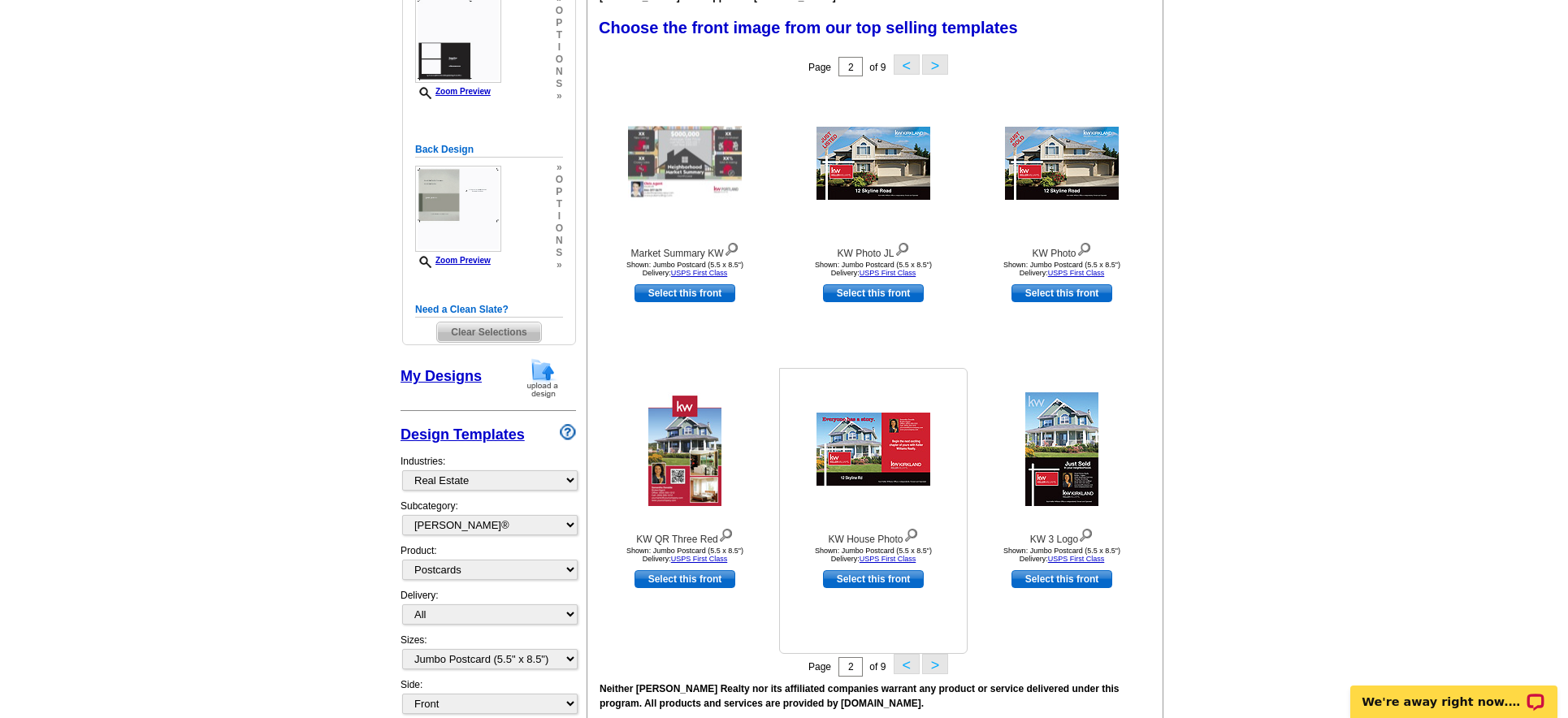
scroll to position [307, 0]
click at [935, 660] on button ">" at bounding box center [935, 663] width 26 height 20
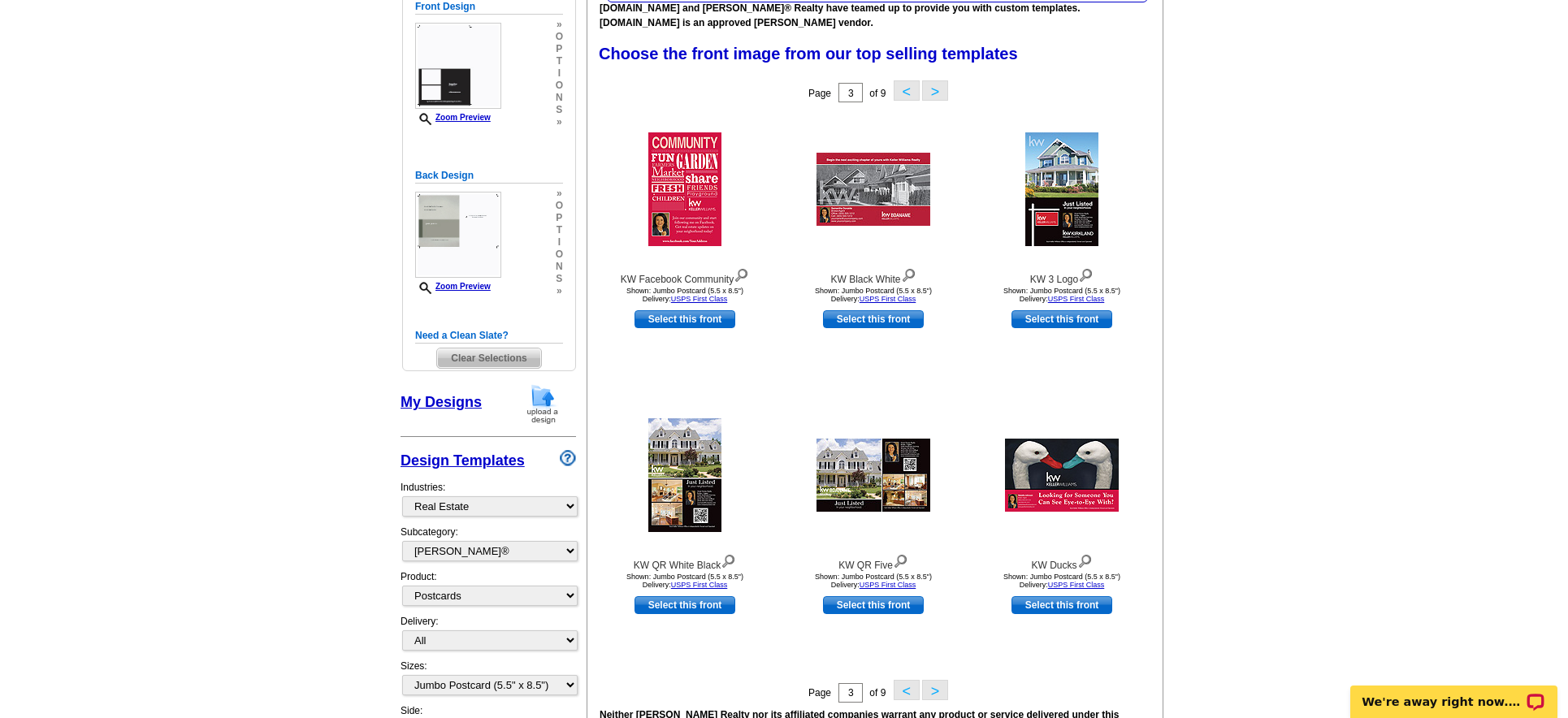
scroll to position [278, 0]
click at [902, 566] on img at bounding box center [900, 561] width 16 height 18
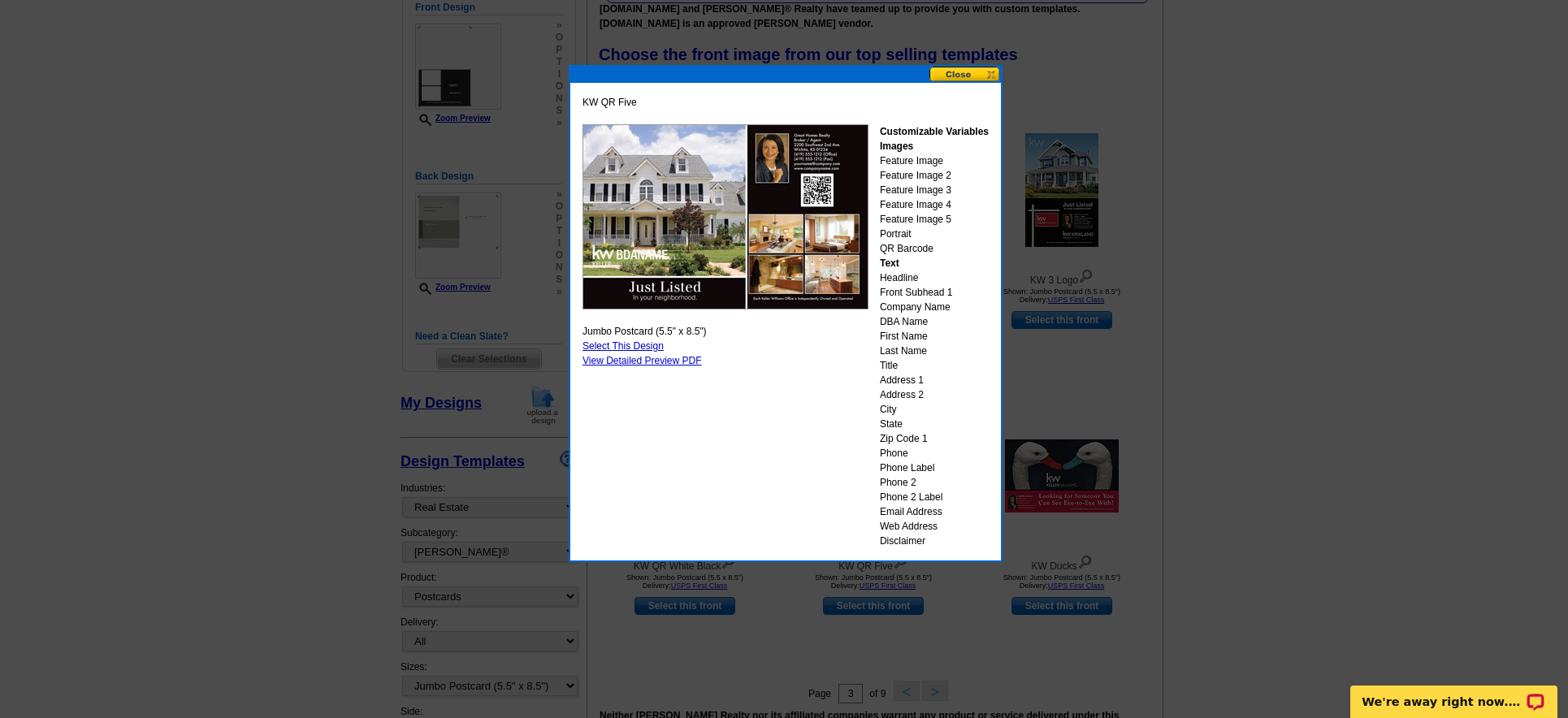
click at [965, 78] on button at bounding box center [965, 74] width 71 height 16
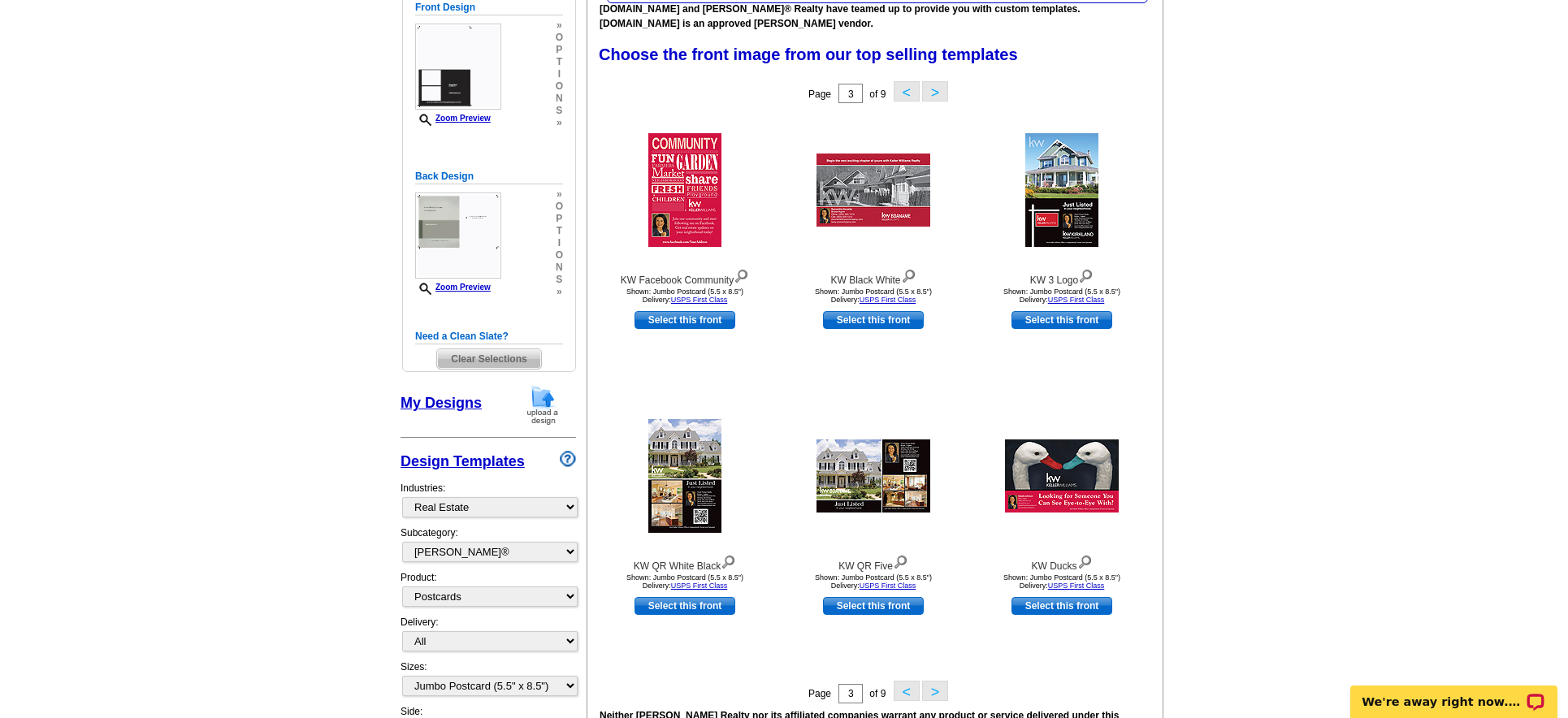
click at [935, 694] on button ">" at bounding box center [935, 691] width 26 height 20
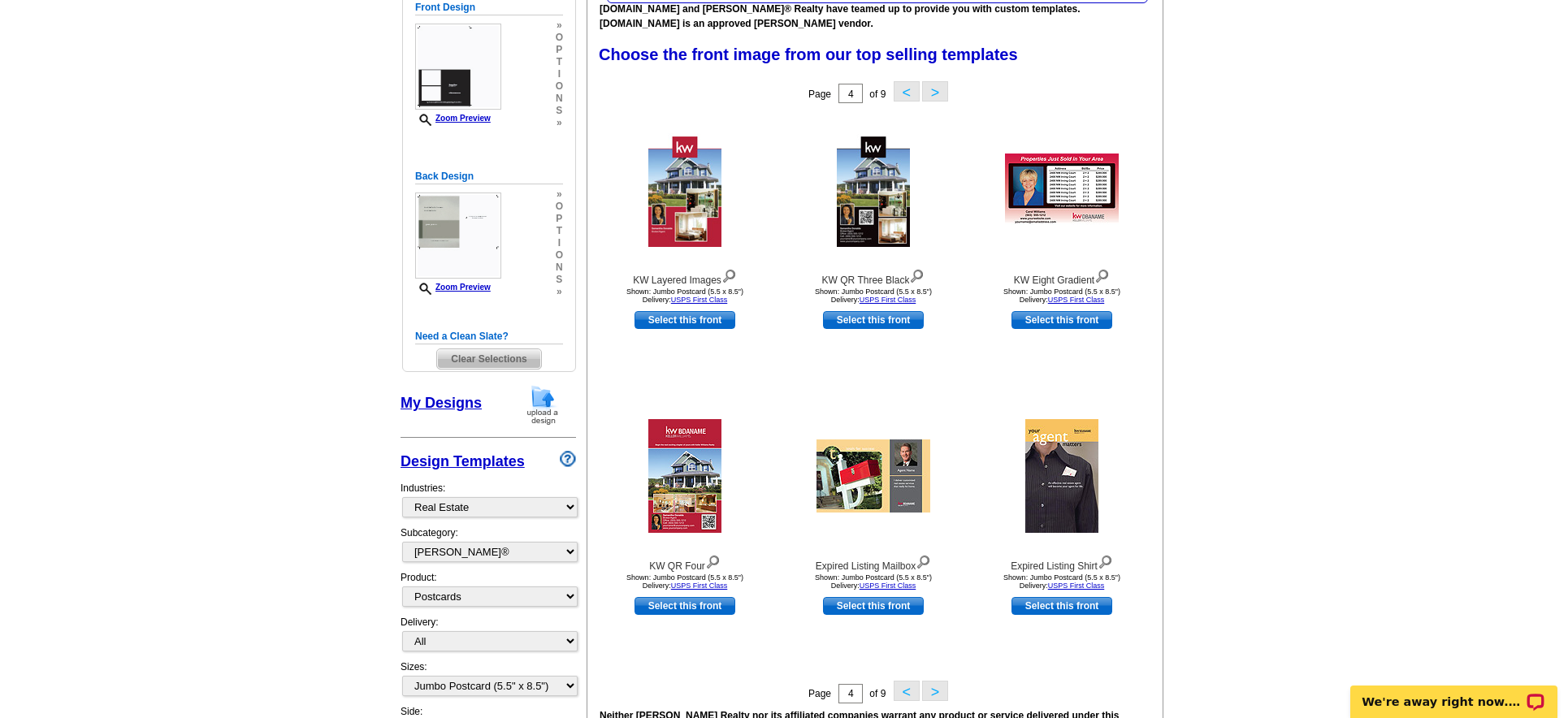
click at [937, 694] on button ">" at bounding box center [935, 691] width 26 height 20
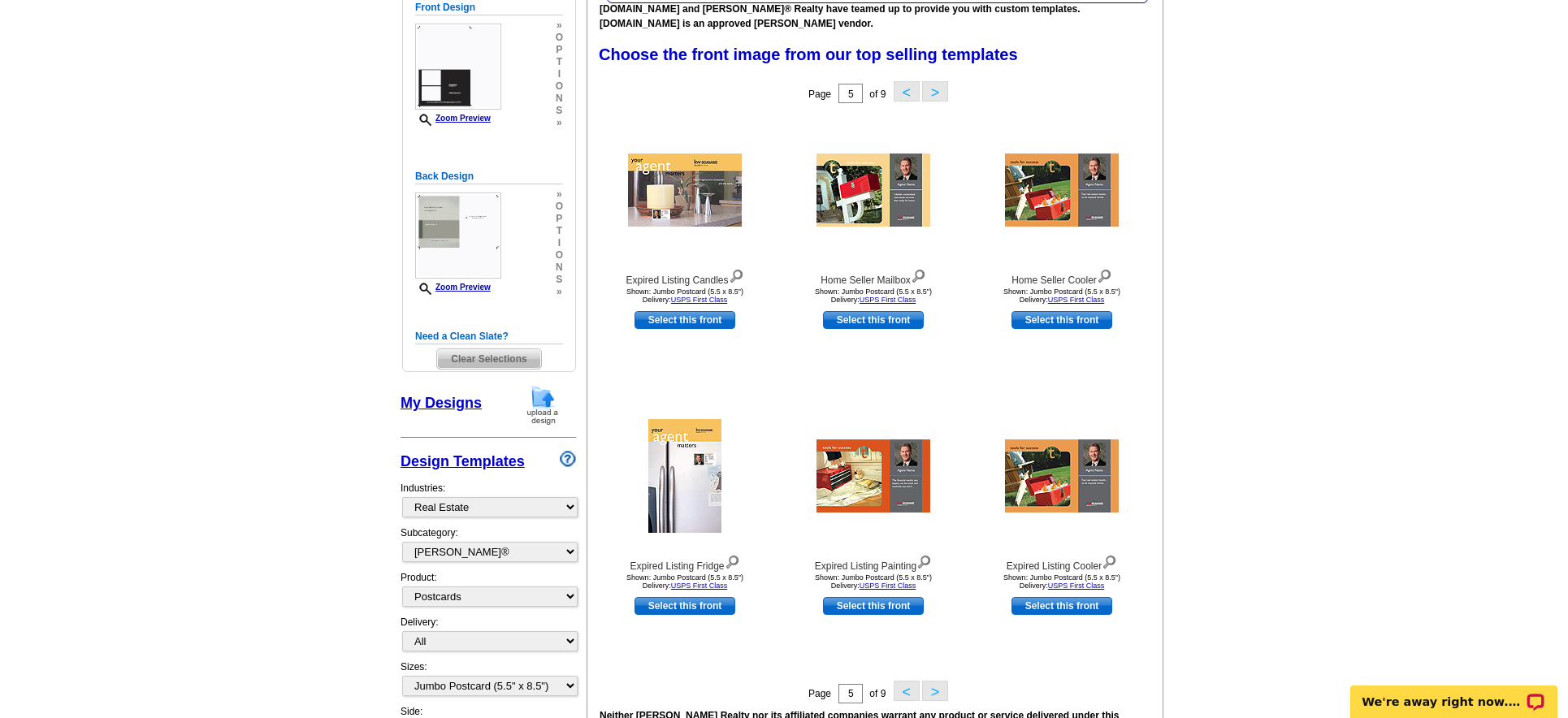
click at [937, 694] on button ">" at bounding box center [935, 691] width 26 height 20
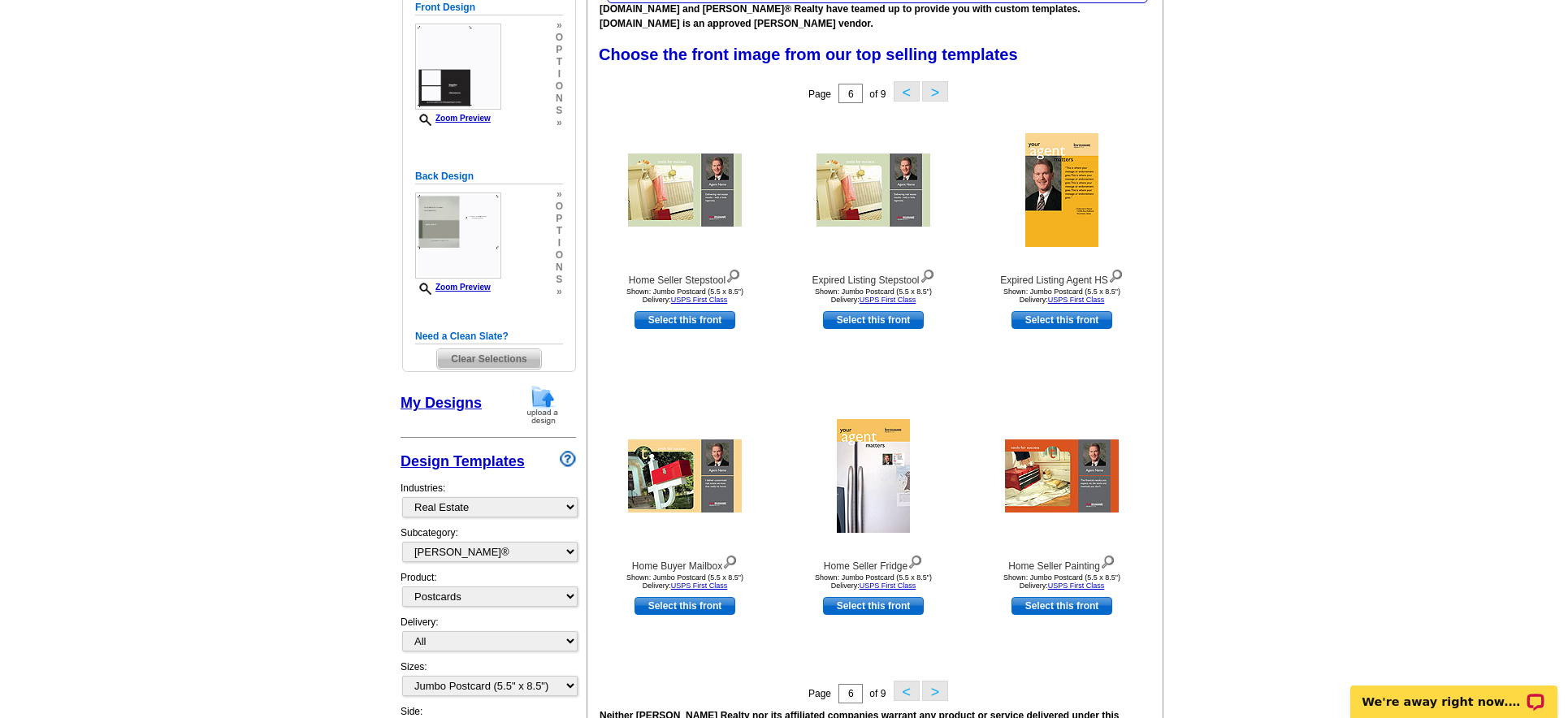
click at [937, 694] on button ">" at bounding box center [935, 691] width 26 height 20
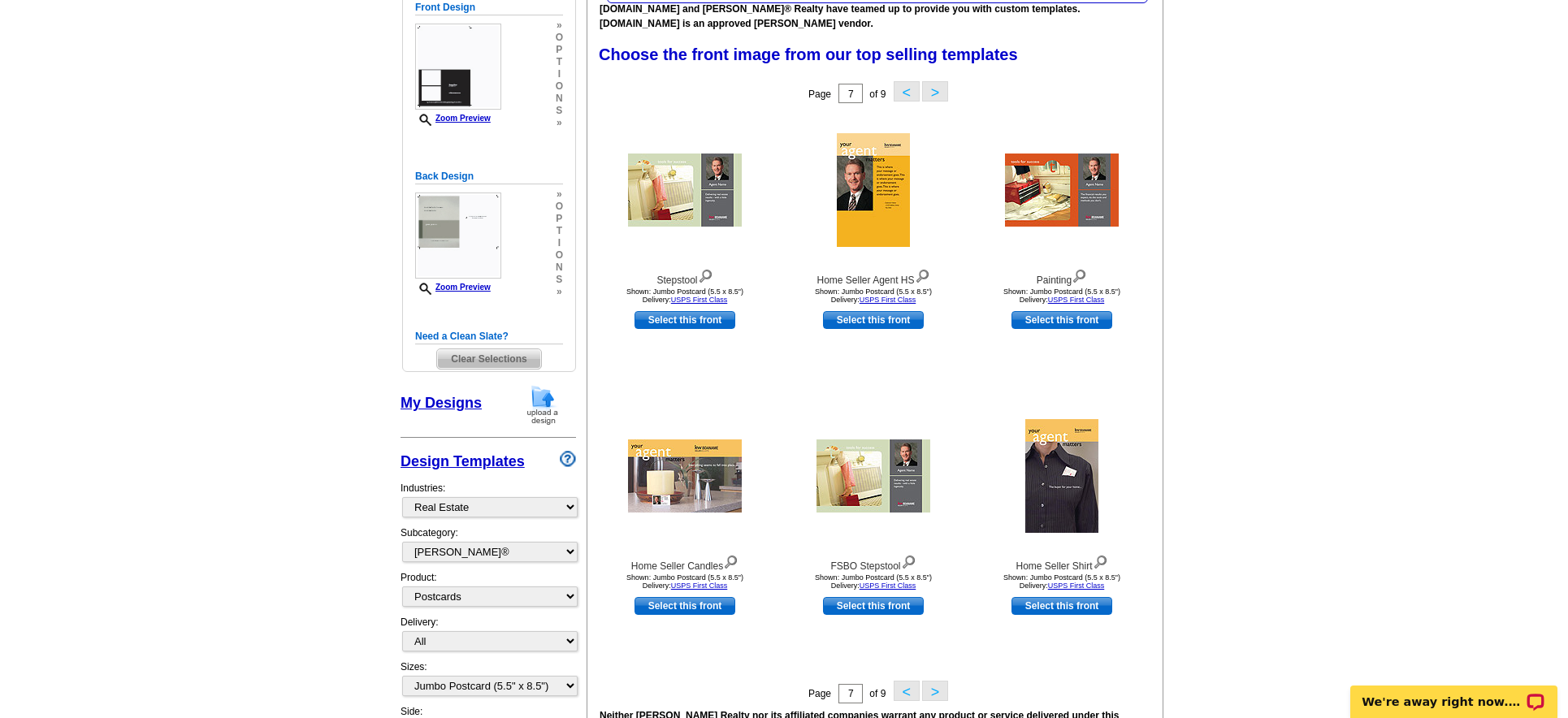
click at [937, 694] on button ">" at bounding box center [935, 691] width 26 height 20
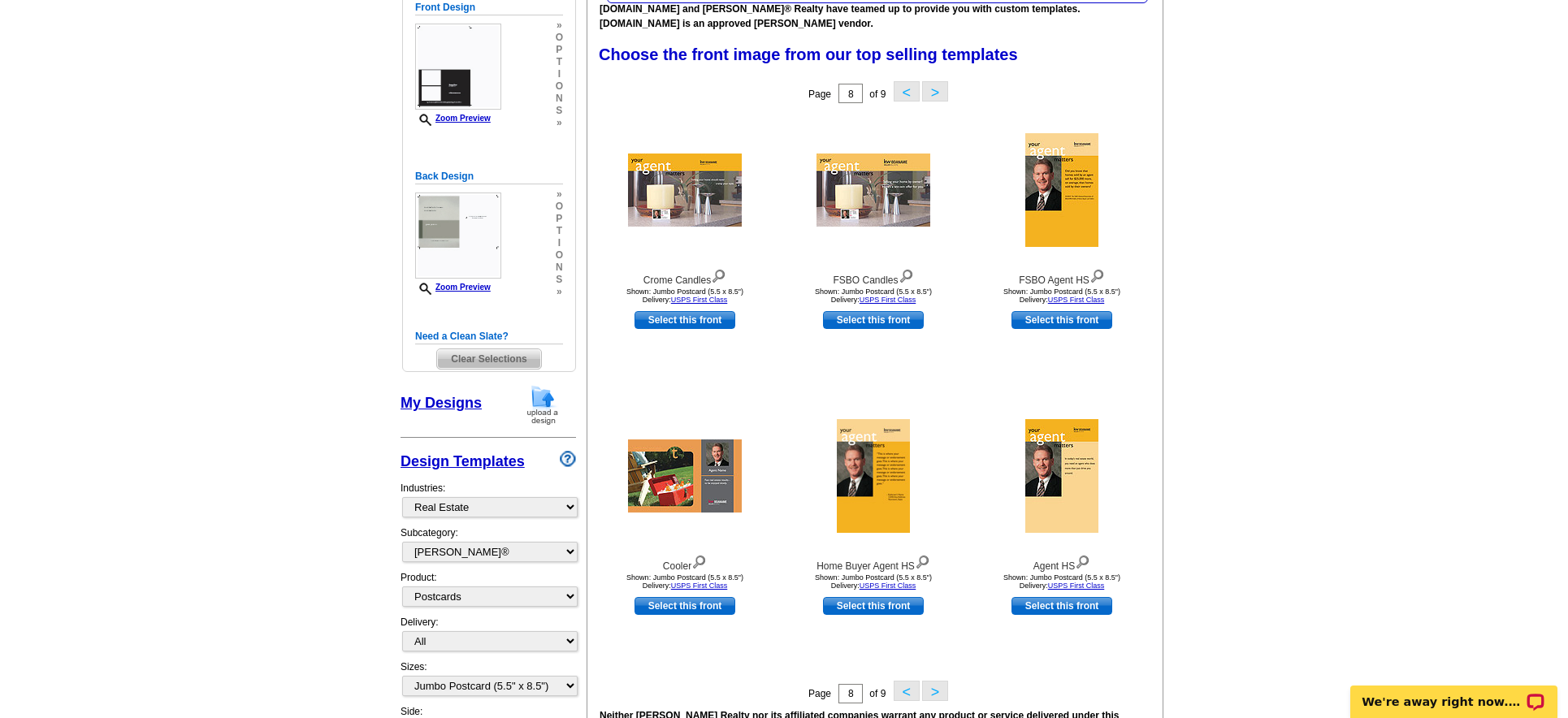
click at [937, 694] on button ">" at bounding box center [935, 691] width 26 height 20
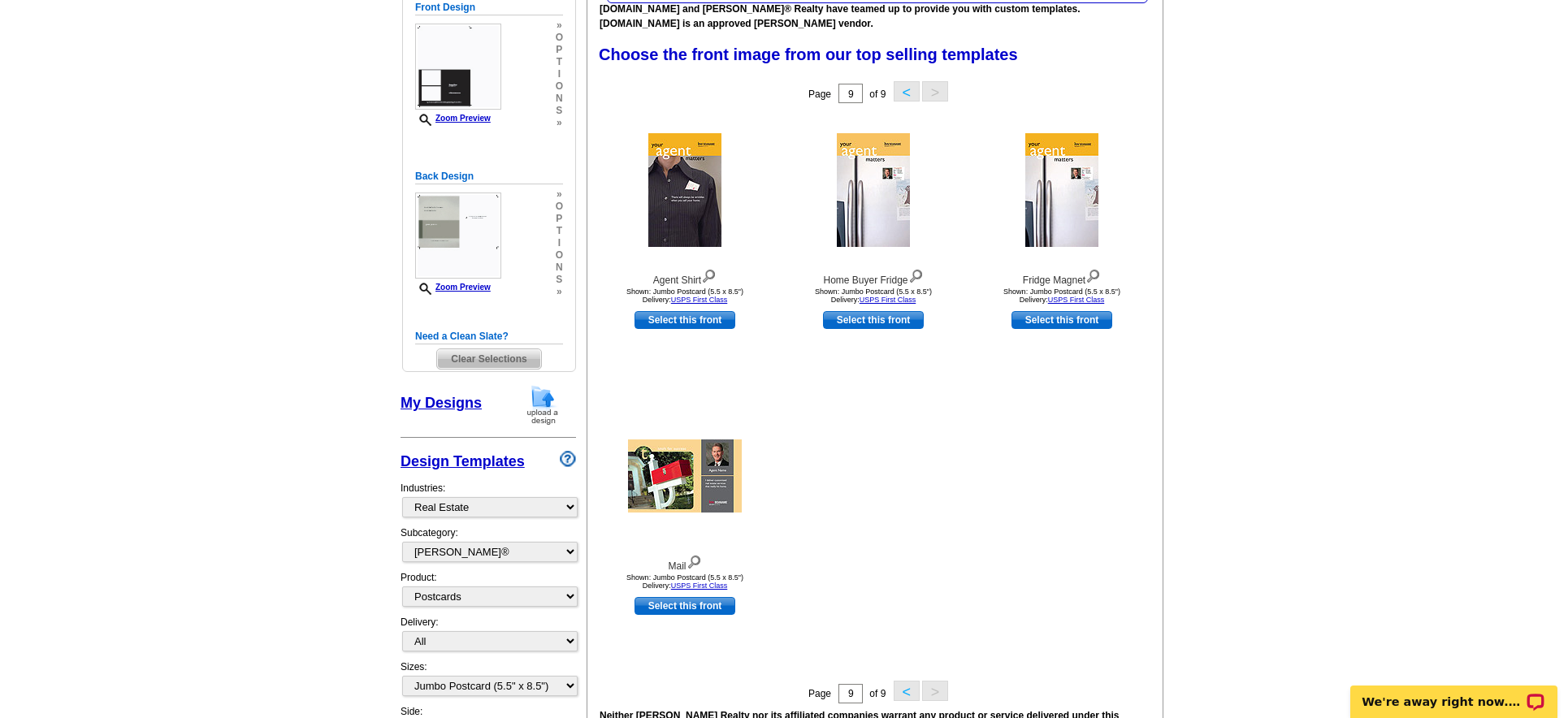
click at [902, 694] on button "<" at bounding box center [907, 691] width 26 height 20
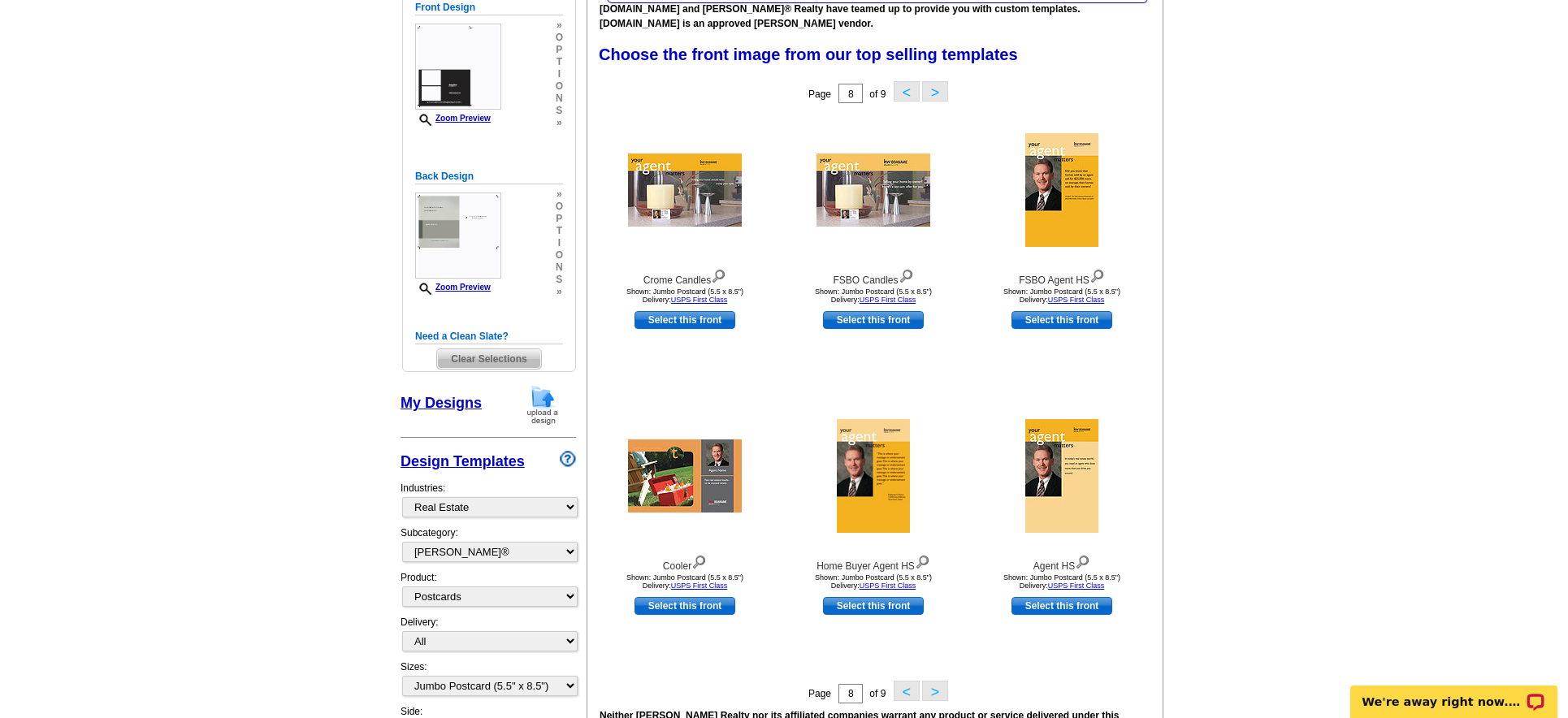
click at [902, 694] on button "<" at bounding box center [907, 691] width 26 height 20
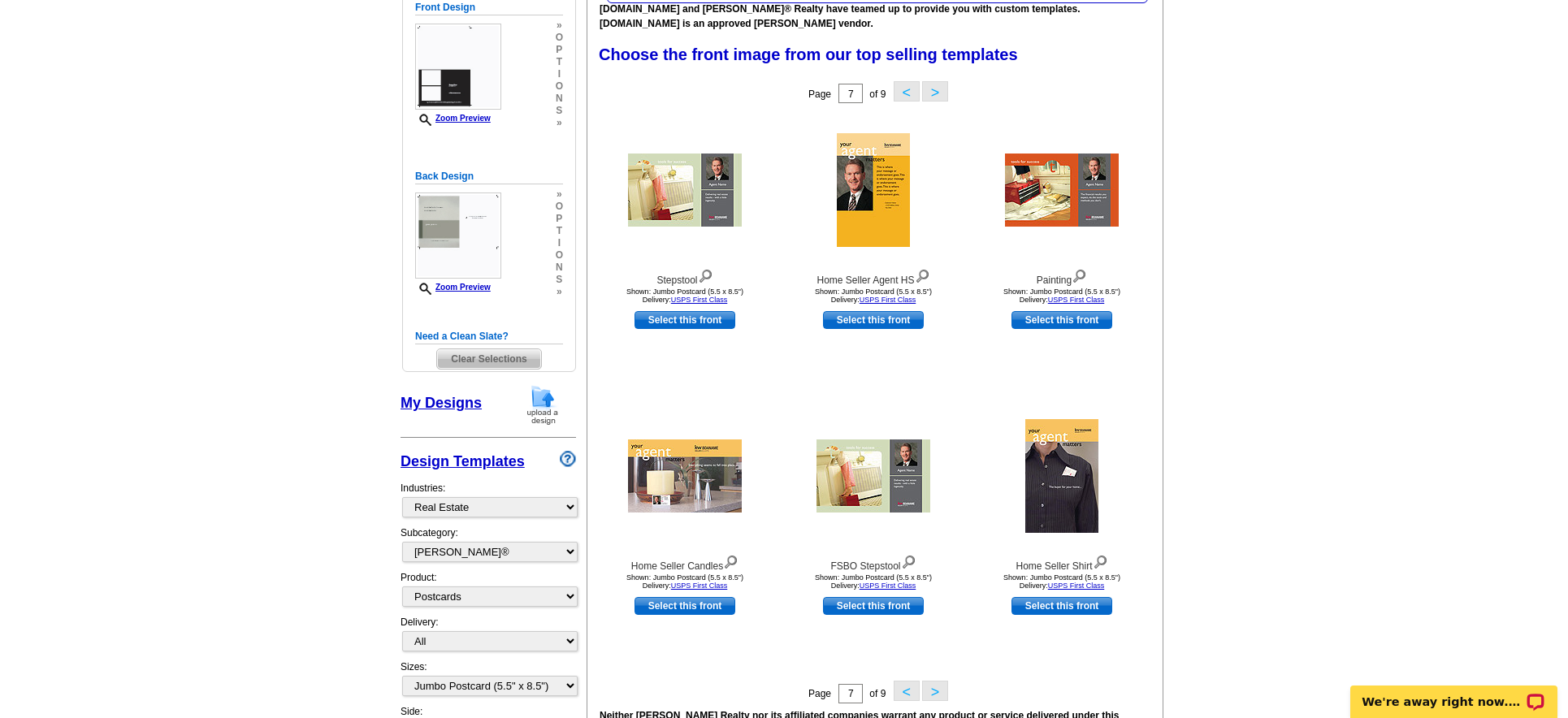
click at [902, 694] on button "<" at bounding box center [907, 691] width 26 height 20
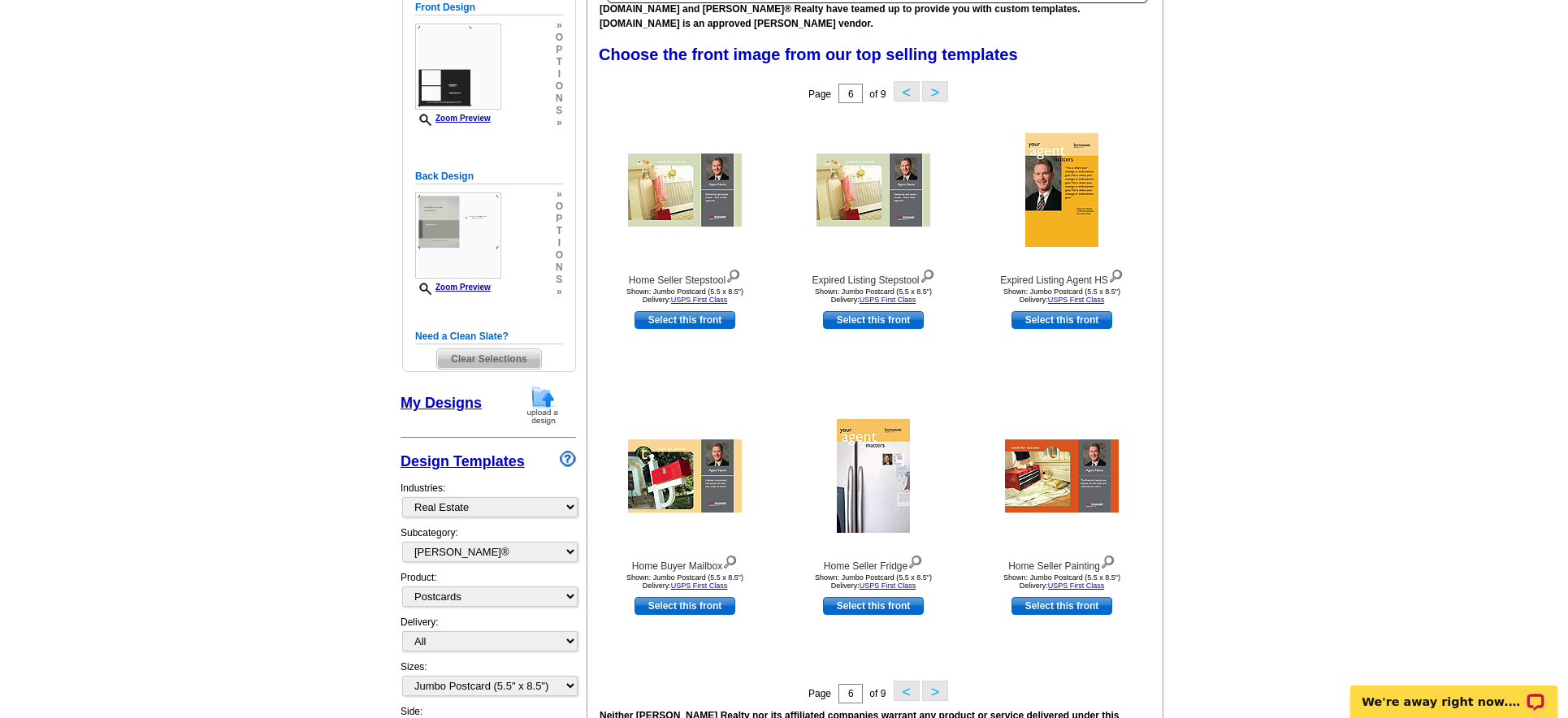
click at [902, 694] on button "<" at bounding box center [907, 691] width 26 height 20
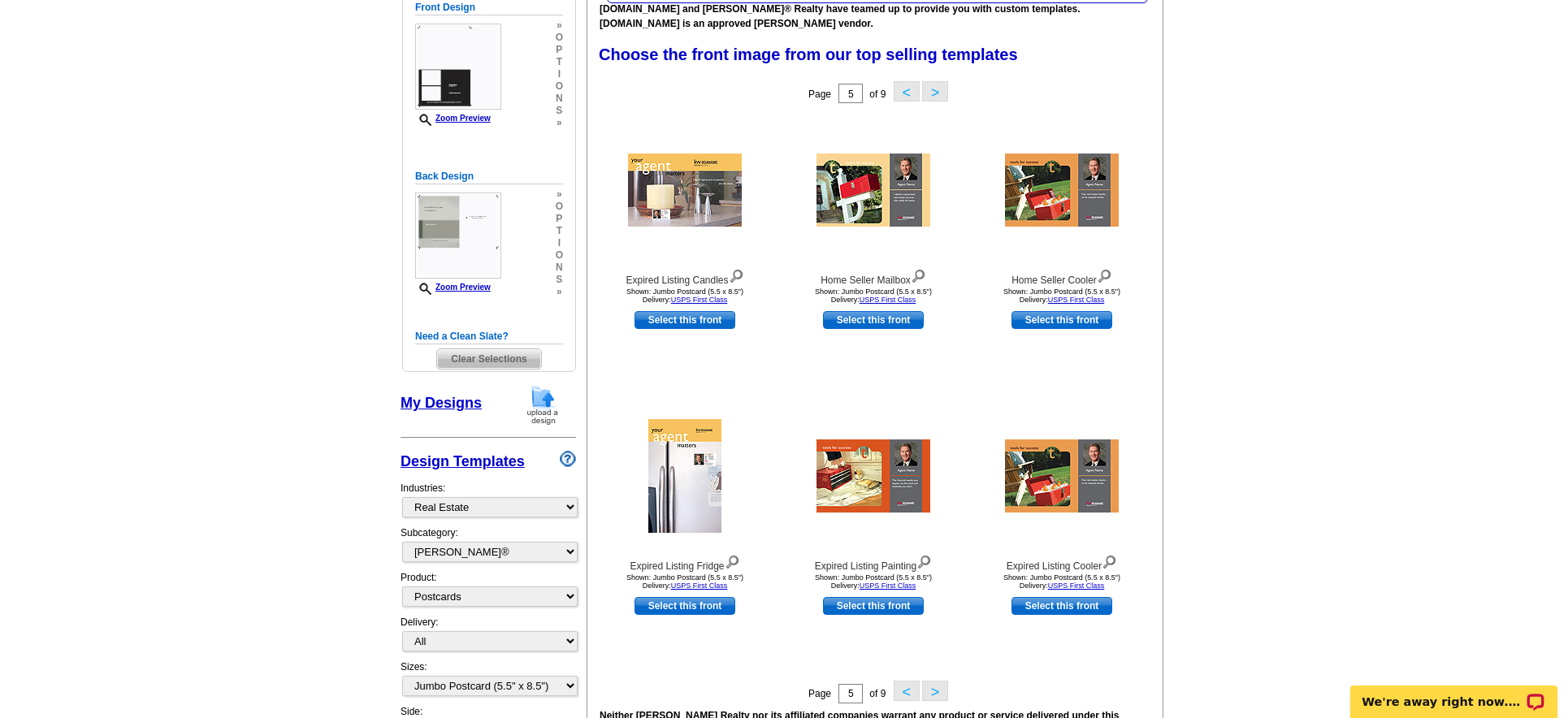
click at [902, 694] on button "<" at bounding box center [907, 691] width 26 height 20
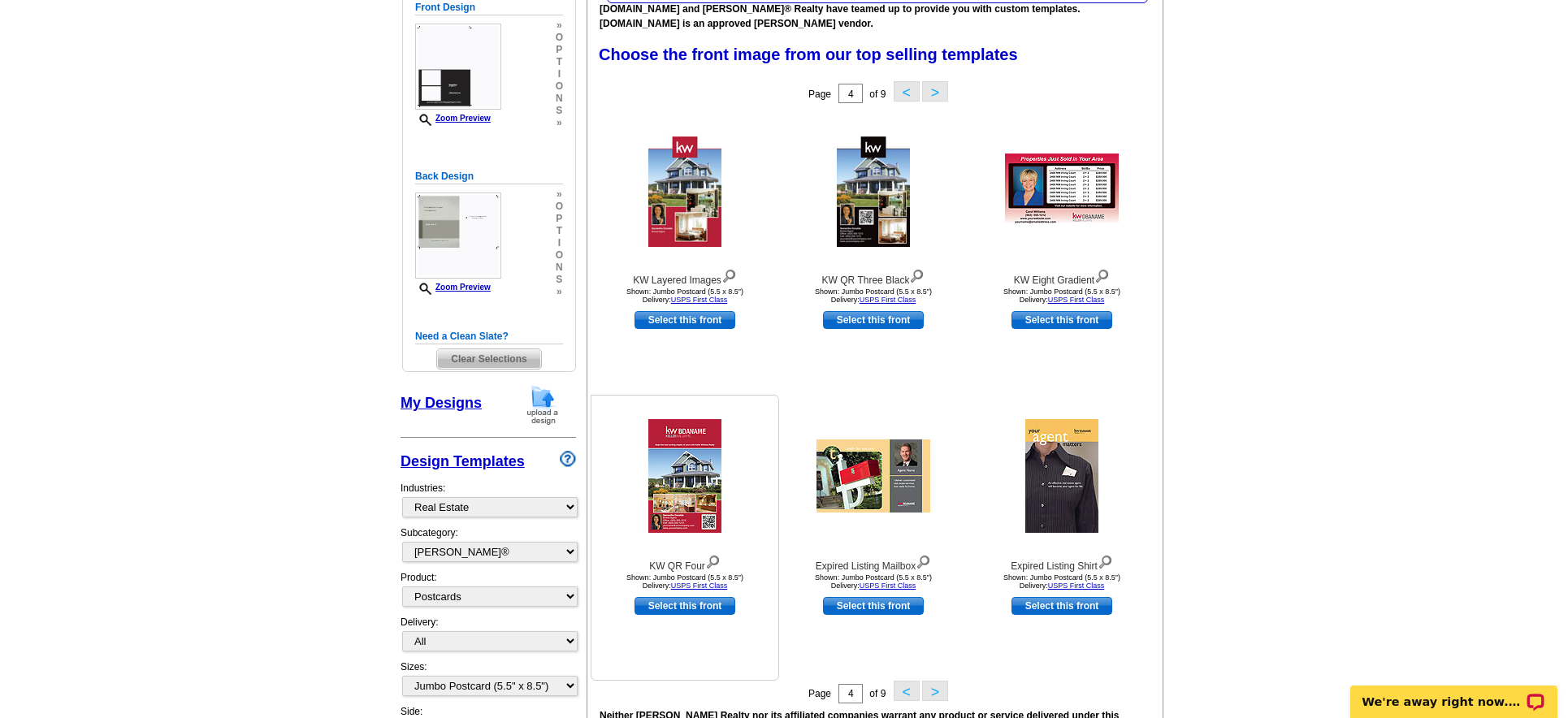
click at [681, 476] on img at bounding box center [685, 476] width 73 height 114
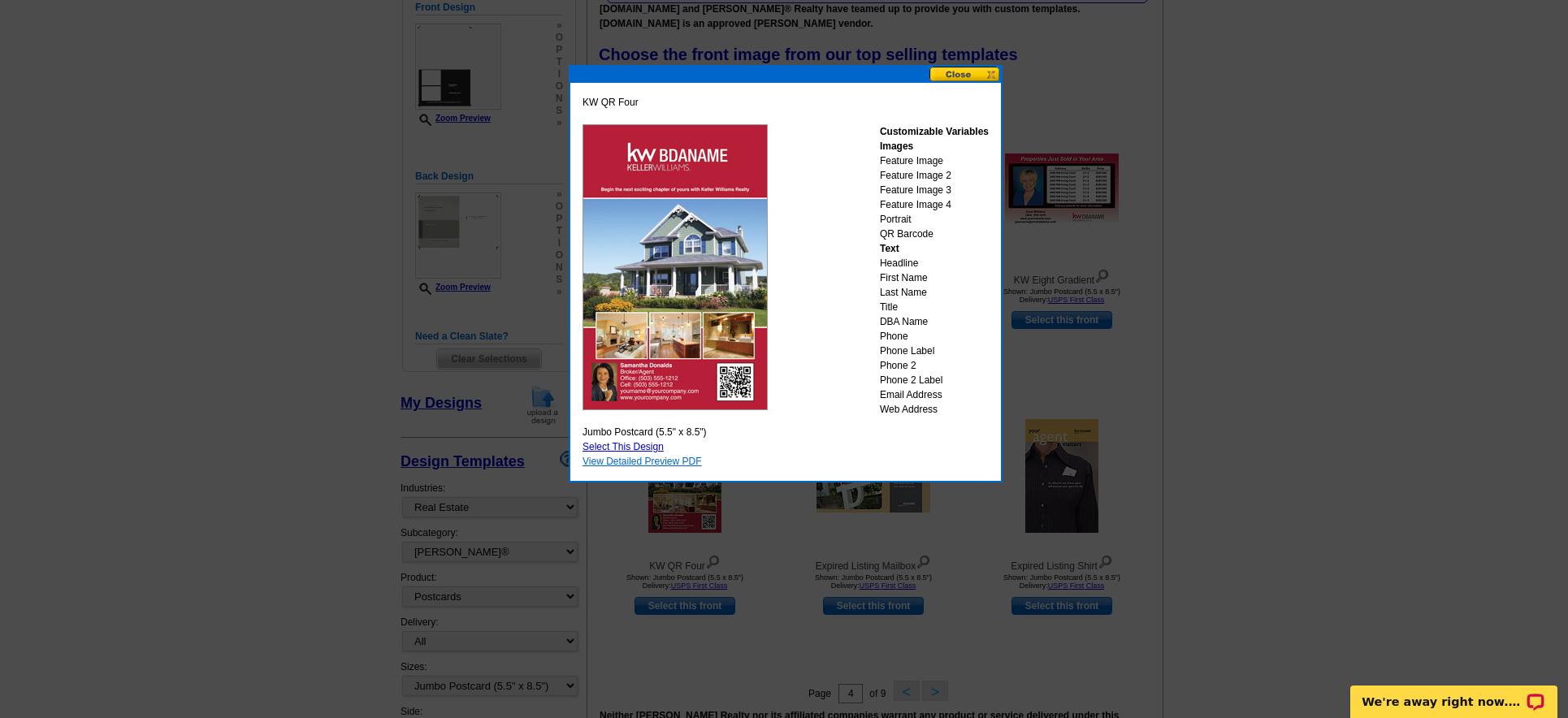
click at [659, 459] on link "View Detailed Preview PDF" at bounding box center [642, 462] width 119 height 11
click at [968, 77] on button at bounding box center [965, 74] width 71 height 16
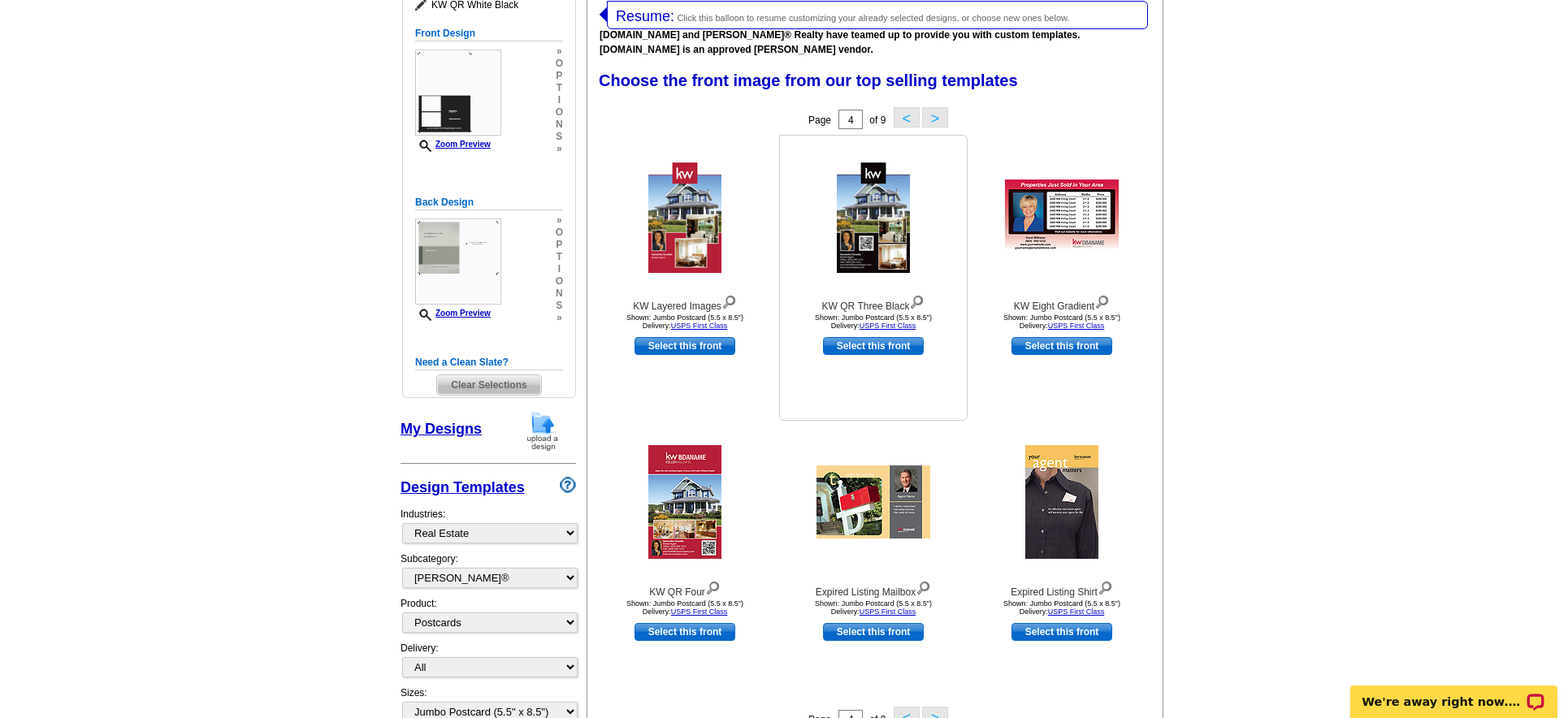
scroll to position [252, 0]
click at [906, 120] on button "<" at bounding box center [907, 118] width 26 height 20
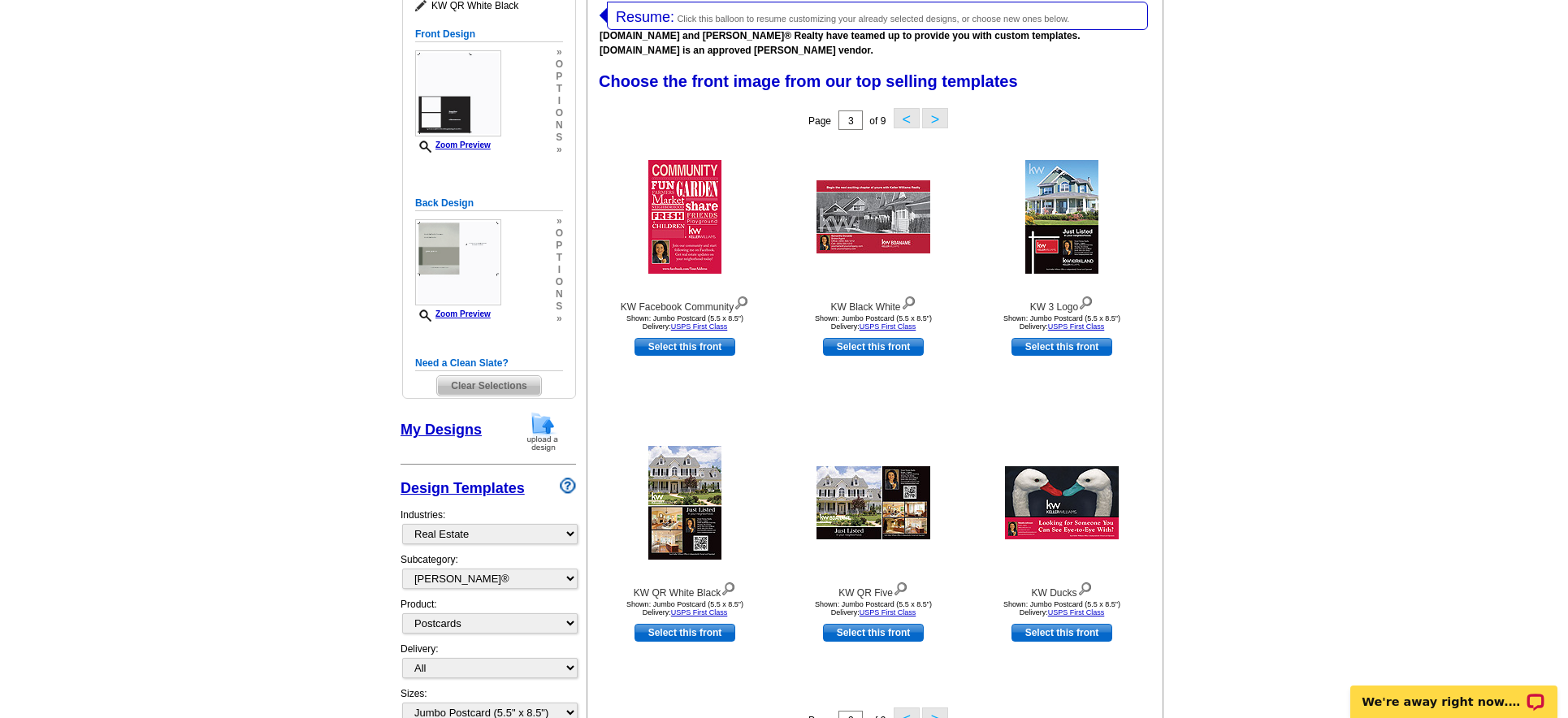
click at [902, 120] on button "<" at bounding box center [907, 118] width 26 height 20
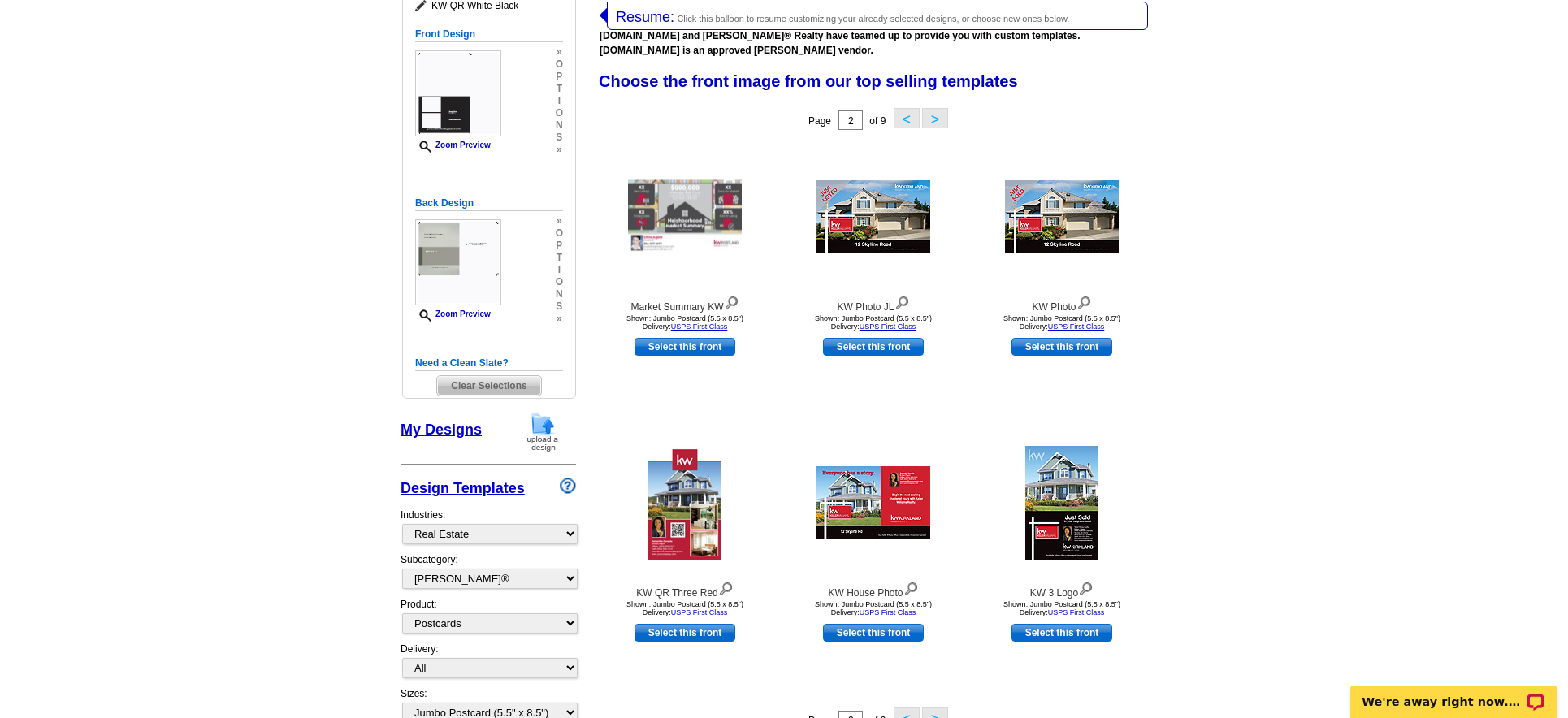
click at [903, 119] on button "<" at bounding box center [907, 118] width 26 height 20
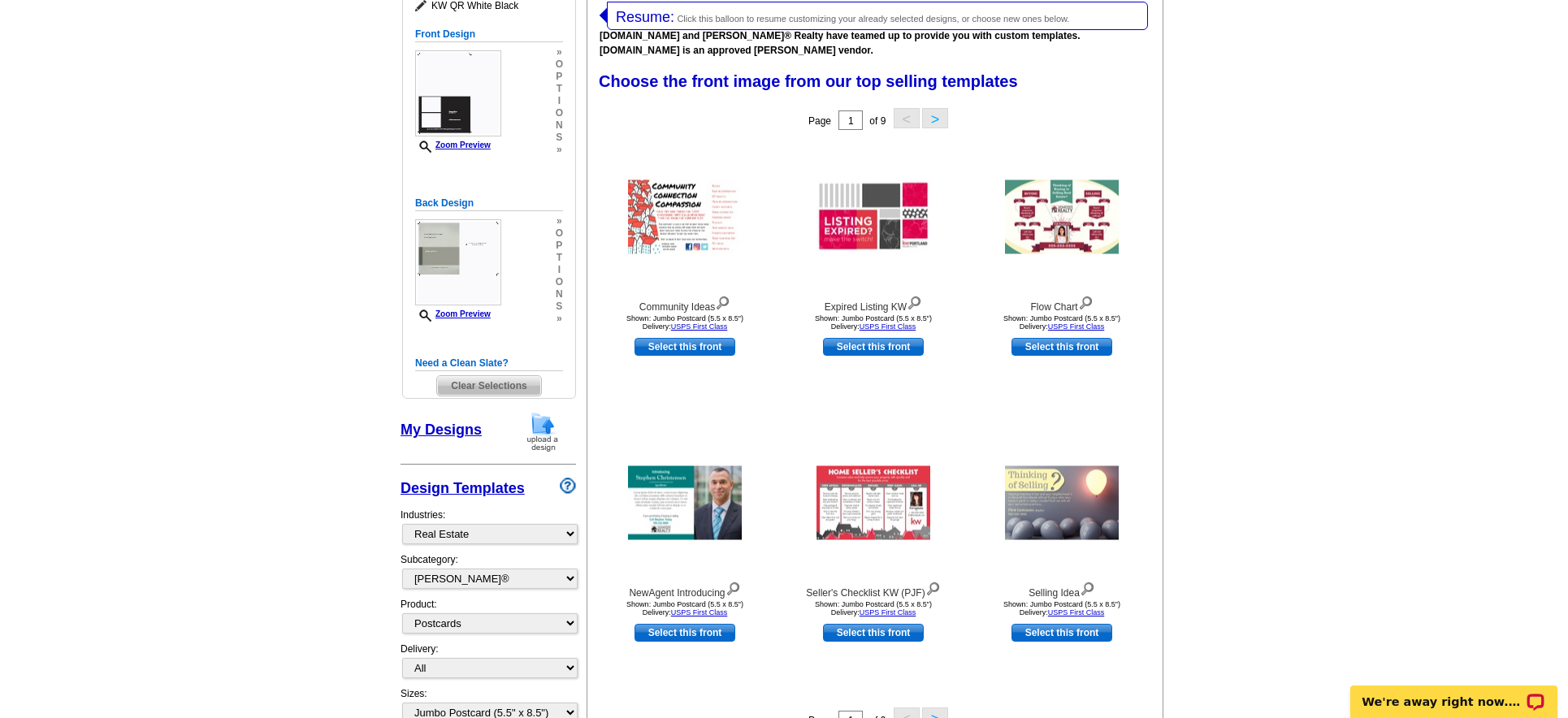
click at [932, 122] on button ">" at bounding box center [935, 118] width 26 height 20
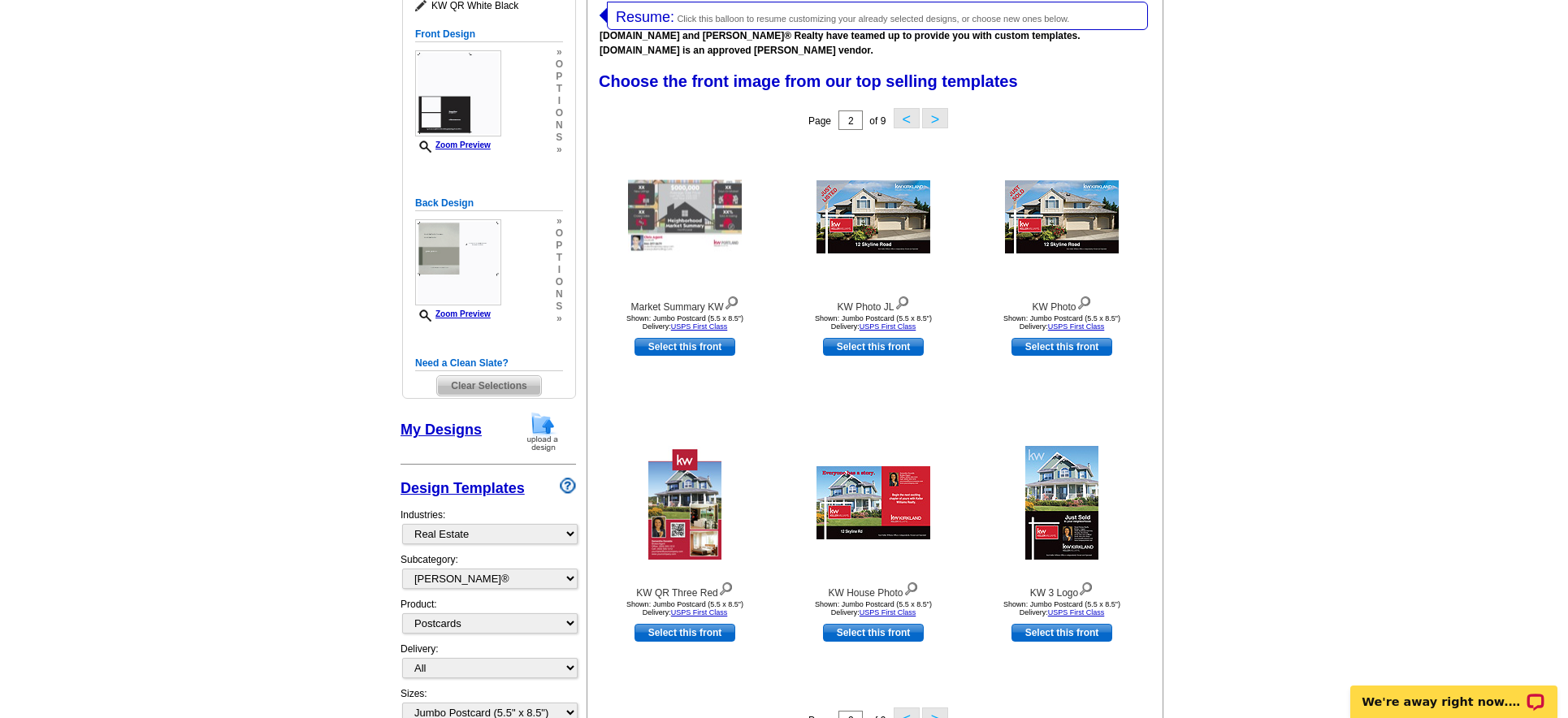
click at [938, 126] on button ">" at bounding box center [935, 118] width 26 height 20
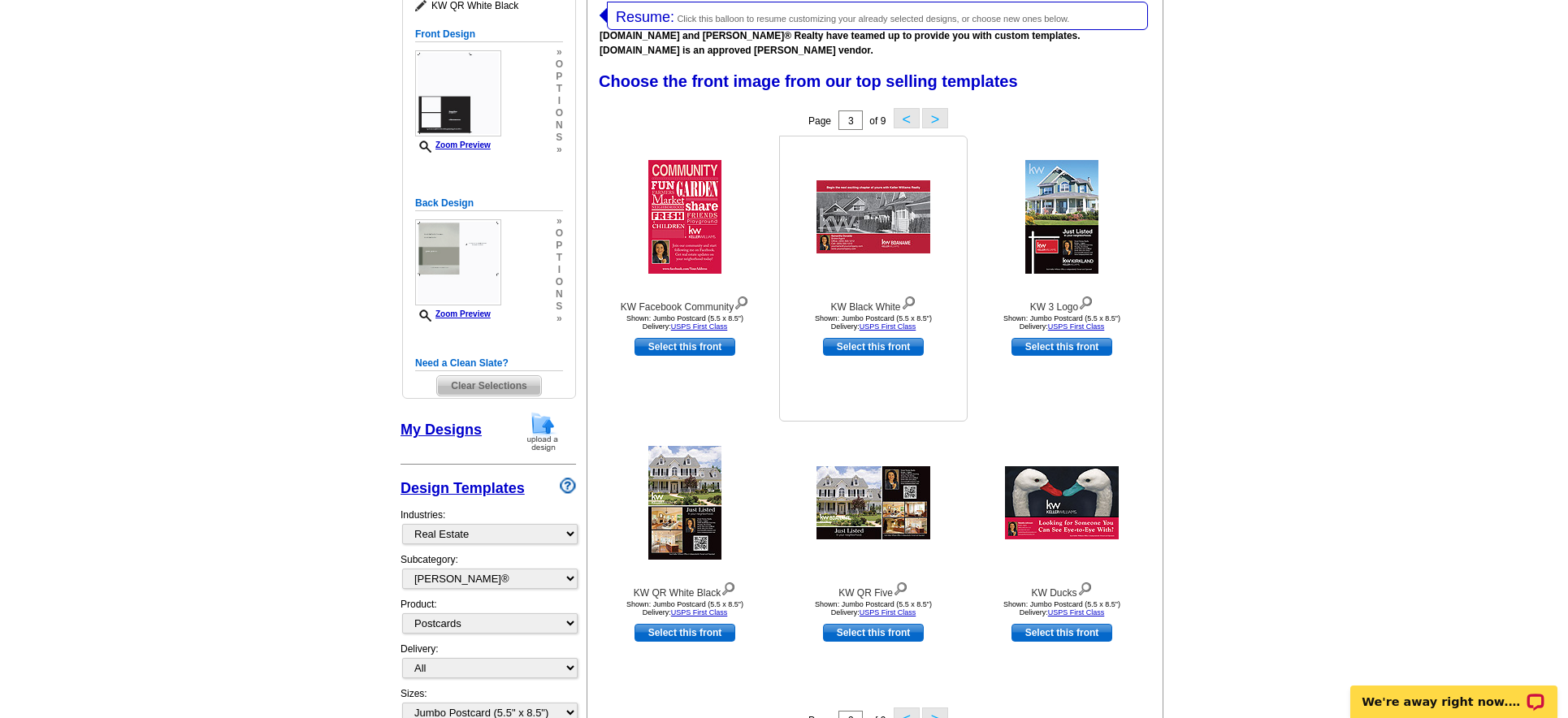
click at [888, 239] on img at bounding box center [873, 217] width 114 height 73
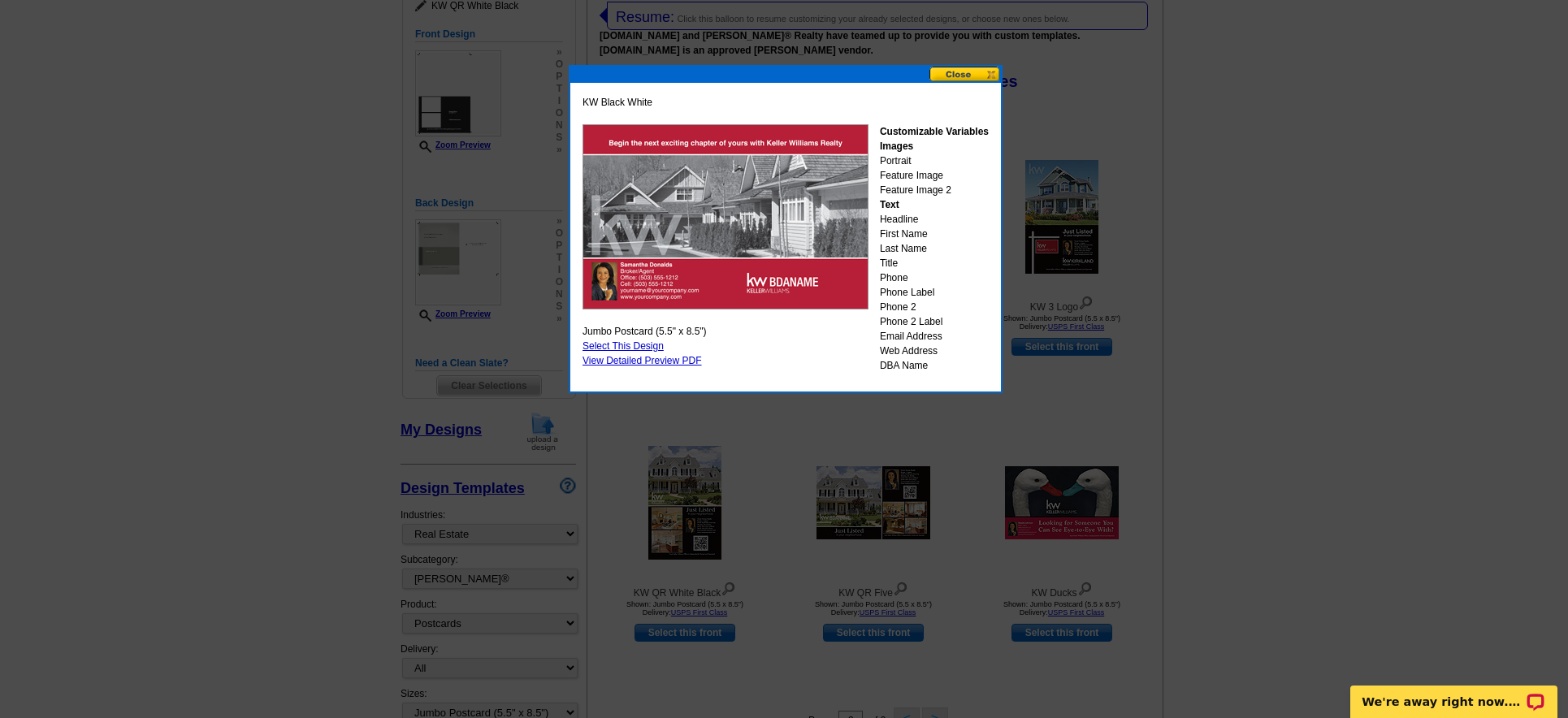
click at [967, 76] on button at bounding box center [965, 74] width 71 height 16
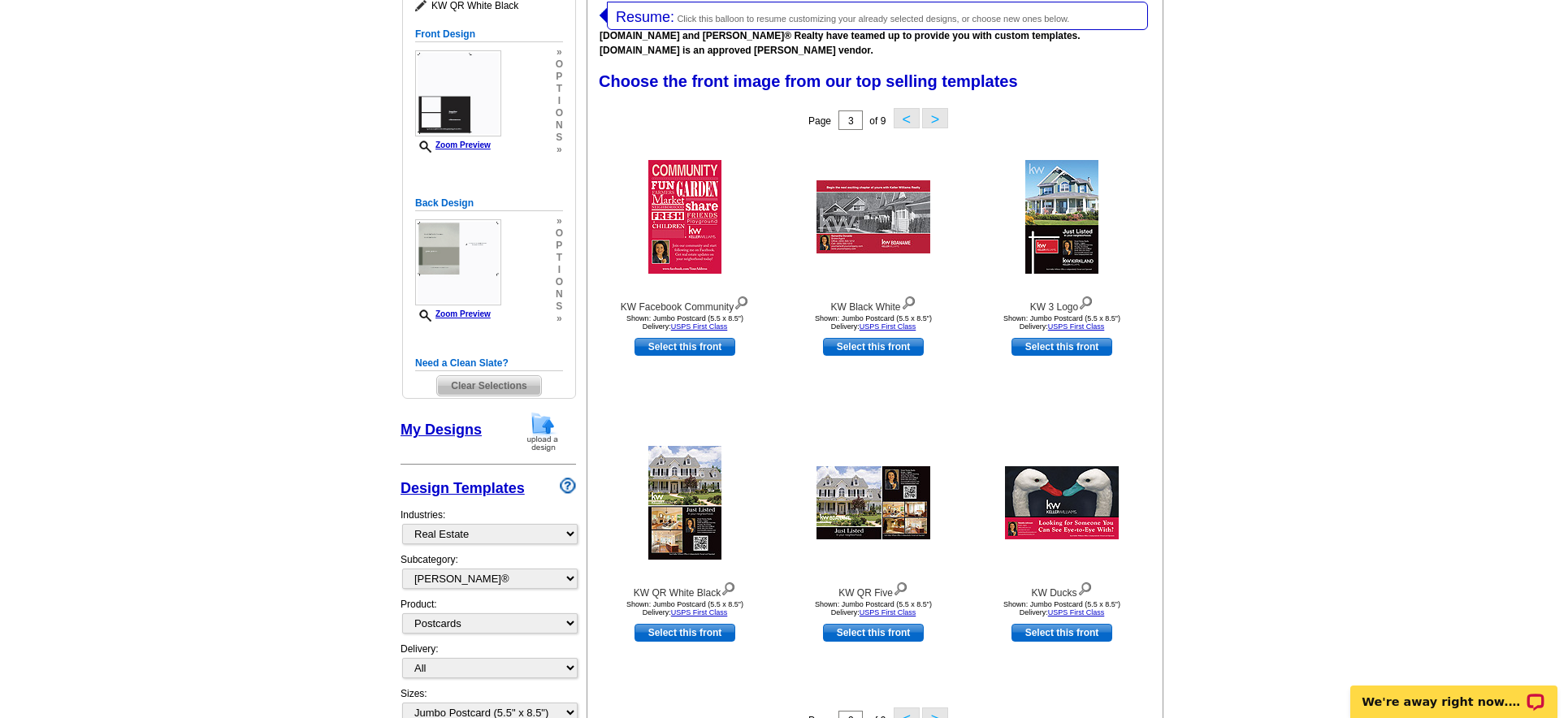
click at [939, 115] on button ">" at bounding box center [935, 118] width 26 height 20
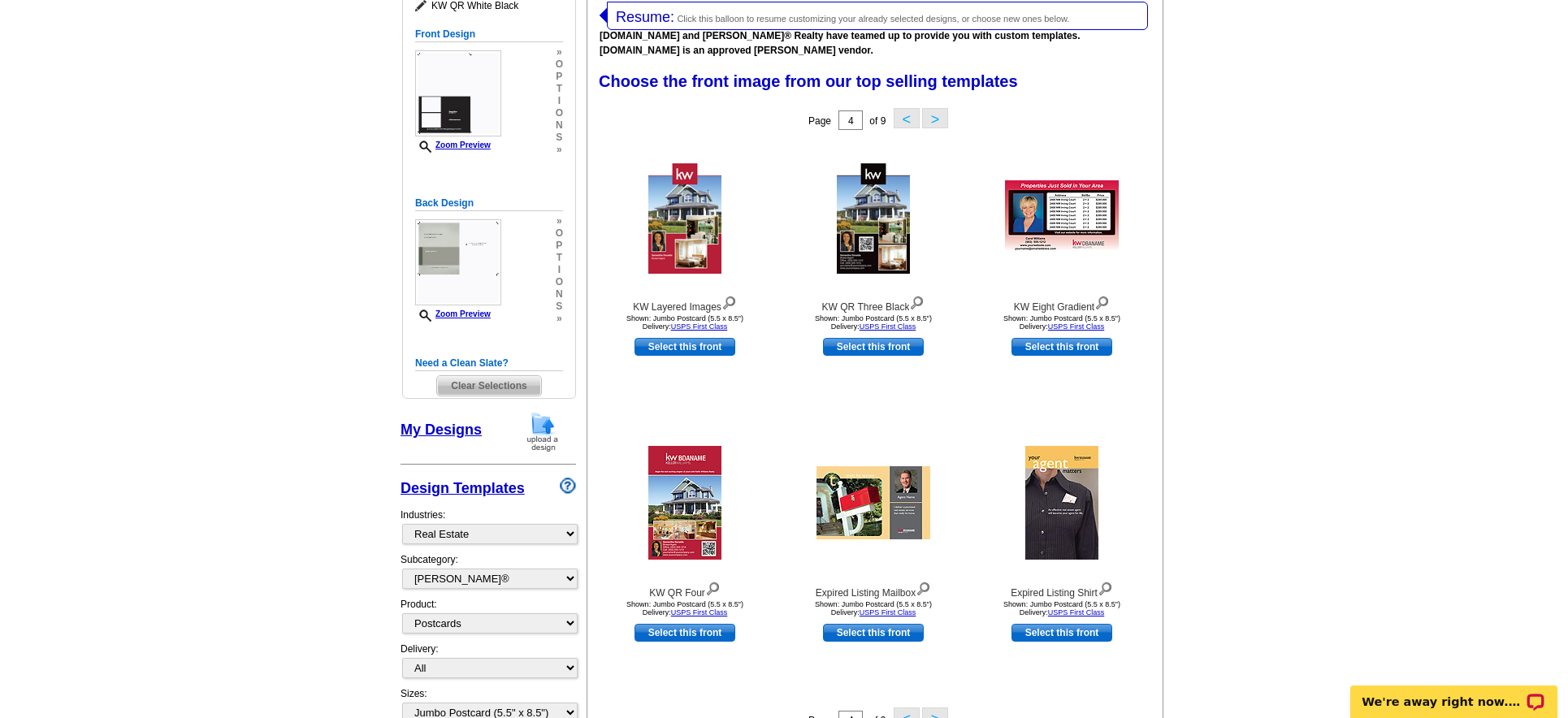
click at [939, 115] on button ">" at bounding box center [935, 118] width 26 height 20
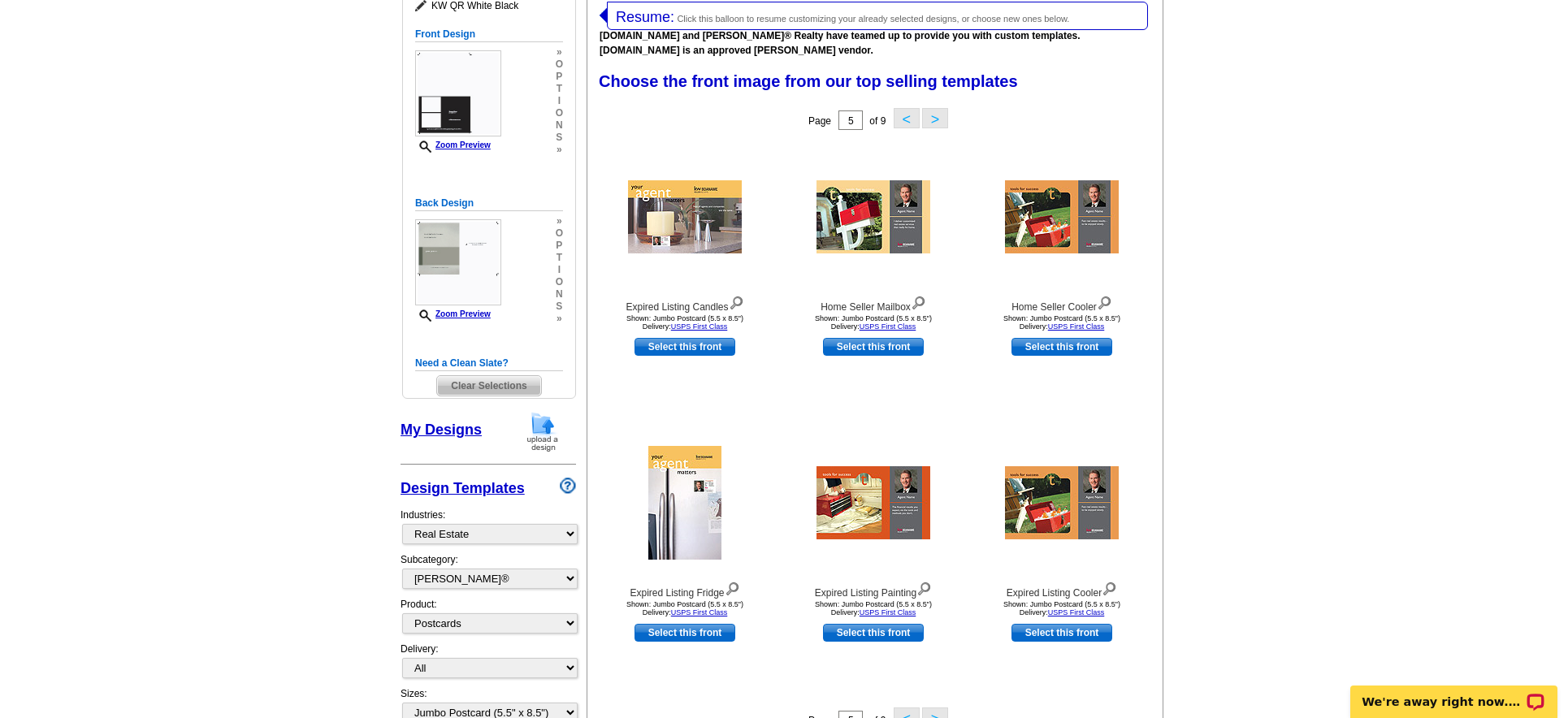
click at [939, 115] on button ">" at bounding box center [935, 118] width 26 height 20
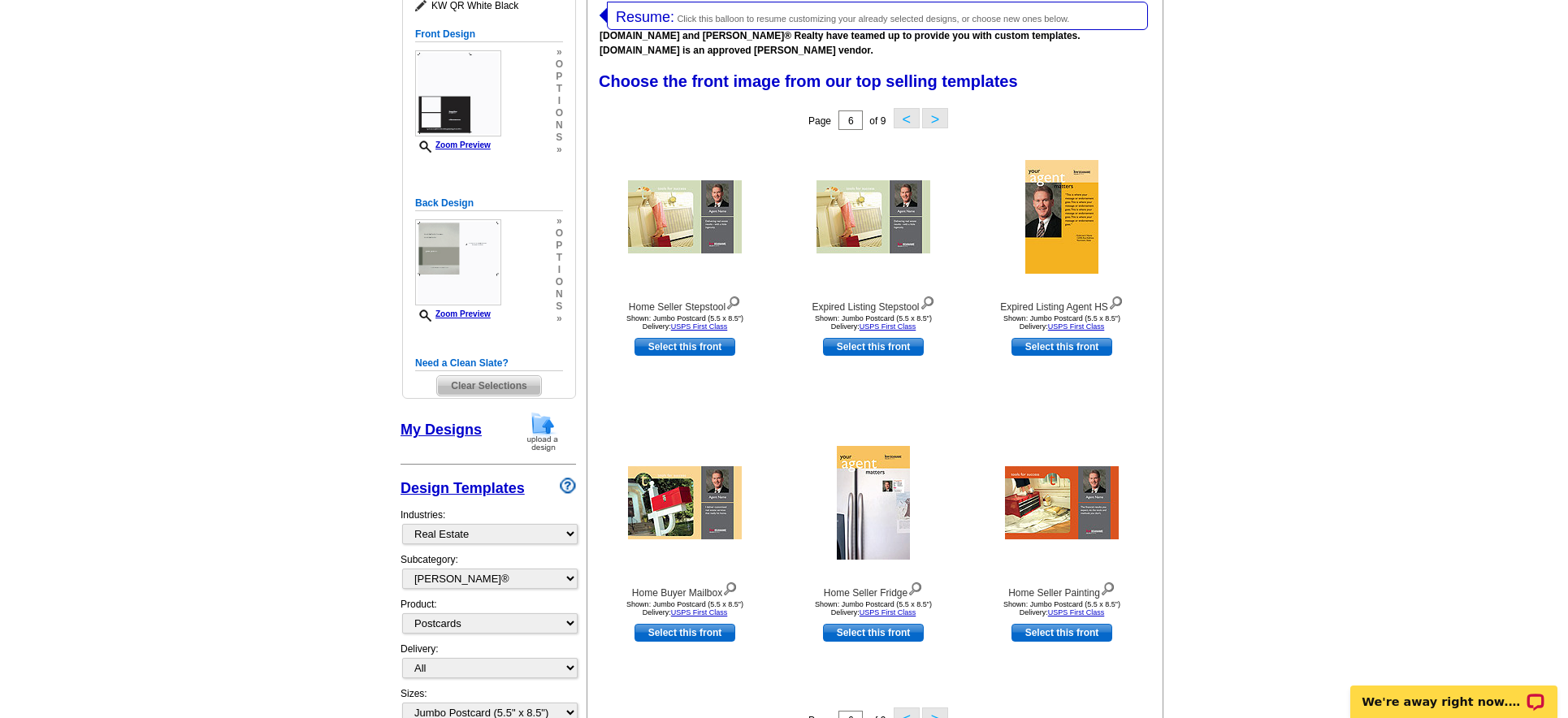
click at [912, 120] on button "<" at bounding box center [907, 118] width 26 height 20
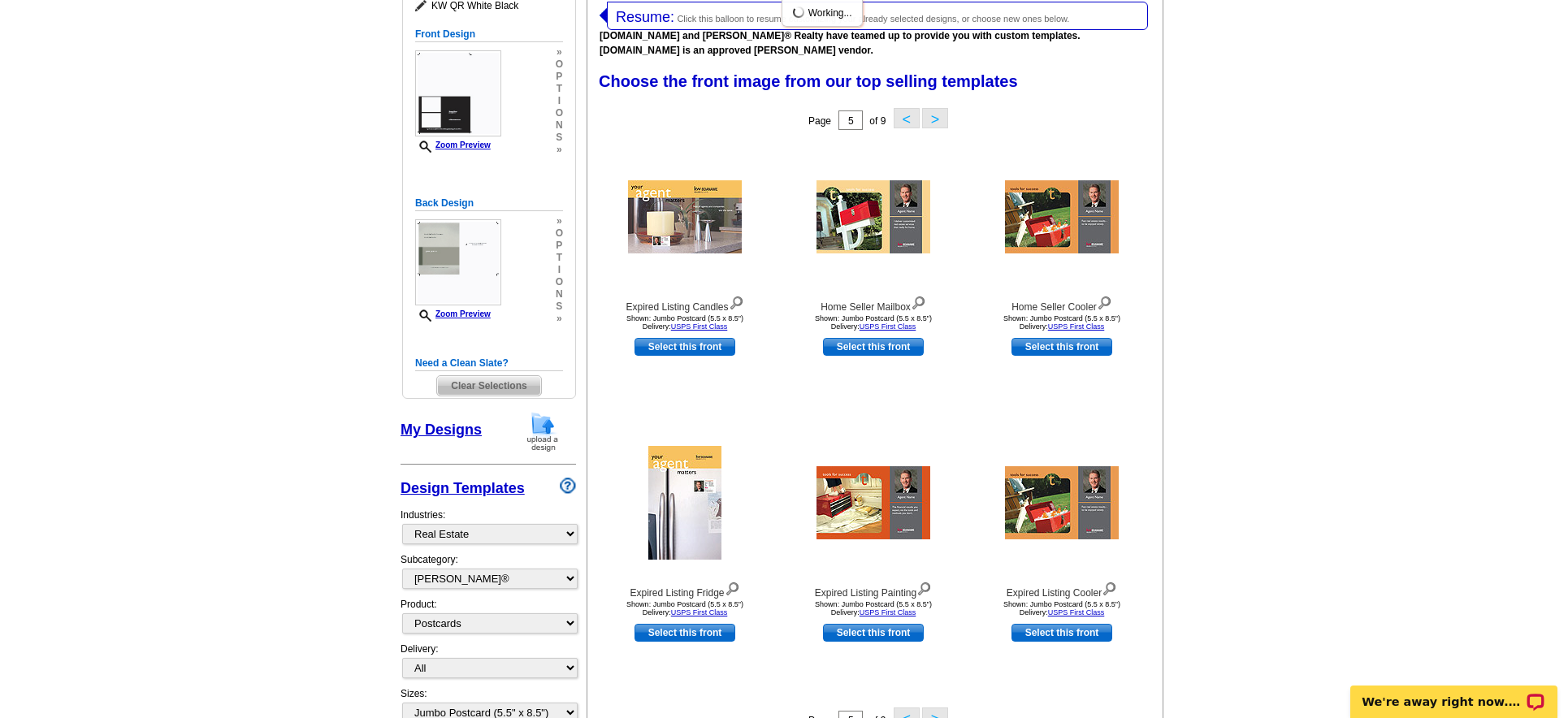
click at [912, 120] on button "<" at bounding box center [907, 118] width 26 height 20
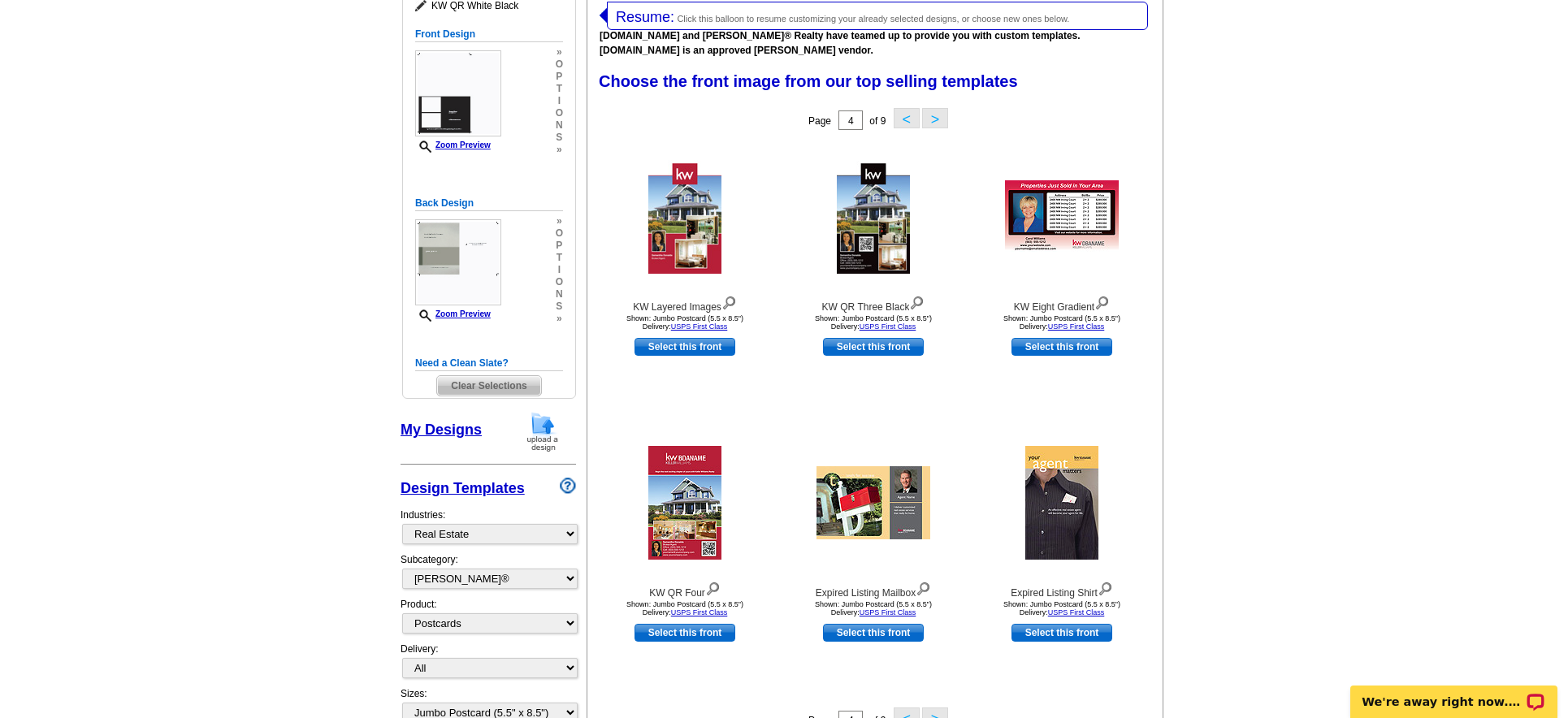
click at [912, 120] on button "<" at bounding box center [907, 118] width 26 height 20
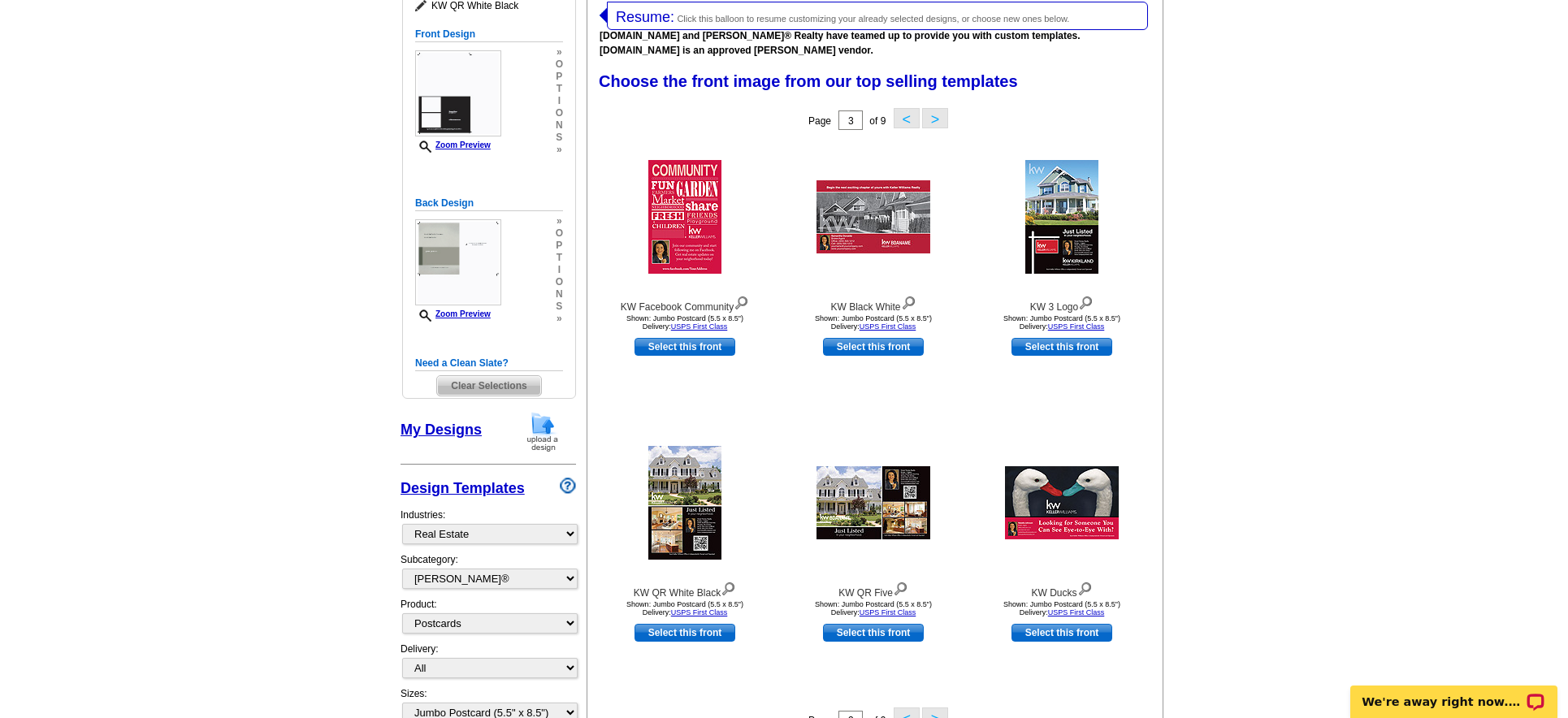
click at [870, 349] on link "Select this front" at bounding box center [873, 348] width 100 height 18
select select "back"
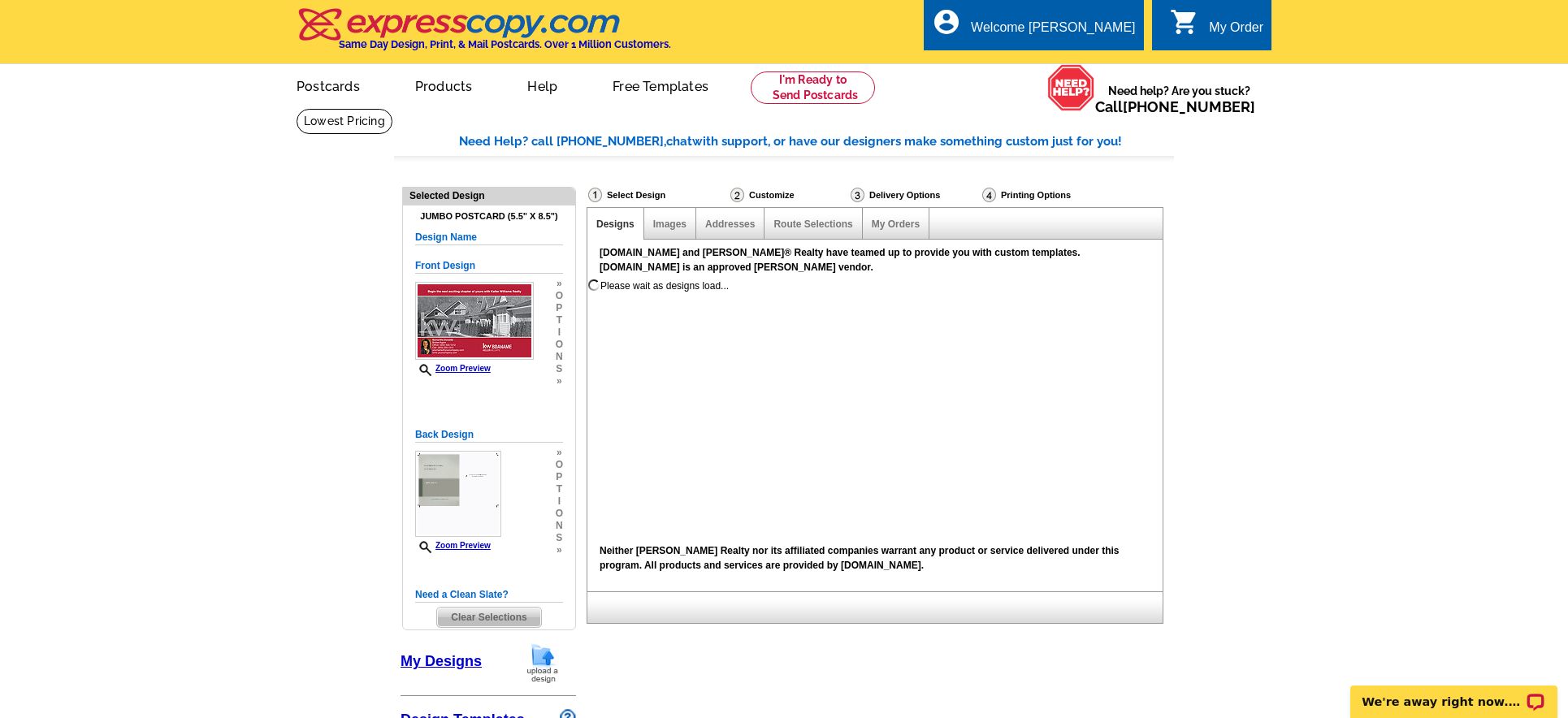
scroll to position [0, 0]
